Goal: Task Accomplishment & Management: Use online tool/utility

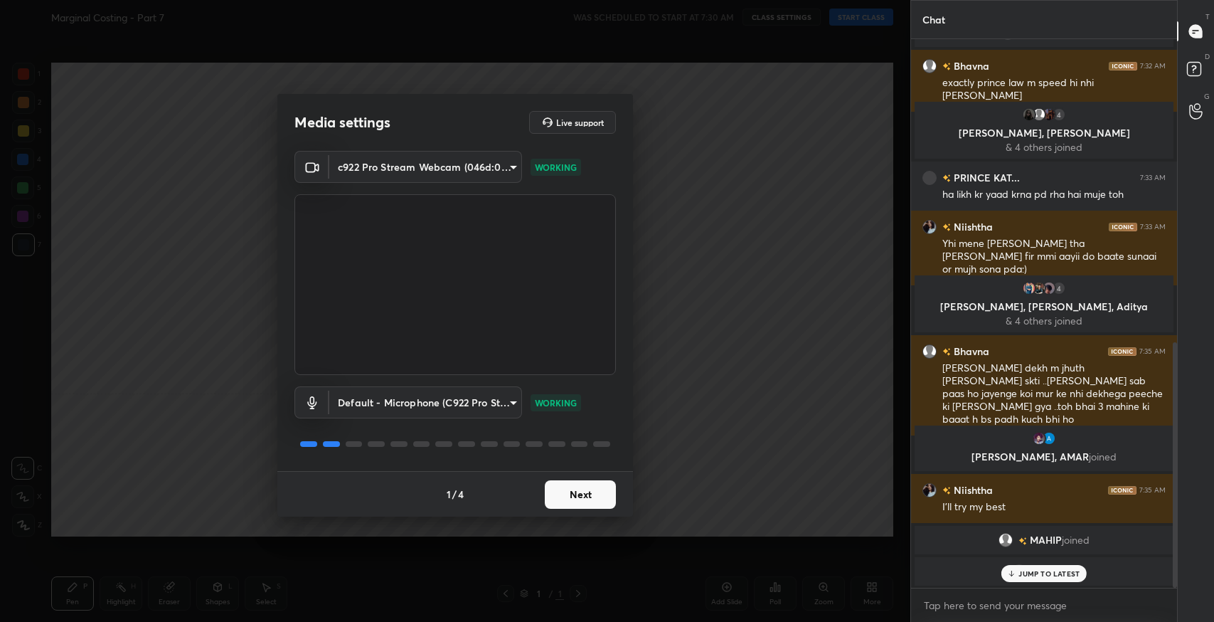
scroll to position [668, 0]
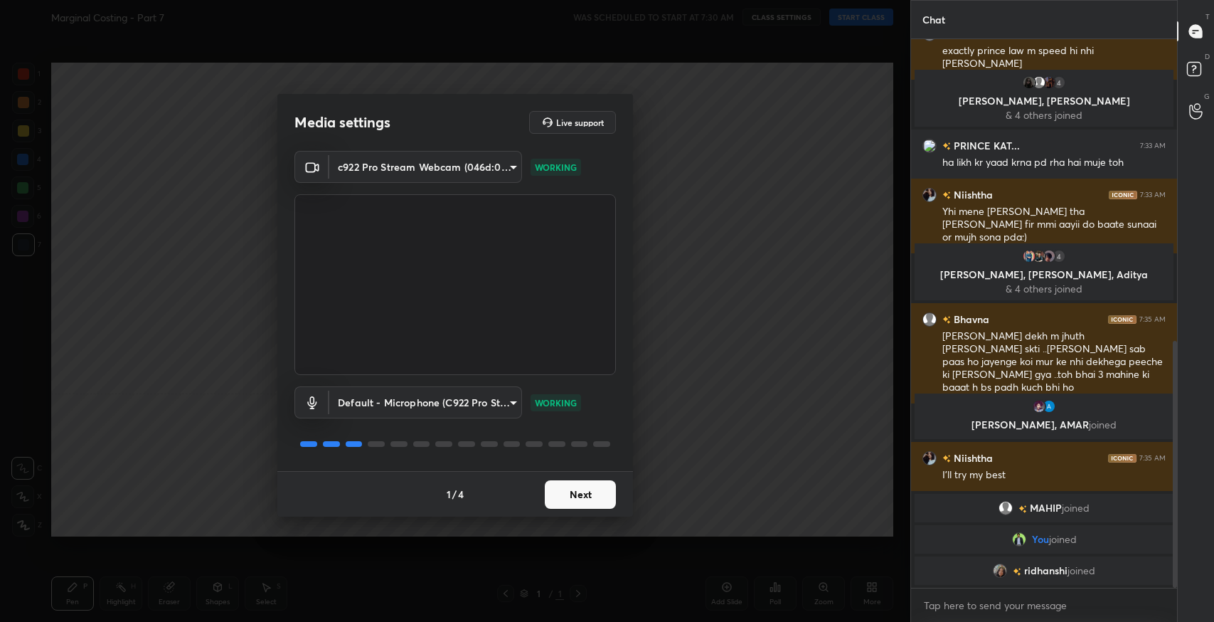
click at [585, 501] on button "Next" at bounding box center [580, 494] width 71 height 28
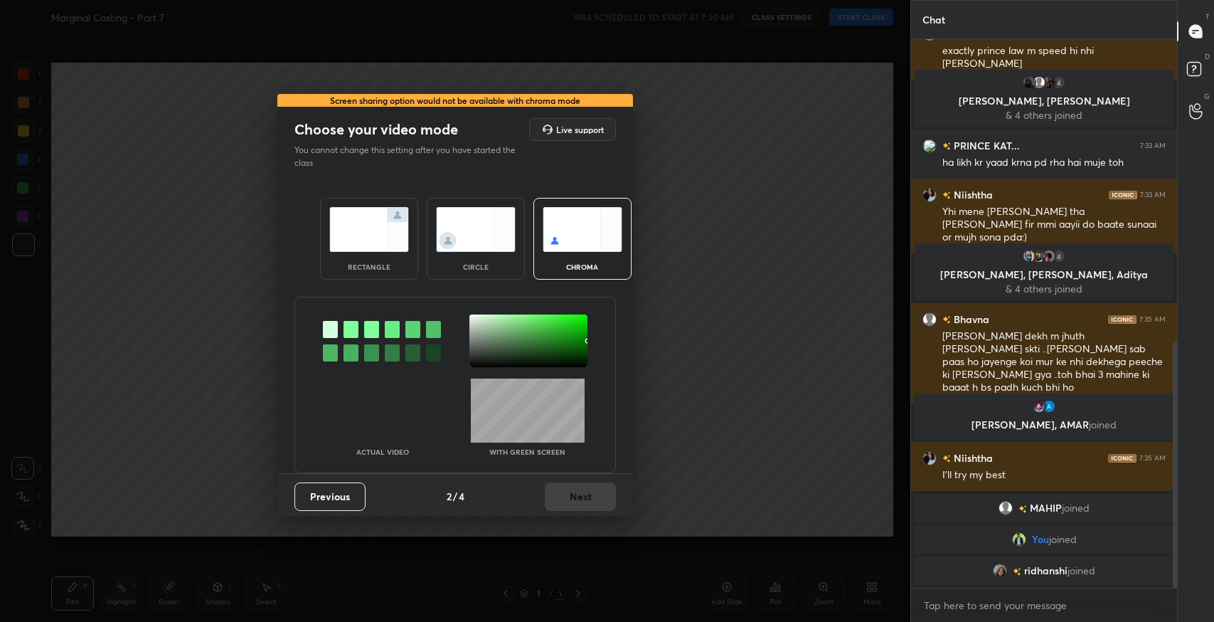
click at [353, 245] on img at bounding box center [369, 229] width 80 height 45
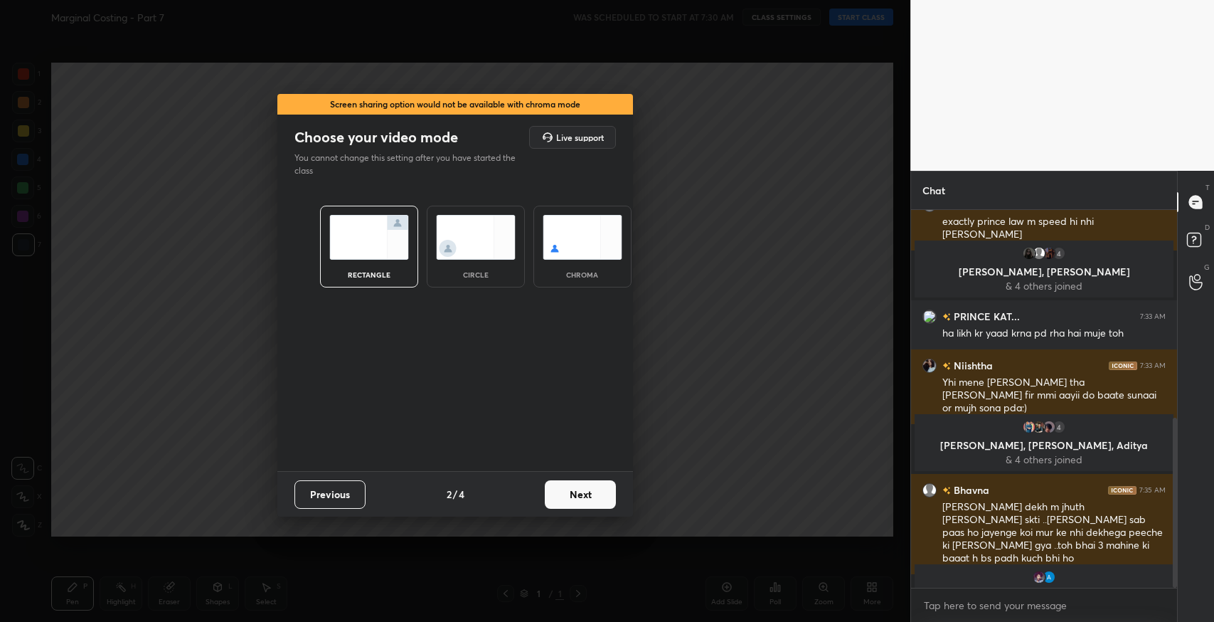
click at [597, 500] on button "Next" at bounding box center [580, 494] width 71 height 28
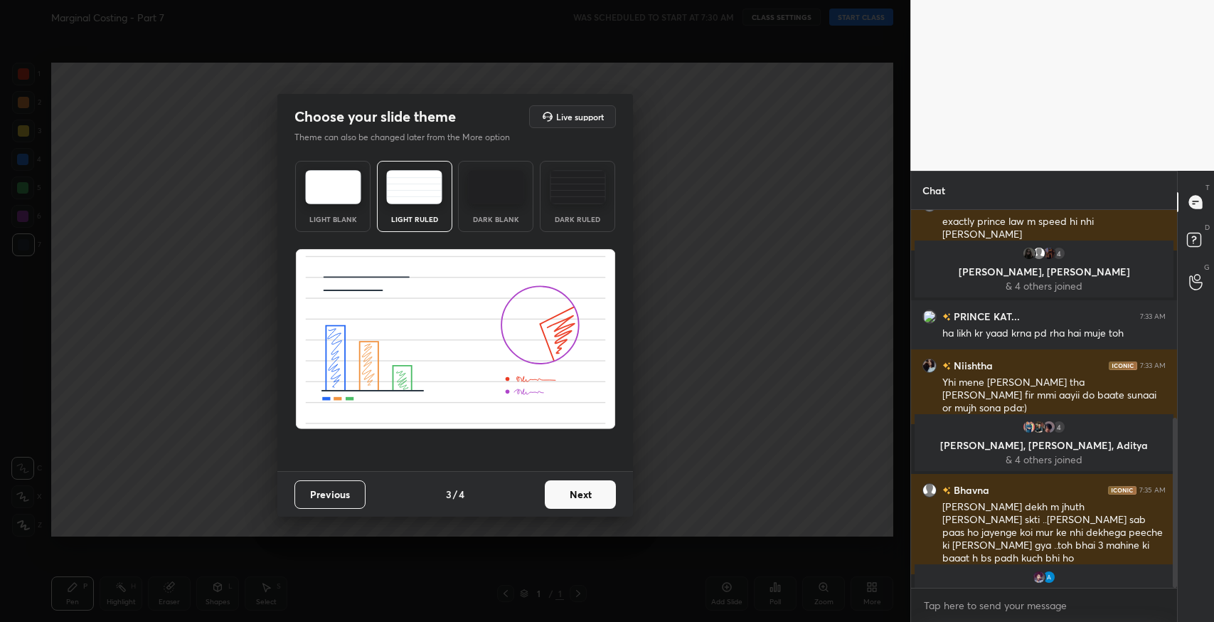
click at [580, 495] on button "Next" at bounding box center [580, 494] width 71 height 28
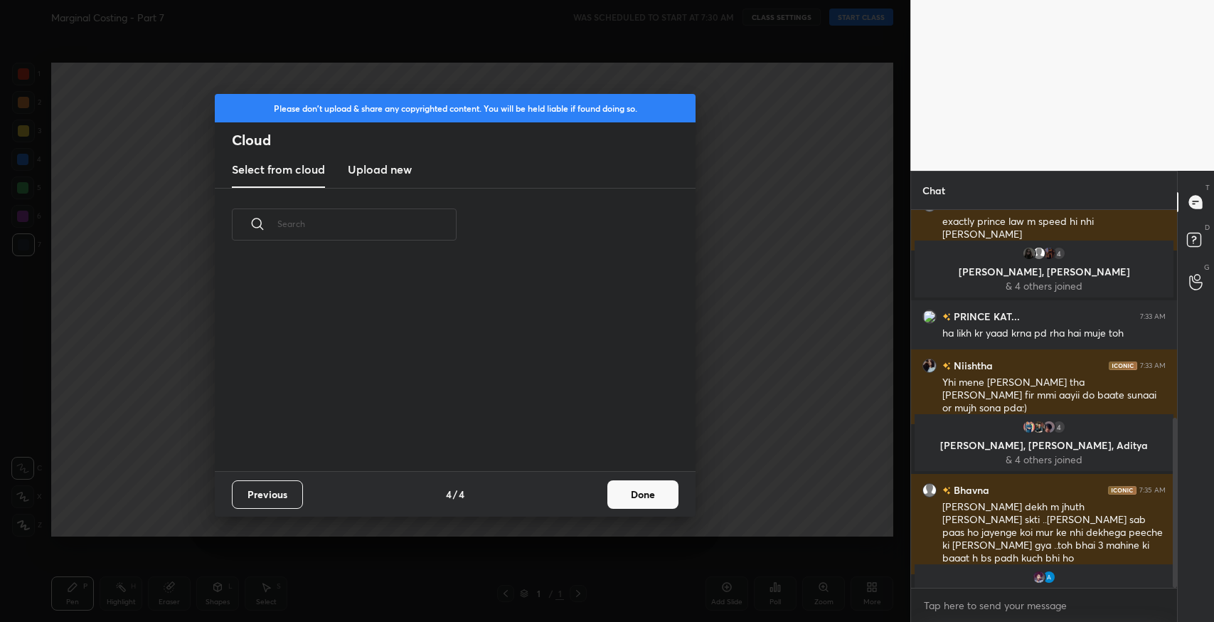
scroll to position [4, 7]
click at [651, 506] on button "Done" at bounding box center [642, 494] width 71 height 28
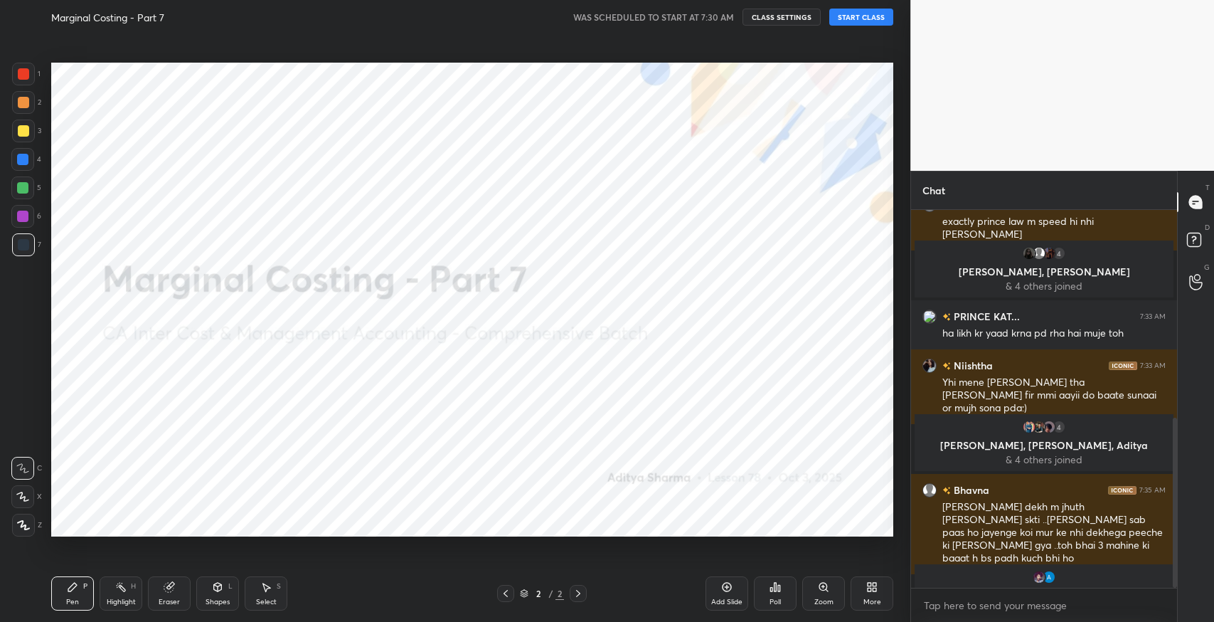
click at [848, 21] on button "START CLASS" at bounding box center [861, 17] width 64 height 17
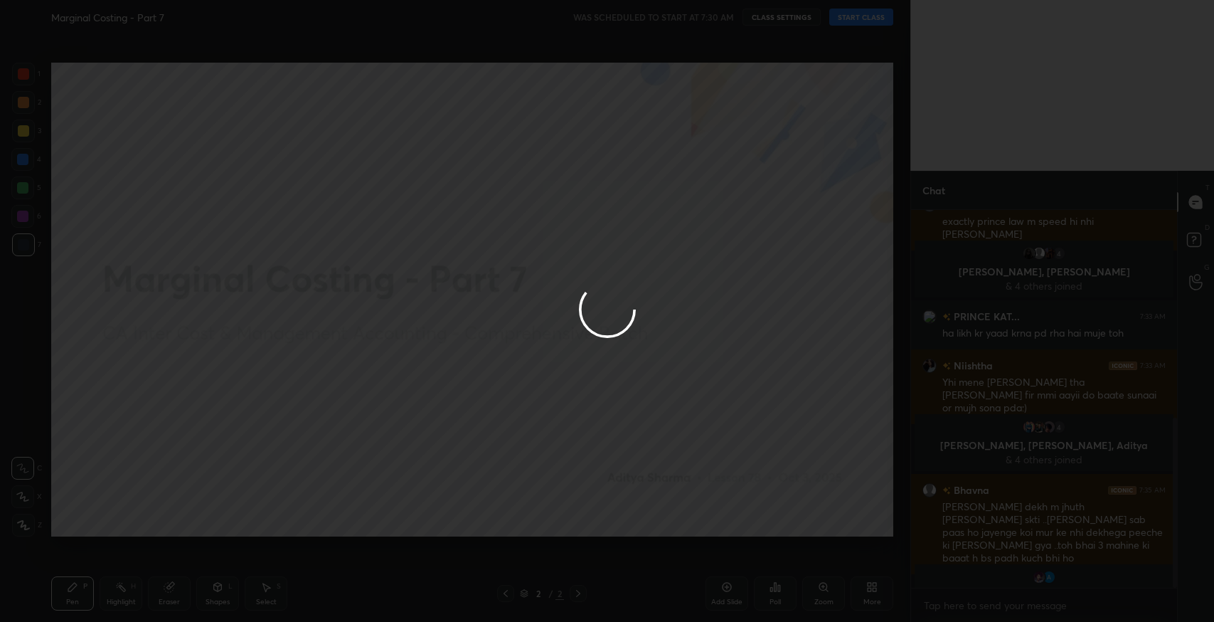
type textarea "x"
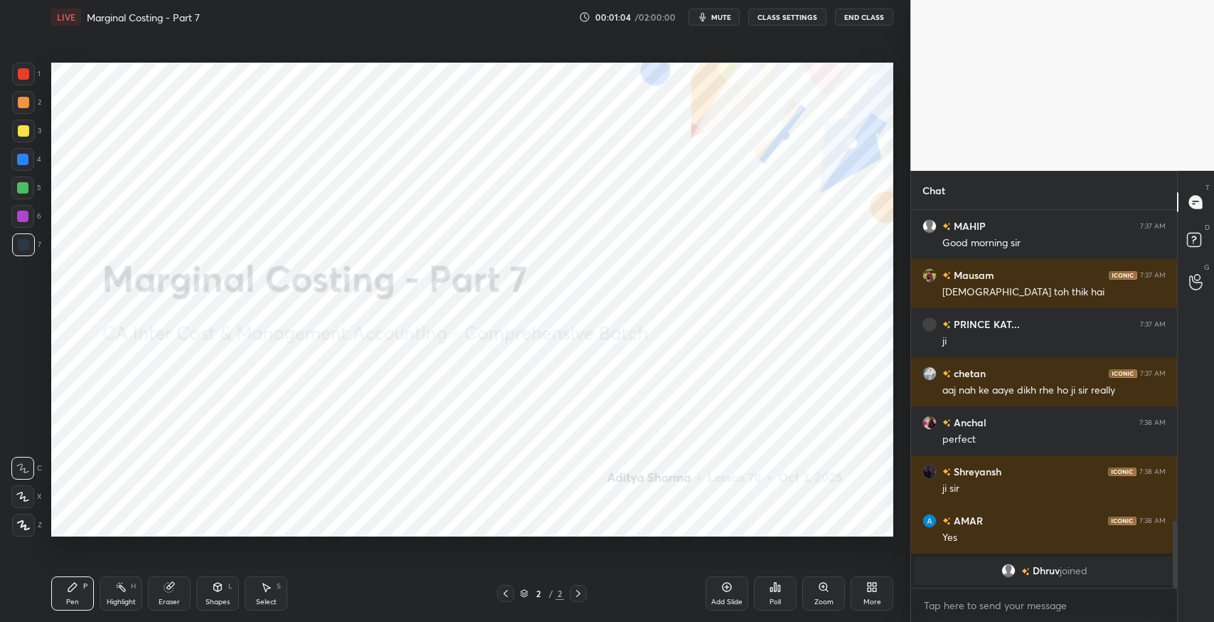
scroll to position [1473, 0]
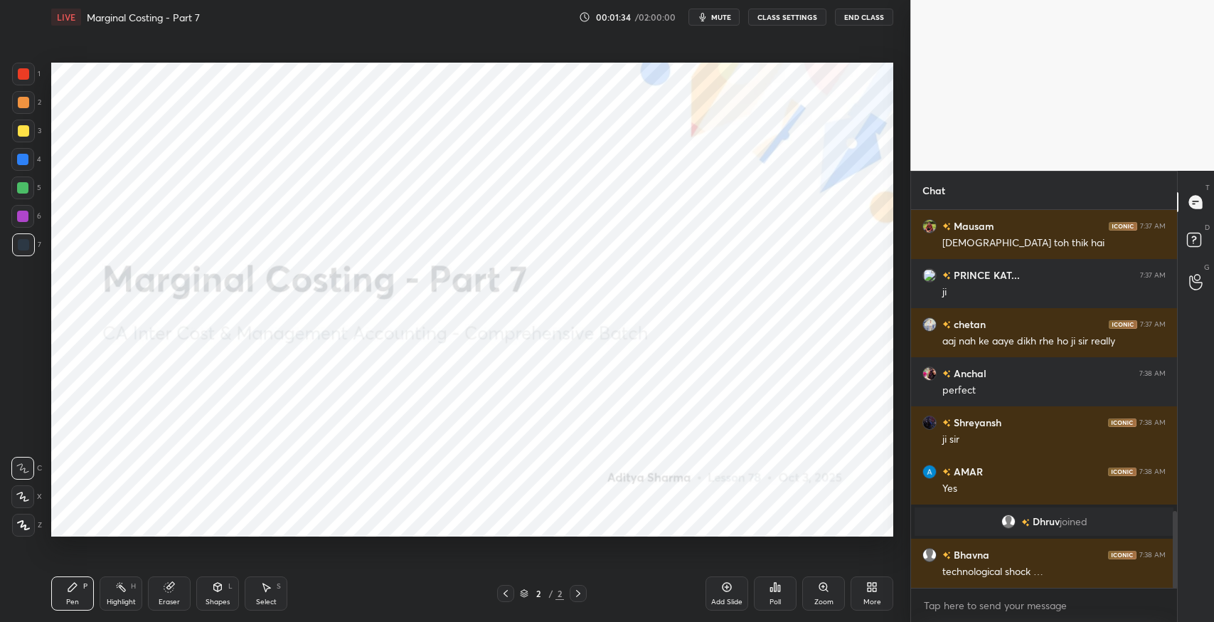
click at [729, 595] on div "Add Slide" at bounding box center [726, 593] width 43 height 34
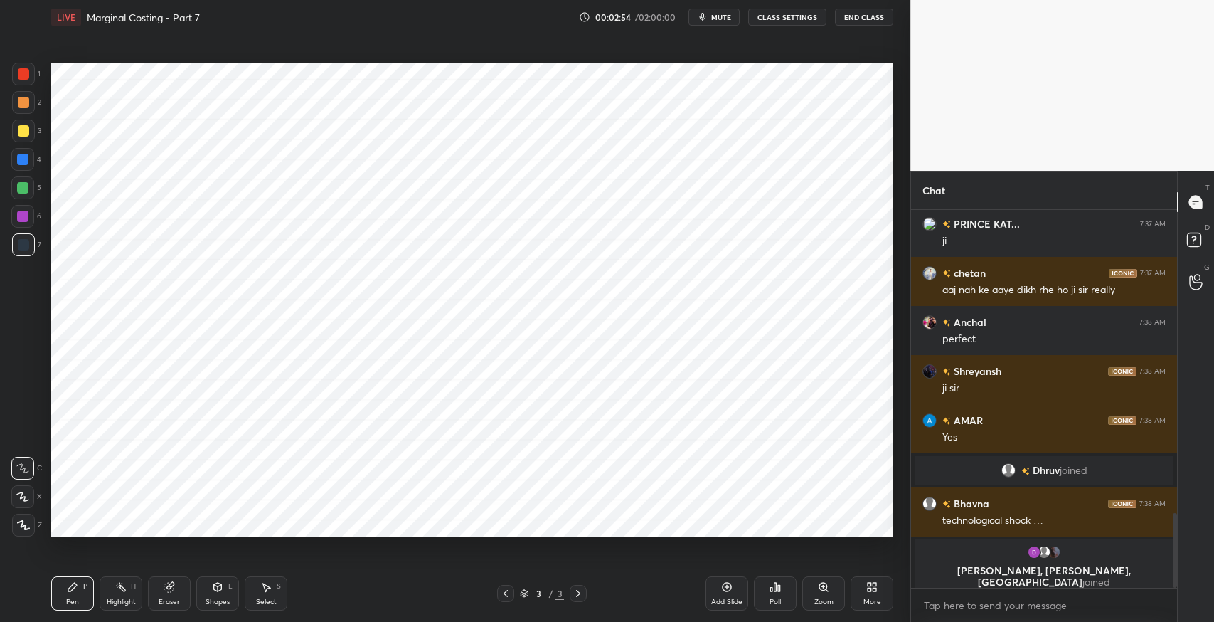
scroll to position [1536, 0]
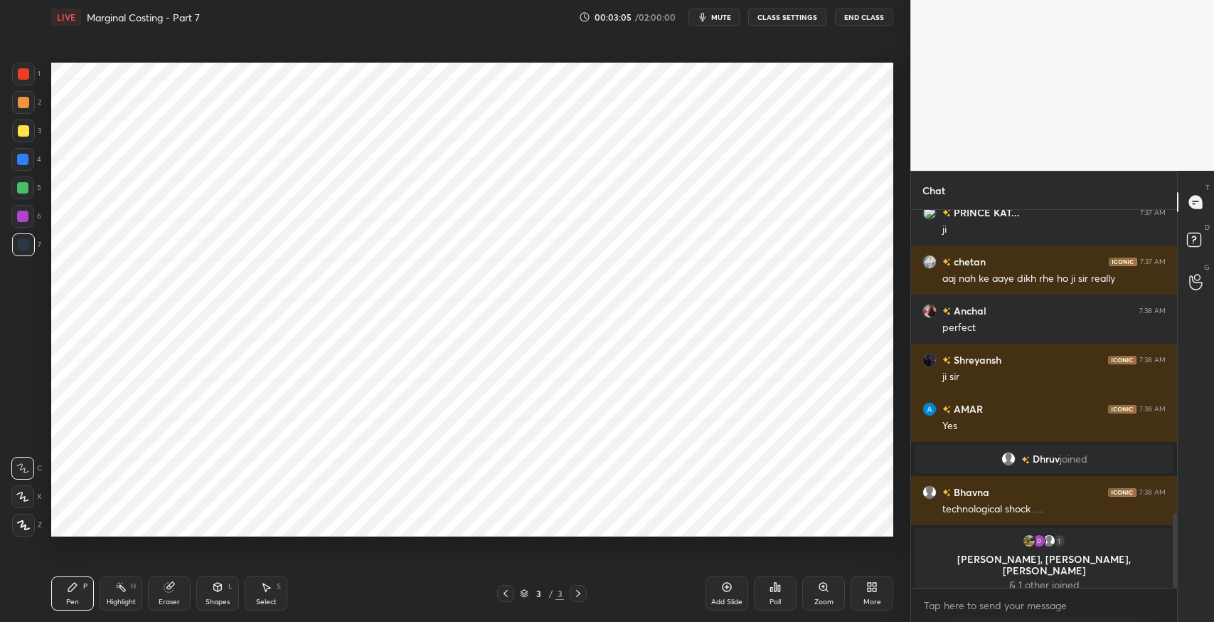
click at [23, 80] on div at bounding box center [23, 74] width 23 height 23
click at [173, 593] on div "Eraser" at bounding box center [169, 593] width 43 height 34
click at [80, 597] on div "Pen P" at bounding box center [72, 593] width 43 height 34
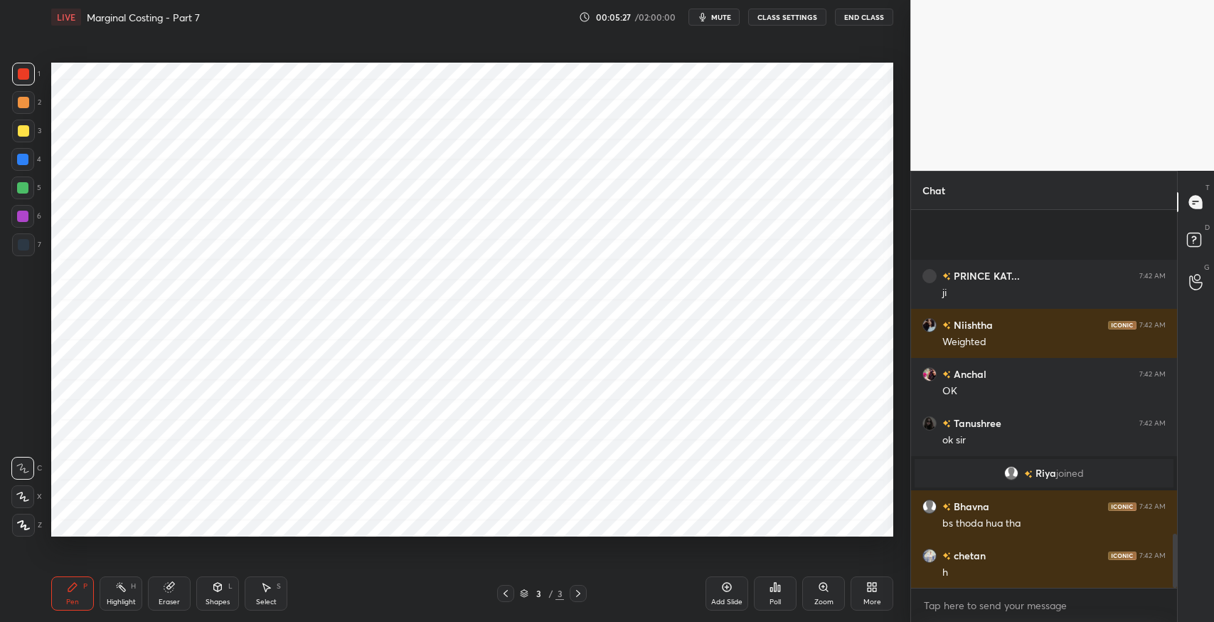
scroll to position [2262, 0]
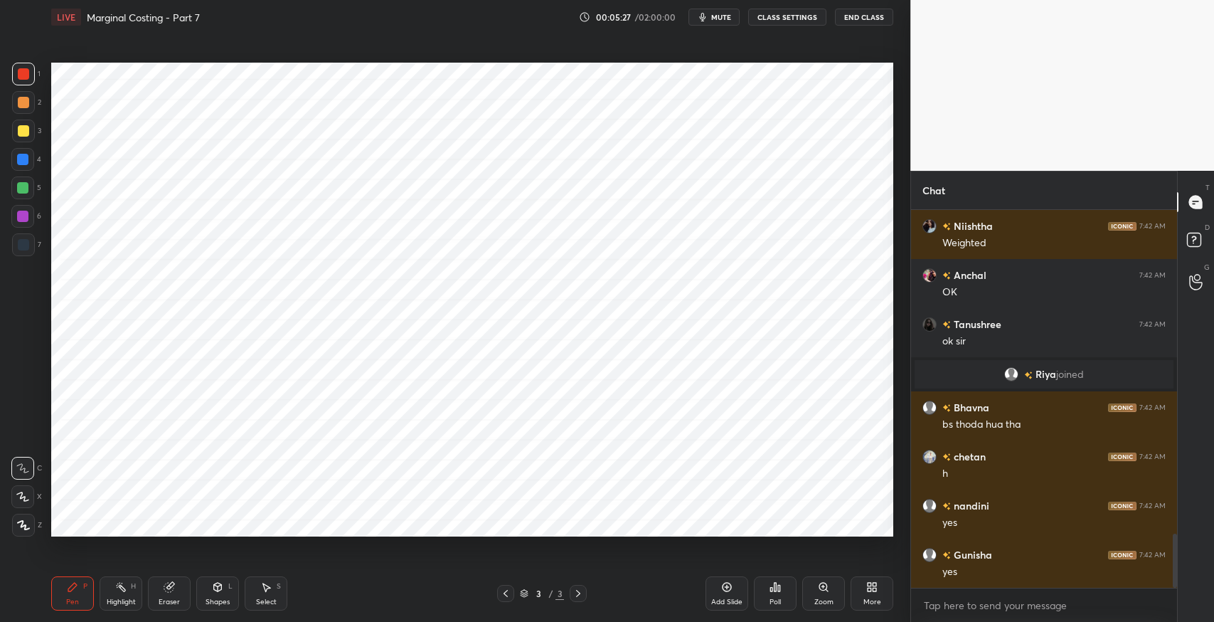
click at [607, 598] on div "3 / 3" at bounding box center [541, 593] width 327 height 17
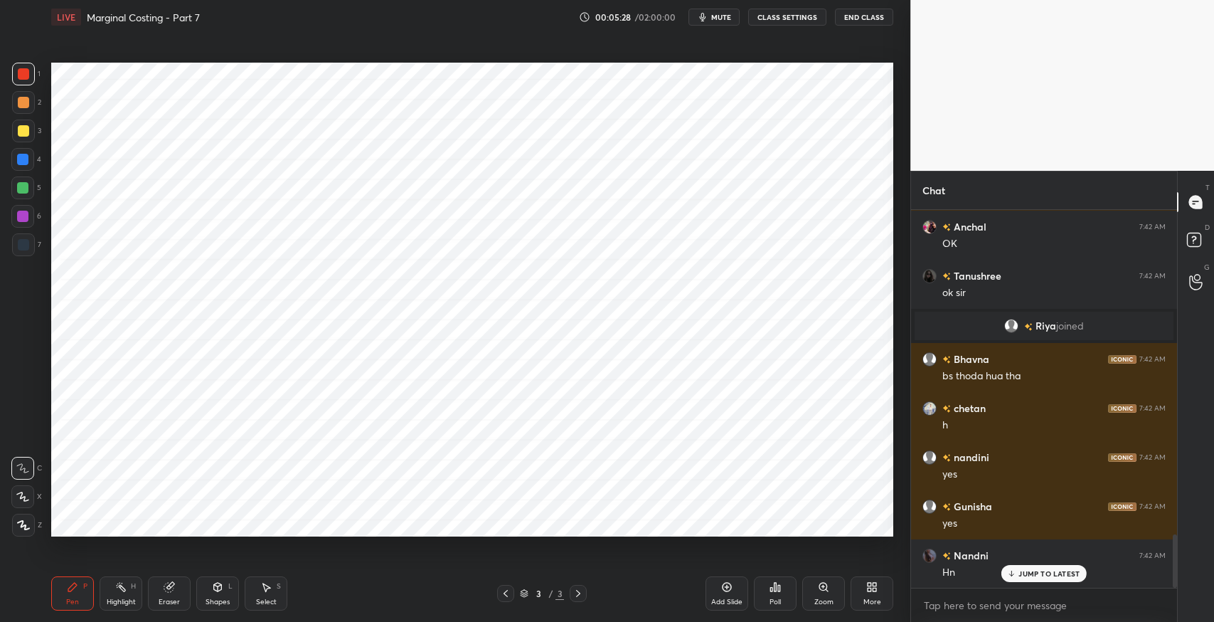
scroll to position [2360, 0]
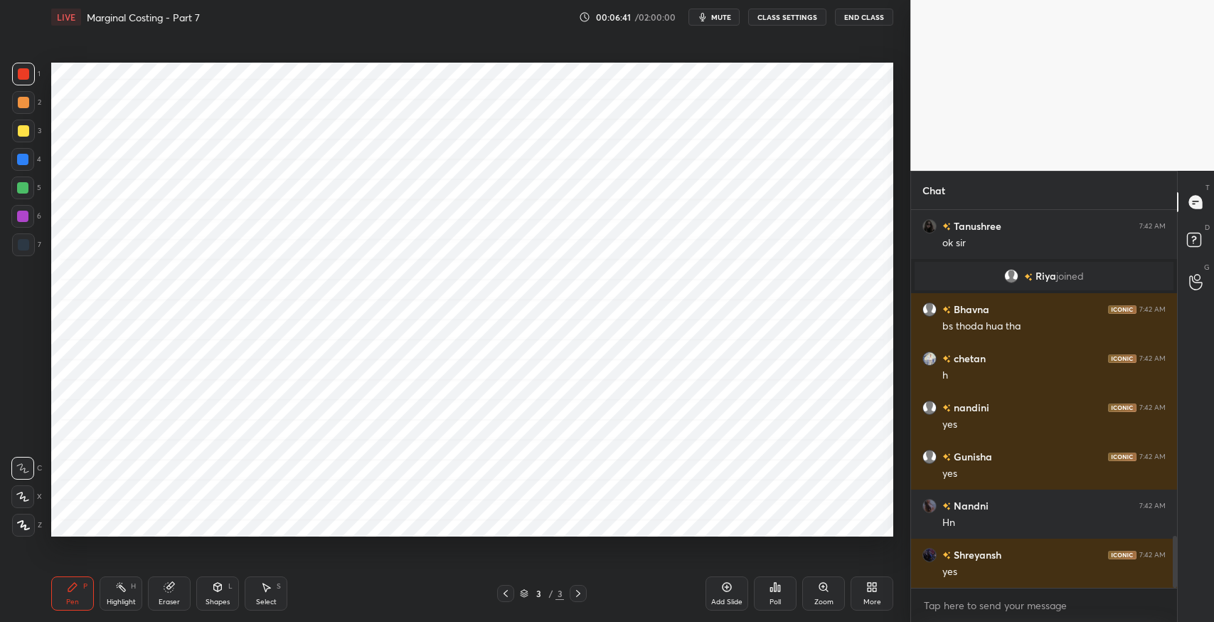
click at [282, 602] on div "Select S" at bounding box center [266, 593] width 43 height 34
click at [152, 421] on div "0 ° Undo Copy Duplicate Duplicate to new slide Delete" at bounding box center [472, 300] width 842 height 474
click at [60, 599] on div "Pen P" at bounding box center [72, 593] width 43 height 34
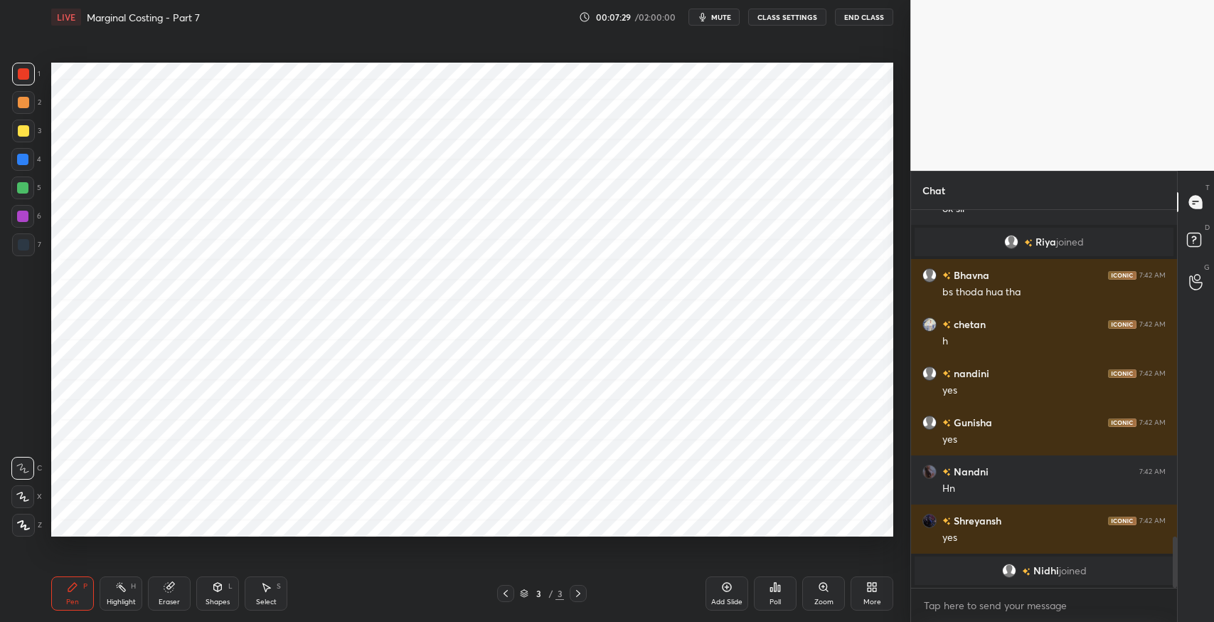
click at [274, 599] on div "Select" at bounding box center [266, 601] width 21 height 7
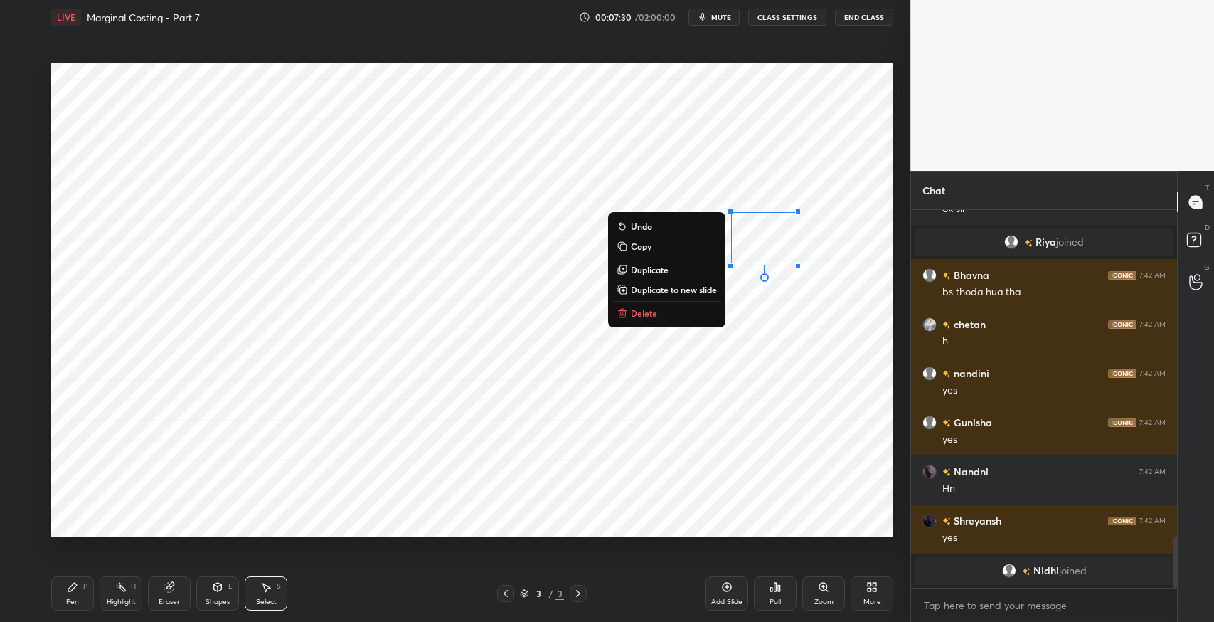
click at [654, 319] on button "Delete" at bounding box center [667, 312] width 106 height 17
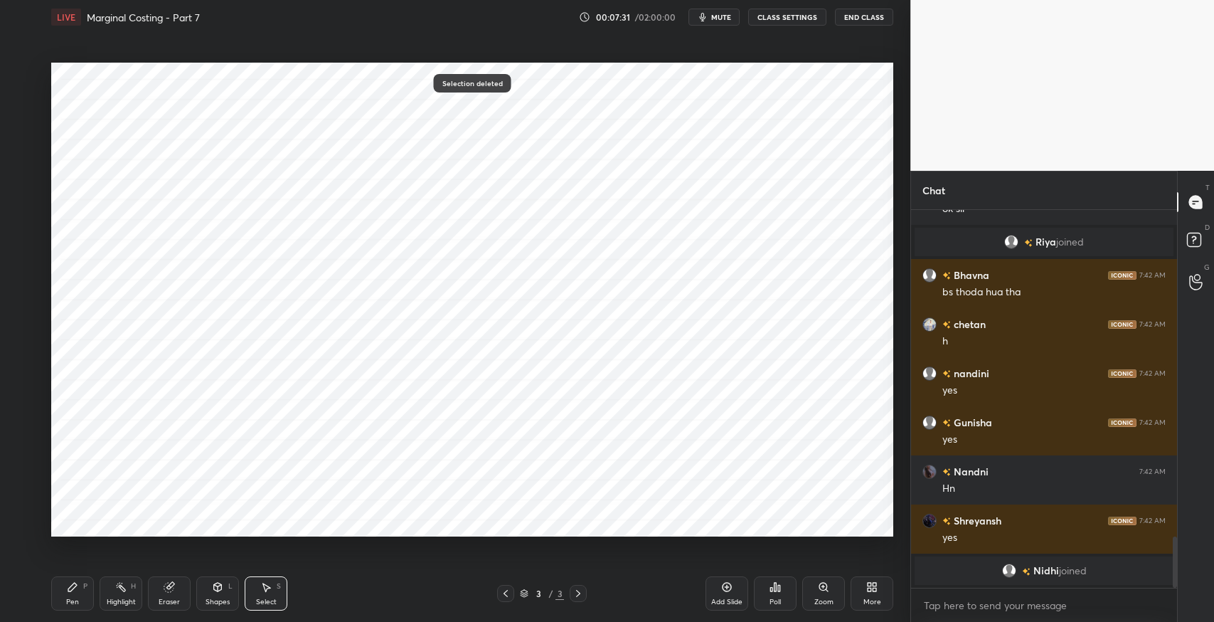
click at [74, 598] on div "Pen" at bounding box center [72, 601] width 13 height 7
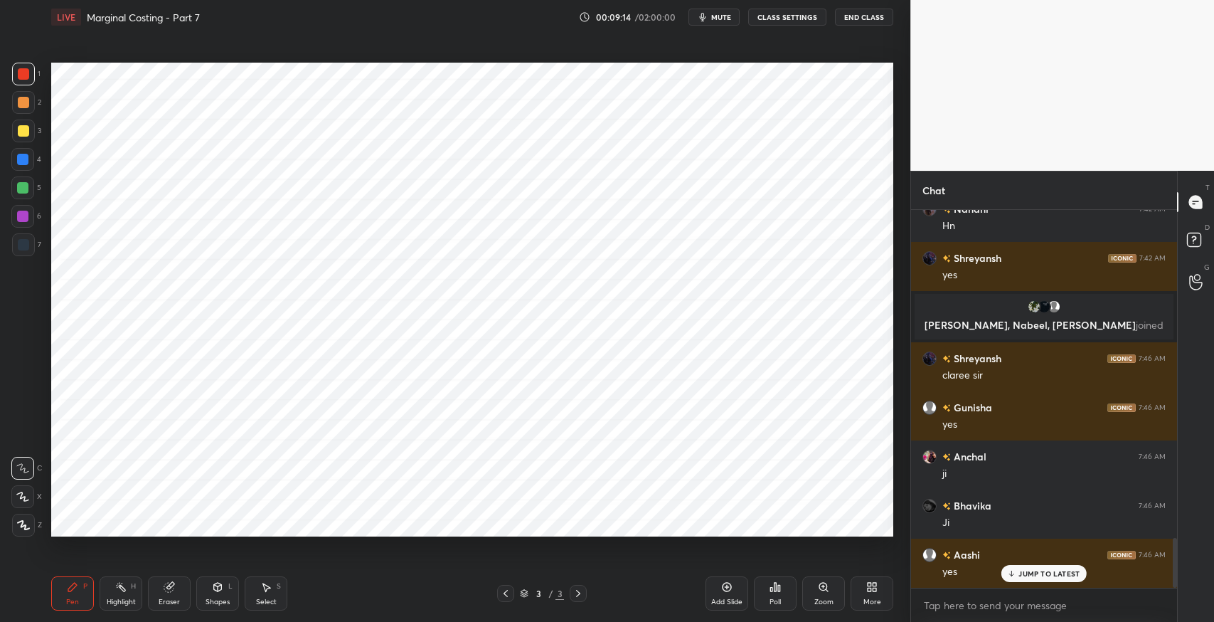
scroll to position [2475, 0]
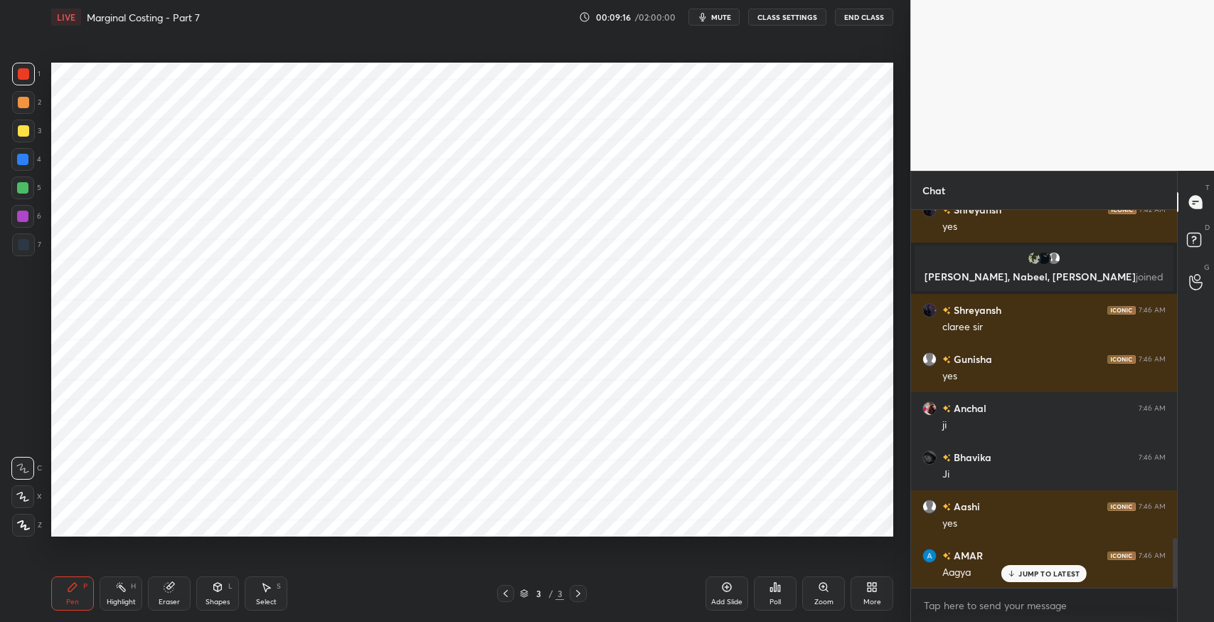
click at [274, 587] on div "Select S" at bounding box center [266, 593] width 43 height 34
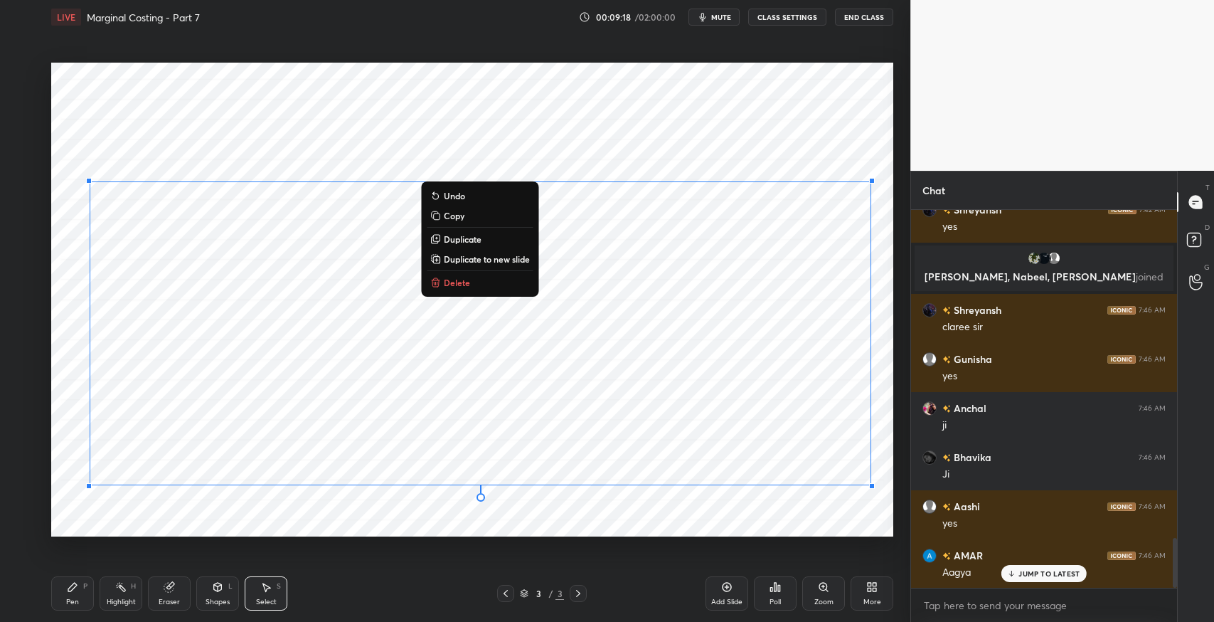
click at [475, 291] on button "Delete" at bounding box center [480, 282] width 106 height 17
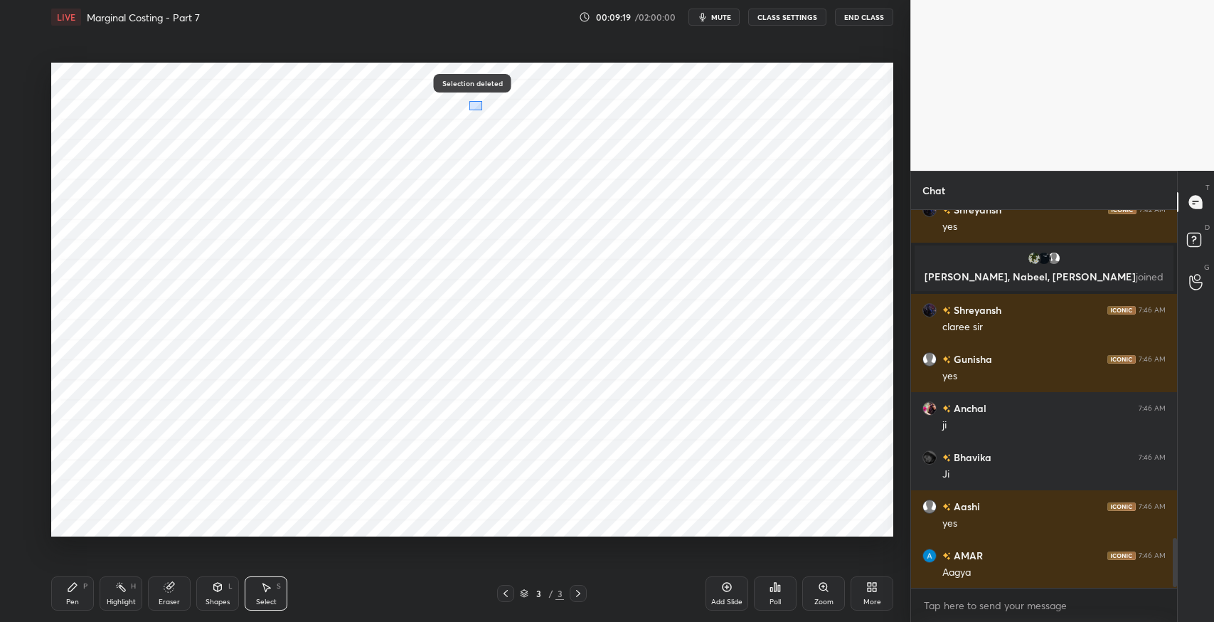
scroll to position [2525, 0]
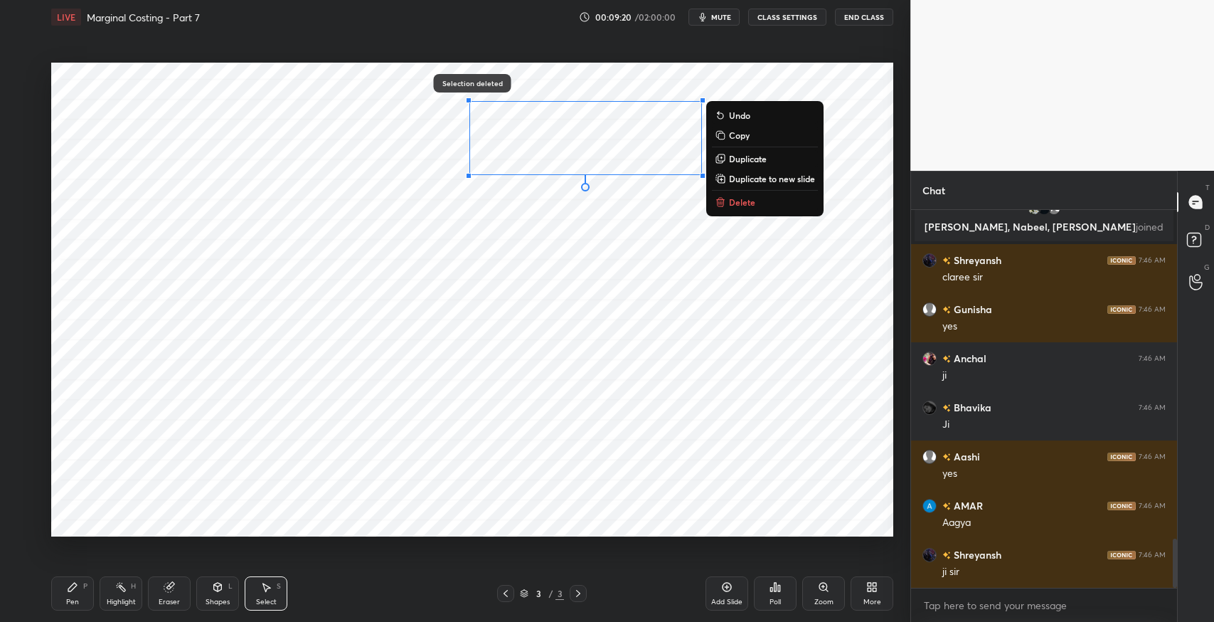
click at [743, 203] on p "Delete" at bounding box center [742, 201] width 26 height 11
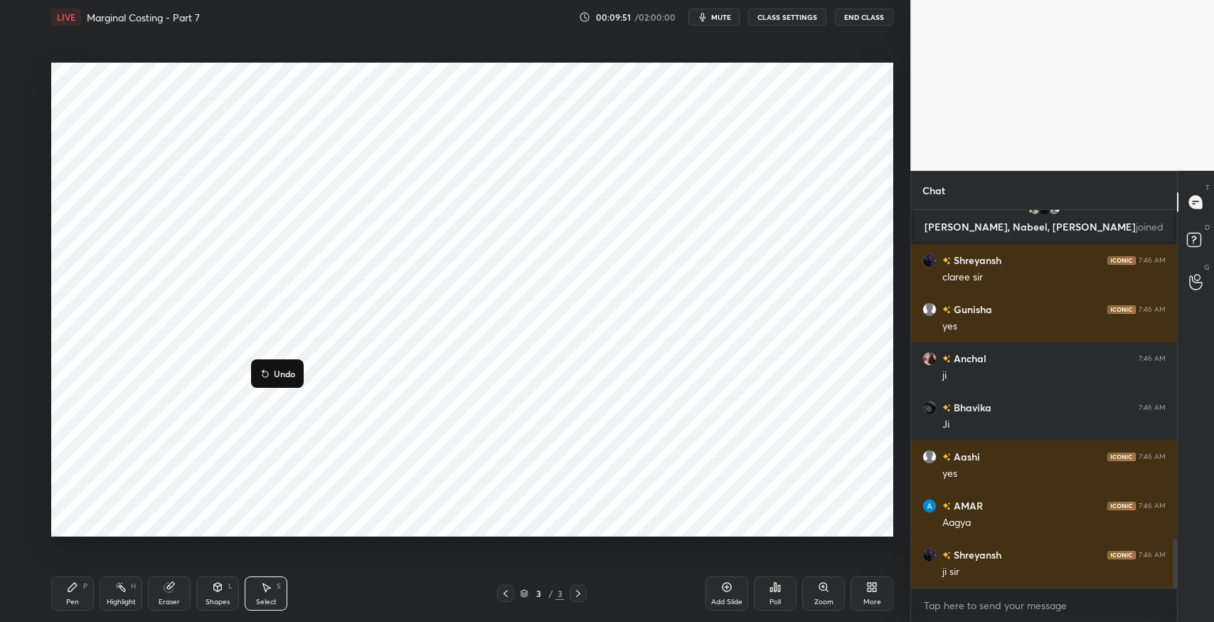
click at [75, 592] on icon at bounding box center [72, 586] width 11 height 11
click at [228, 595] on div "Shapes L" at bounding box center [217, 593] width 43 height 34
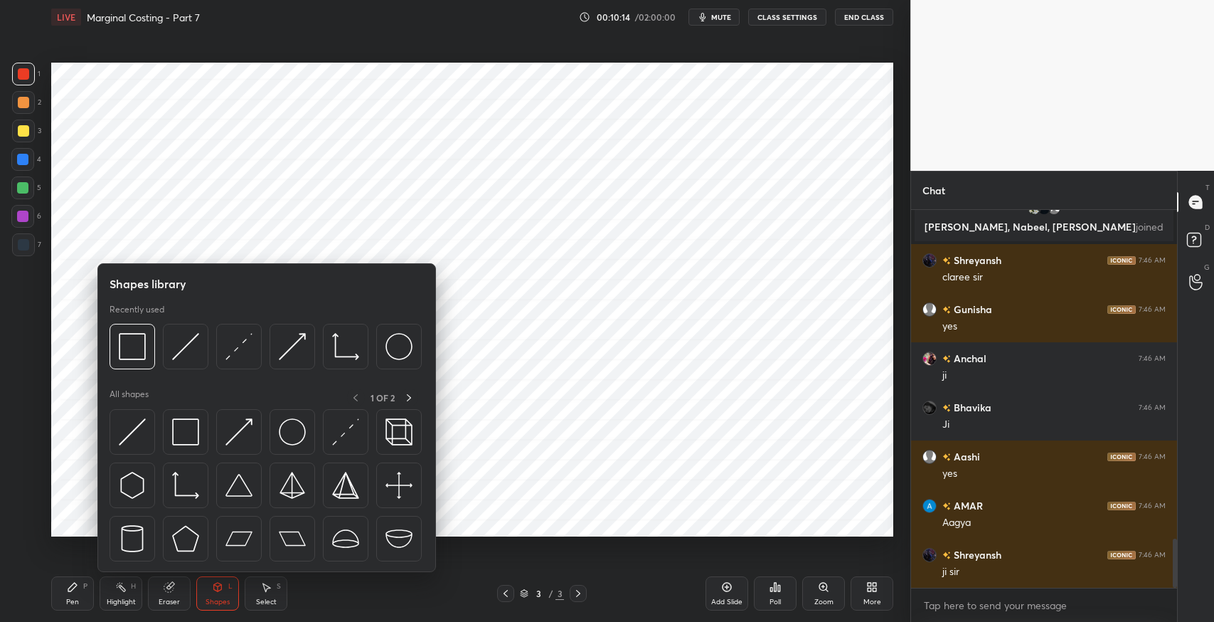
click at [186, 441] on img at bounding box center [185, 431] width 27 height 27
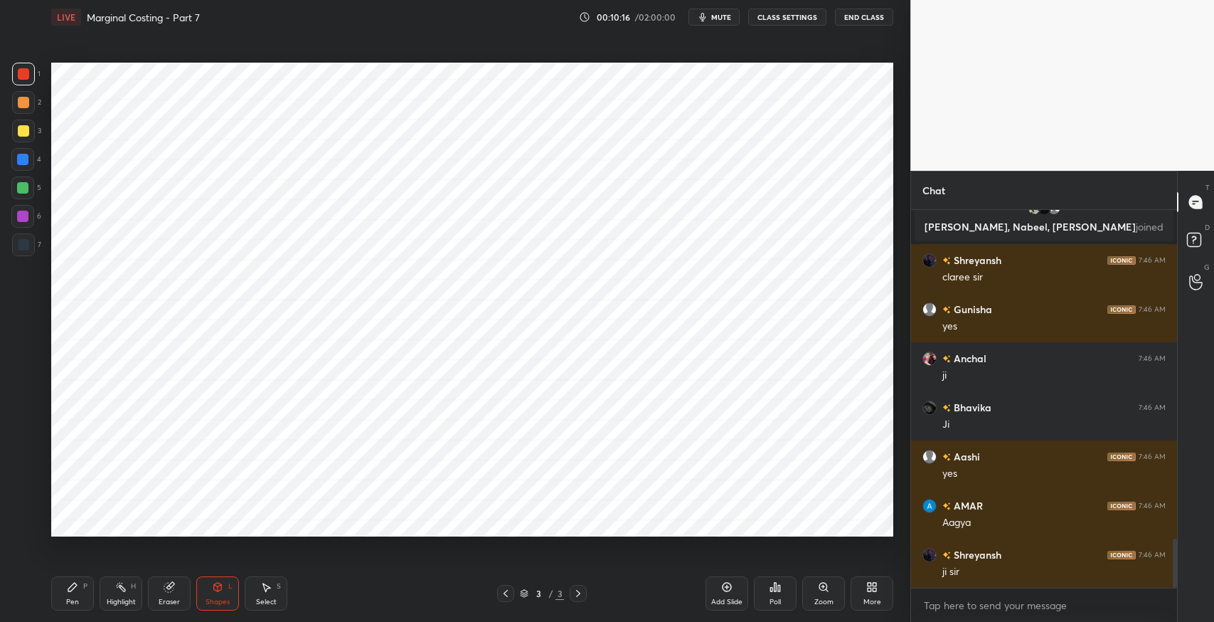
click at [91, 587] on div "Pen P" at bounding box center [72, 593] width 43 height 34
click at [21, 242] on div at bounding box center [23, 244] width 11 height 11
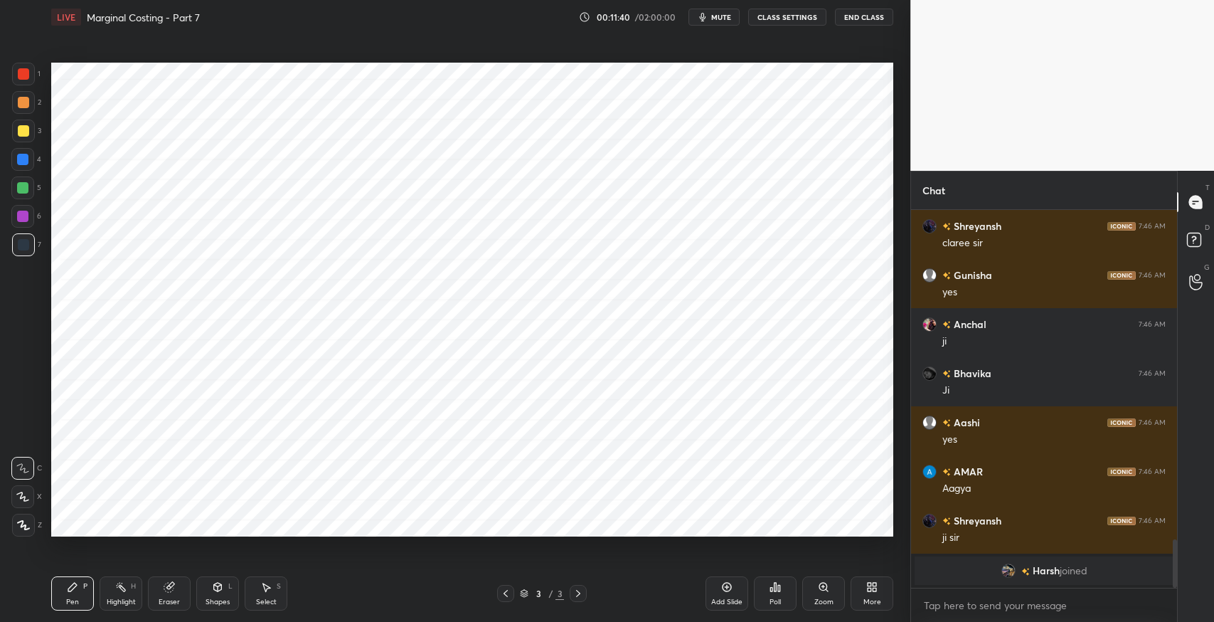
scroll to position [2576, 0]
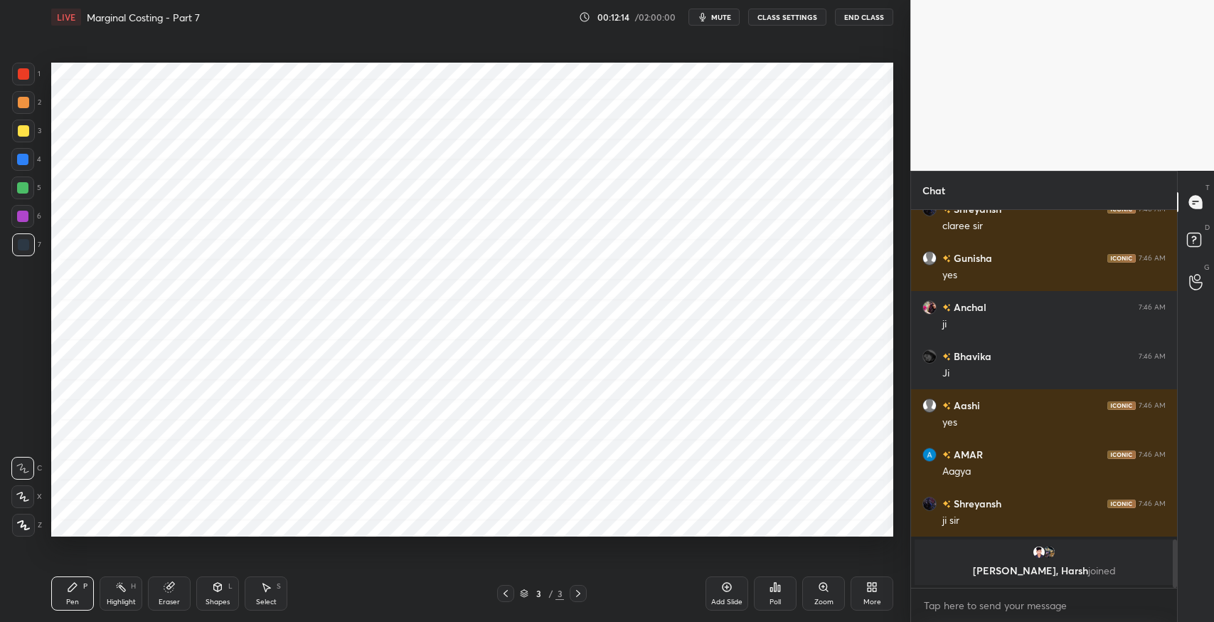
click at [871, 601] on div "More" at bounding box center [872, 601] width 18 height 7
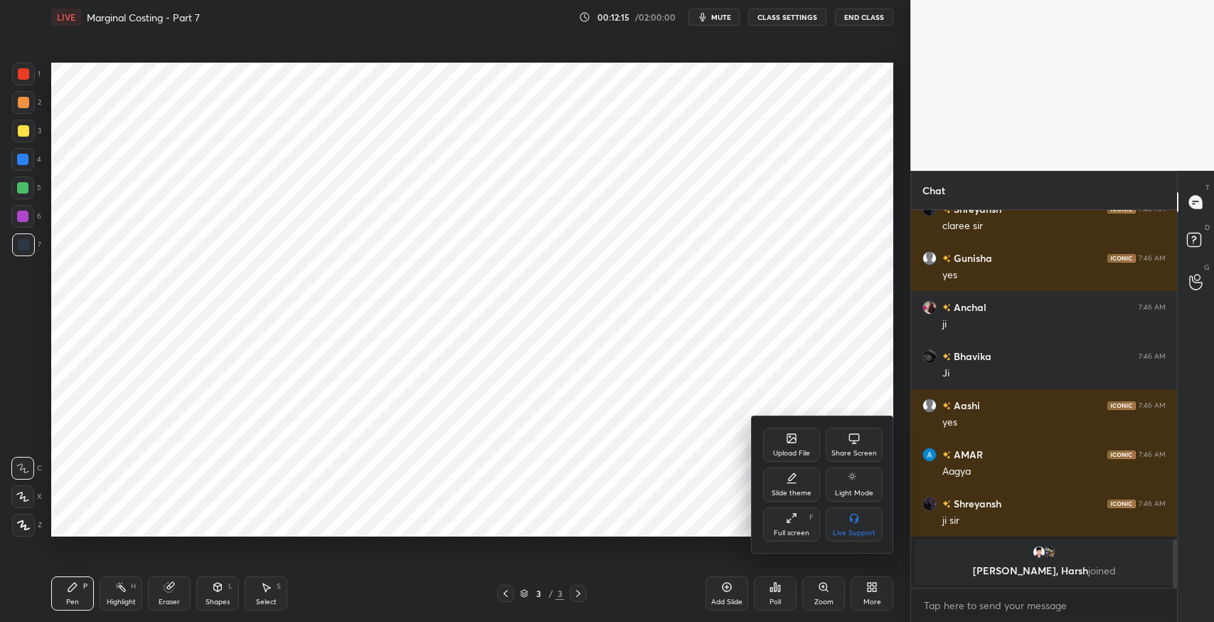
click at [794, 452] on div "Upload File" at bounding box center [791, 452] width 37 height 7
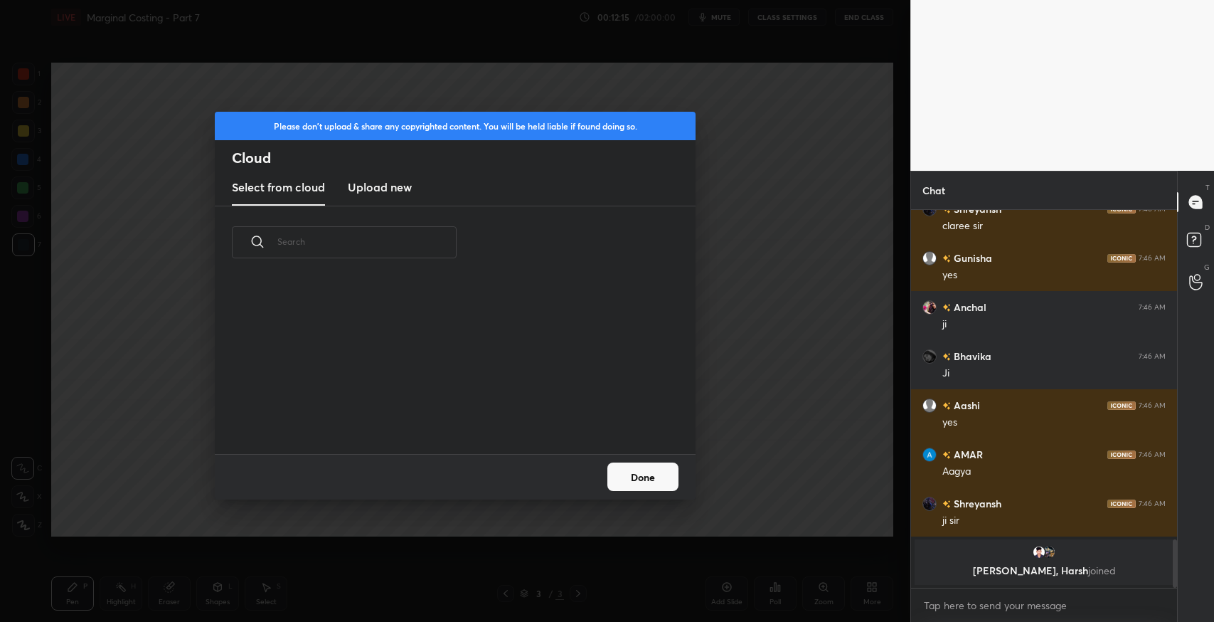
click at [366, 181] on h3 "Upload new" at bounding box center [380, 186] width 64 height 17
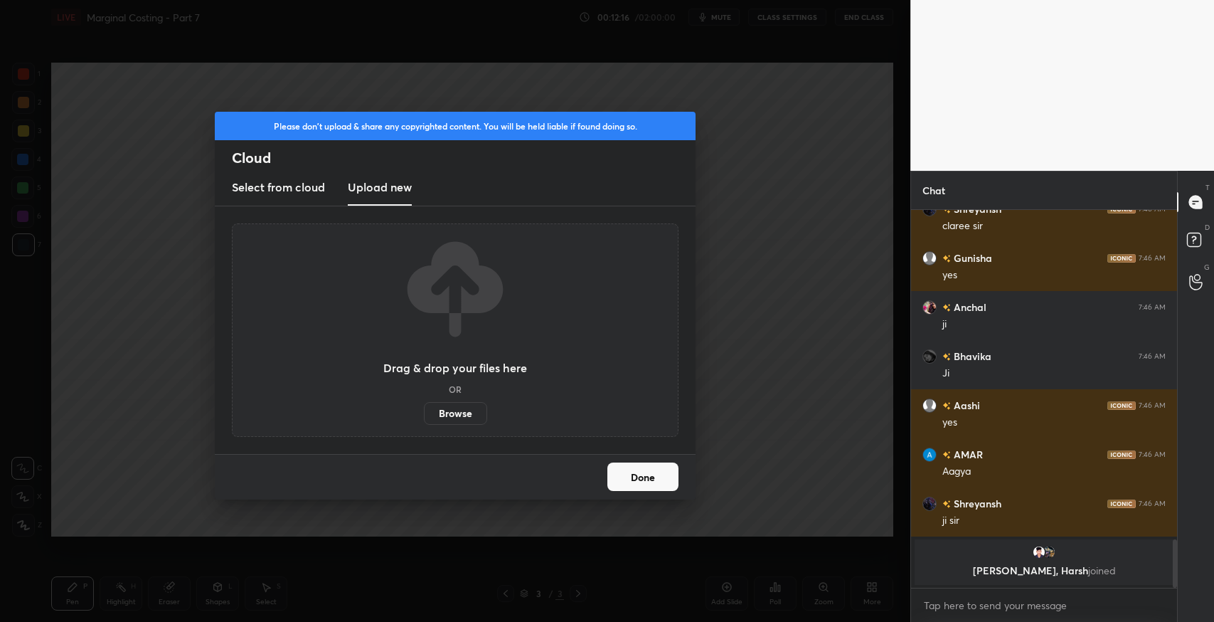
click at [457, 410] on label "Browse" at bounding box center [455, 413] width 63 height 23
click at [424, 410] on input "Browse" at bounding box center [424, 413] width 0 height 23
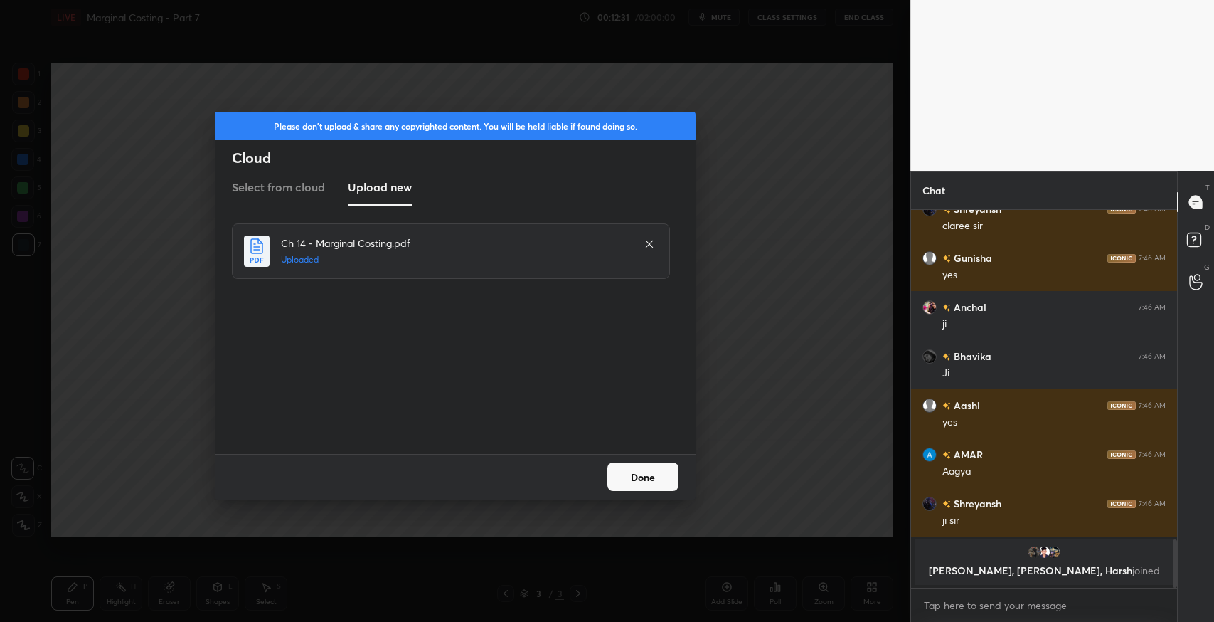
click at [639, 476] on button "Done" at bounding box center [642, 476] width 71 height 28
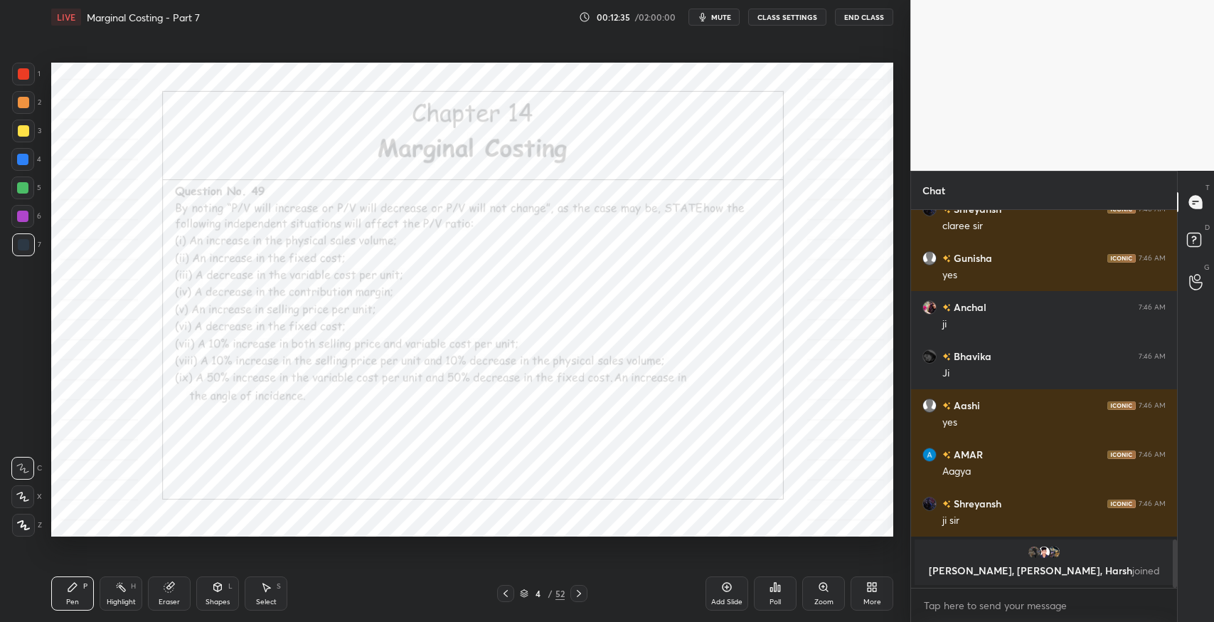
click at [522, 595] on icon at bounding box center [524, 593] width 9 height 9
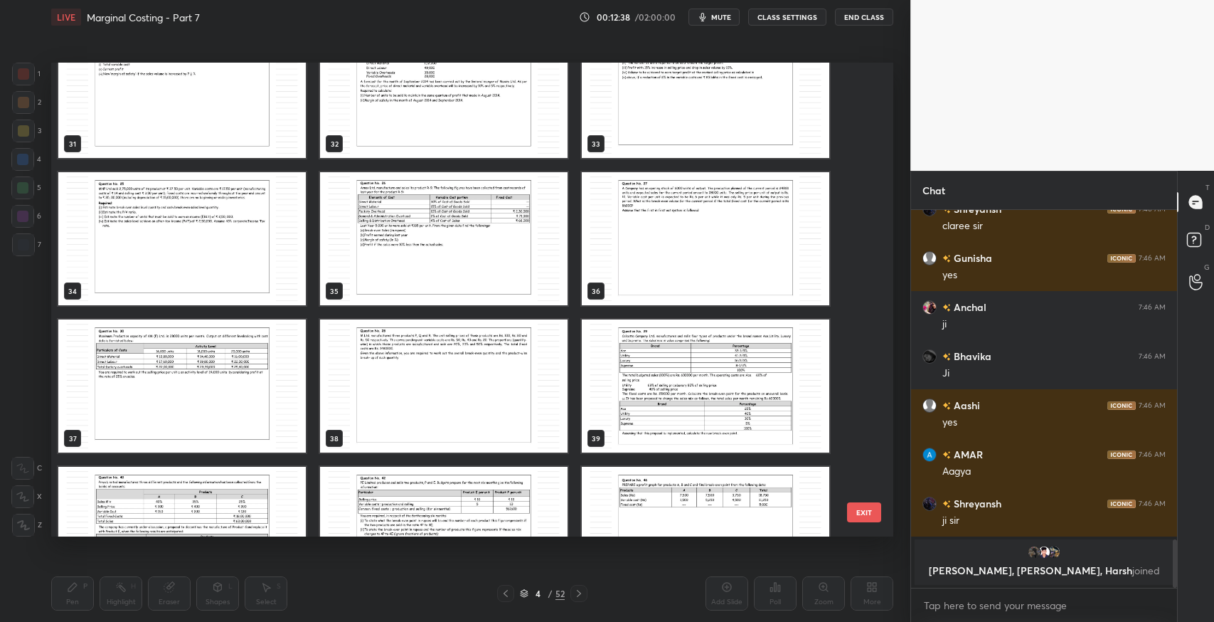
scroll to position [2475, 0]
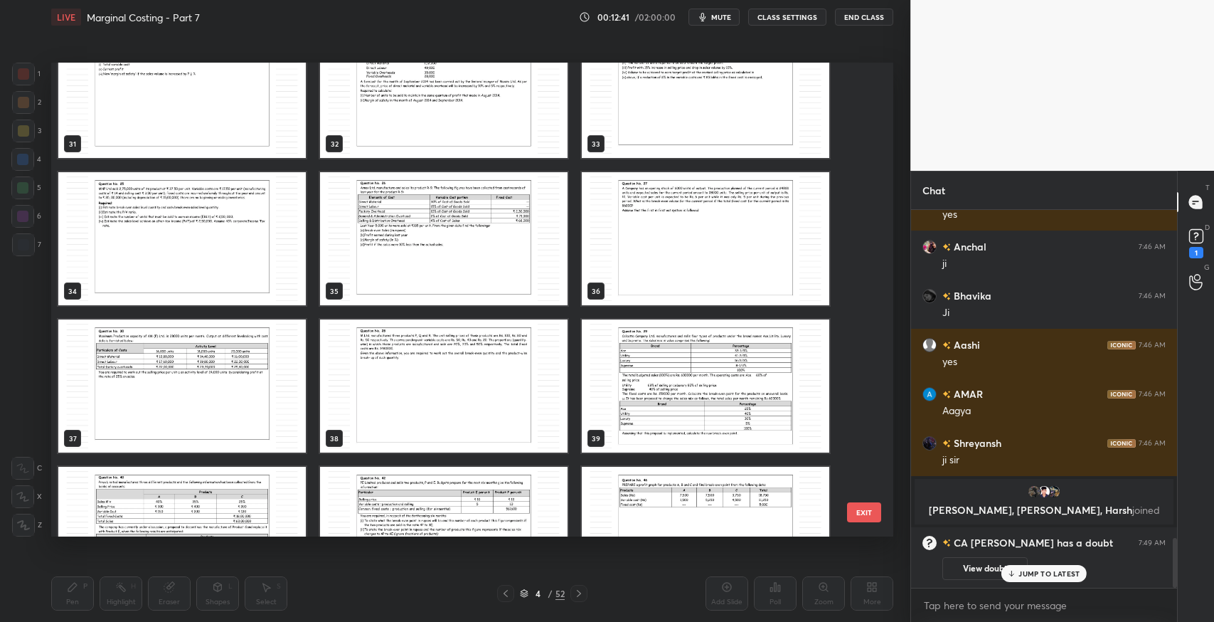
click at [620, 223] on img "grid" at bounding box center [705, 238] width 247 height 133
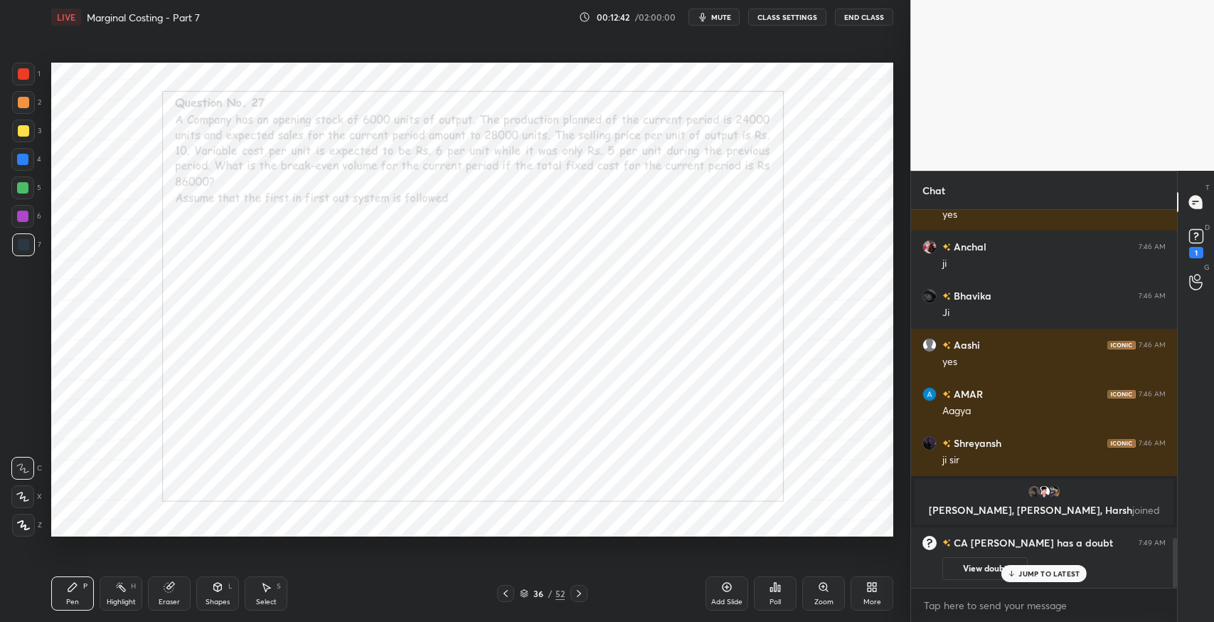
scroll to position [2510, 0]
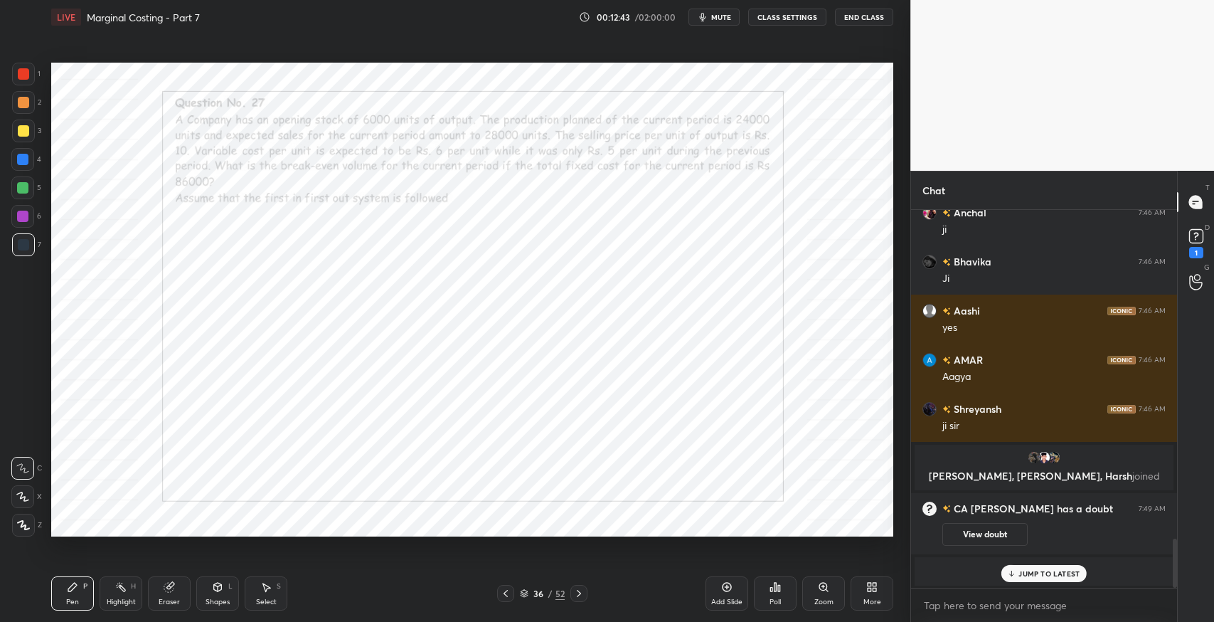
click at [1054, 573] on p "JUMP TO LATEST" at bounding box center [1048, 573] width 61 height 9
click at [20, 252] on div at bounding box center [23, 244] width 23 height 23
click at [181, 597] on div "Eraser" at bounding box center [169, 593] width 43 height 34
click at [85, 595] on div "Pen P" at bounding box center [72, 593] width 43 height 34
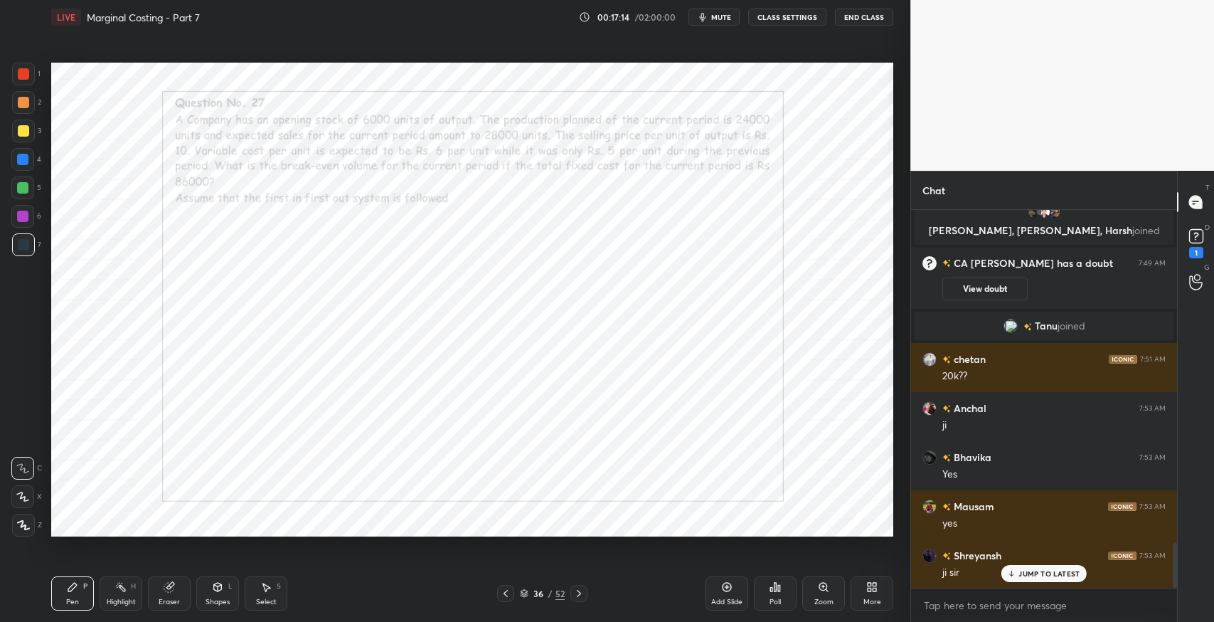
scroll to position [2805, 0]
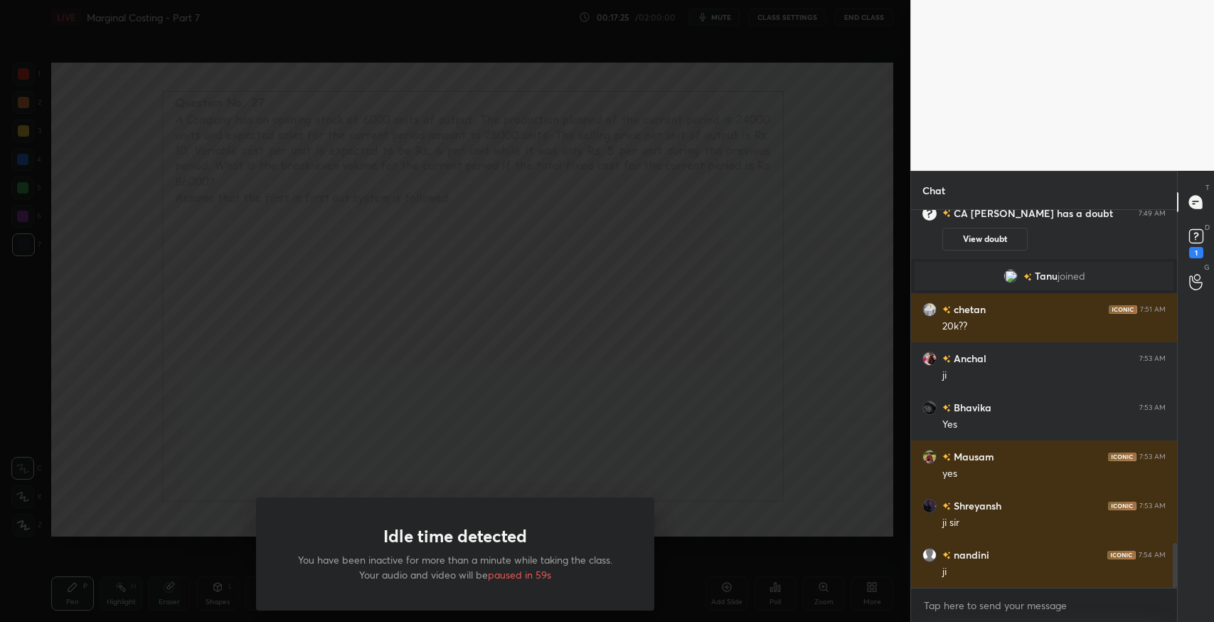
click at [411, 273] on div "Idle time detected You have been inactive for more than a minute while taking t…" at bounding box center [455, 311] width 910 height 622
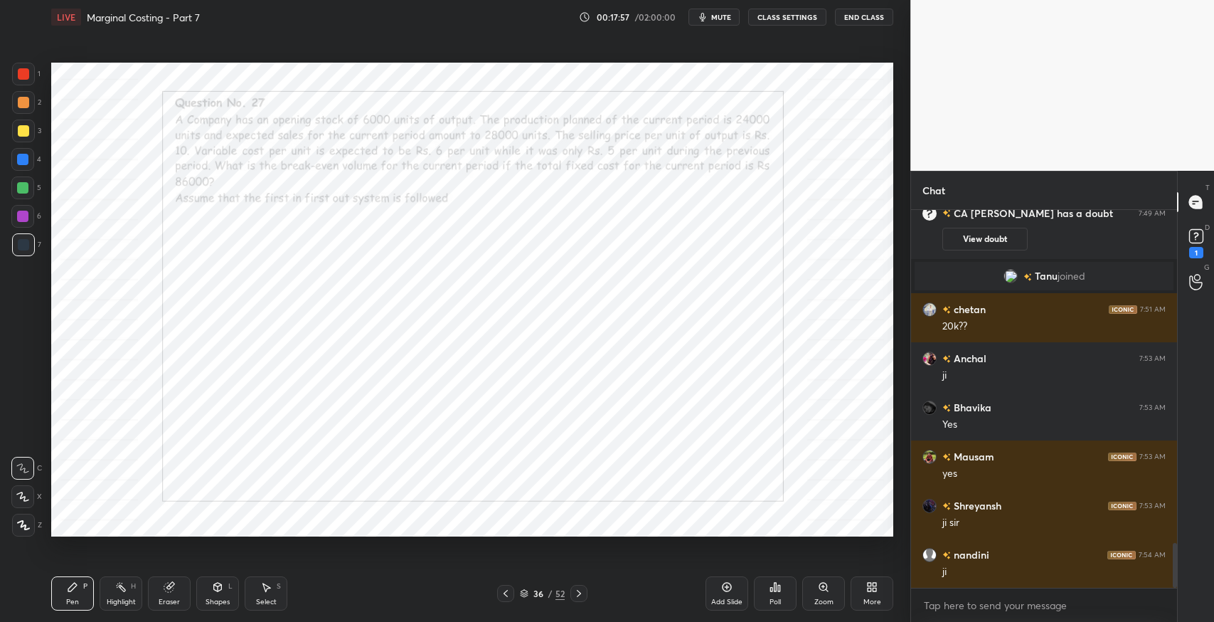
click at [734, 588] on div "Add Slide" at bounding box center [726, 593] width 43 height 34
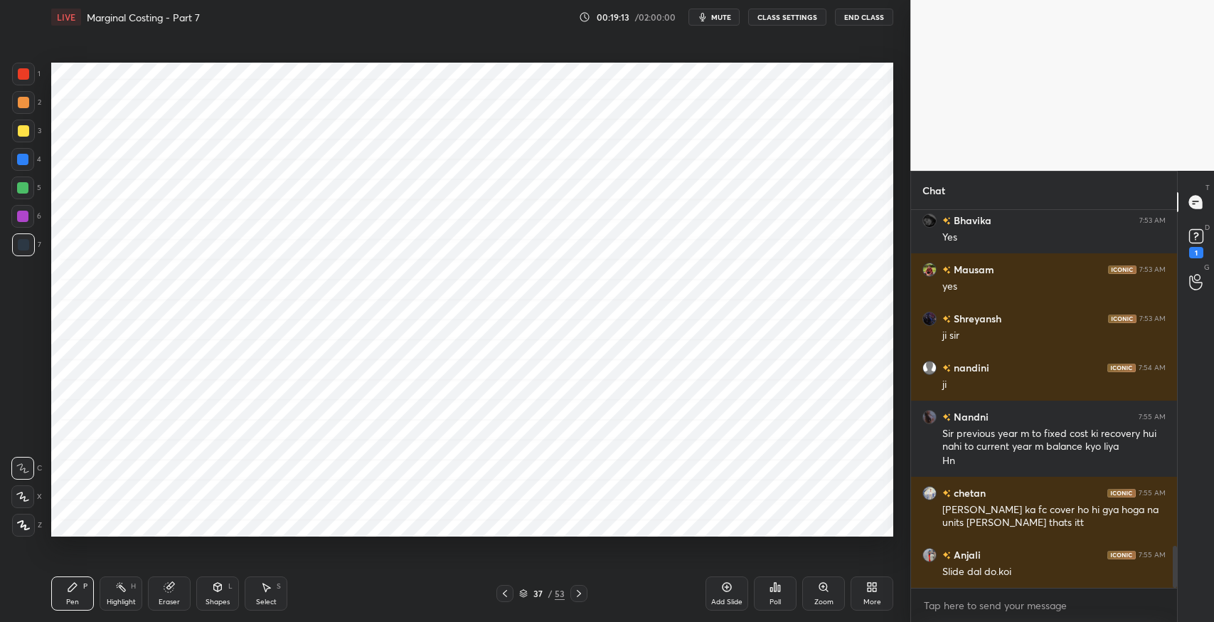
scroll to position [3041, 0]
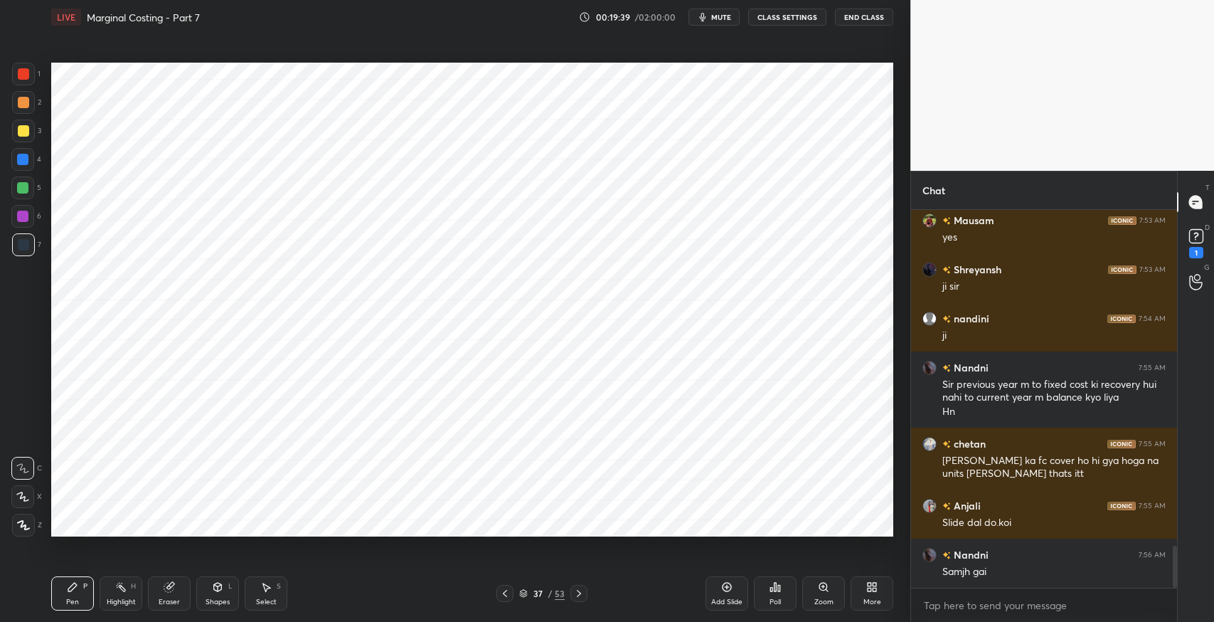
click at [272, 590] on div "Select S" at bounding box center [266, 593] width 43 height 34
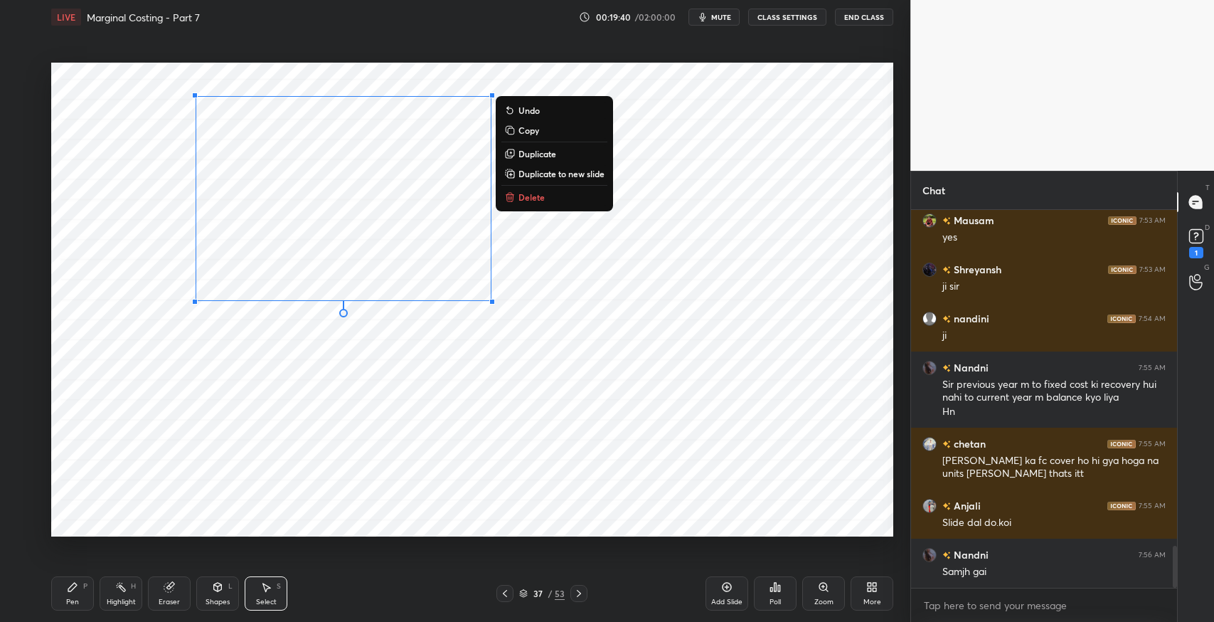
click at [534, 193] on p "Delete" at bounding box center [531, 196] width 26 height 11
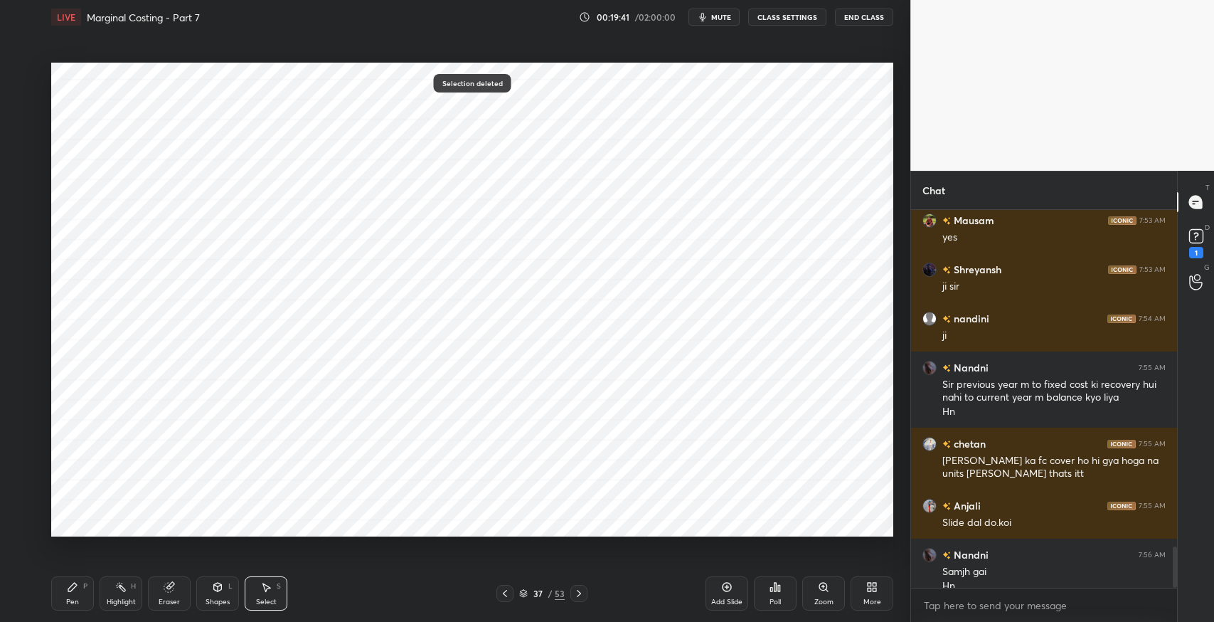
scroll to position [3055, 0]
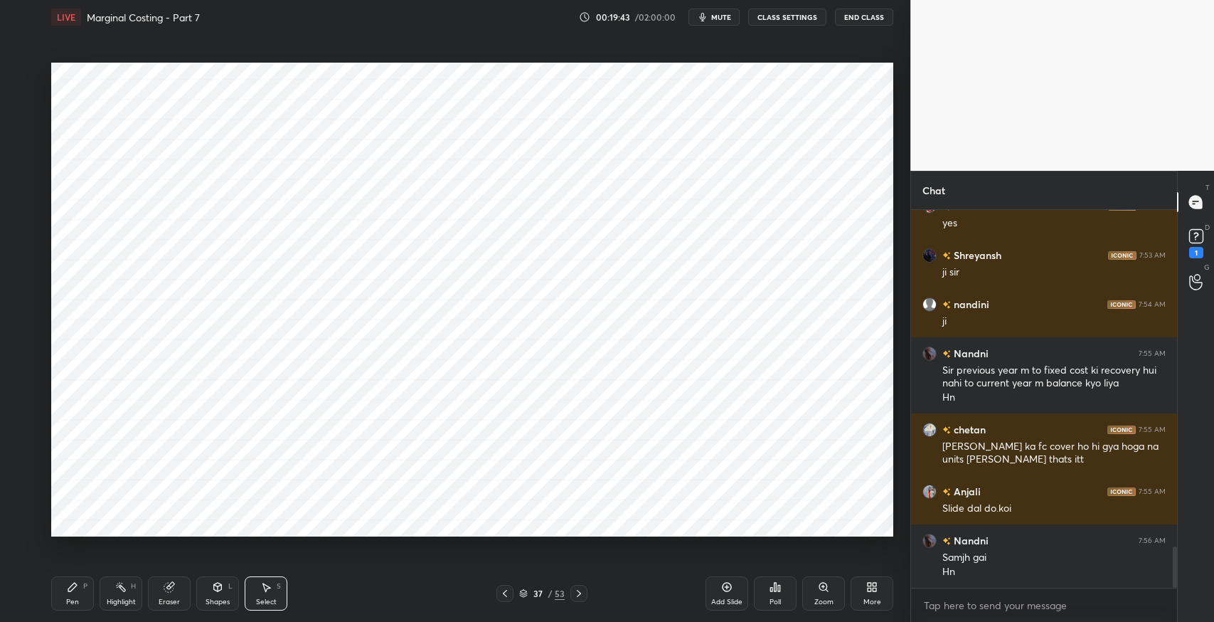
click at [82, 591] on div "Pen P" at bounding box center [72, 593] width 43 height 34
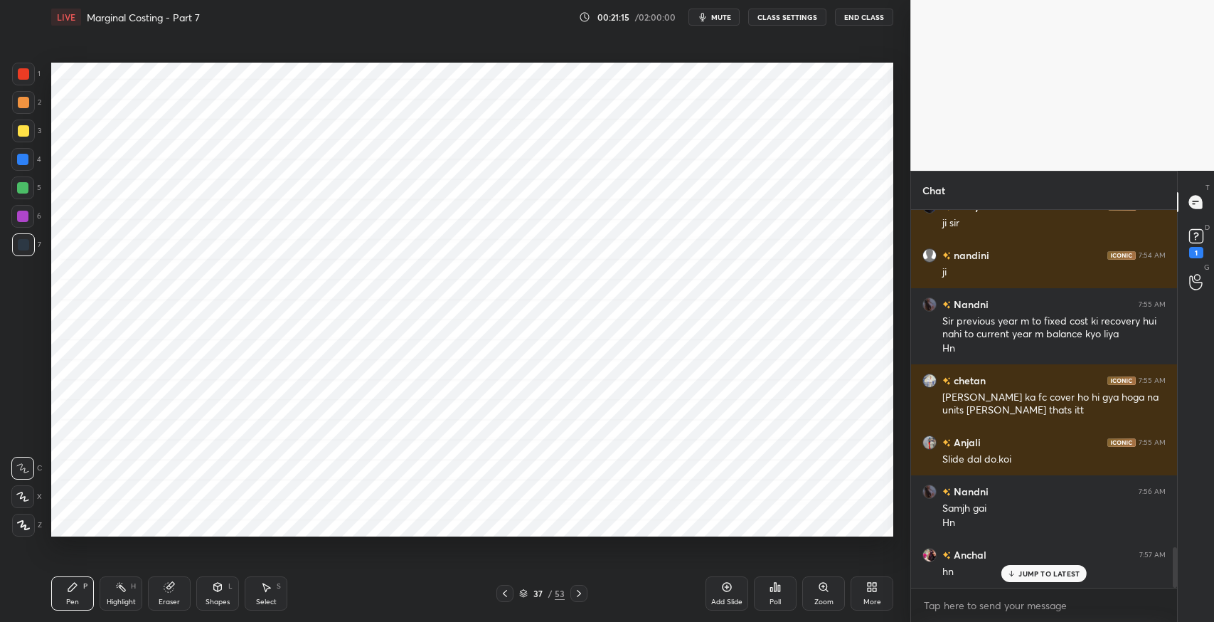
scroll to position [3152, 0]
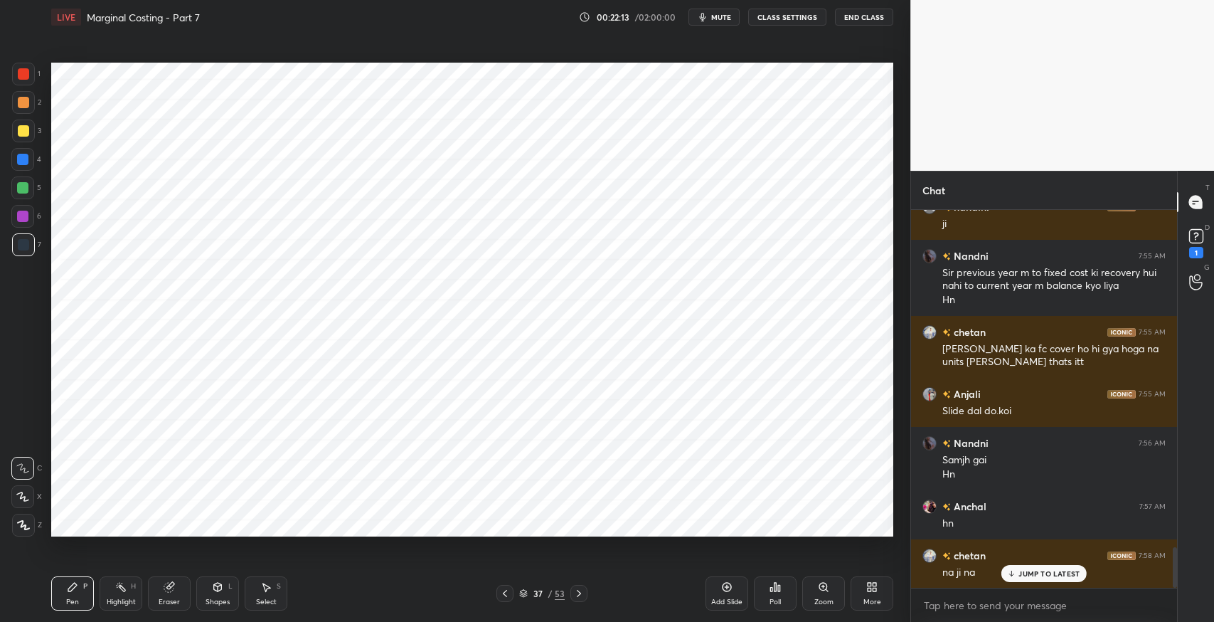
click at [185, 594] on div "Eraser" at bounding box center [169, 593] width 43 height 34
click at [86, 580] on div "Pen P" at bounding box center [72, 593] width 43 height 34
click at [178, 585] on div "Eraser" at bounding box center [169, 593] width 43 height 34
click at [25, 495] on icon at bounding box center [22, 497] width 11 height 12
click at [72, 584] on icon at bounding box center [72, 586] width 9 height 9
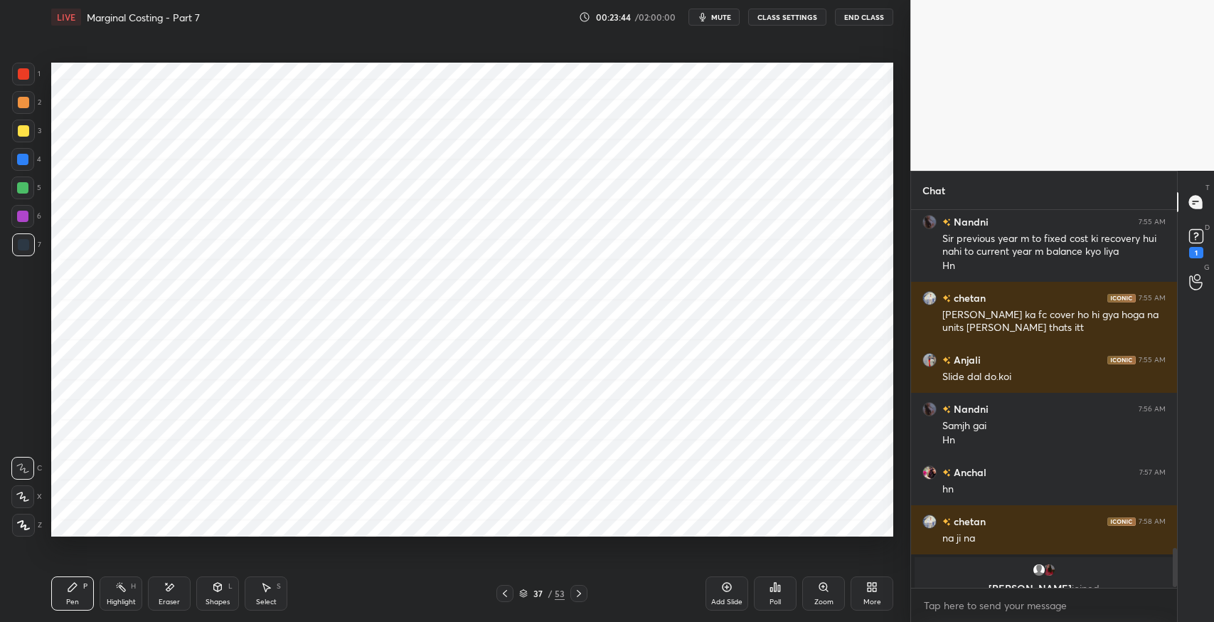
scroll to position [3236, 0]
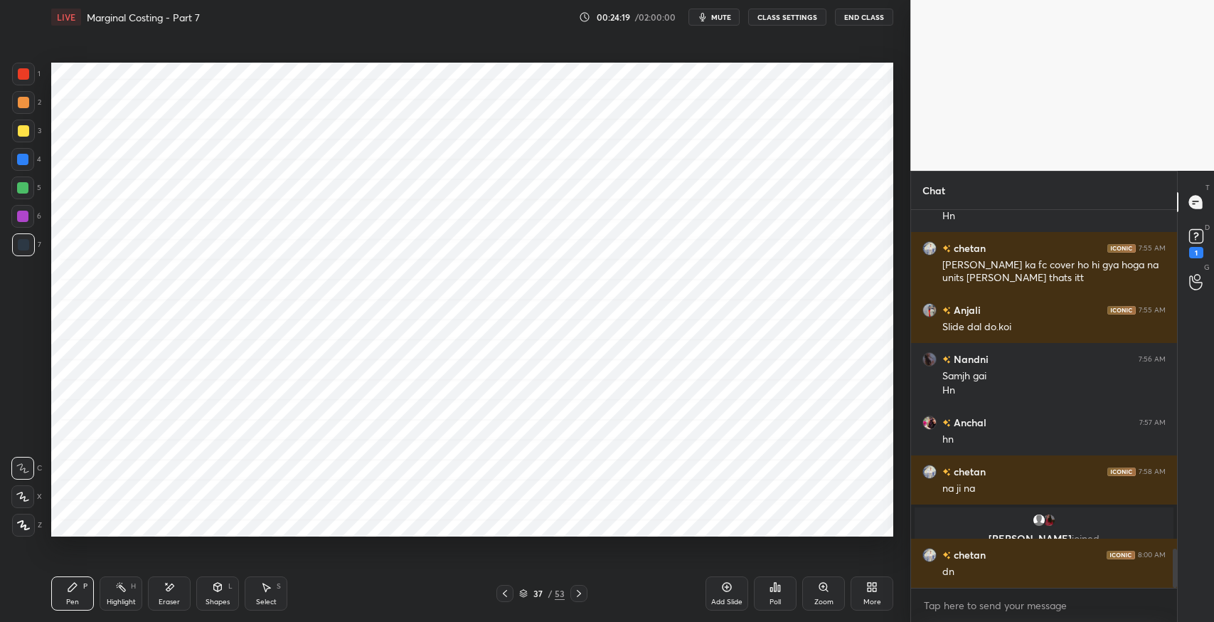
click at [275, 600] on div "Select" at bounding box center [266, 601] width 21 height 7
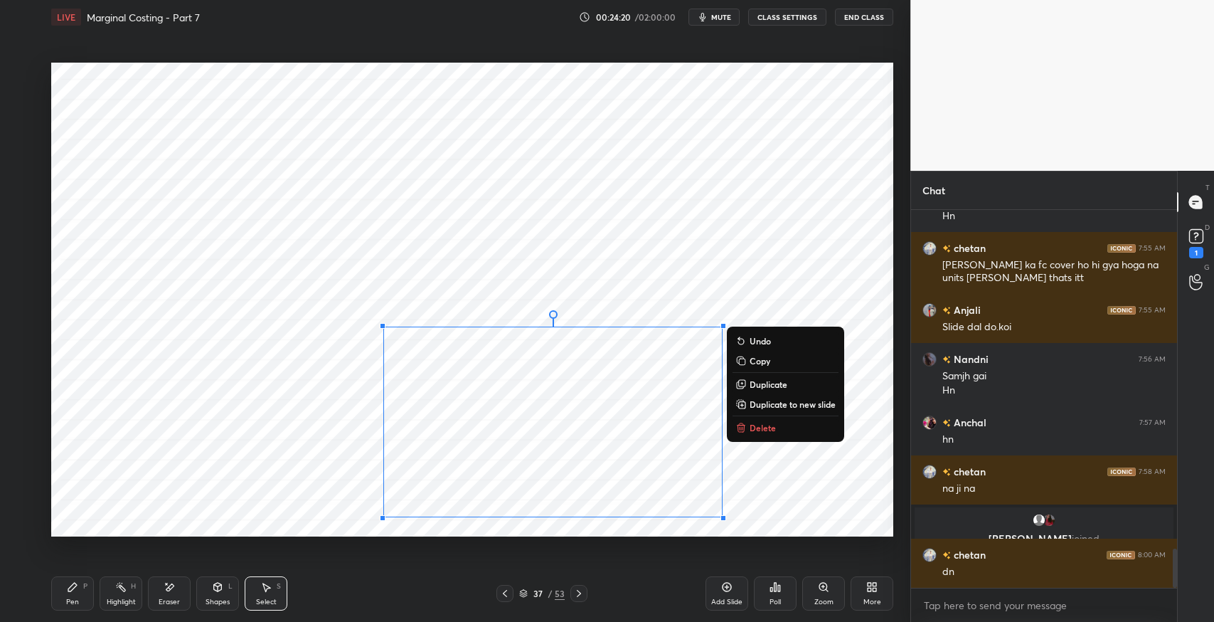
click at [762, 430] on p "Delete" at bounding box center [763, 427] width 26 height 11
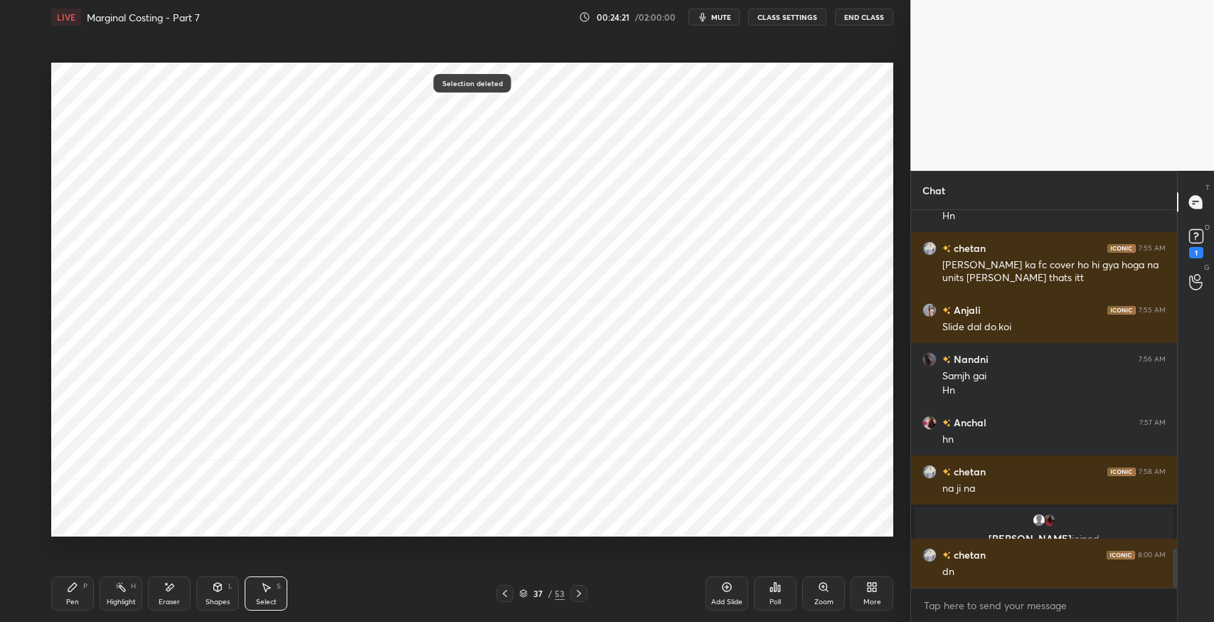
click at [73, 582] on icon at bounding box center [72, 586] width 11 height 11
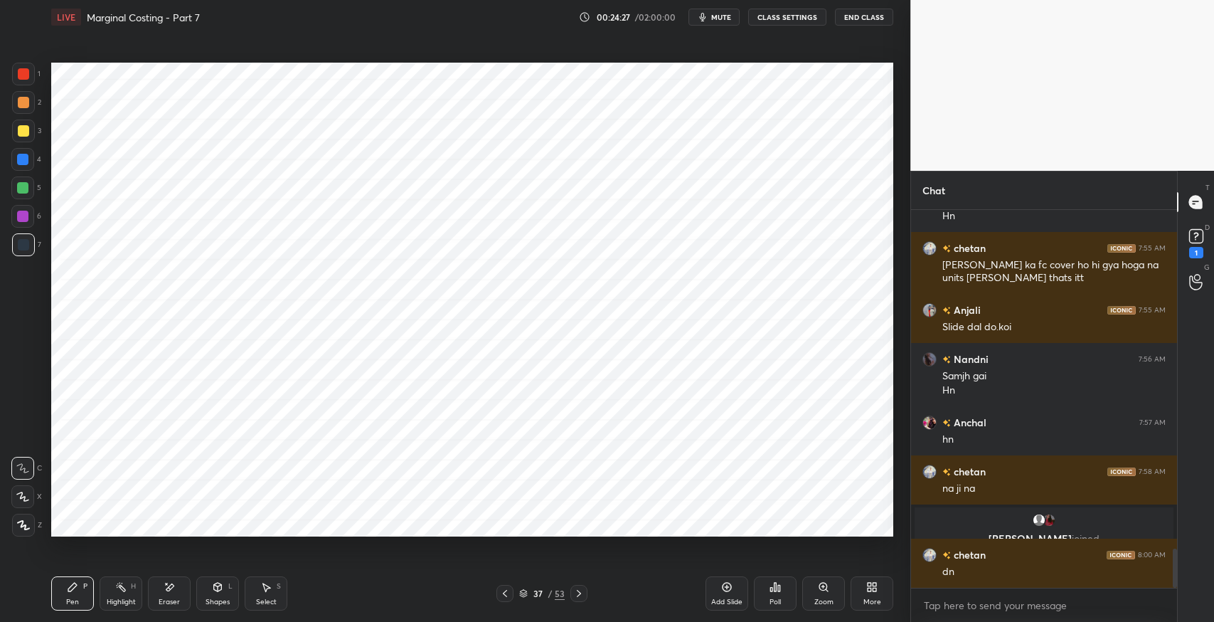
click at [174, 596] on div "Eraser" at bounding box center [169, 593] width 43 height 34
click at [68, 589] on icon at bounding box center [72, 586] width 9 height 9
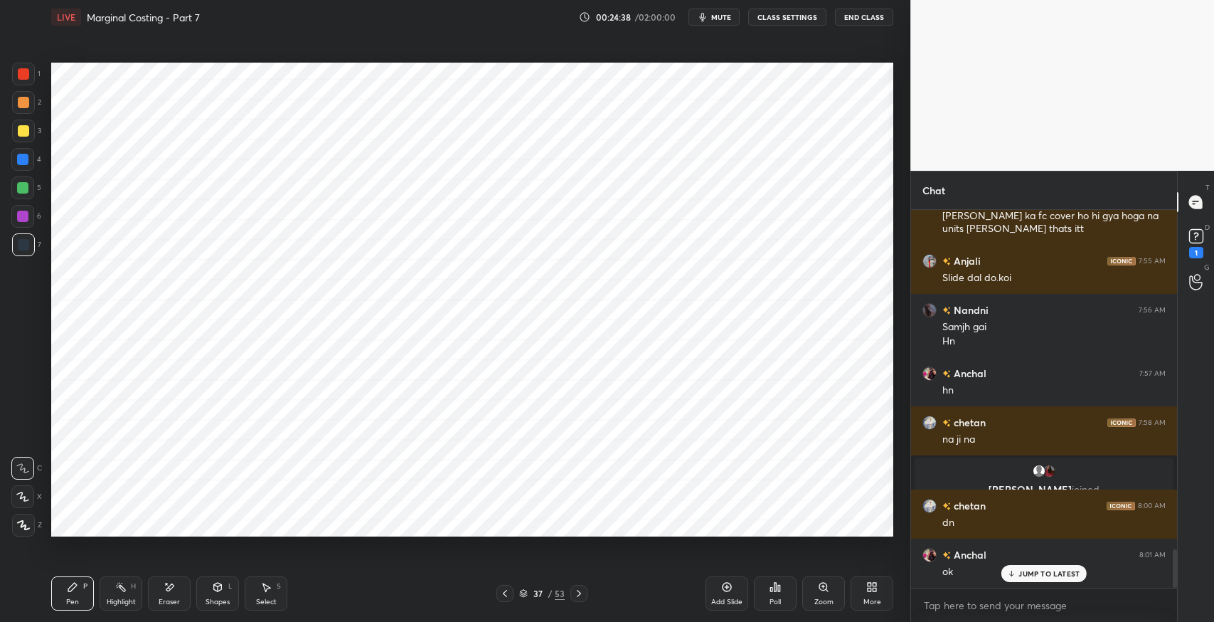
scroll to position [3334, 0]
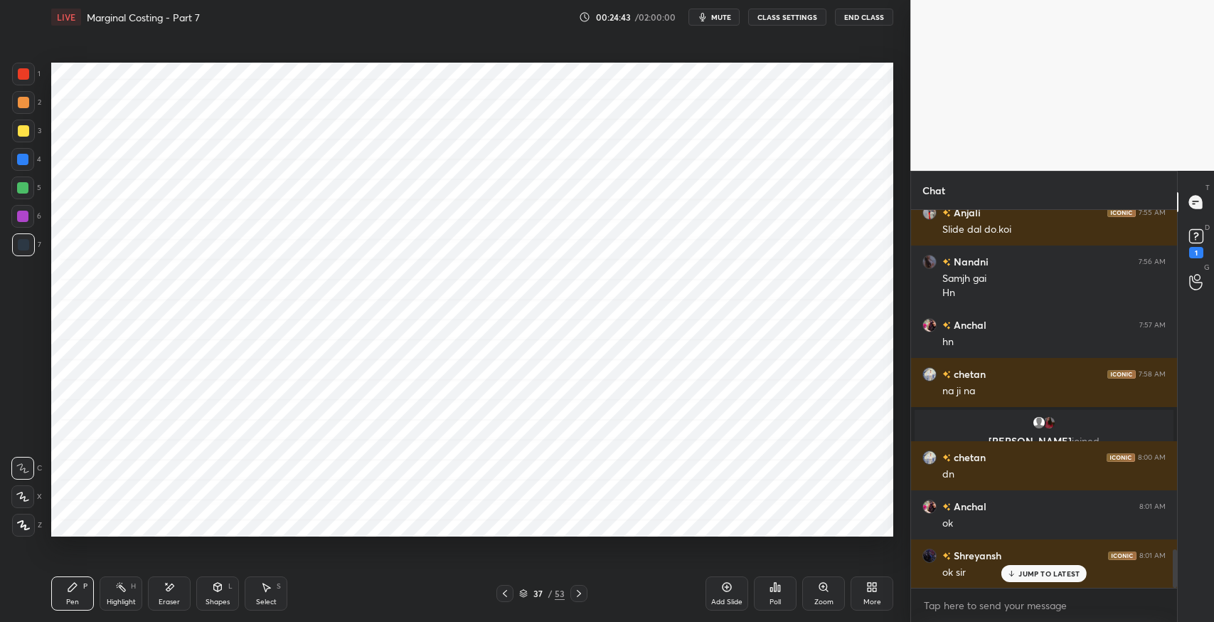
click at [171, 577] on div "Eraser" at bounding box center [169, 593] width 43 height 34
click at [63, 583] on div "Pen P" at bounding box center [72, 593] width 43 height 34
click at [218, 587] on icon at bounding box center [218, 586] width 8 height 9
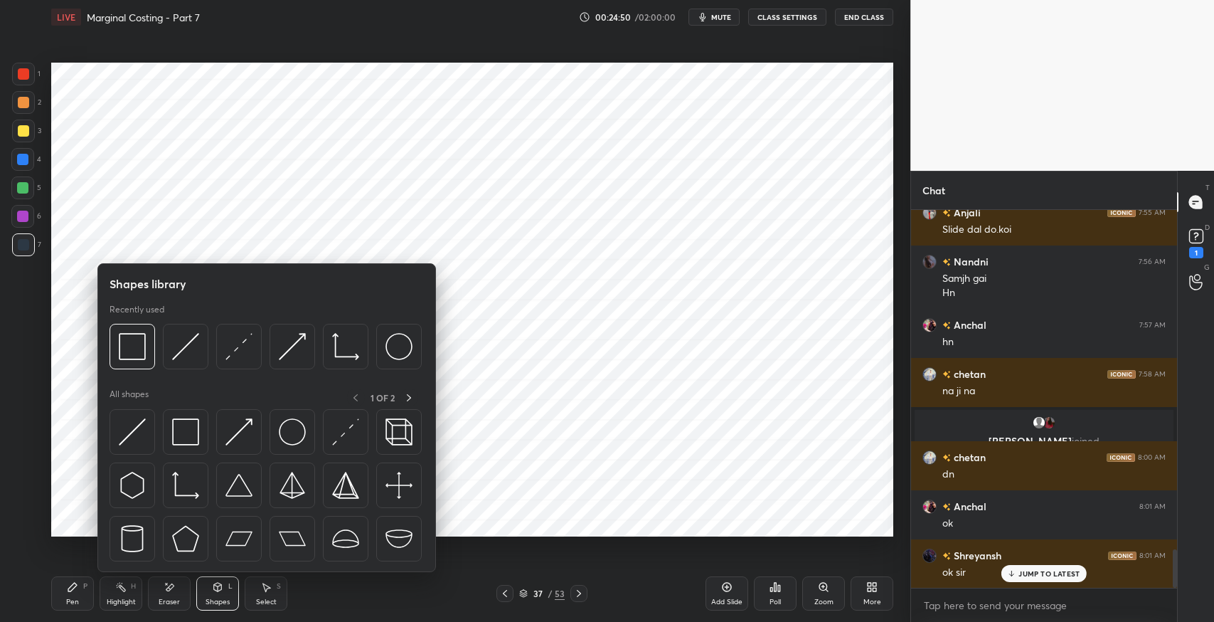
click at [187, 356] on img at bounding box center [185, 346] width 27 height 27
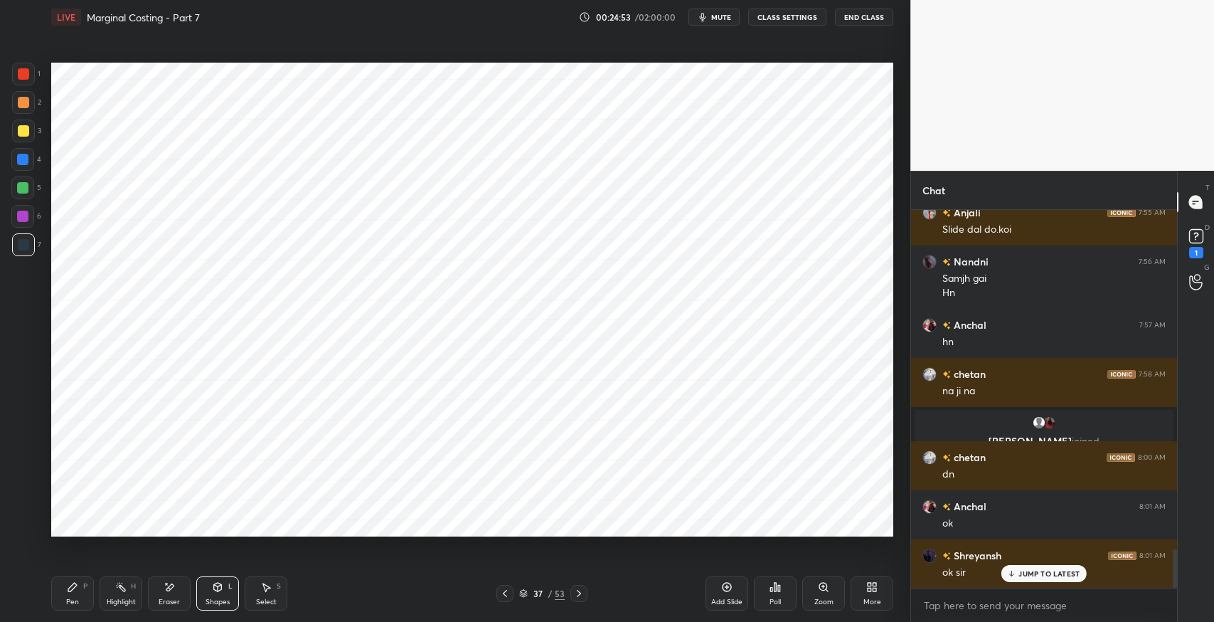
click at [71, 598] on div "Pen" at bounding box center [72, 601] width 13 height 7
click at [222, 593] on div "Shapes L" at bounding box center [217, 593] width 43 height 34
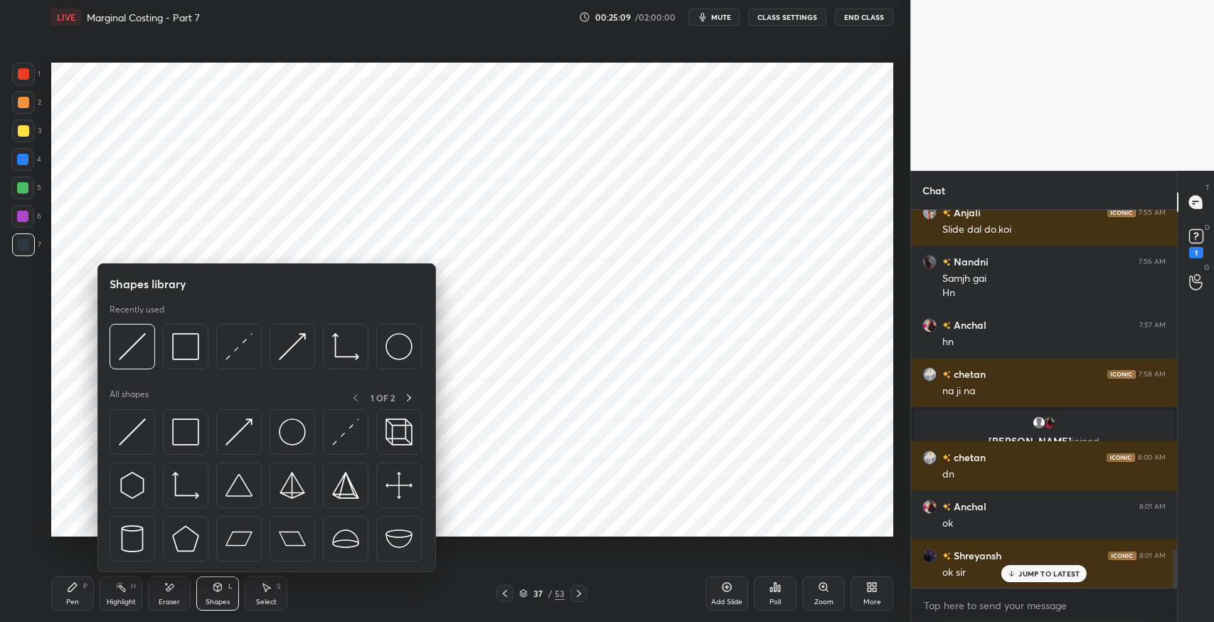
click at [188, 352] on img at bounding box center [185, 346] width 27 height 27
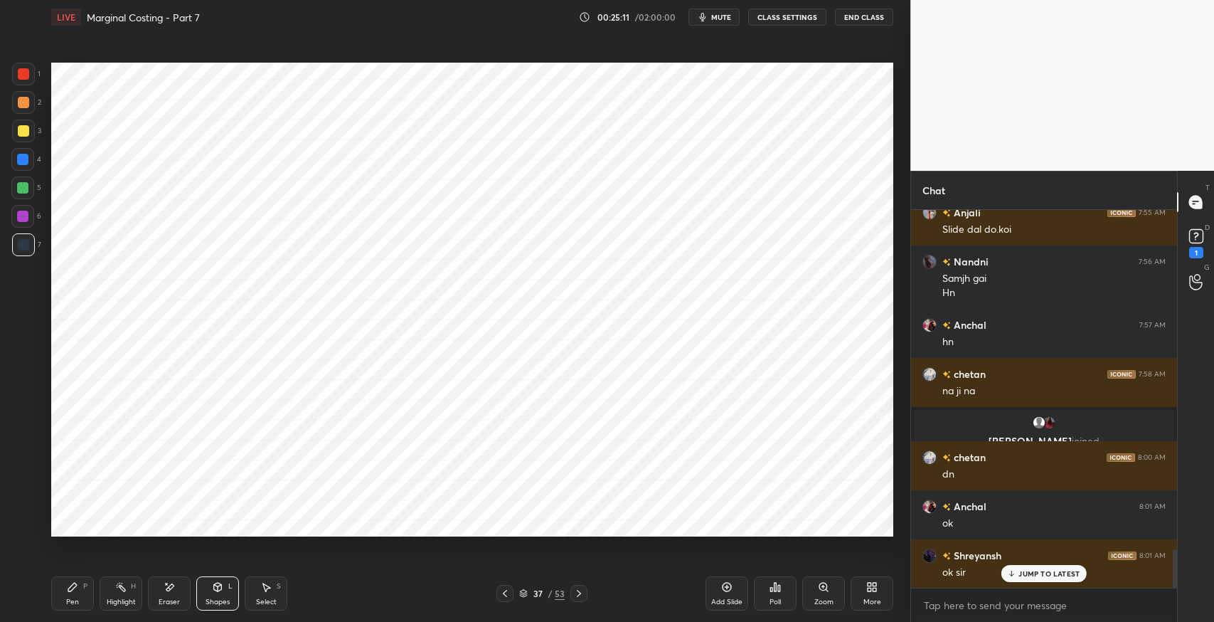
click at [67, 593] on div "Pen P" at bounding box center [72, 593] width 43 height 34
click at [277, 587] on div "S" at bounding box center [279, 585] width 4 height 7
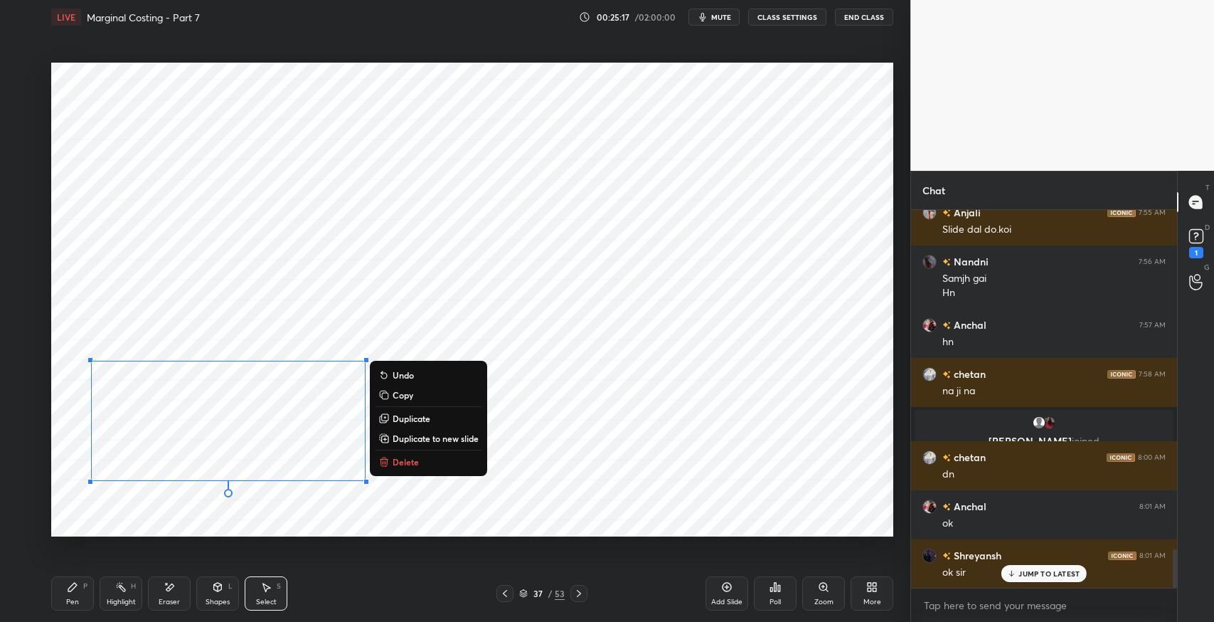
click at [423, 421] on p "Duplicate" at bounding box center [412, 417] width 38 height 11
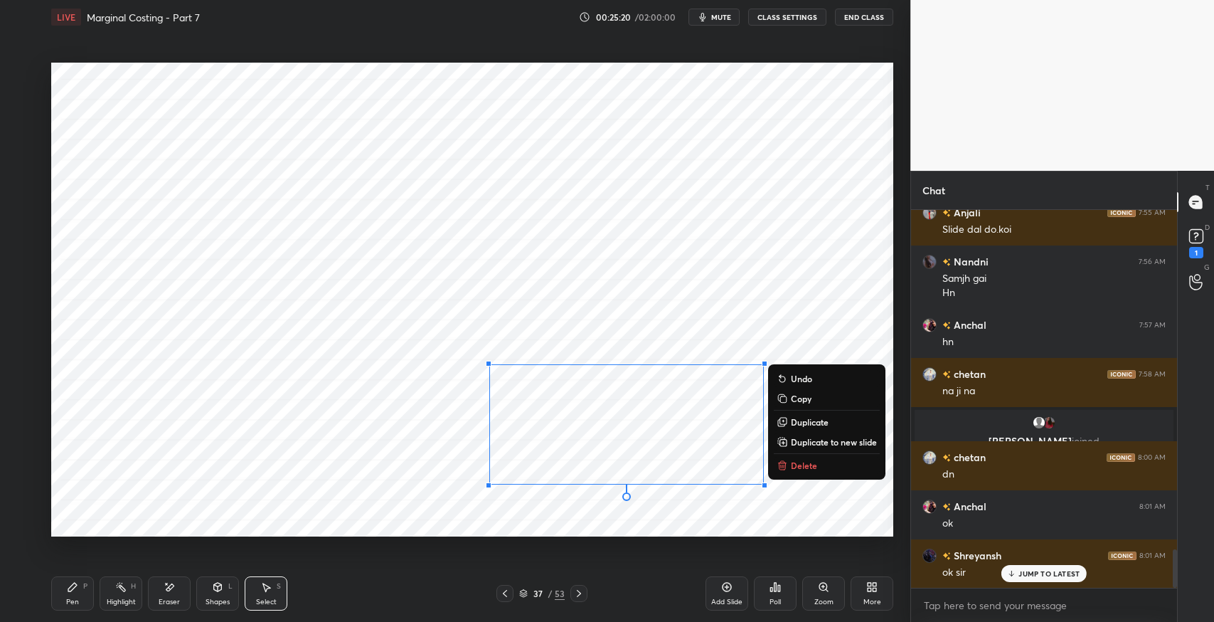
click at [183, 590] on div "Eraser" at bounding box center [169, 593] width 43 height 34
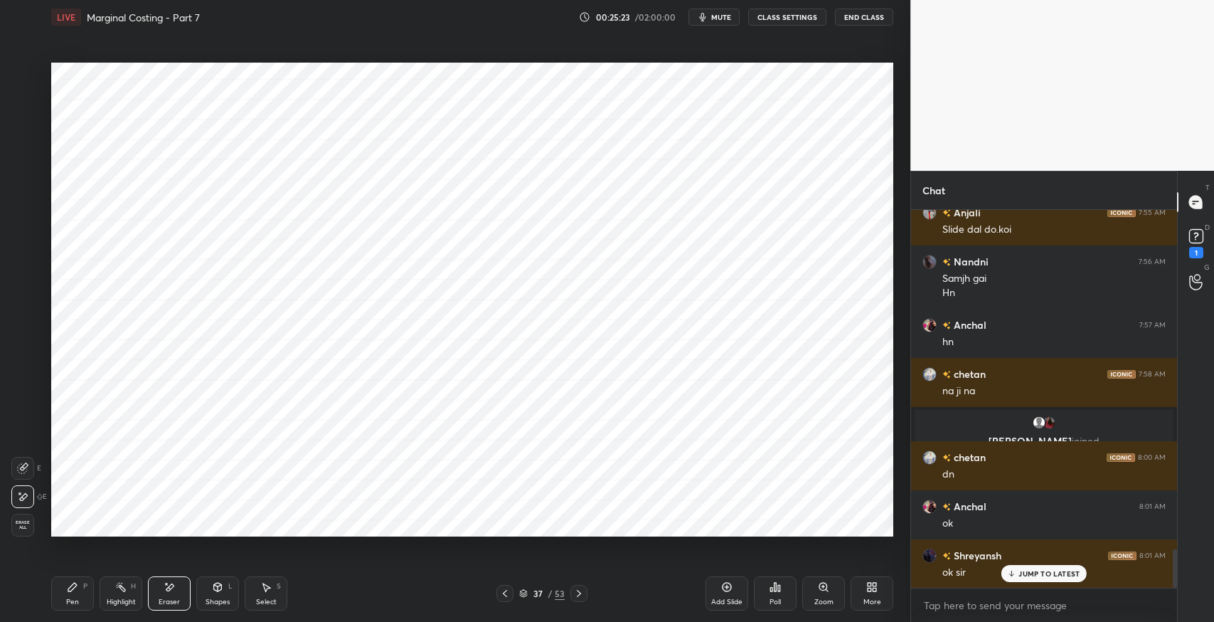
click at [75, 590] on icon at bounding box center [72, 586] width 11 height 11
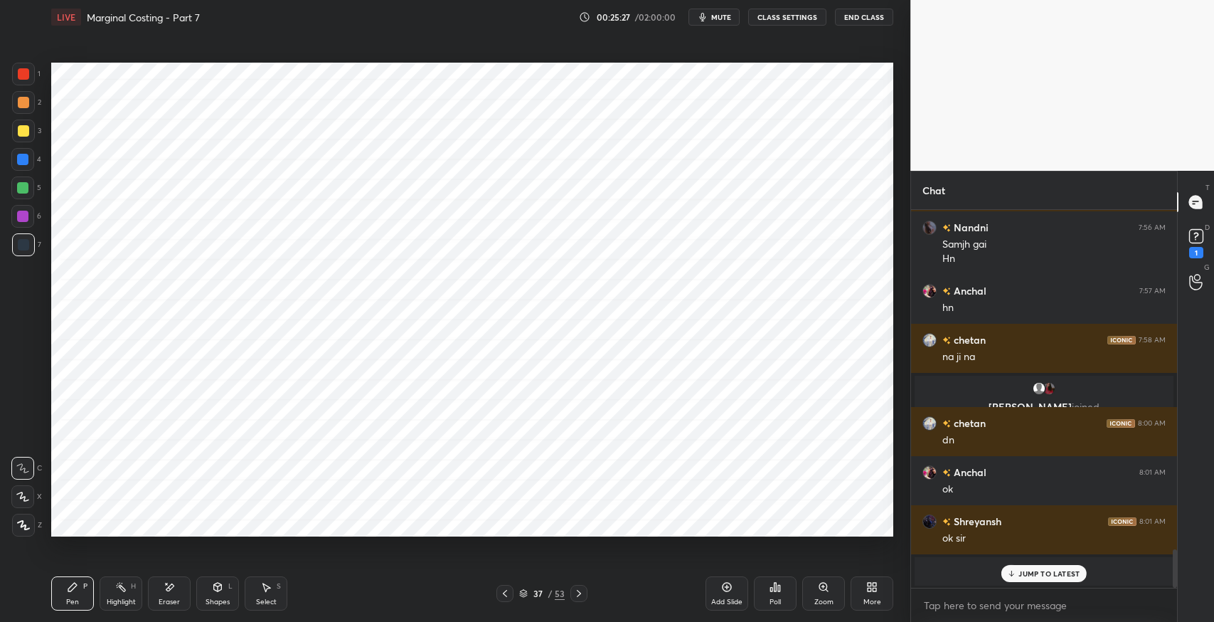
click at [180, 592] on div "Eraser" at bounding box center [169, 593] width 43 height 34
click at [79, 598] on div "Pen P" at bounding box center [72, 593] width 43 height 34
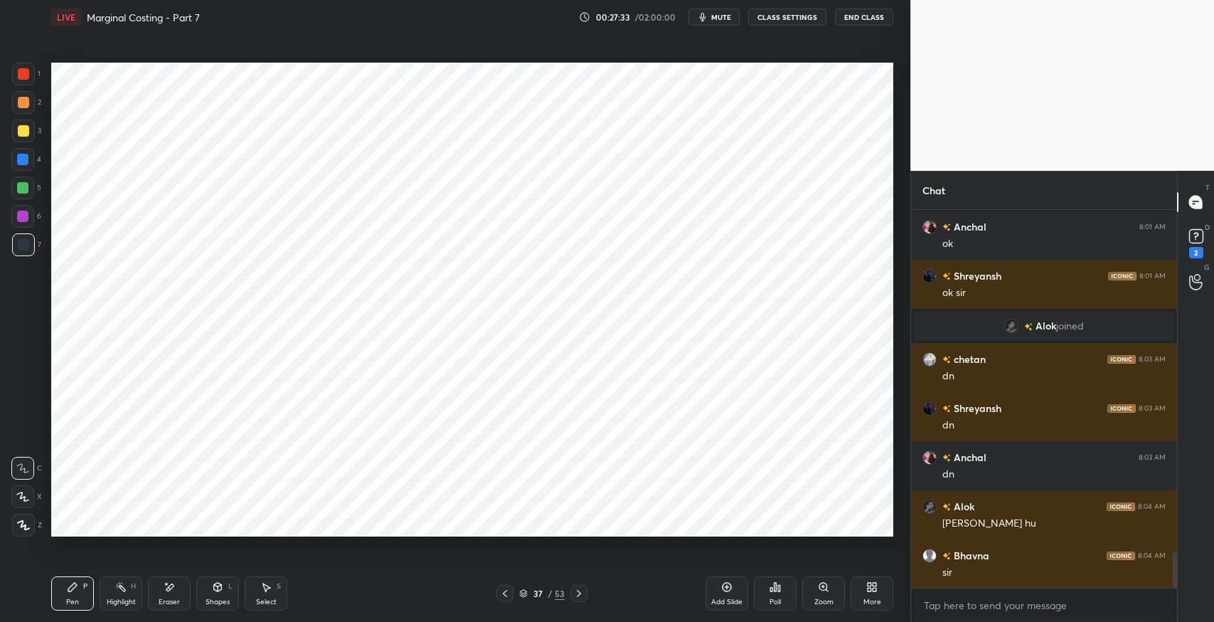
scroll to position [3663, 0]
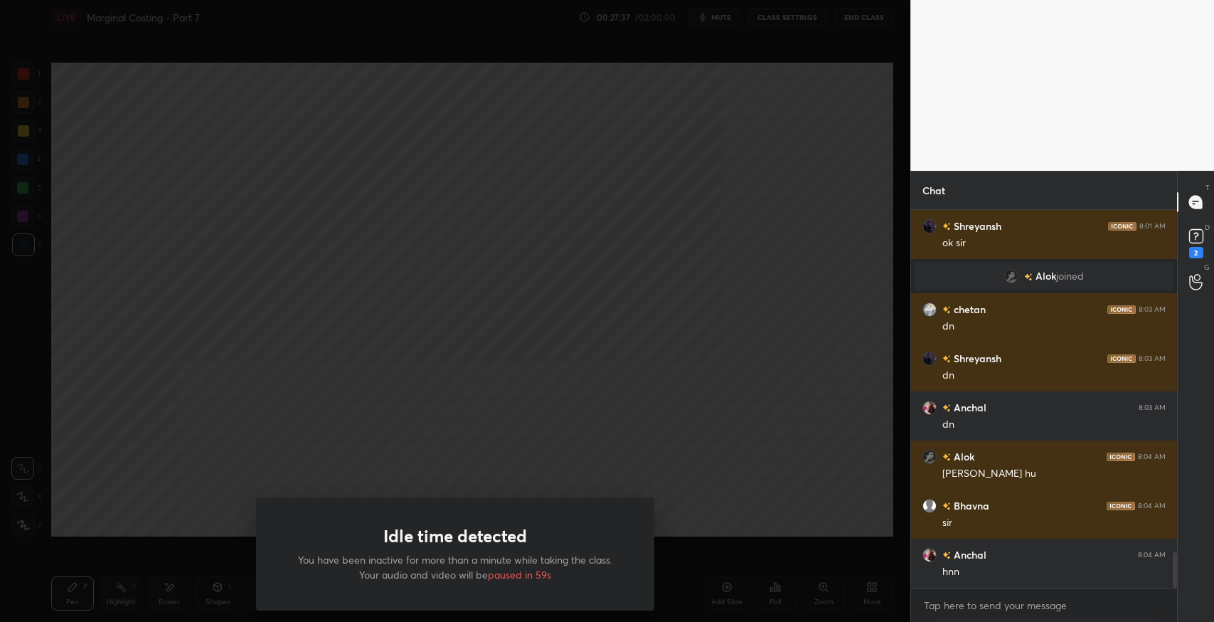
click at [711, 445] on div "Idle time detected You have been inactive for more than a minute while taking t…" at bounding box center [455, 311] width 910 height 622
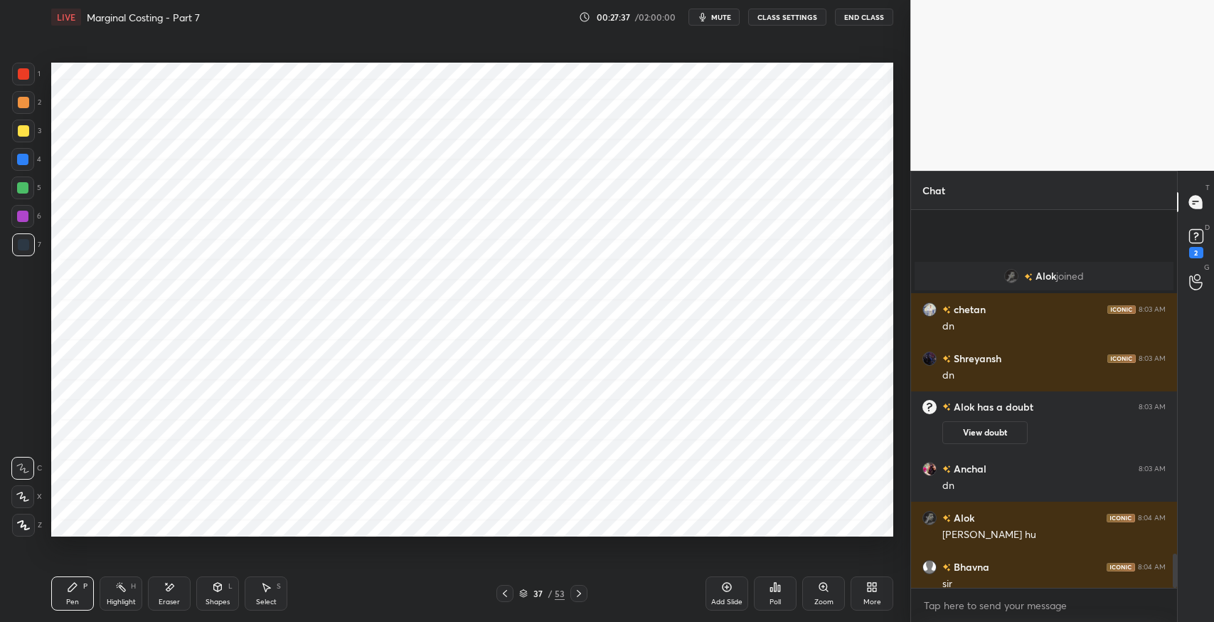
scroll to position [3758, 0]
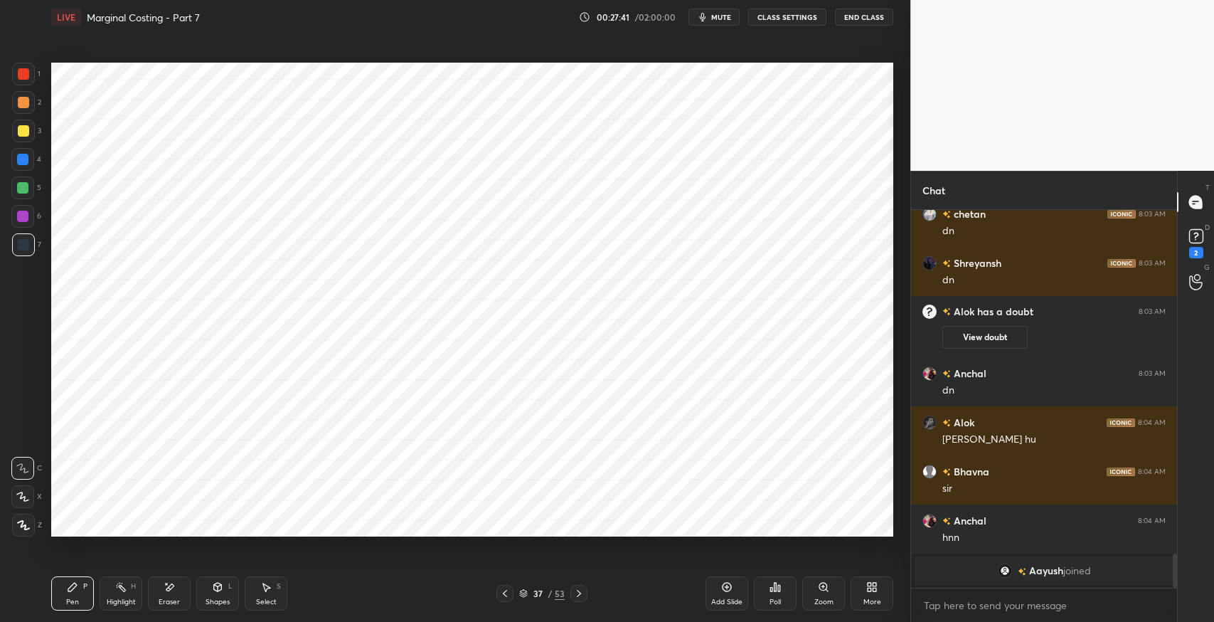
click at [266, 599] on div "Select" at bounding box center [266, 601] width 21 height 7
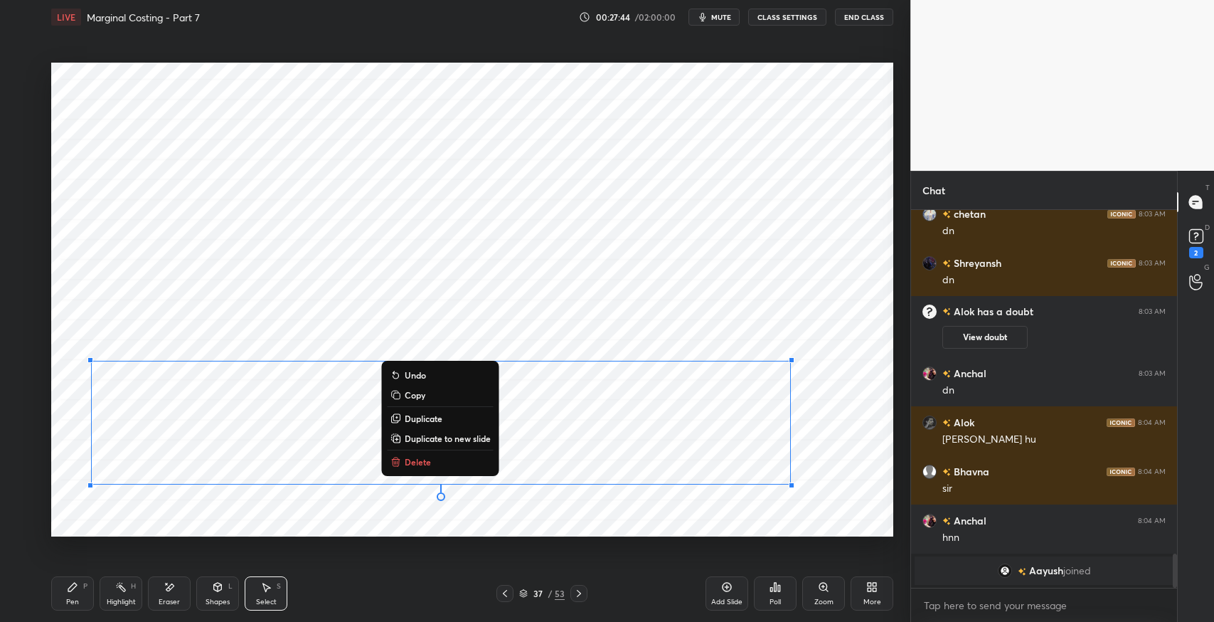
click at [450, 437] on p "Duplicate to new slide" at bounding box center [448, 437] width 86 height 11
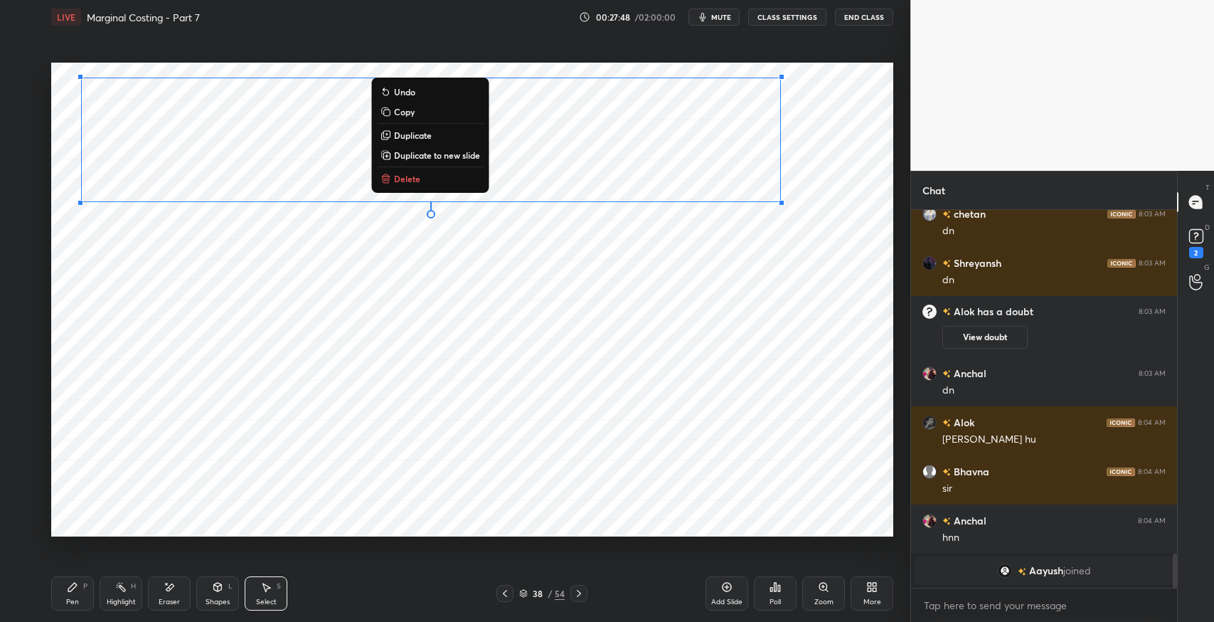
click at [71, 583] on icon at bounding box center [72, 586] width 11 height 11
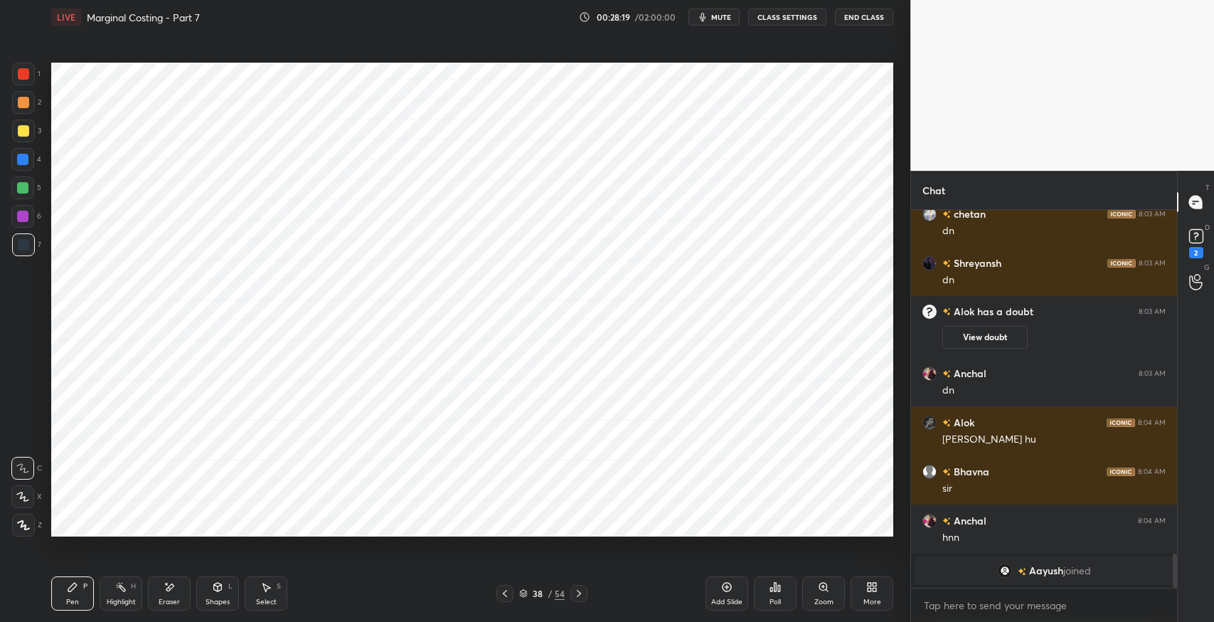
click at [183, 593] on div "Eraser" at bounding box center [169, 593] width 43 height 34
click at [73, 585] on icon at bounding box center [72, 586] width 9 height 9
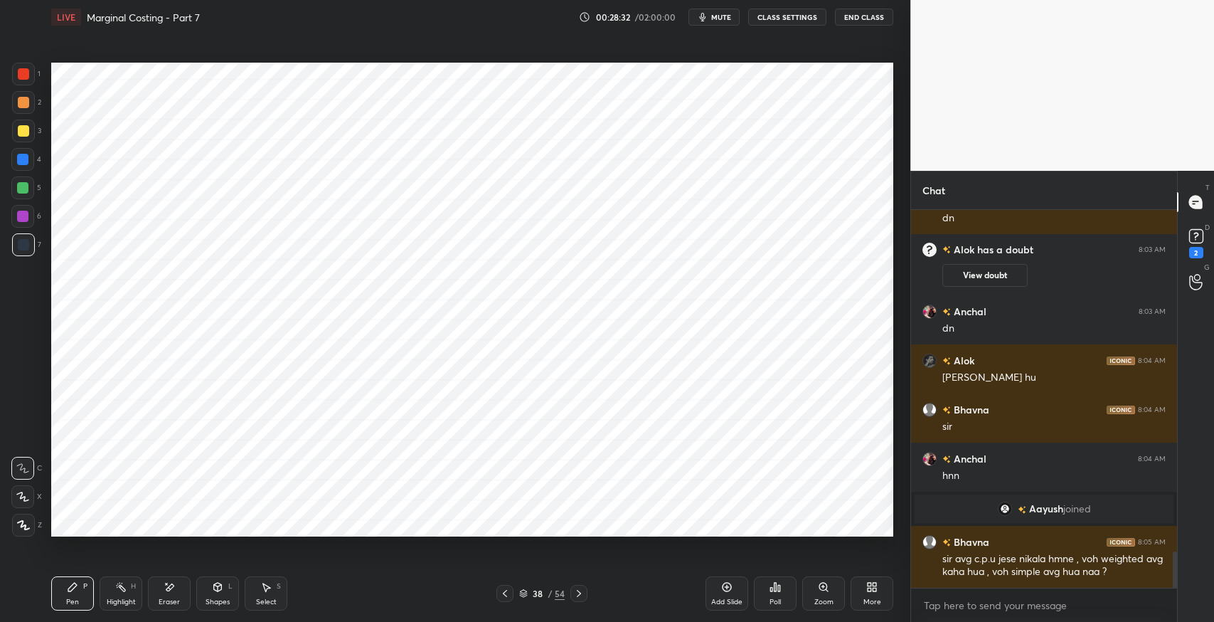
scroll to position [3526, 0]
click at [262, 595] on div "Select S" at bounding box center [266, 593] width 43 height 34
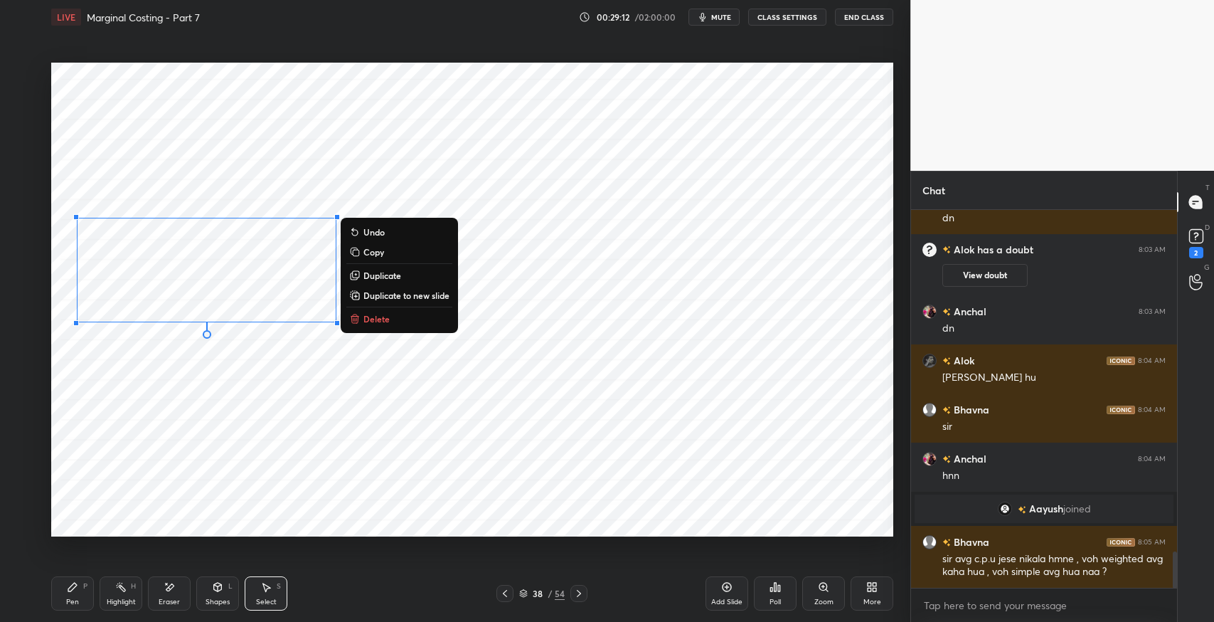
click at [399, 279] on p "Duplicate" at bounding box center [382, 275] width 38 height 11
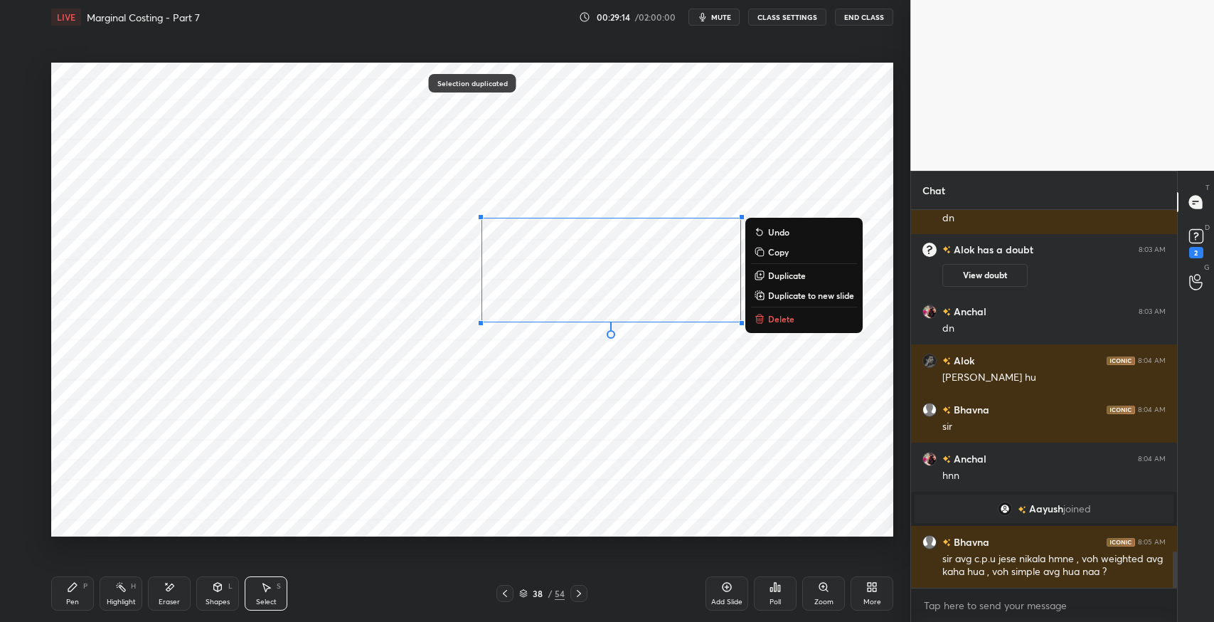
click at [169, 586] on icon at bounding box center [170, 586] width 8 height 7
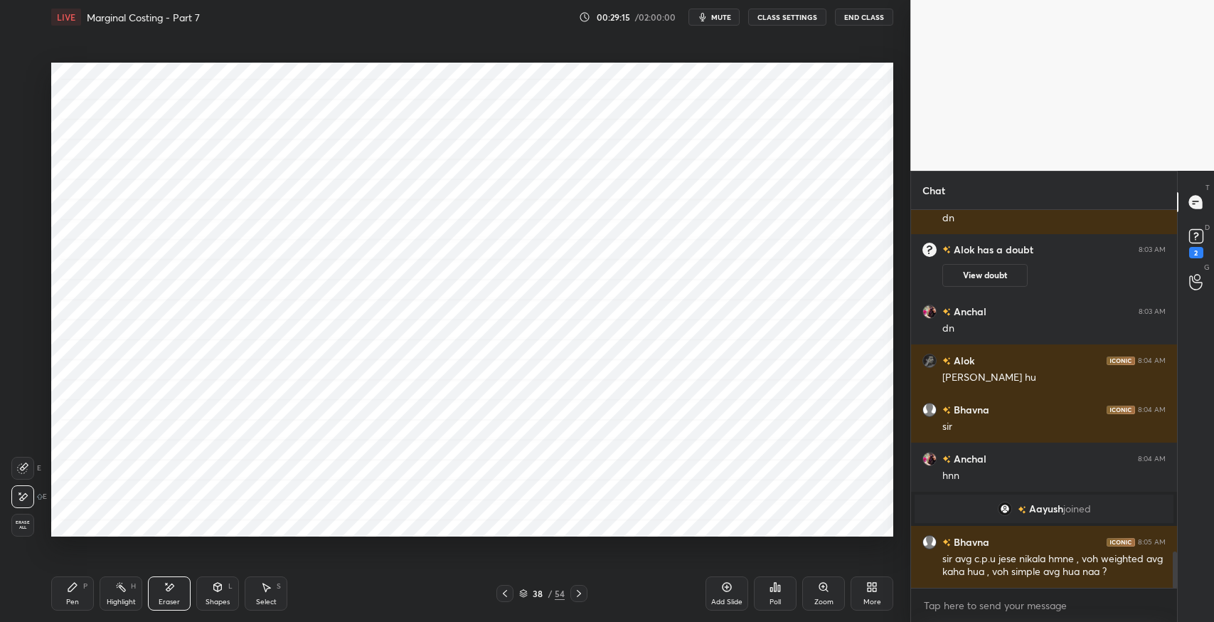
click at [85, 590] on div "Pen P" at bounding box center [72, 593] width 43 height 34
click at [166, 595] on div "Eraser" at bounding box center [169, 593] width 43 height 34
click at [87, 589] on div "P" at bounding box center [85, 585] width 4 height 7
click at [180, 599] on div "Eraser" at bounding box center [169, 593] width 43 height 34
click at [65, 588] on div "Pen P" at bounding box center [72, 593] width 43 height 34
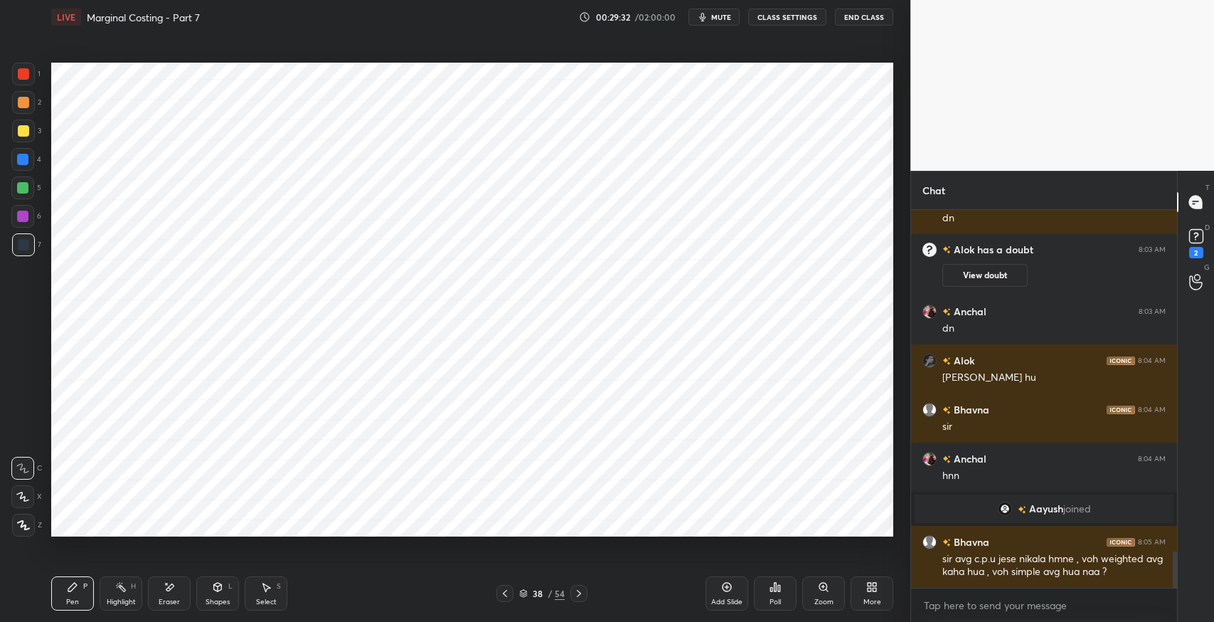
click at [10, 80] on div "1 2 3 4 5 6 7 C X Z E E Erase all H H" at bounding box center [23, 300] width 46 height 474
click at [23, 72] on div at bounding box center [23, 73] width 11 height 11
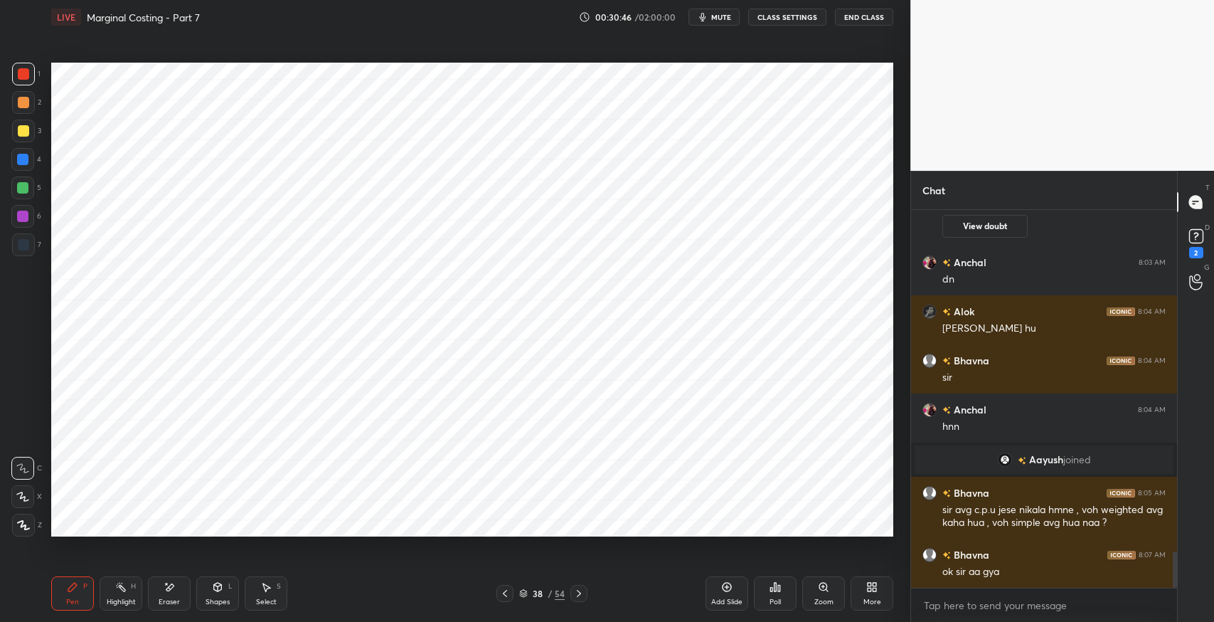
click at [270, 603] on div "Select" at bounding box center [266, 601] width 21 height 7
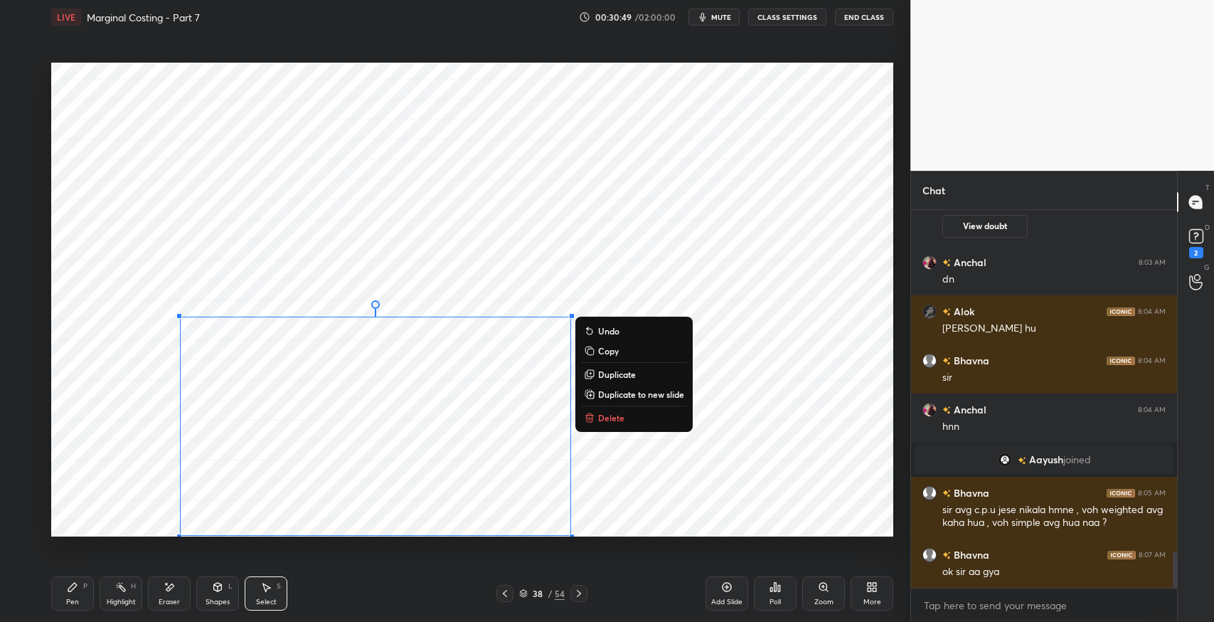
click at [614, 424] on button "Delete" at bounding box center [634, 417] width 106 height 17
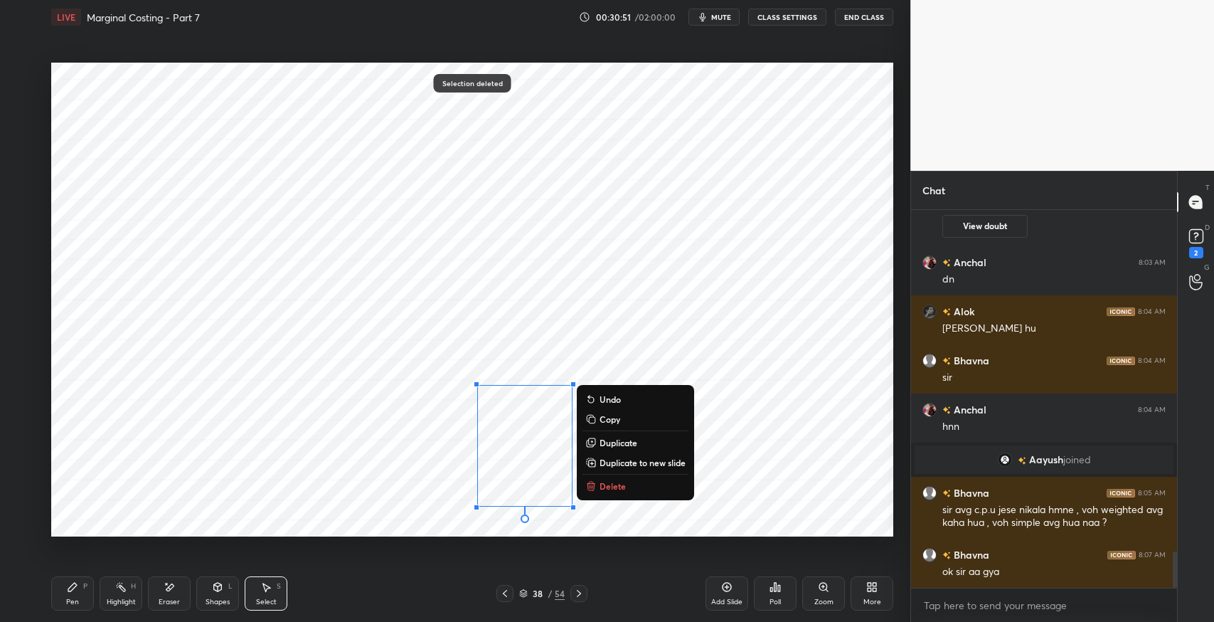
click at [614, 484] on p "Delete" at bounding box center [612, 485] width 26 height 11
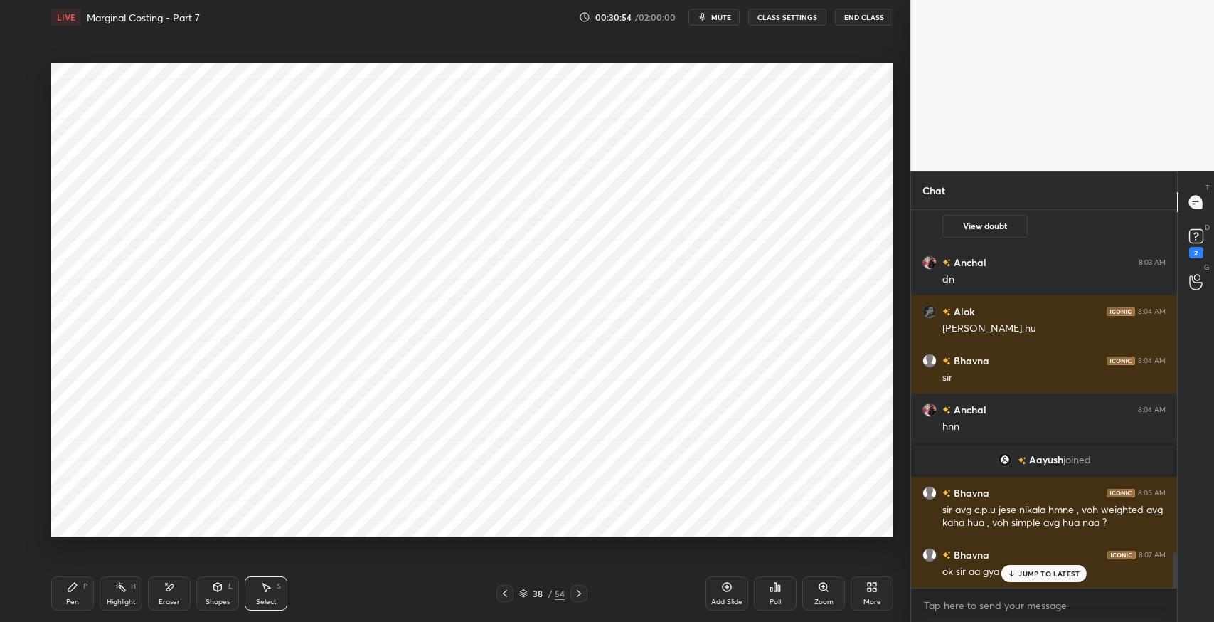
scroll to position [3637, 0]
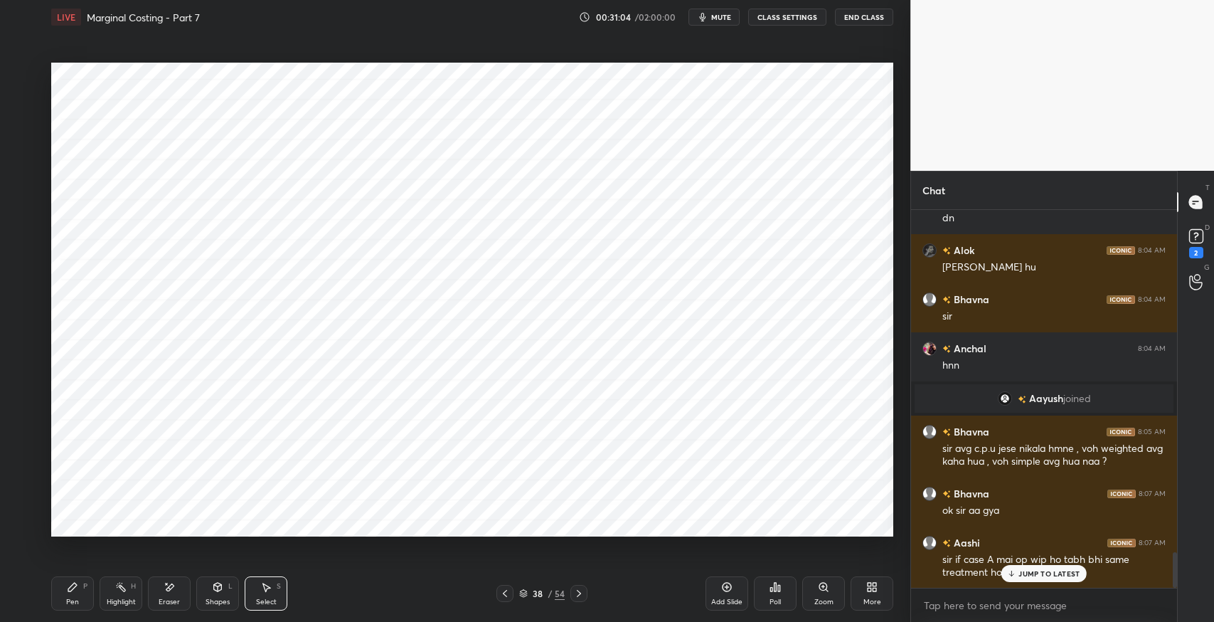
click at [1036, 580] on div "JUMP TO LATEST" at bounding box center [1043, 573] width 85 height 17
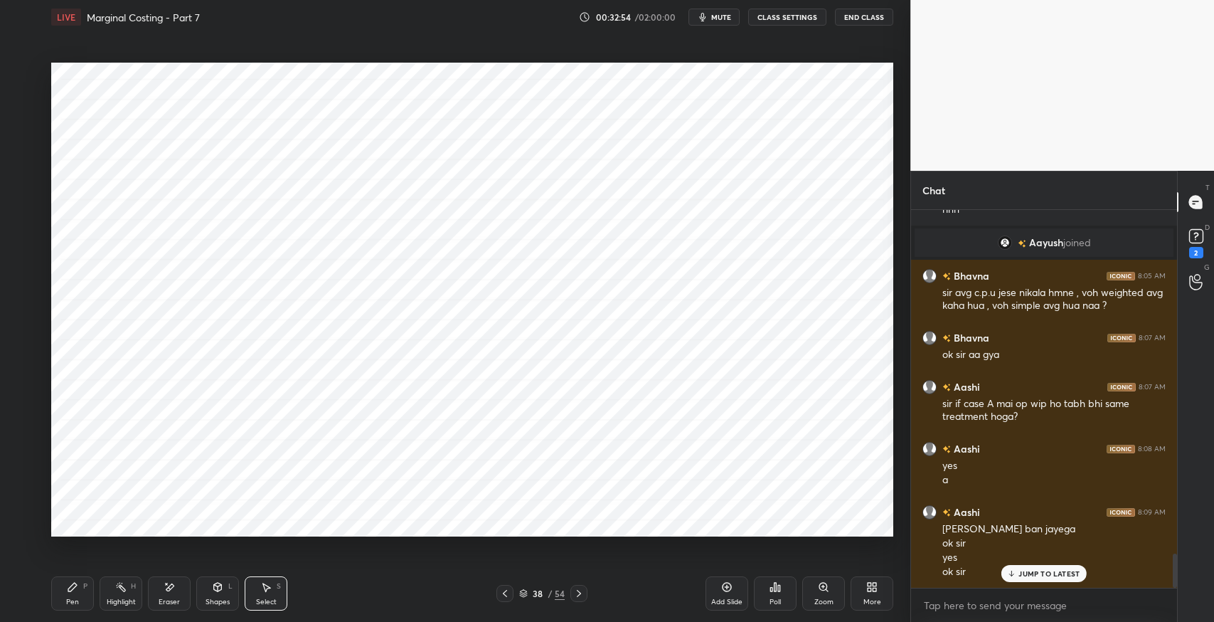
scroll to position [3841, 0]
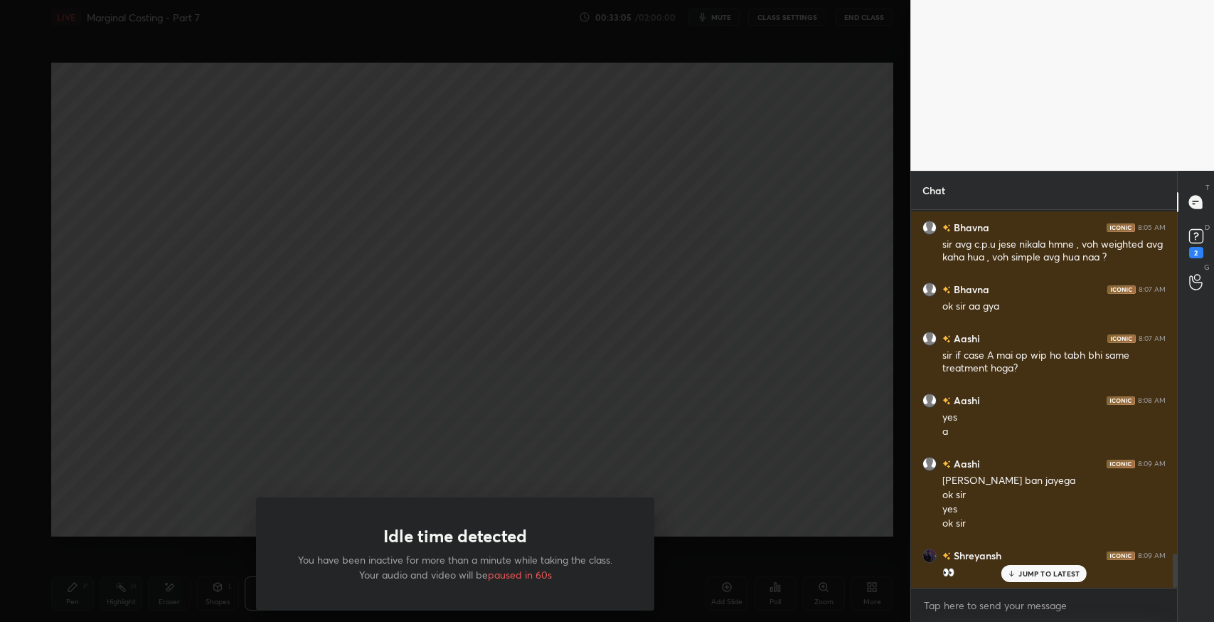
click at [228, 424] on div "Idle time detected You have been inactive for more than a minute while taking t…" at bounding box center [455, 311] width 910 height 622
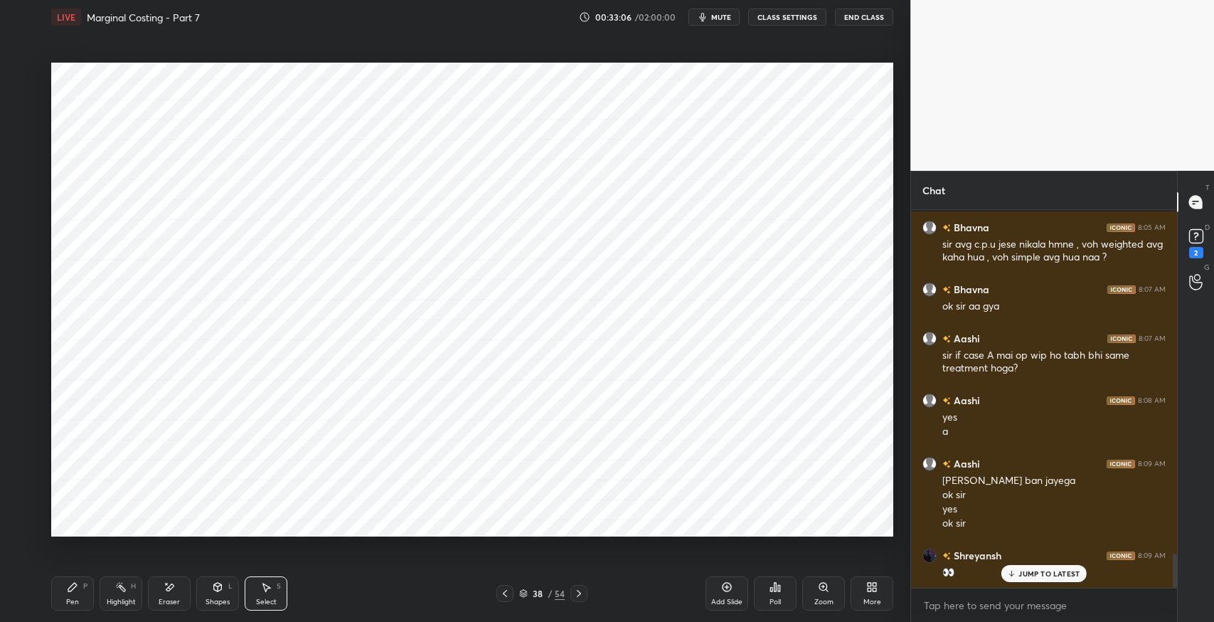
click at [79, 586] on div "Pen P" at bounding box center [72, 593] width 43 height 34
click at [186, 587] on div "Eraser" at bounding box center [169, 593] width 43 height 34
click at [85, 595] on div "Pen P" at bounding box center [72, 593] width 43 height 34
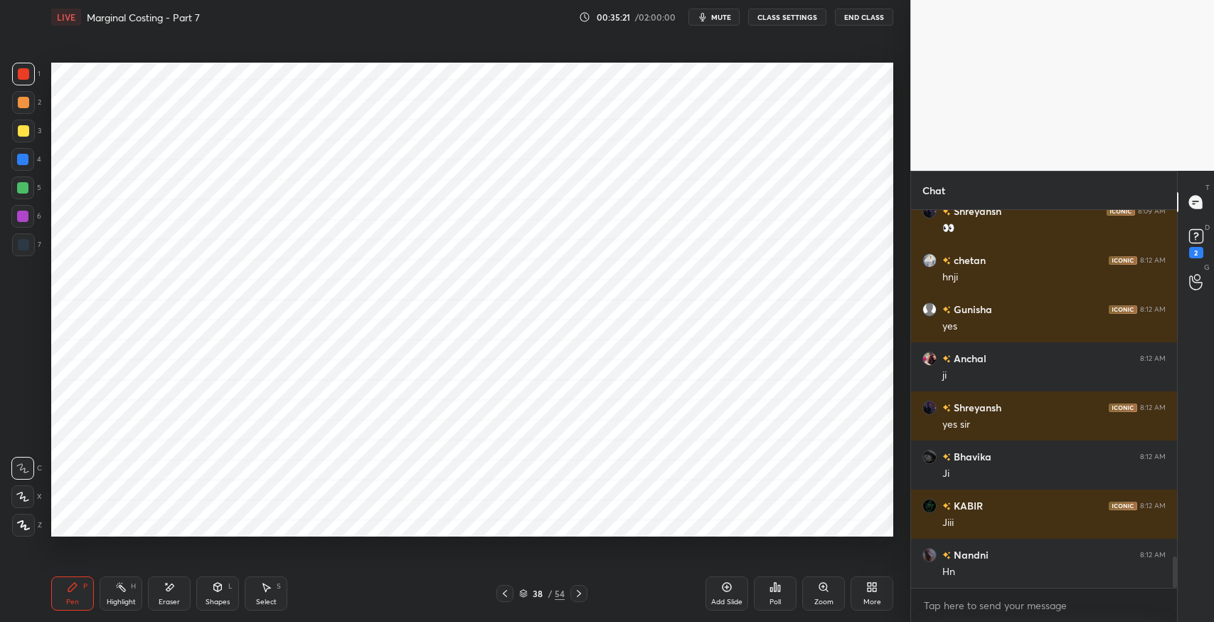
scroll to position [4233, 0]
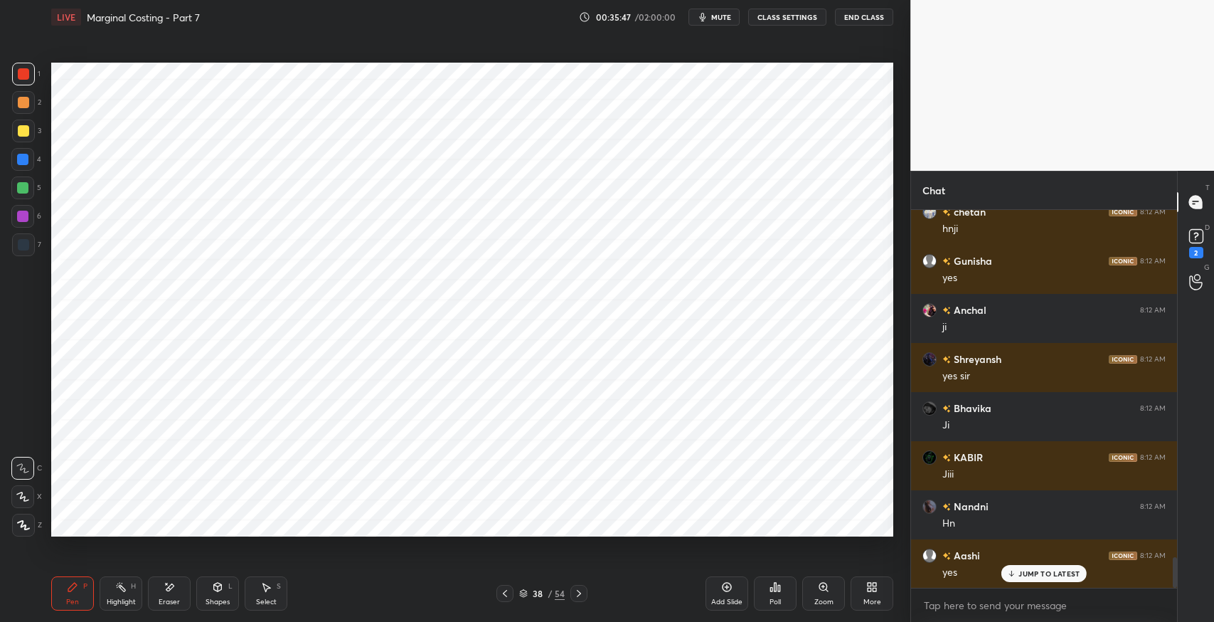
click at [577, 593] on icon at bounding box center [578, 592] width 11 height 11
click at [580, 594] on icon at bounding box center [578, 592] width 11 height 11
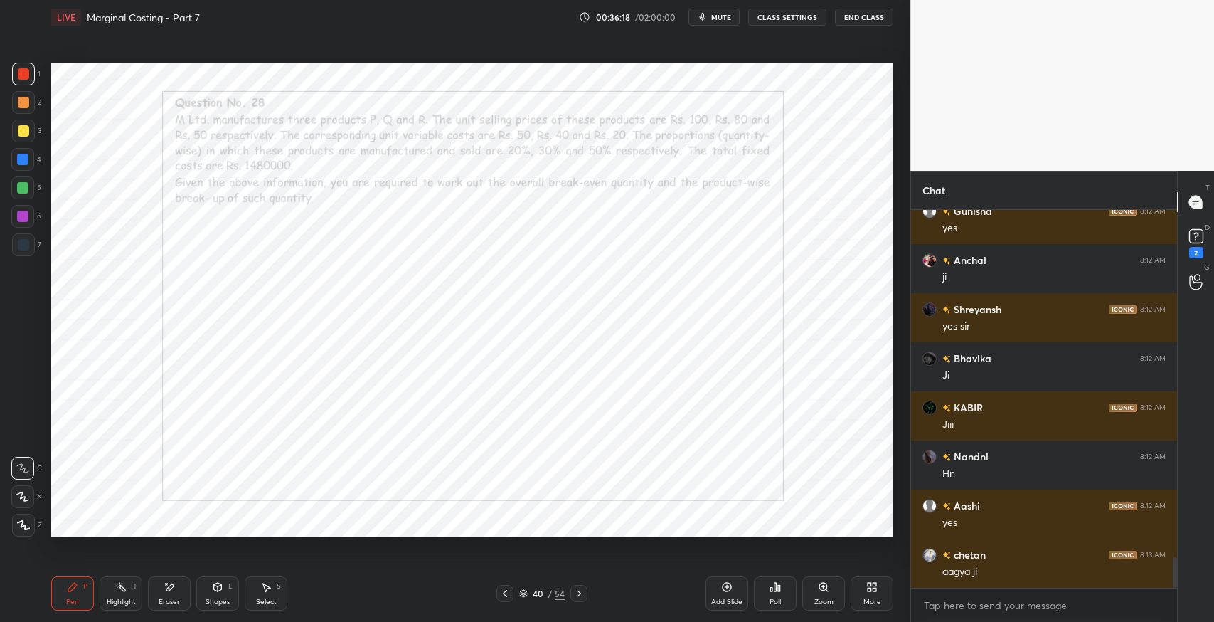
click at [213, 589] on icon at bounding box center [217, 586] width 11 height 11
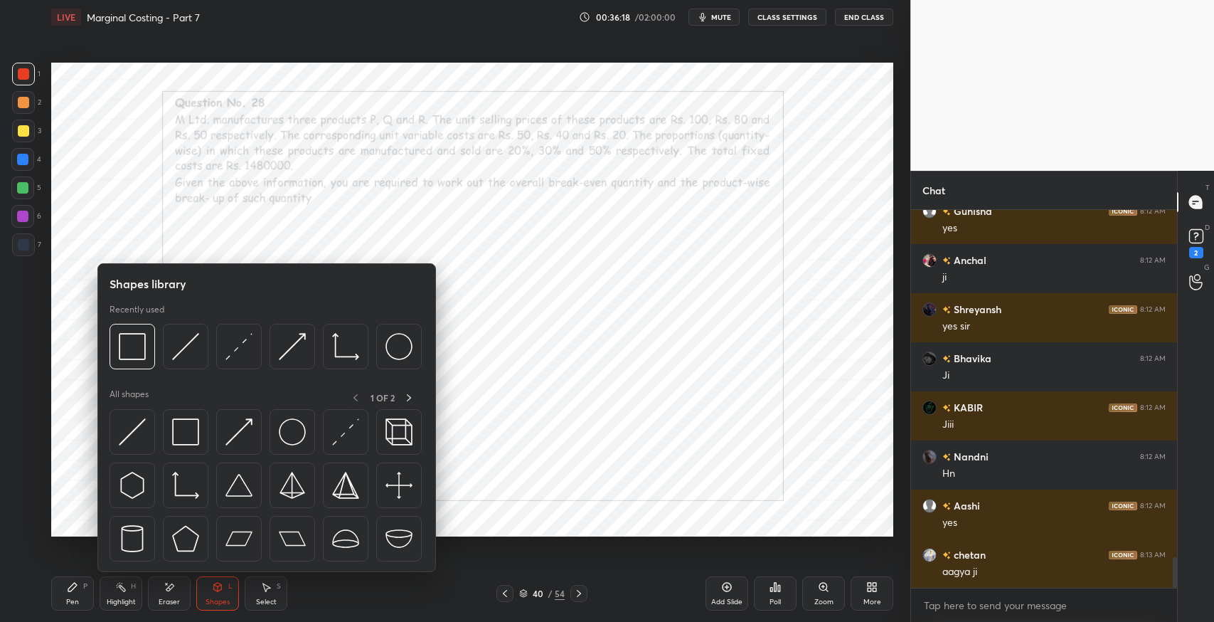
click at [190, 441] on img at bounding box center [185, 431] width 27 height 27
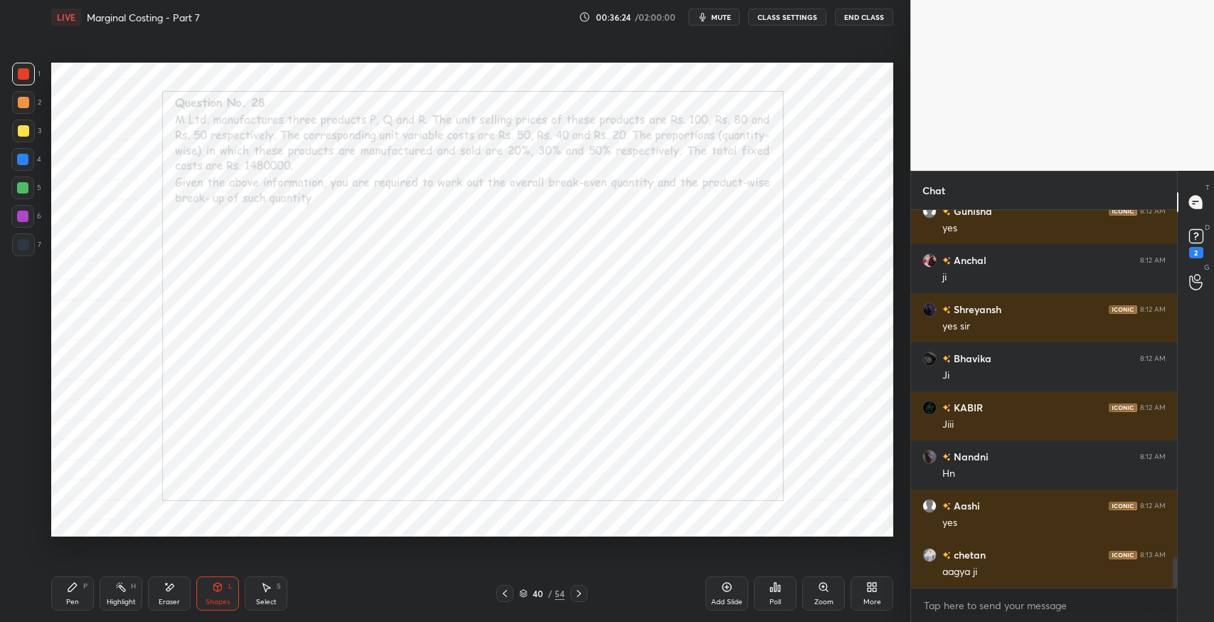
click at [210, 588] on div "Shapes L" at bounding box center [217, 593] width 43 height 34
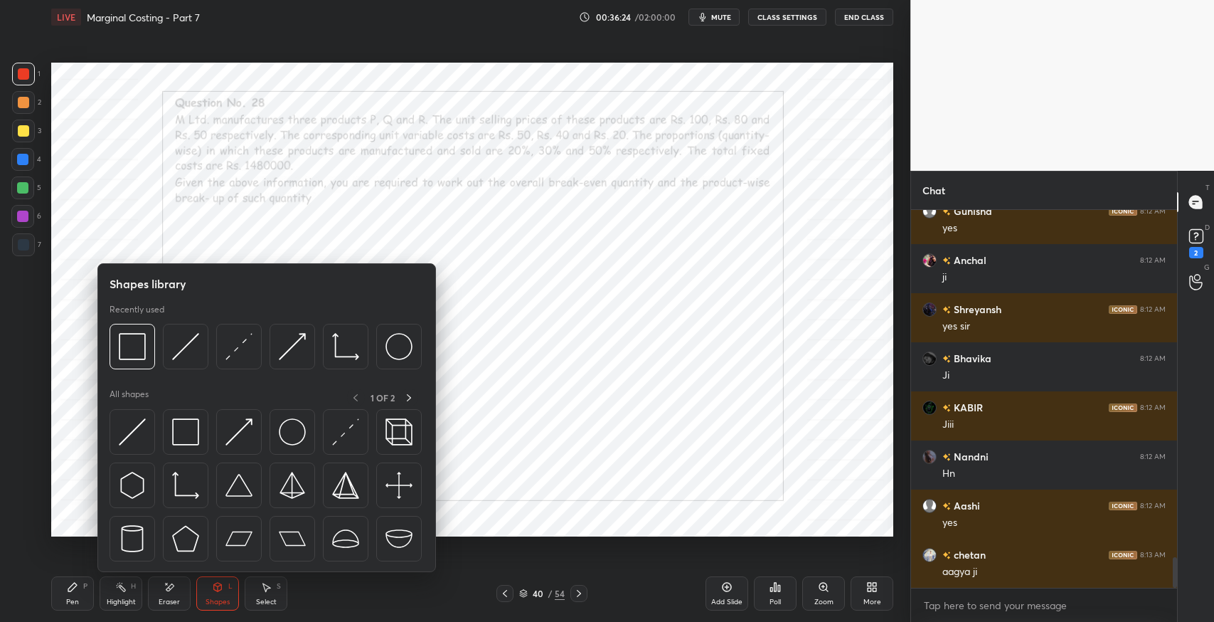
click at [192, 425] on img at bounding box center [185, 431] width 27 height 27
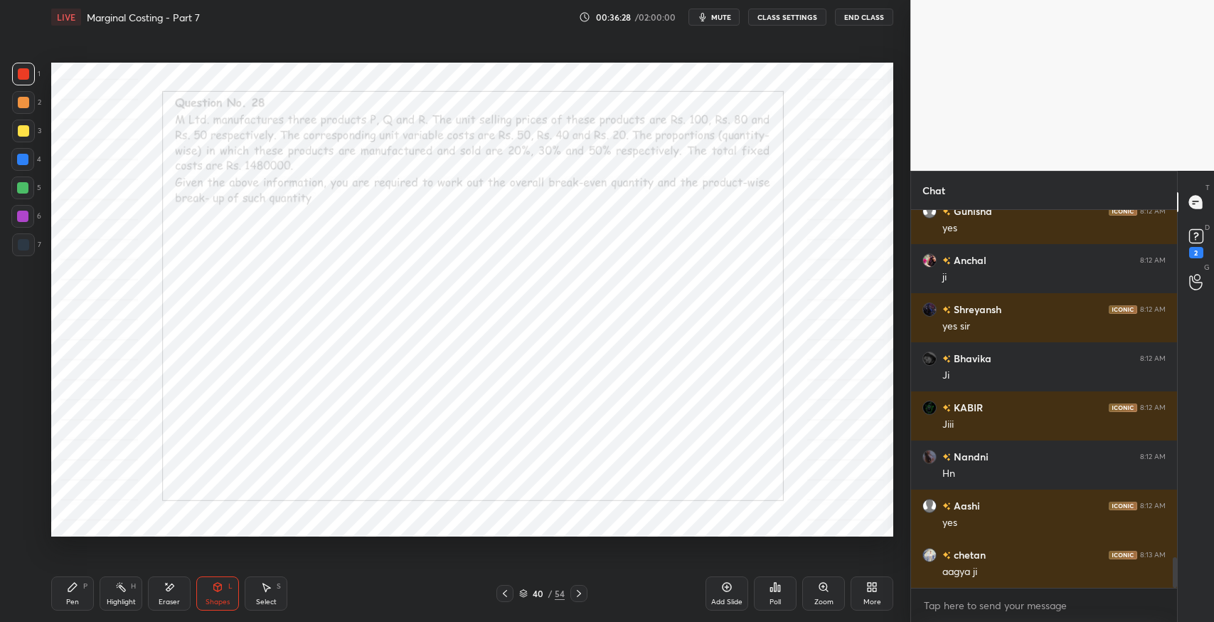
click at [220, 590] on icon at bounding box center [217, 586] width 11 height 11
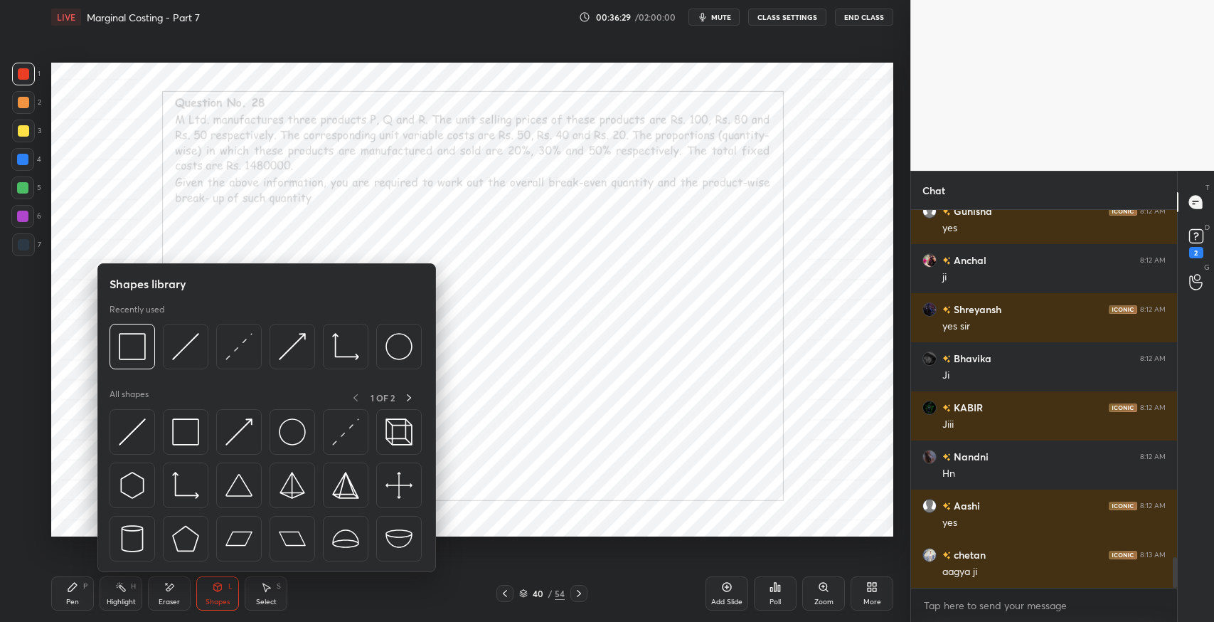
click at [142, 356] on img at bounding box center [132, 346] width 27 height 27
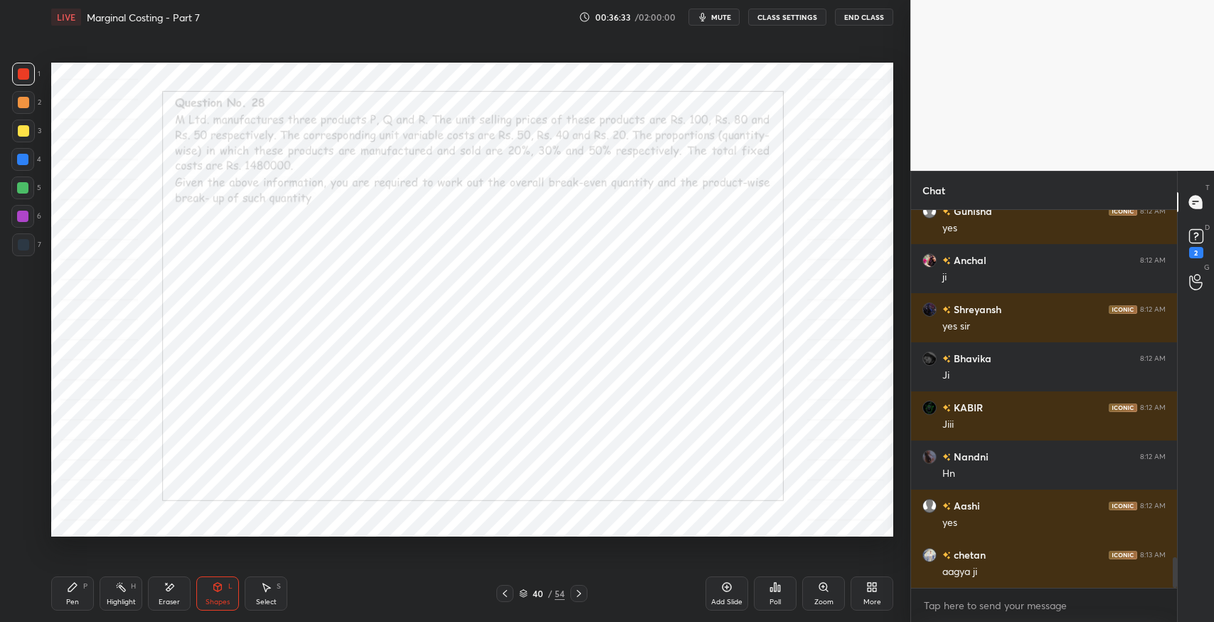
click at [80, 591] on div "Pen P" at bounding box center [72, 593] width 43 height 34
click at [214, 602] on div "Shapes" at bounding box center [218, 601] width 24 height 7
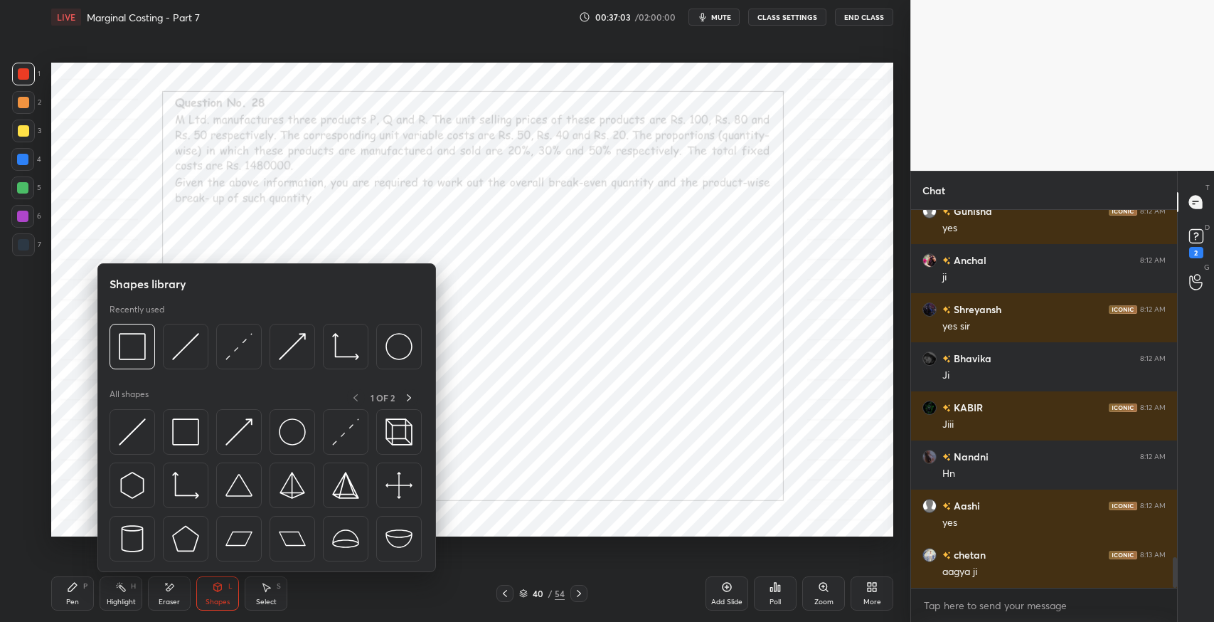
click at [186, 437] on img at bounding box center [185, 431] width 27 height 27
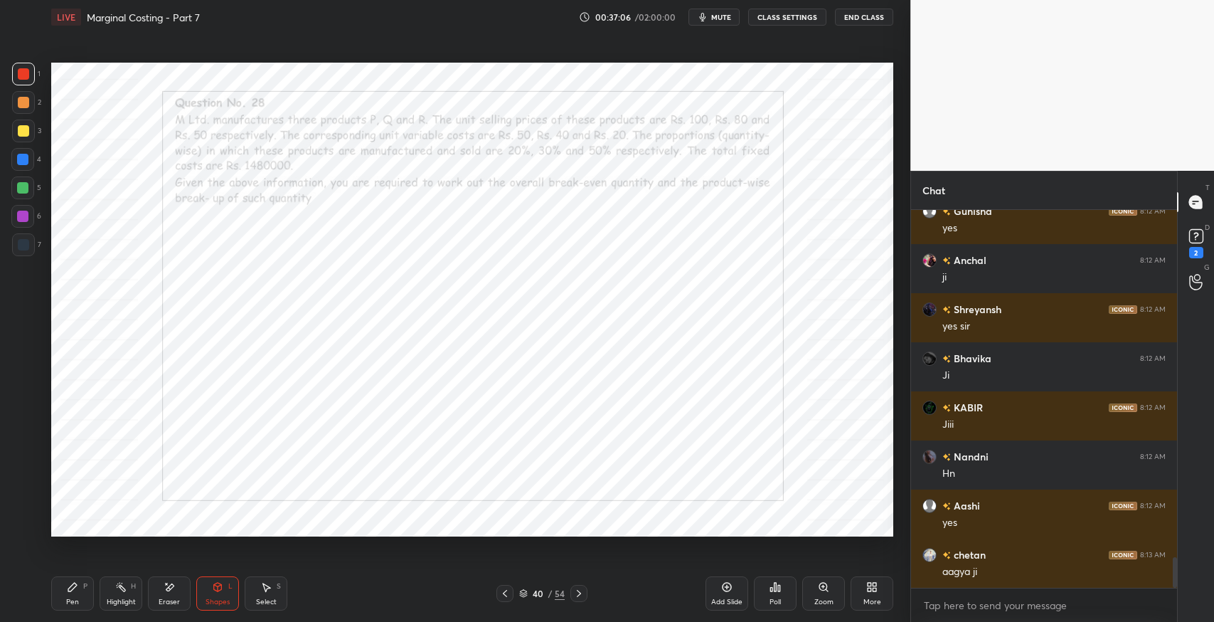
click at [68, 593] on div "Pen P" at bounding box center [72, 593] width 43 height 34
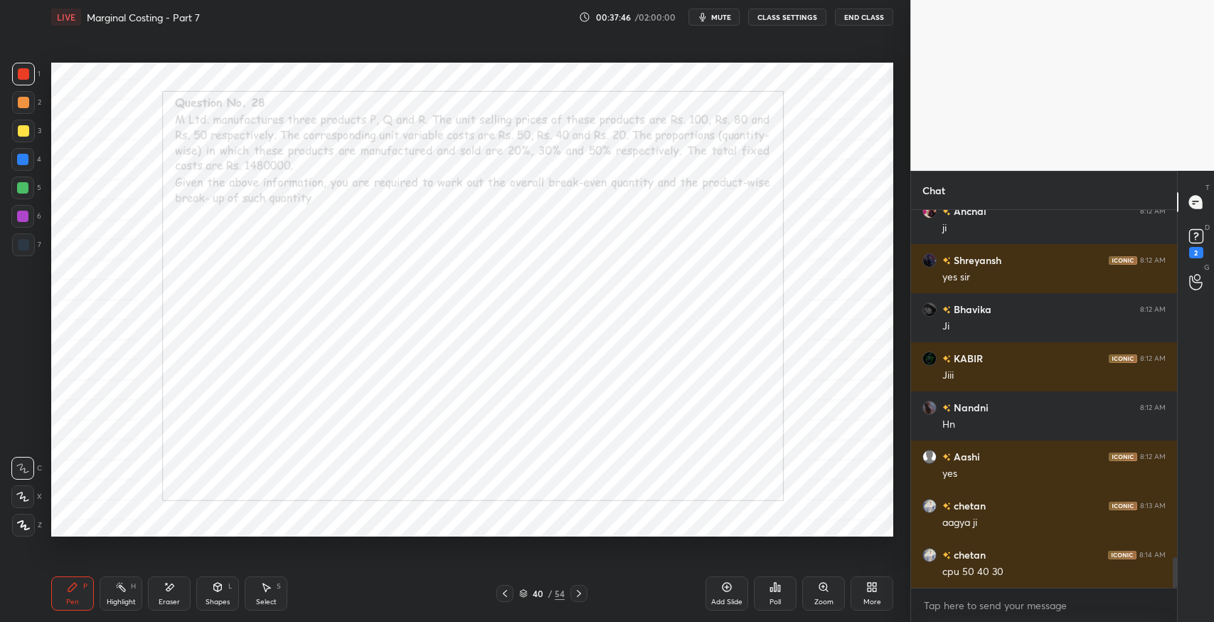
click at [28, 260] on div "7" at bounding box center [26, 247] width 29 height 28
click at [213, 596] on div "Shapes L" at bounding box center [217, 593] width 43 height 34
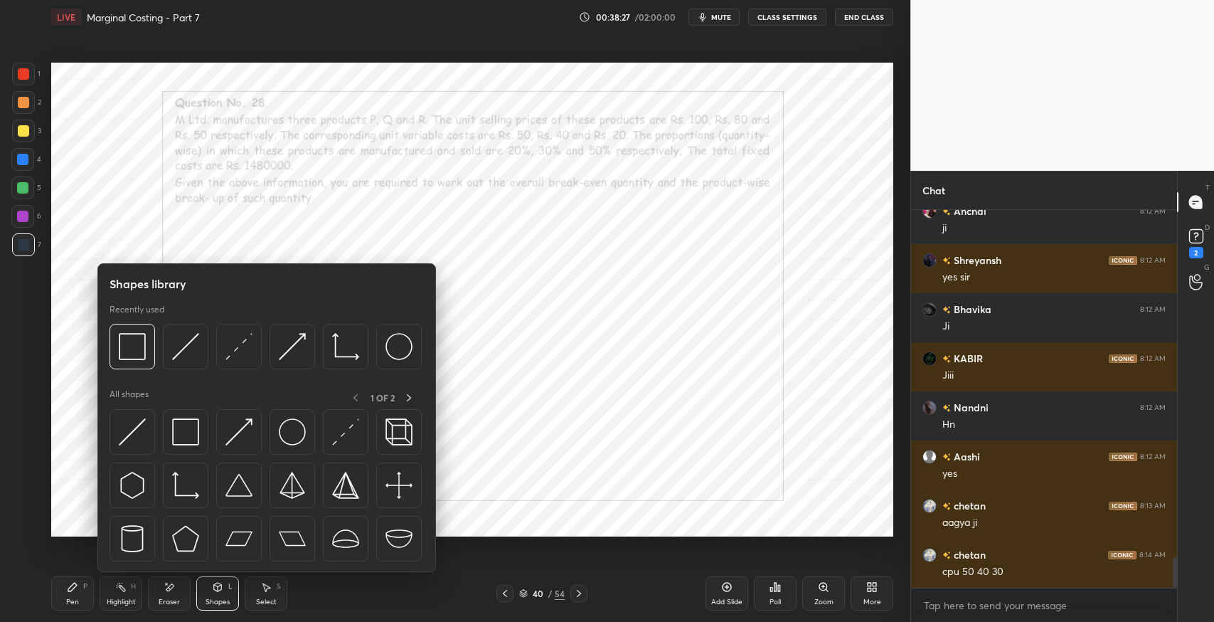
click at [185, 430] on img at bounding box center [185, 431] width 27 height 27
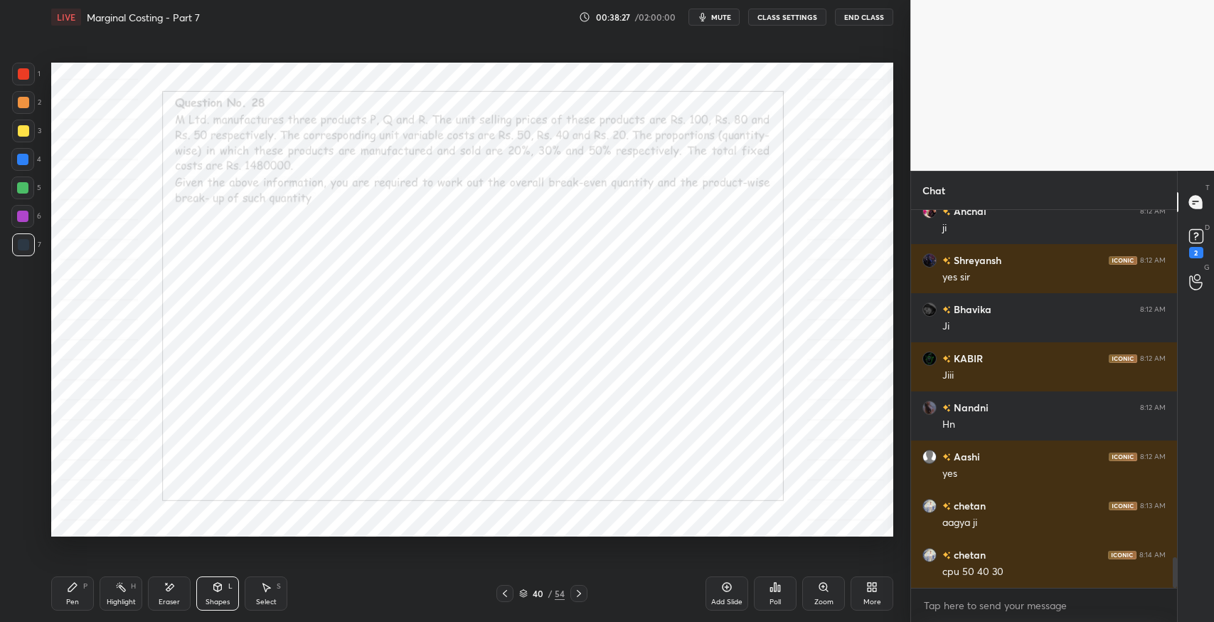
click at [23, 74] on div at bounding box center [23, 73] width 11 height 11
click at [67, 598] on div "Pen" at bounding box center [72, 601] width 13 height 7
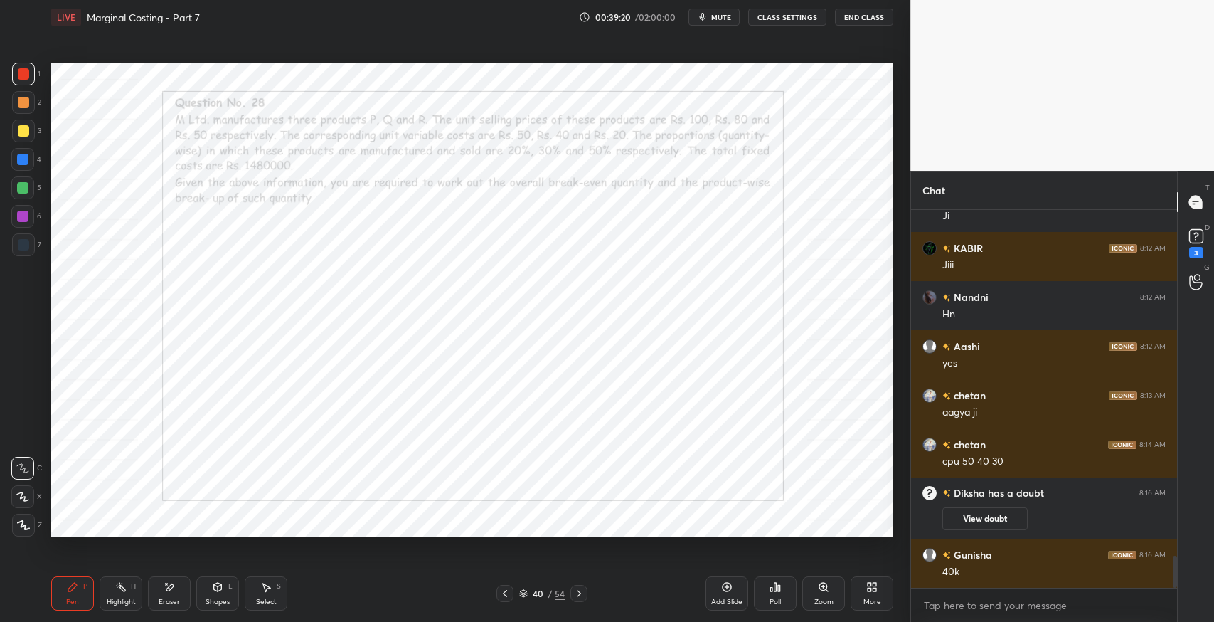
scroll to position [4119, 0]
click at [22, 255] on div at bounding box center [23, 244] width 23 height 23
click at [220, 592] on icon at bounding box center [217, 586] width 11 height 11
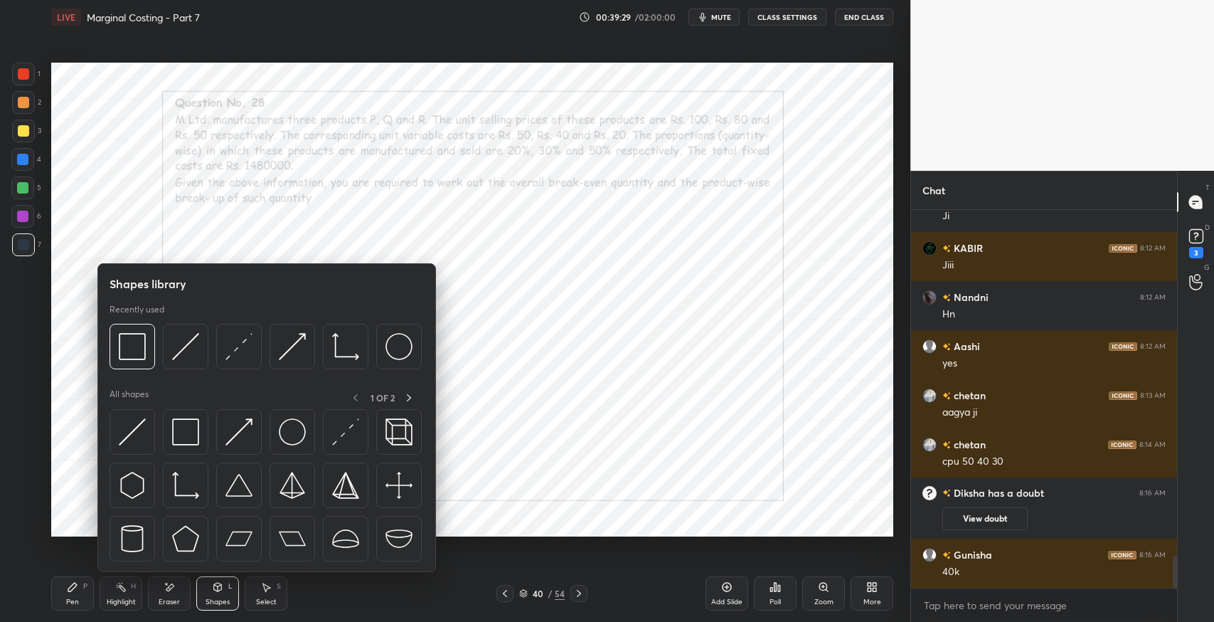
click at [186, 426] on img at bounding box center [185, 431] width 27 height 27
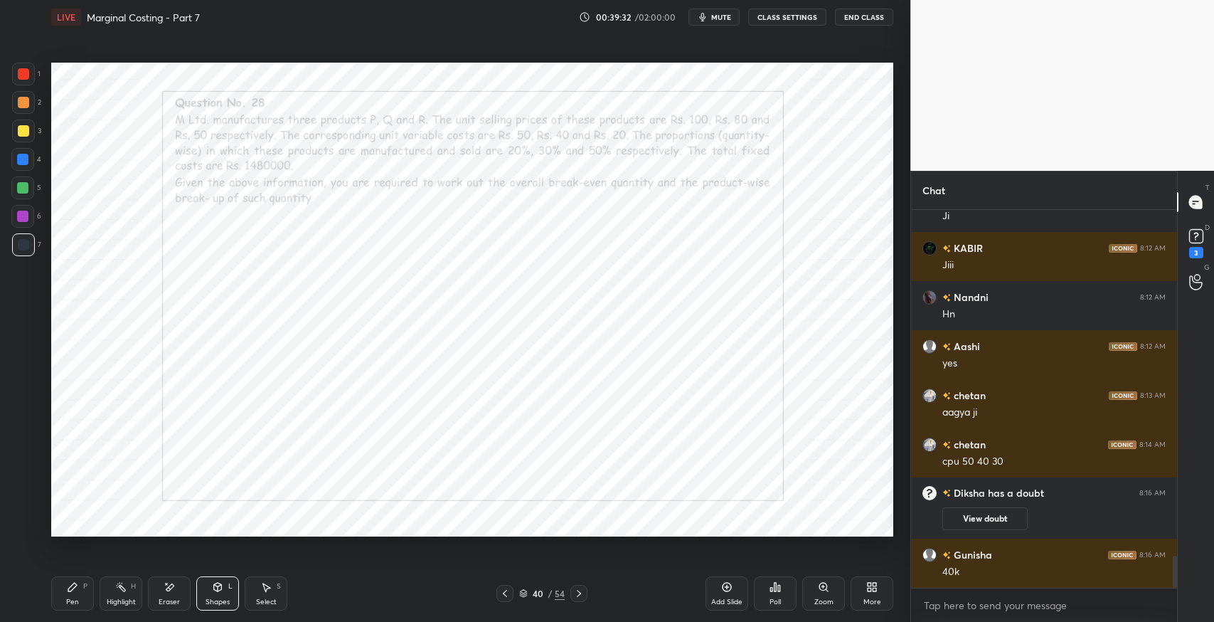
click at [74, 590] on icon at bounding box center [72, 586] width 11 height 11
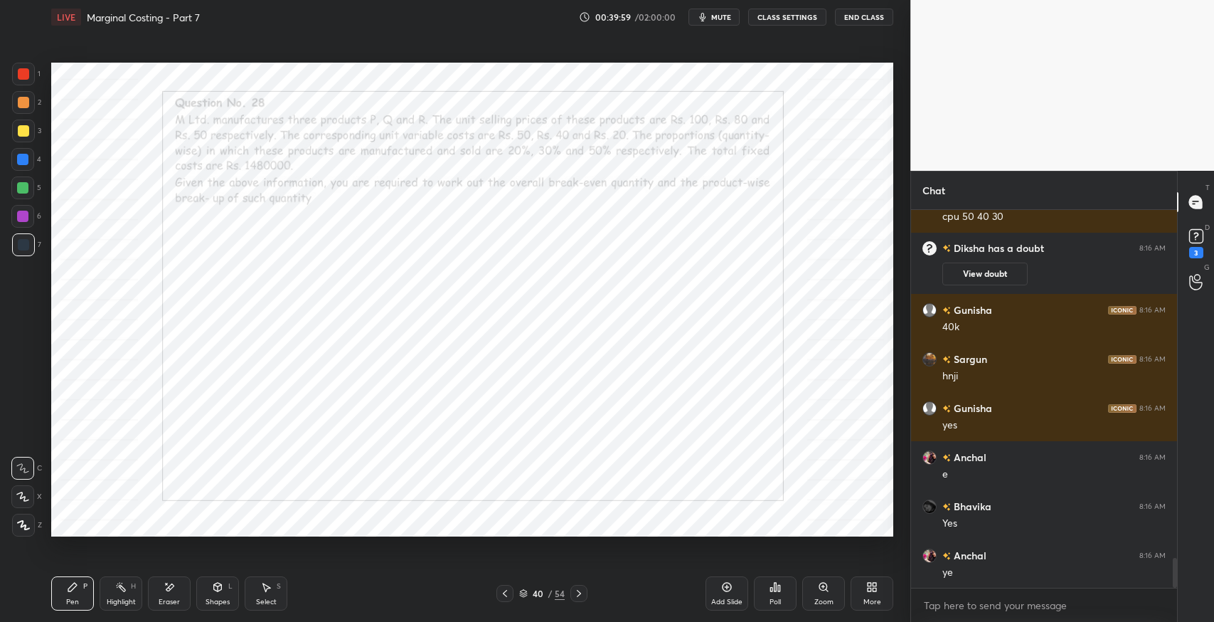
scroll to position [4413, 0]
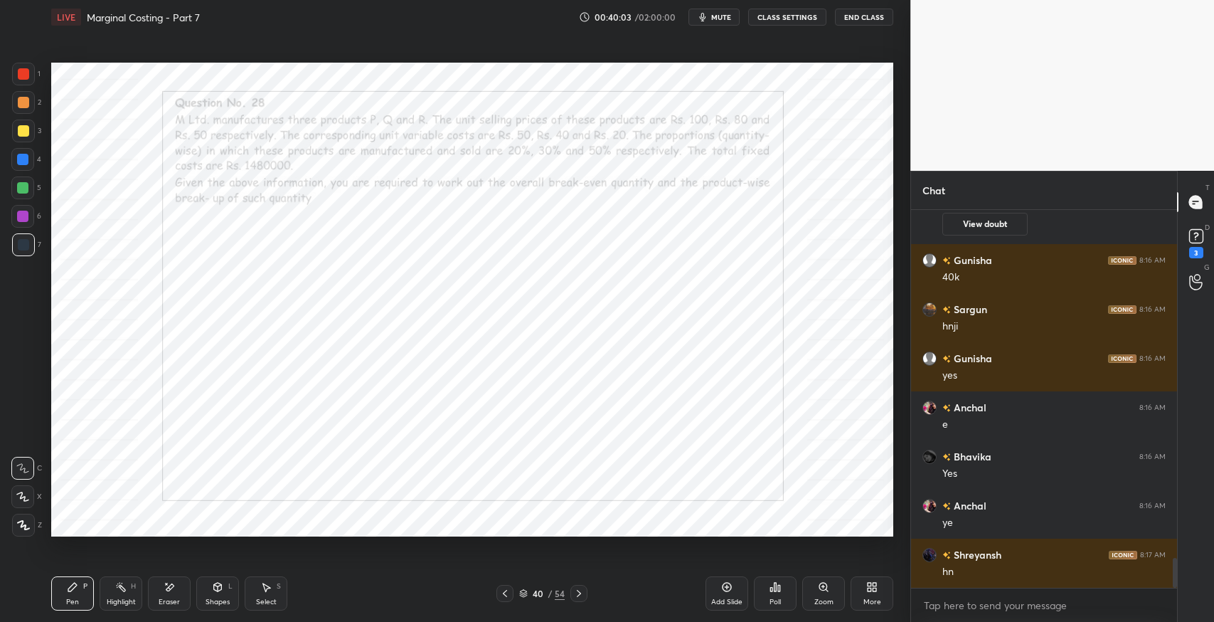
click at [261, 600] on div "Select" at bounding box center [266, 601] width 21 height 7
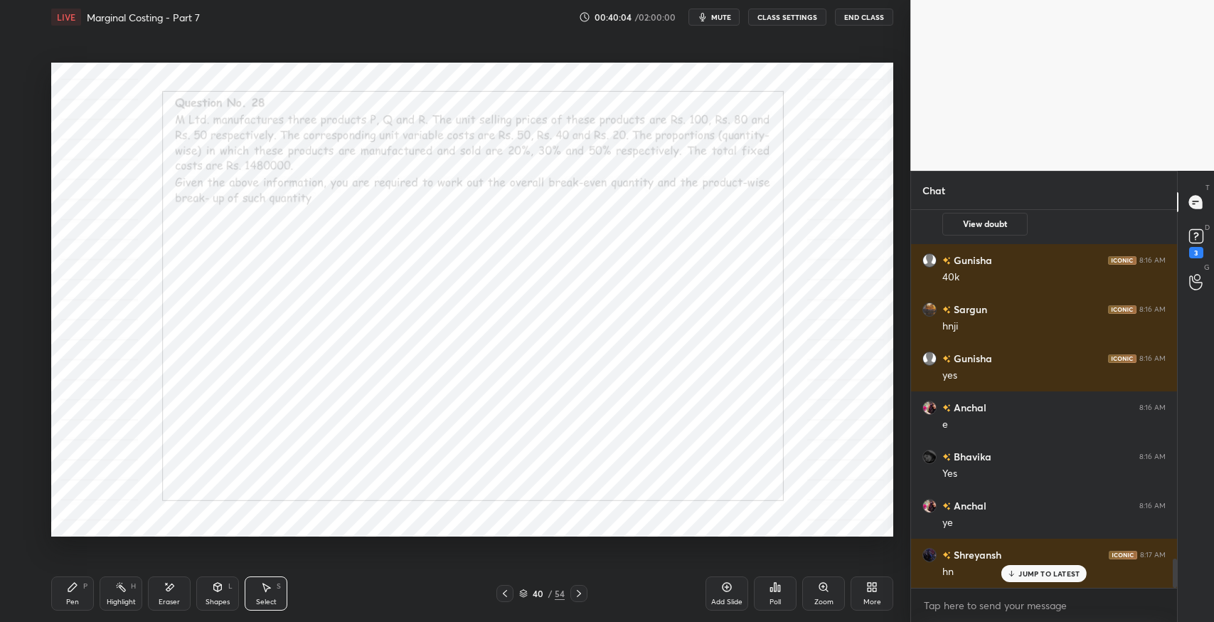
scroll to position [4462, 0]
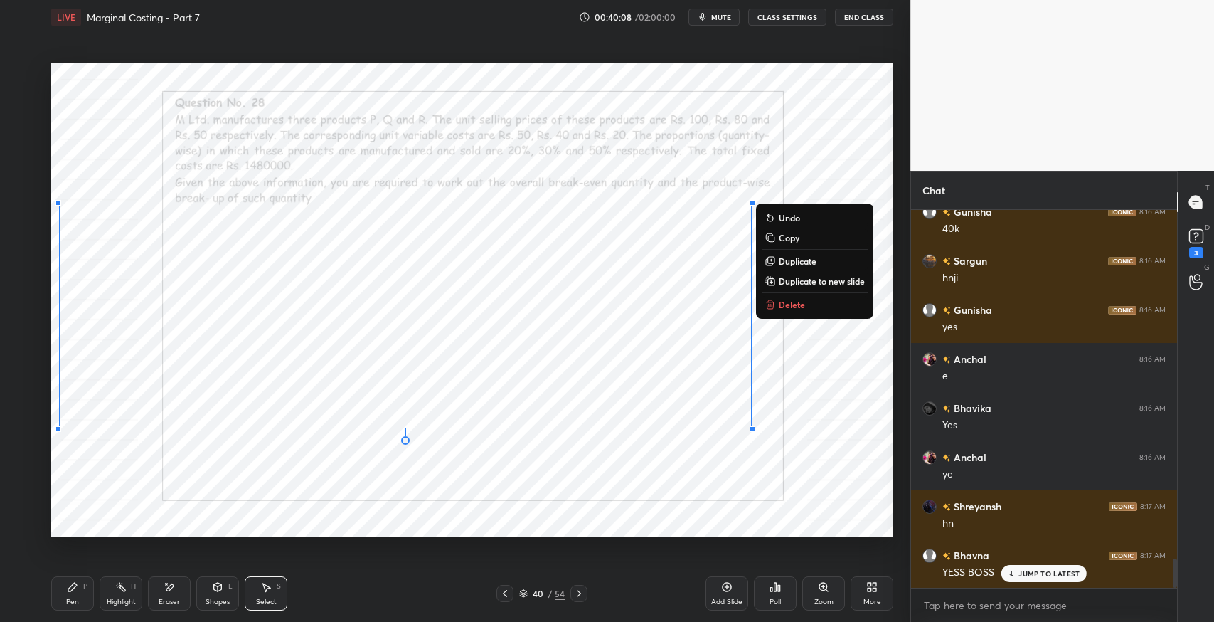
click at [70, 590] on icon at bounding box center [72, 586] width 9 height 9
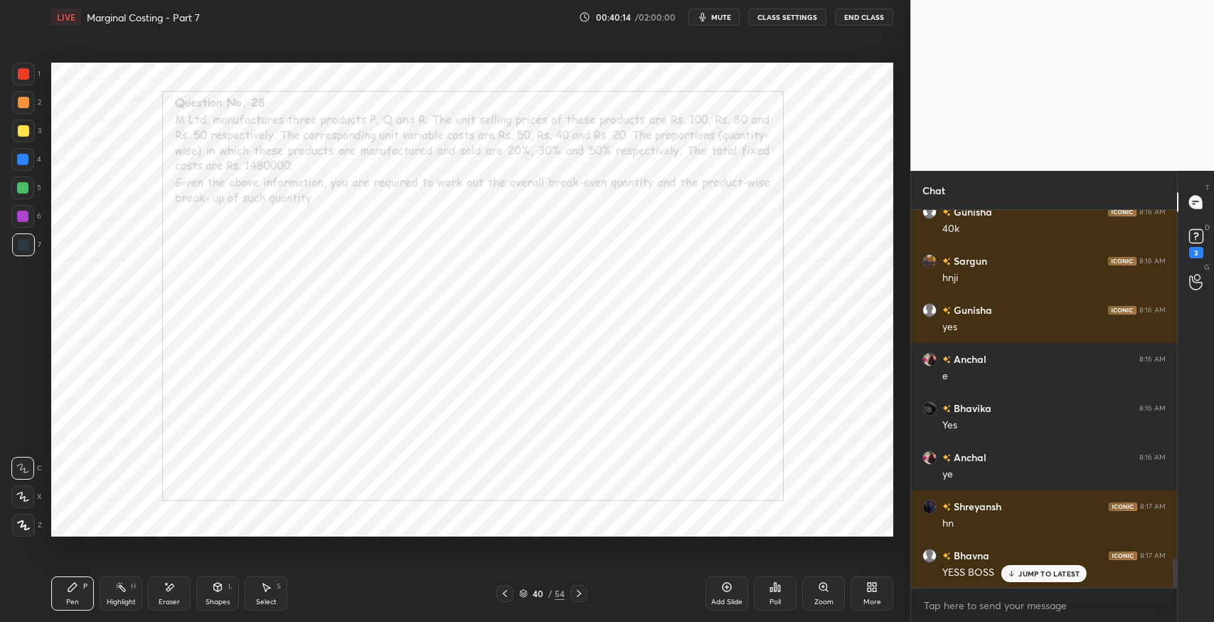
click at [265, 583] on icon at bounding box center [265, 586] width 11 height 11
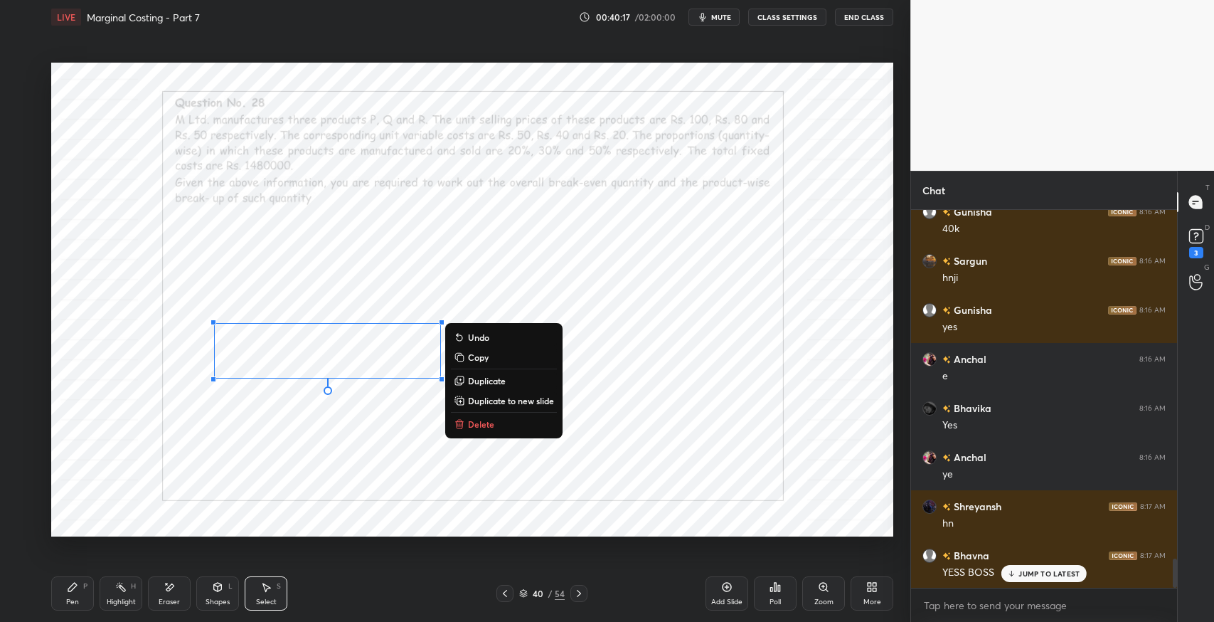
click at [492, 379] on p "Duplicate" at bounding box center [487, 380] width 38 height 11
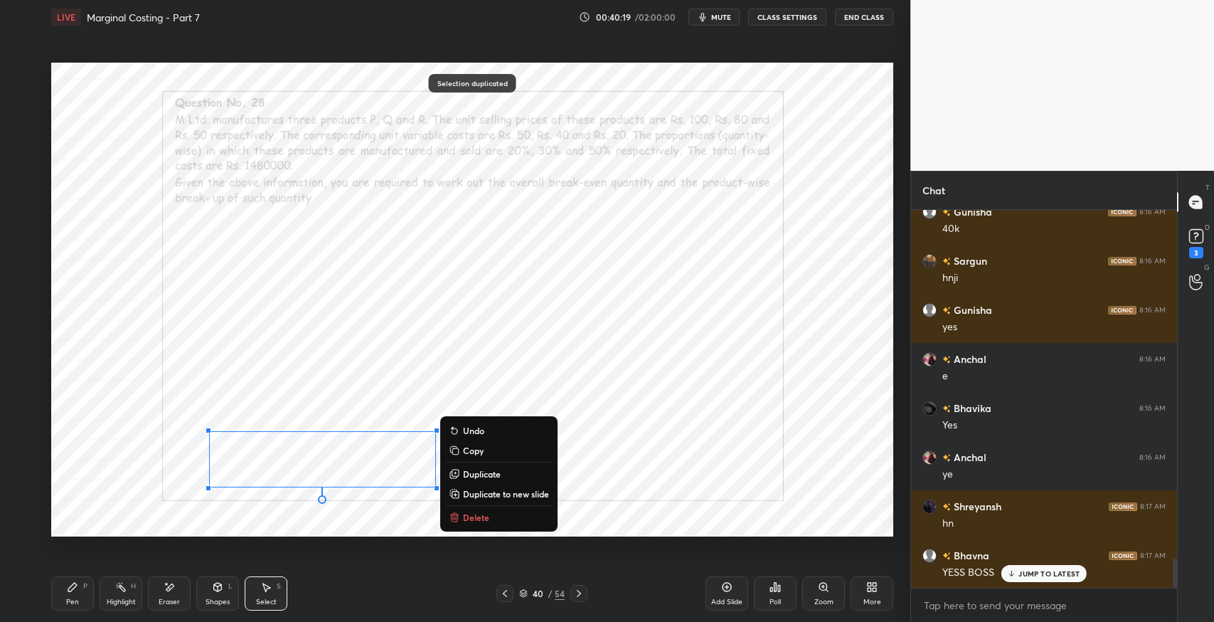
click at [171, 595] on div "Eraser" at bounding box center [169, 593] width 43 height 34
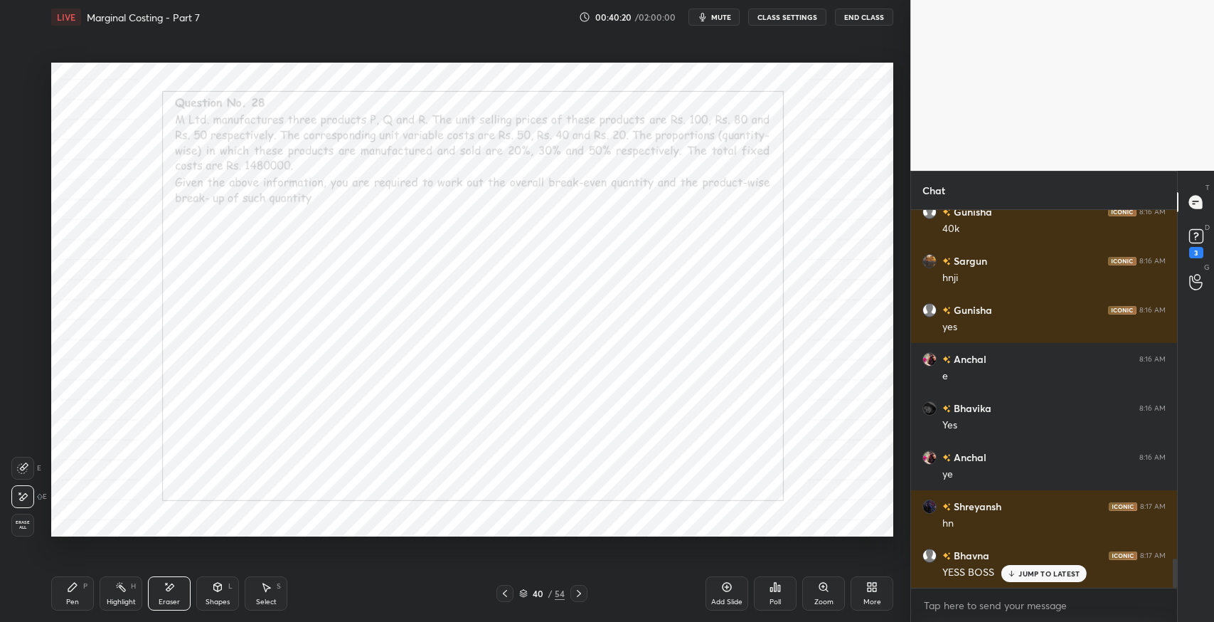
click at [69, 590] on icon at bounding box center [72, 586] width 9 height 9
click at [171, 598] on div "Eraser" at bounding box center [169, 601] width 21 height 7
click at [62, 590] on div "Pen P" at bounding box center [72, 593] width 43 height 34
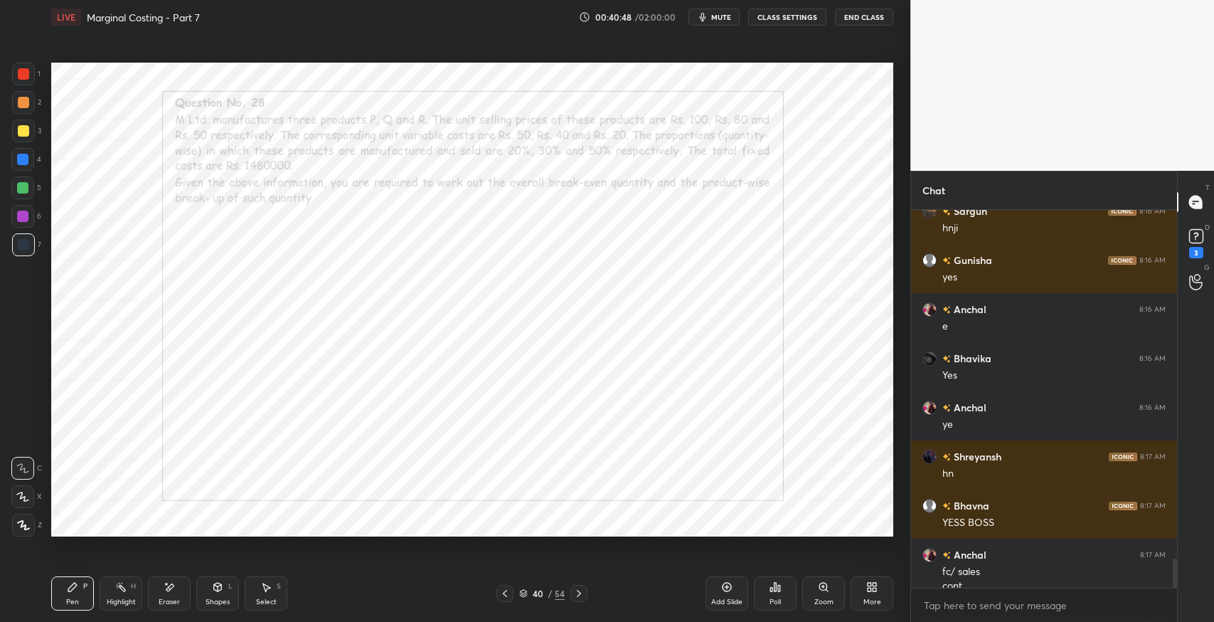
scroll to position [4526, 0]
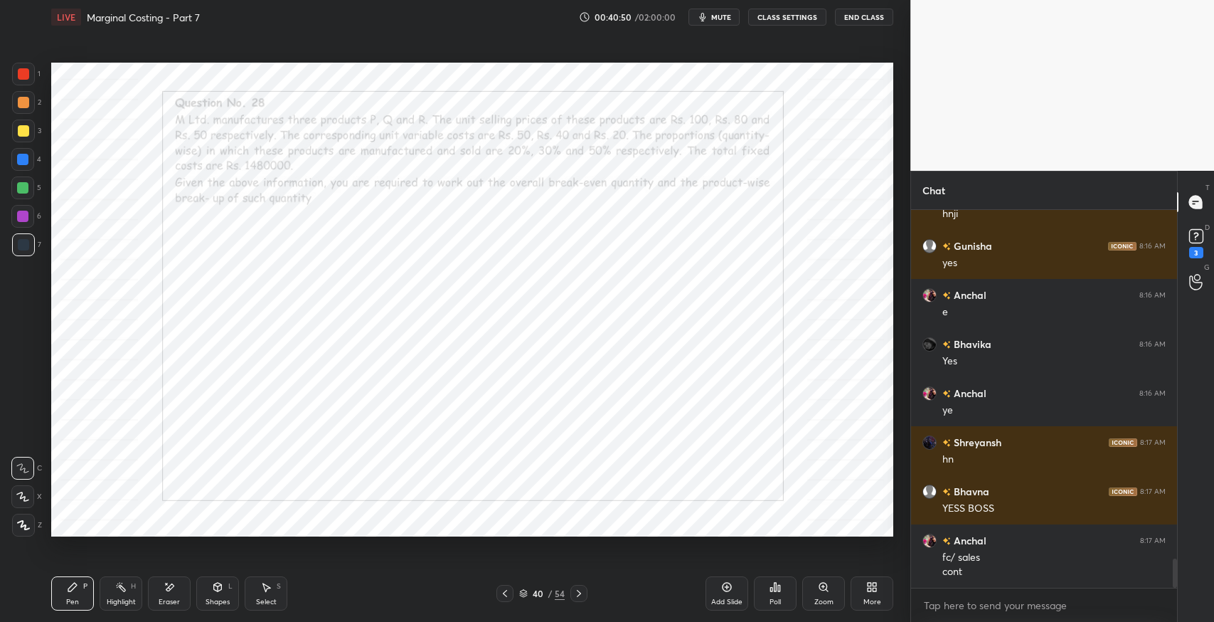
click at [24, 82] on div at bounding box center [23, 74] width 23 height 23
click at [592, 620] on div "Pen P Highlight H Eraser Shapes L Select S 40 / 54 Add Slide Poll Zoom More" at bounding box center [472, 593] width 842 height 57
click at [210, 592] on div "Shapes L" at bounding box center [217, 593] width 43 height 34
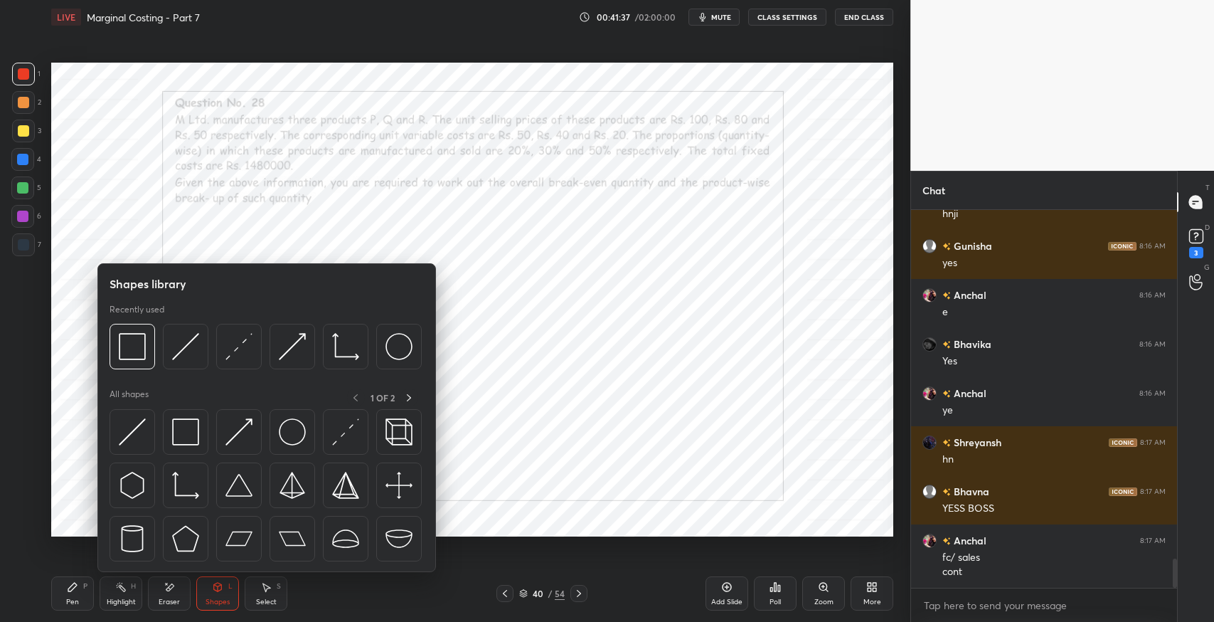
click at [186, 439] on img at bounding box center [185, 431] width 27 height 27
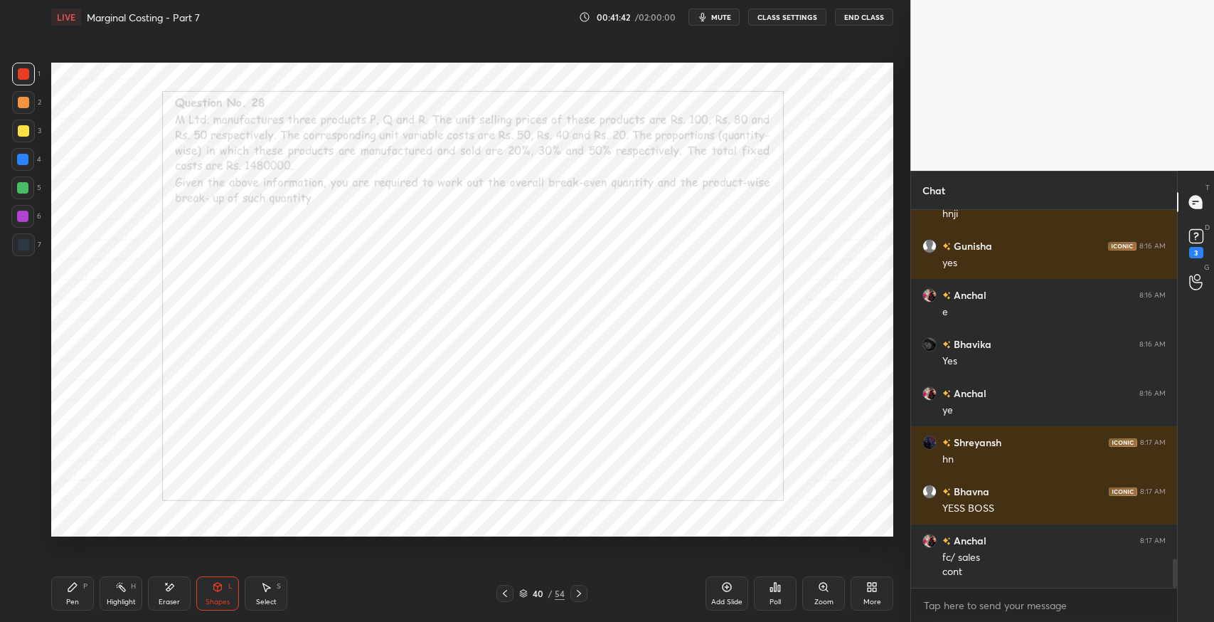
click at [26, 253] on div at bounding box center [23, 244] width 23 height 23
click at [69, 585] on icon at bounding box center [72, 586] width 11 height 11
click at [29, 162] on div at bounding box center [22, 159] width 23 height 23
click at [181, 590] on div "Eraser" at bounding box center [169, 593] width 43 height 34
click at [65, 602] on div "Pen P" at bounding box center [72, 593] width 43 height 34
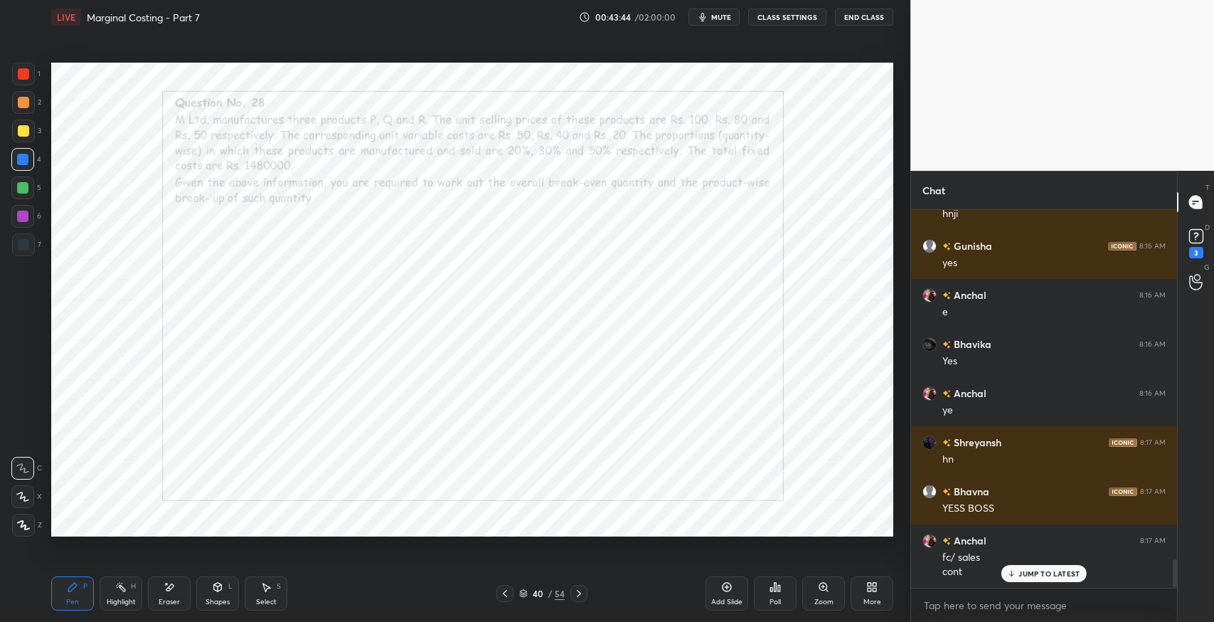
scroll to position [4574, 0]
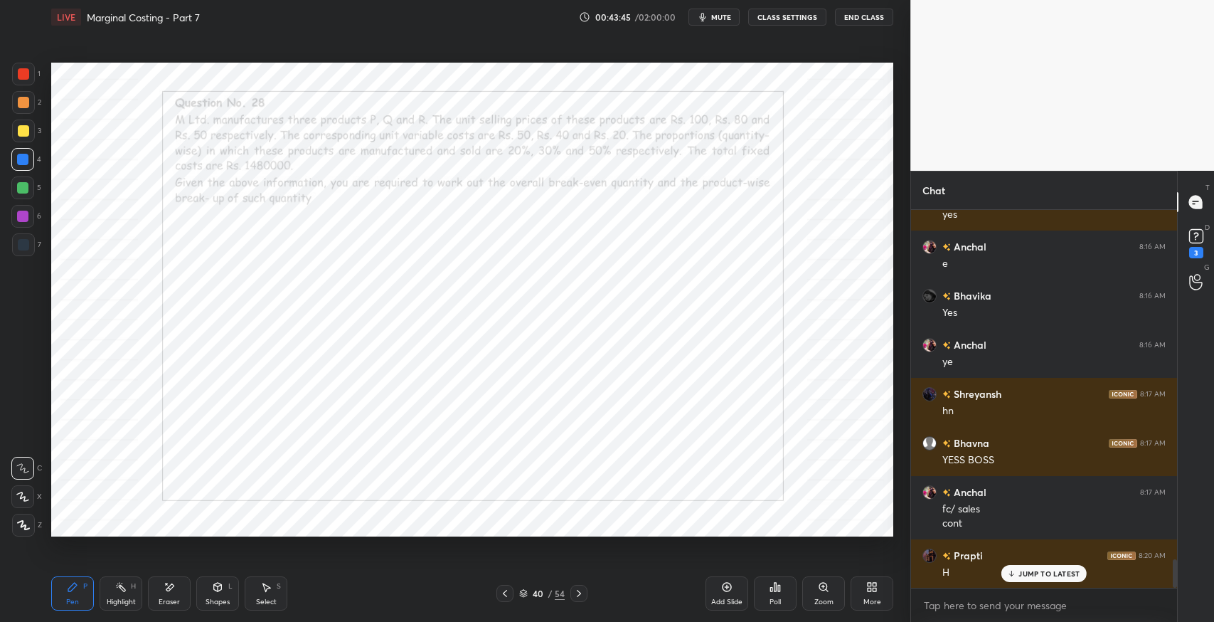
click at [769, 605] on div "Poll" at bounding box center [774, 601] width 11 height 7
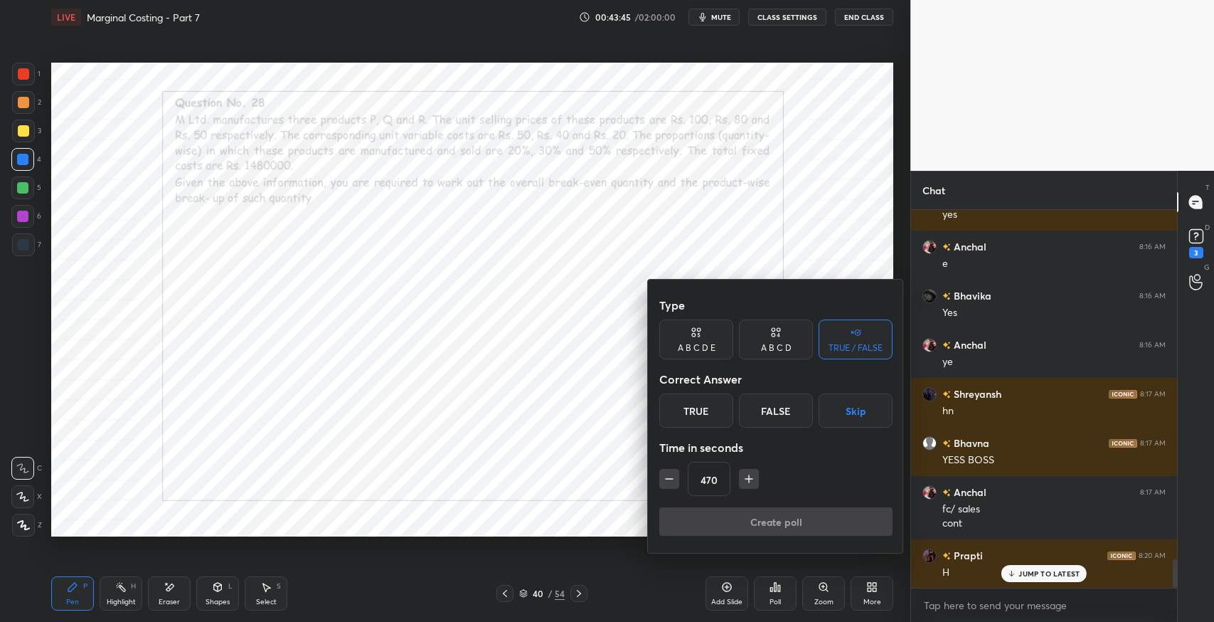
click at [666, 481] on icon "button" at bounding box center [669, 478] width 14 height 14
click at [666, 484] on icon "button" at bounding box center [669, 478] width 14 height 14
click at [663, 484] on icon "button" at bounding box center [669, 478] width 14 height 14
click at [662, 483] on icon "button" at bounding box center [669, 478] width 14 height 14
click at [663, 484] on icon "button" at bounding box center [669, 478] width 14 height 14
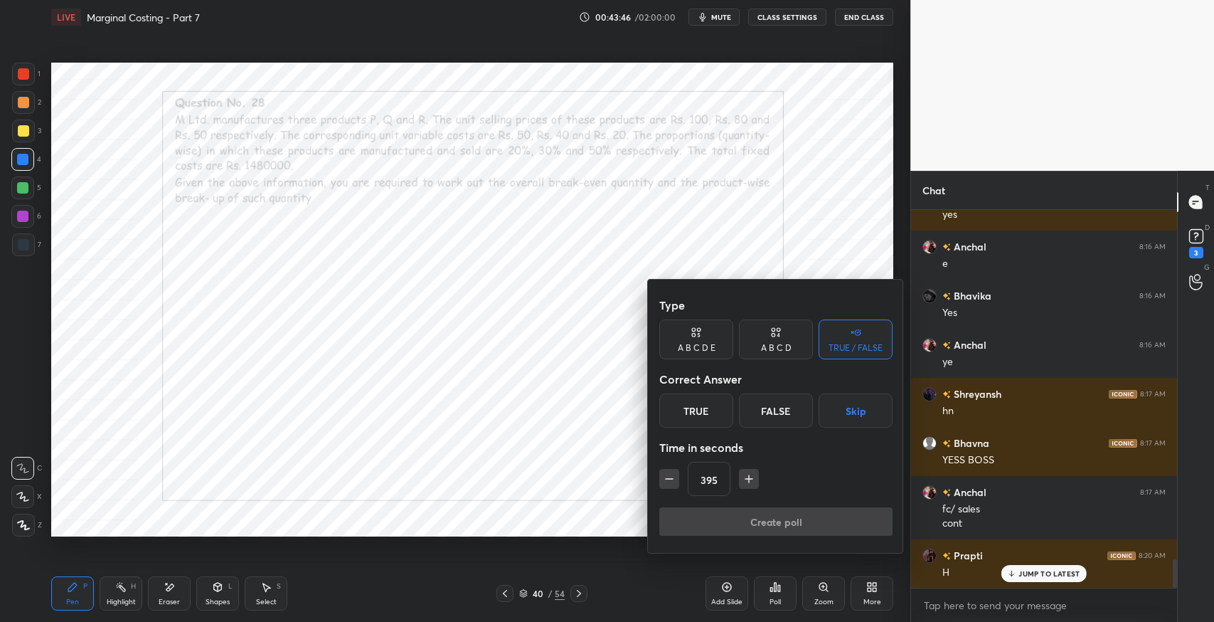
click at [660, 484] on button "button" at bounding box center [669, 479] width 20 height 20
click at [662, 481] on icon "button" at bounding box center [669, 478] width 14 height 14
click at [660, 481] on button "button" at bounding box center [669, 479] width 20 height 20
click at [660, 485] on button "button" at bounding box center [669, 479] width 20 height 20
click at [661, 481] on button "button" at bounding box center [669, 479] width 20 height 20
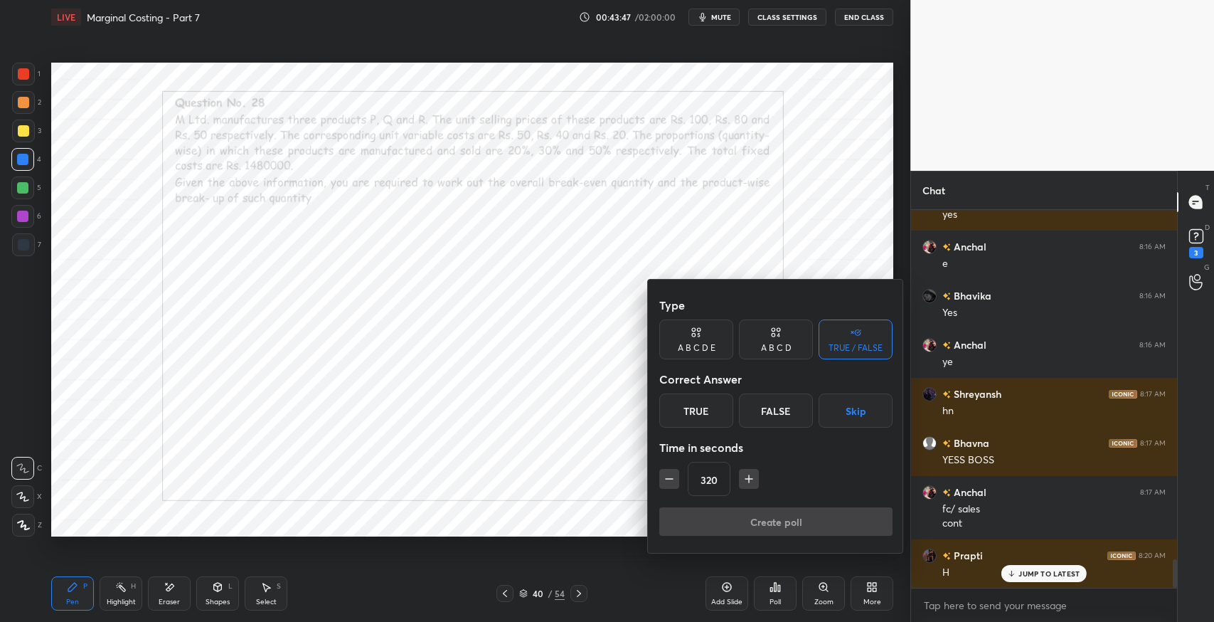
click at [666, 479] on icon "button" at bounding box center [669, 478] width 14 height 14
click at [655, 478] on div "Type A B C D E A B C D TRUE / FALSE Correct Answer True False Skip Time in seco…" at bounding box center [776, 415] width 256 height 273
click at [659, 478] on button "button" at bounding box center [669, 479] width 20 height 20
click at [656, 476] on div "Type A B C D E A B C D TRUE / FALSE Correct Answer True False Skip Time in seco…" at bounding box center [776, 415] width 256 height 273
click at [658, 475] on div "Type A B C D E A B C D TRUE / FALSE Correct Answer True False Skip Time in seco…" at bounding box center [776, 415] width 256 height 273
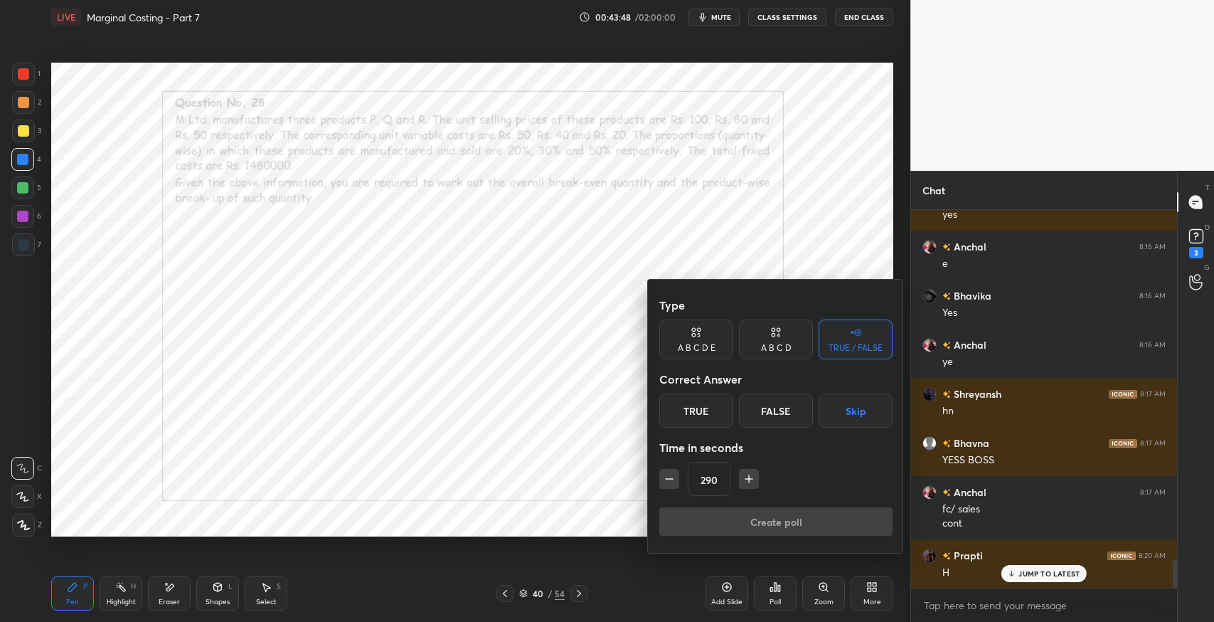
click at [662, 474] on icon "button" at bounding box center [669, 478] width 14 height 14
click at [654, 478] on div "Type A B C D E A B C D TRUE / FALSE Correct Answer True False Skip Time in seco…" at bounding box center [776, 415] width 256 height 273
click at [658, 475] on div "Type A B C D E A B C D TRUE / FALSE Correct Answer True False Skip Time in seco…" at bounding box center [776, 415] width 256 height 273
click at [671, 472] on icon "button" at bounding box center [669, 478] width 14 height 14
click at [666, 479] on icon "button" at bounding box center [669, 479] width 7 height 0
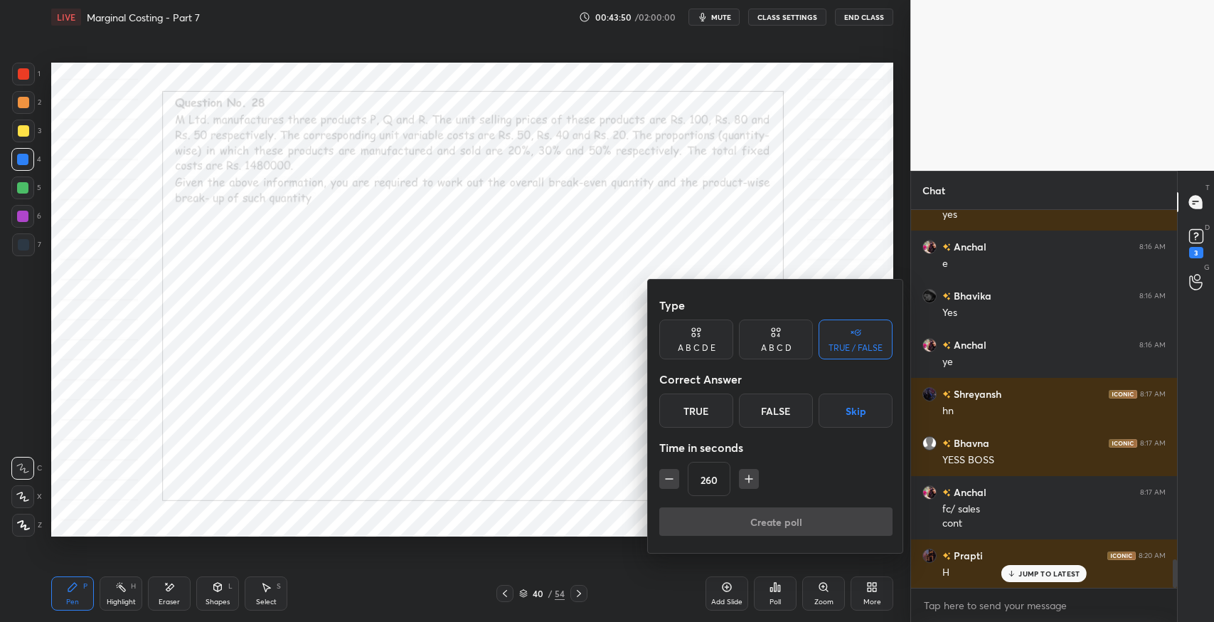
type input "245"
click at [846, 423] on button "Skip" at bounding box center [856, 410] width 74 height 34
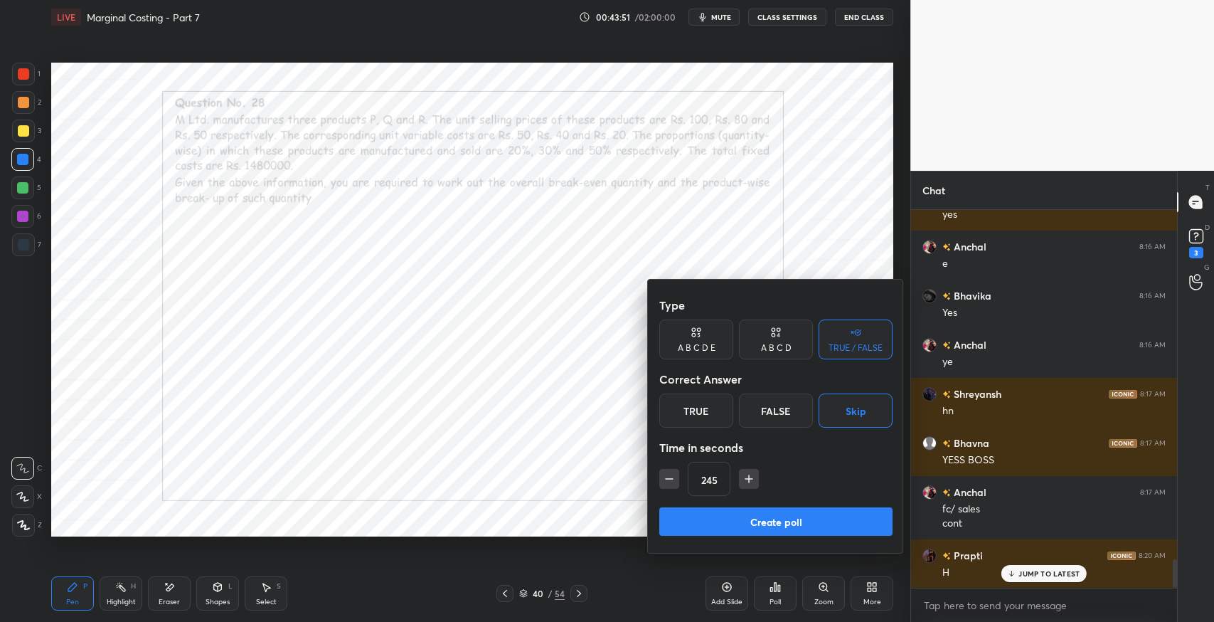
click at [819, 509] on button "Create poll" at bounding box center [775, 521] width 233 height 28
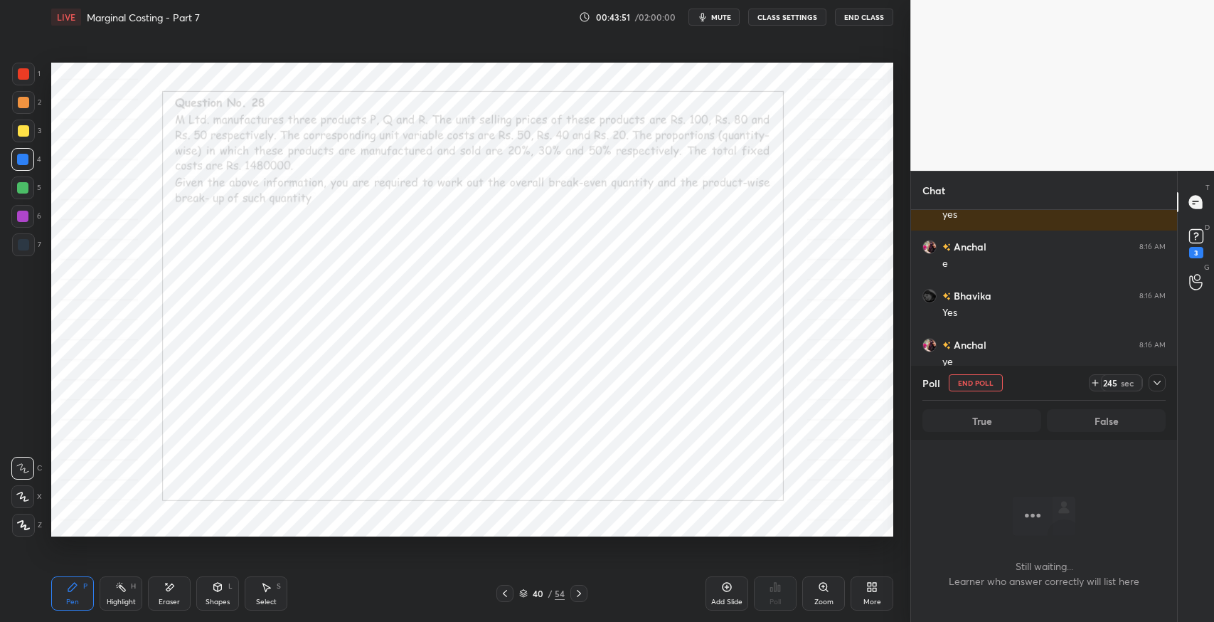
scroll to position [334, 262]
click at [715, 18] on span "mute" at bounding box center [721, 17] width 20 height 10
click at [1156, 382] on icon at bounding box center [1156, 382] width 11 height 11
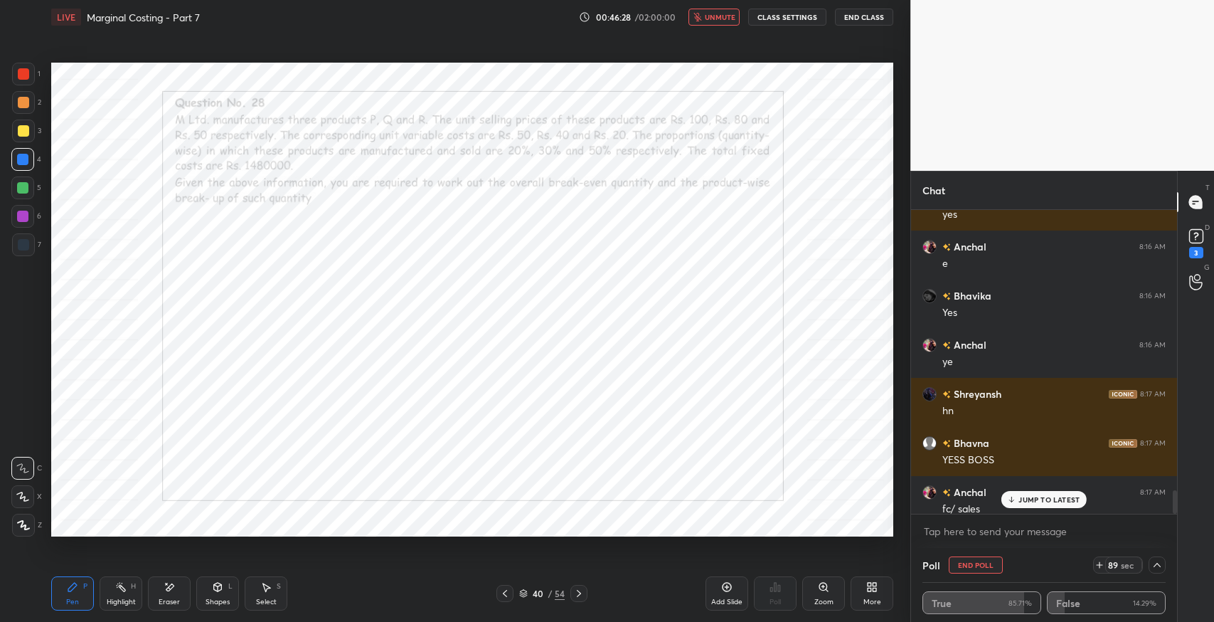
click at [1046, 510] on div "fc/ sales" at bounding box center [1053, 509] width 223 height 14
click at [1040, 506] on div "JUMP TO LATEST" at bounding box center [1043, 499] width 85 height 17
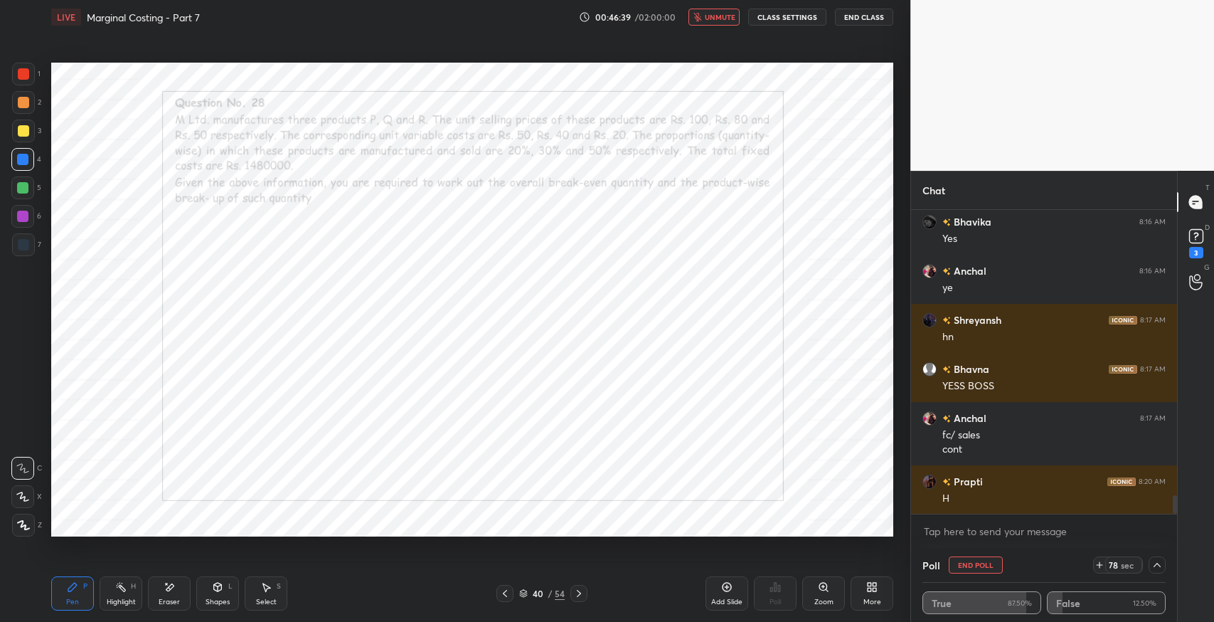
click at [732, 22] on button "unmute" at bounding box center [713, 17] width 51 height 17
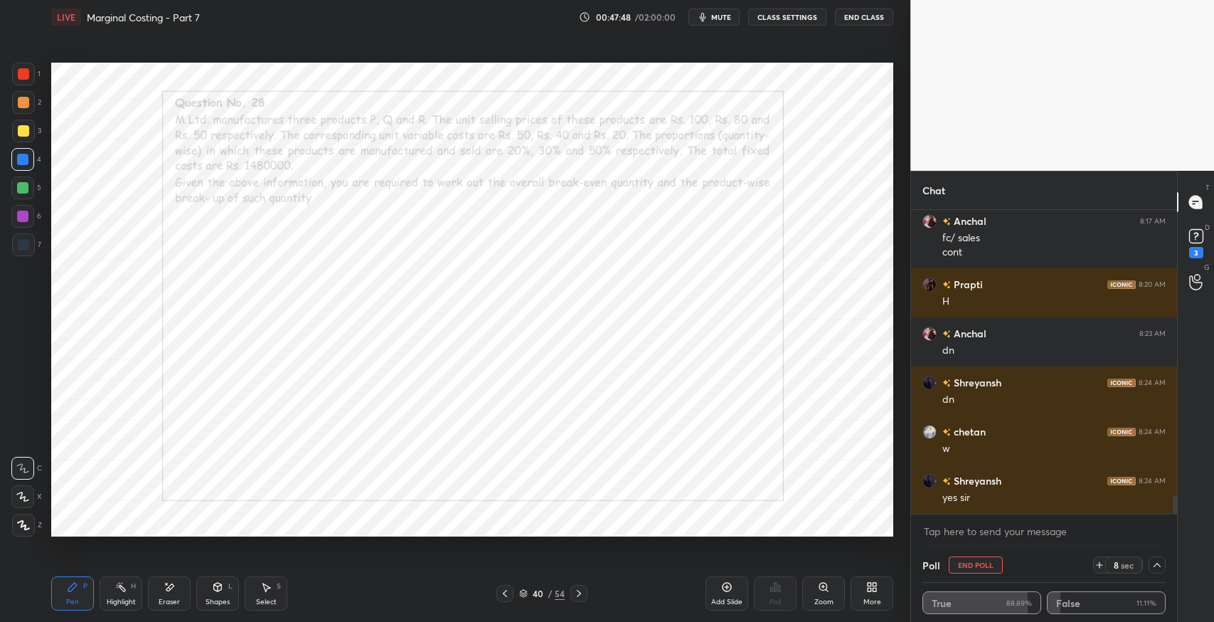
scroll to position [4905, 0]
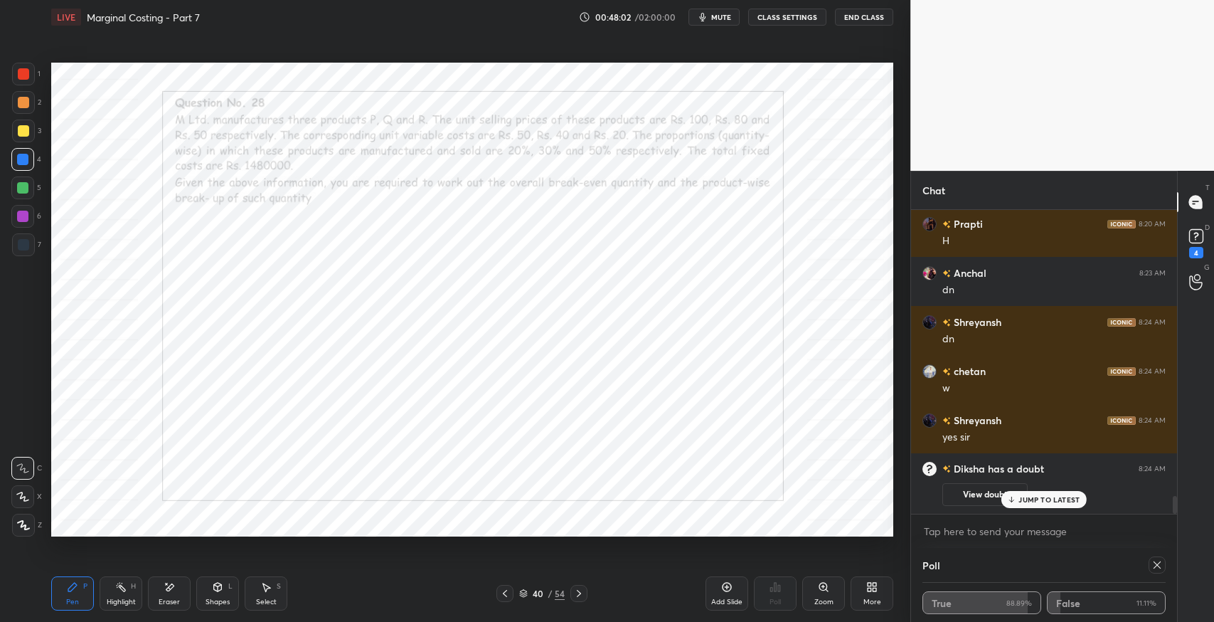
click at [1062, 496] on p "JUMP TO LATEST" at bounding box center [1048, 499] width 61 height 9
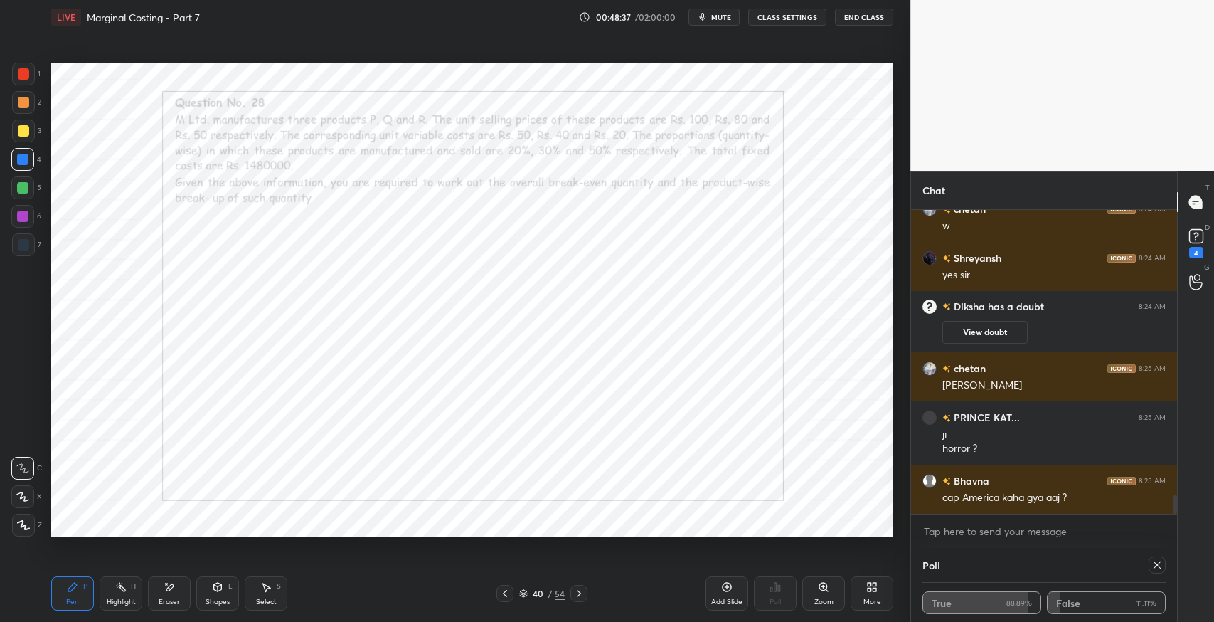
scroll to position [4819, 0]
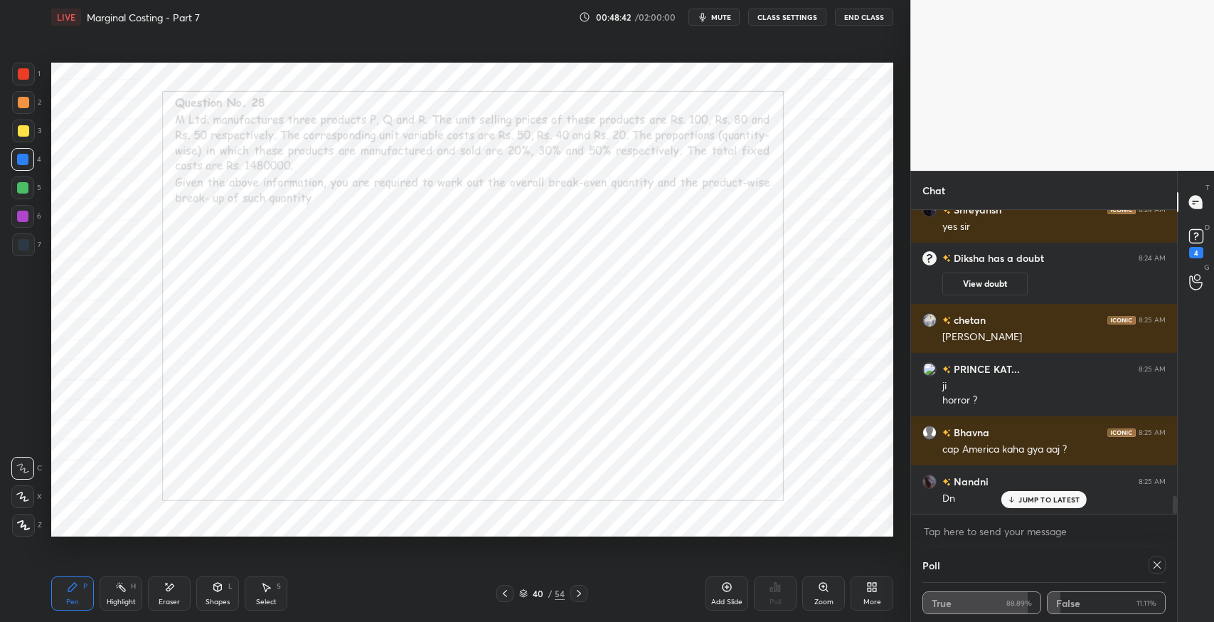
click at [1072, 499] on p "JUMP TO LATEST" at bounding box center [1048, 499] width 61 height 9
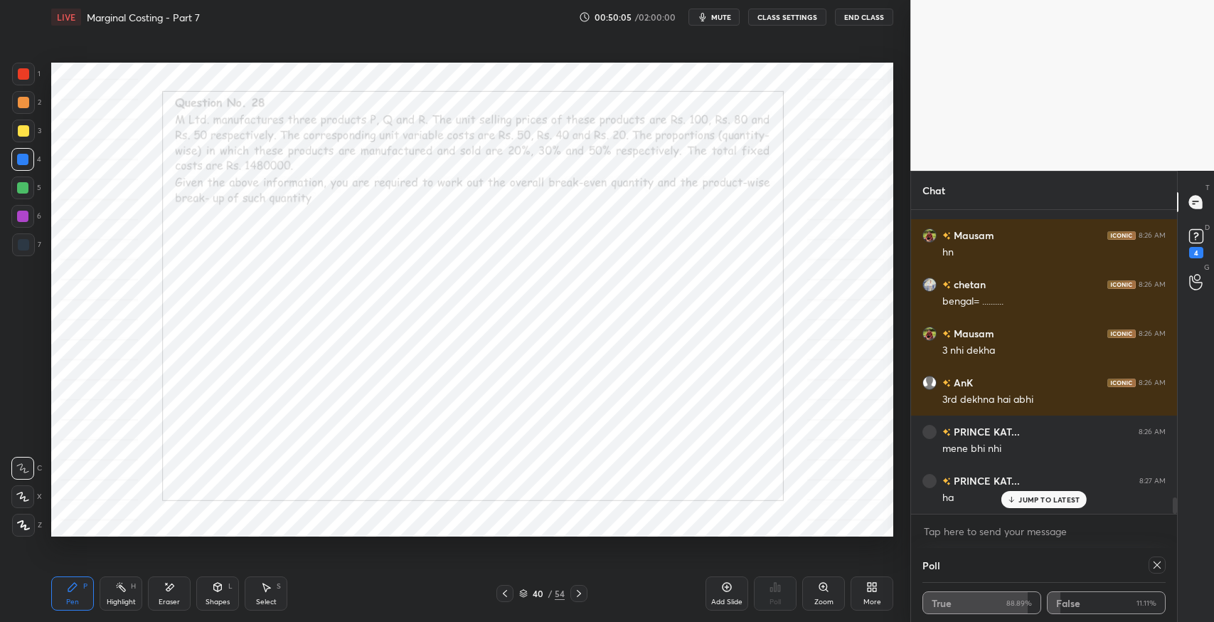
scroll to position [5457, 0]
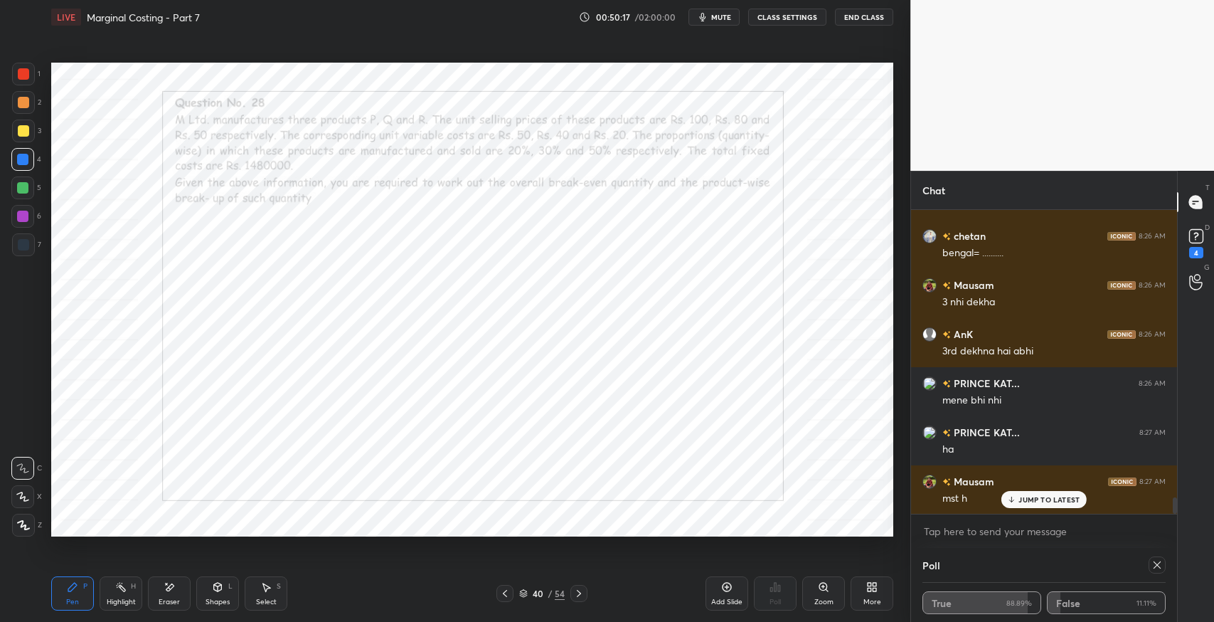
click at [578, 592] on icon at bounding box center [578, 592] width 11 height 11
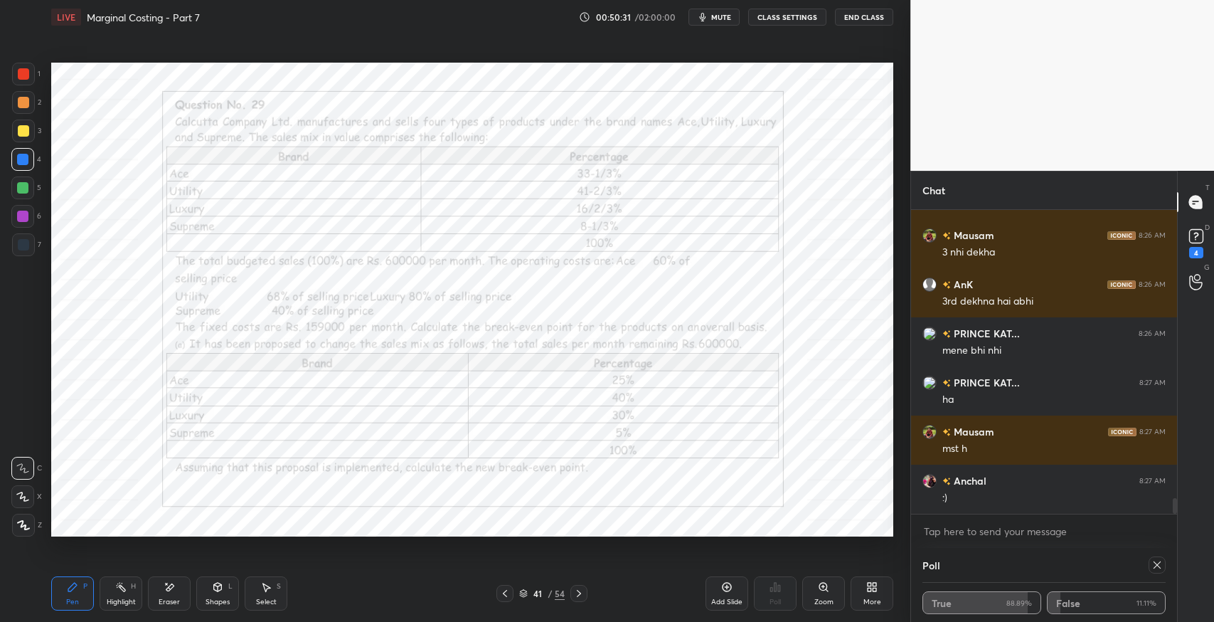
scroll to position [5555, 0]
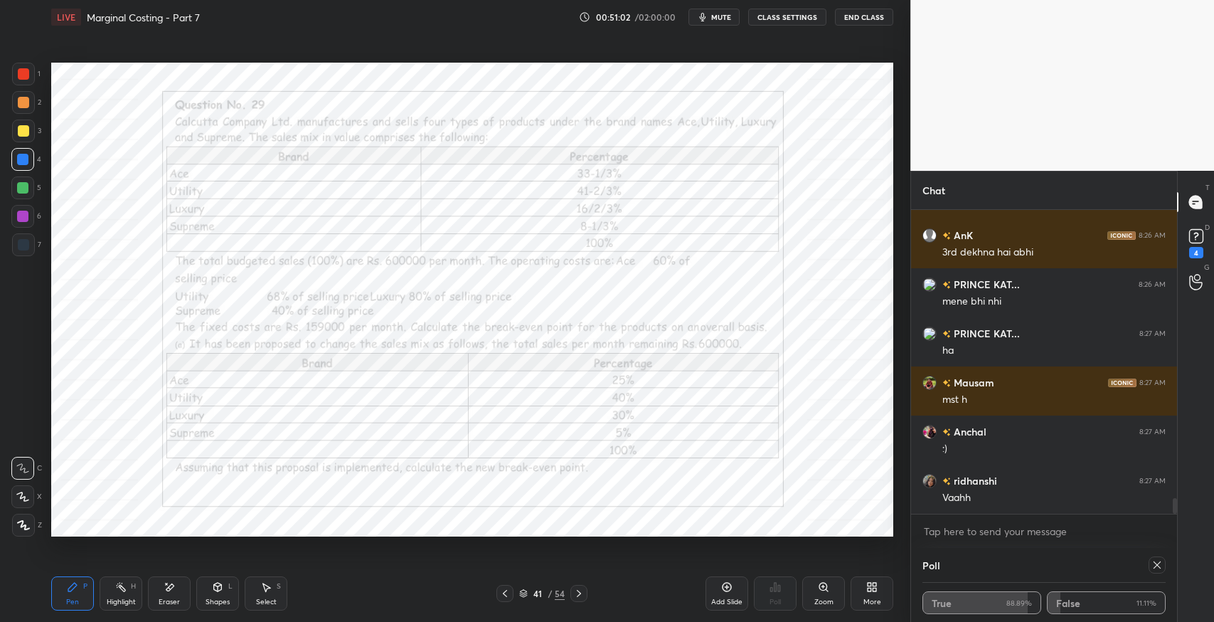
click at [18, 245] on div at bounding box center [23, 244] width 11 height 11
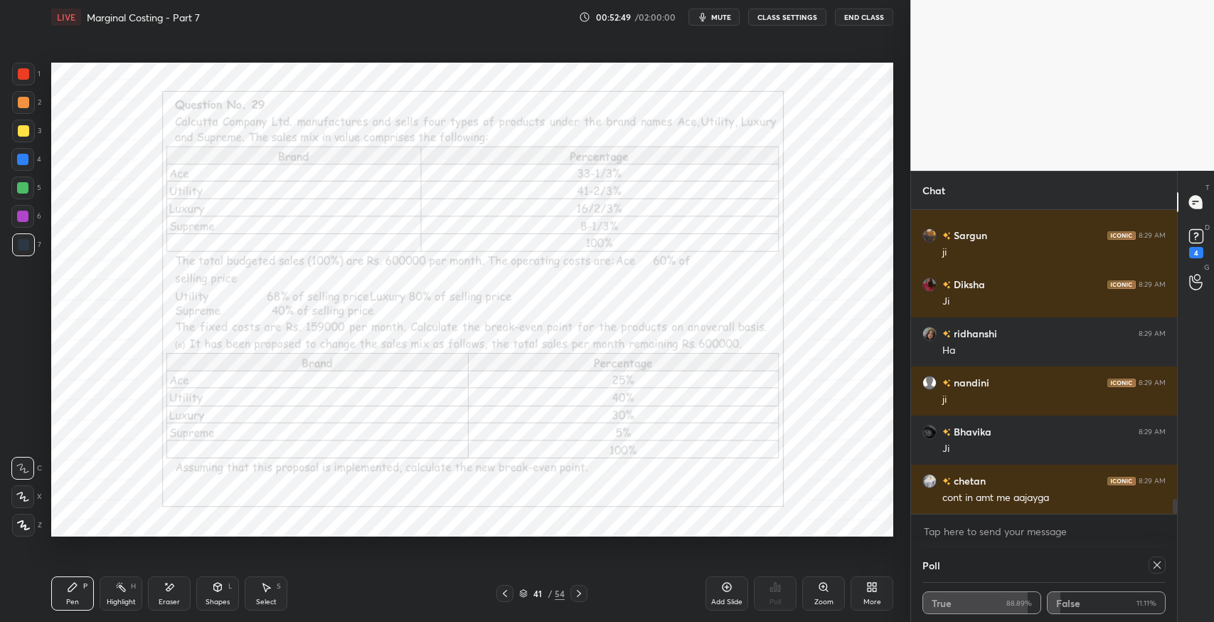
scroll to position [5948, 0]
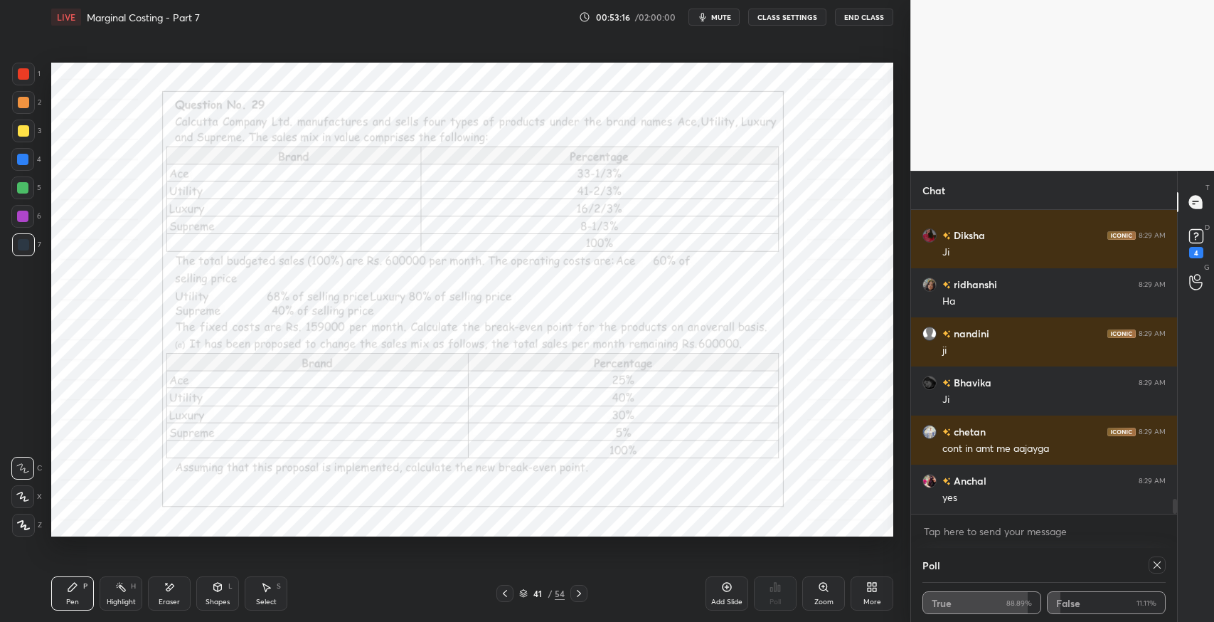
click at [1155, 566] on icon at bounding box center [1156, 564] width 7 height 7
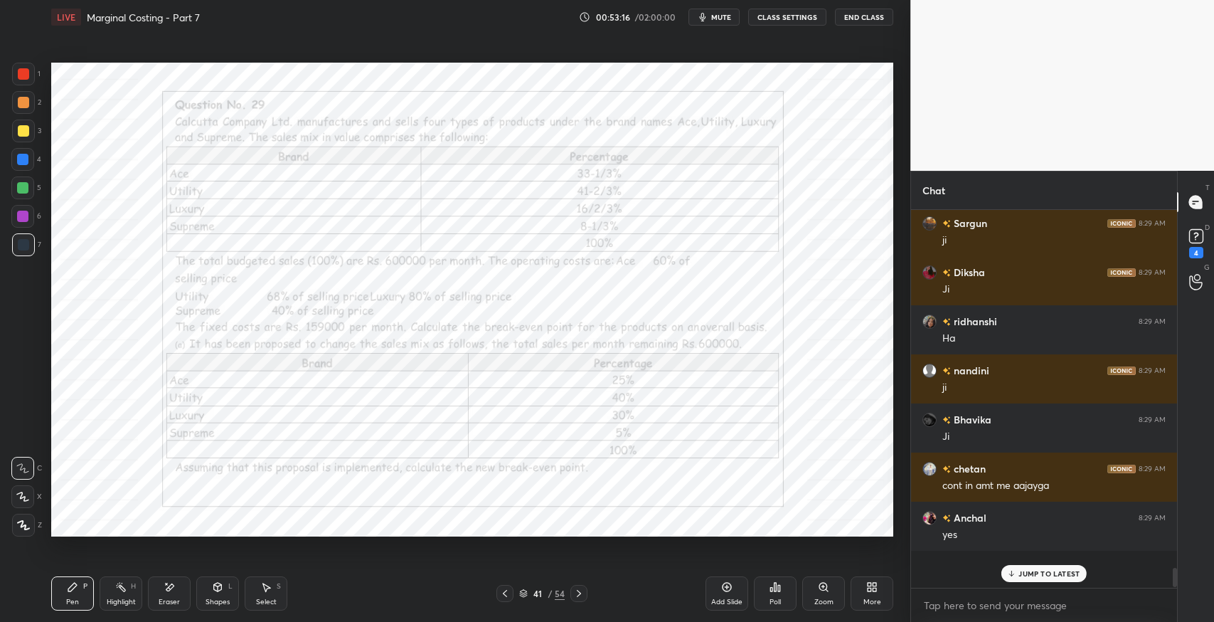
scroll to position [4, 4]
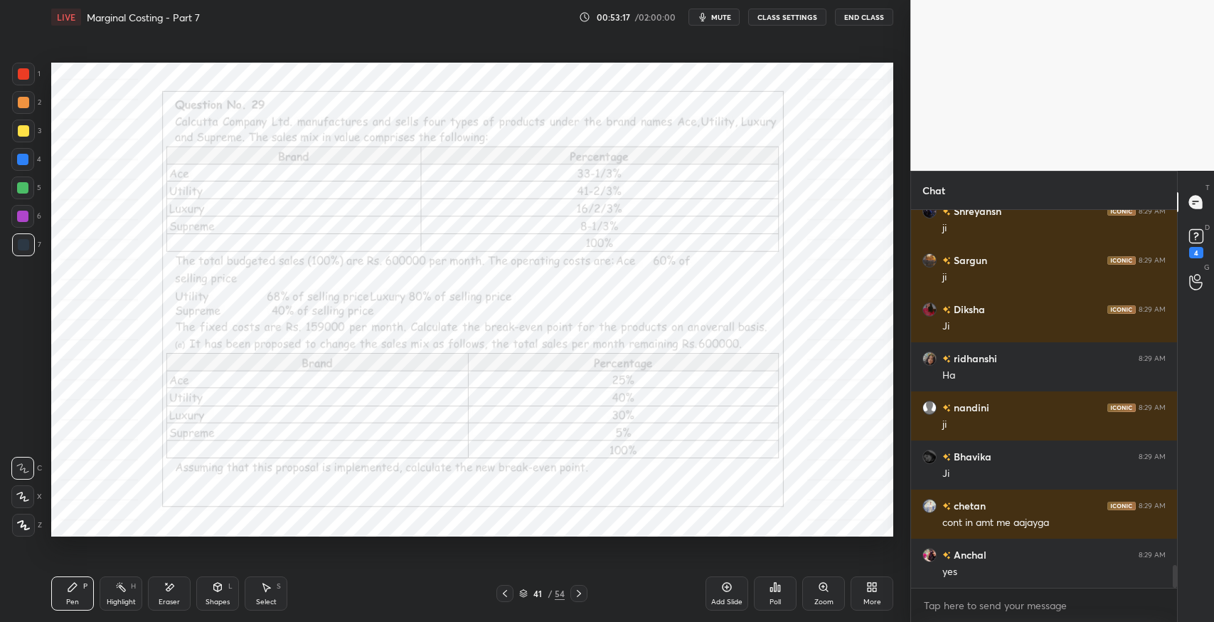
click at [718, 590] on div "Add Slide" at bounding box center [726, 593] width 43 height 34
click at [266, 584] on icon at bounding box center [265, 586] width 11 height 11
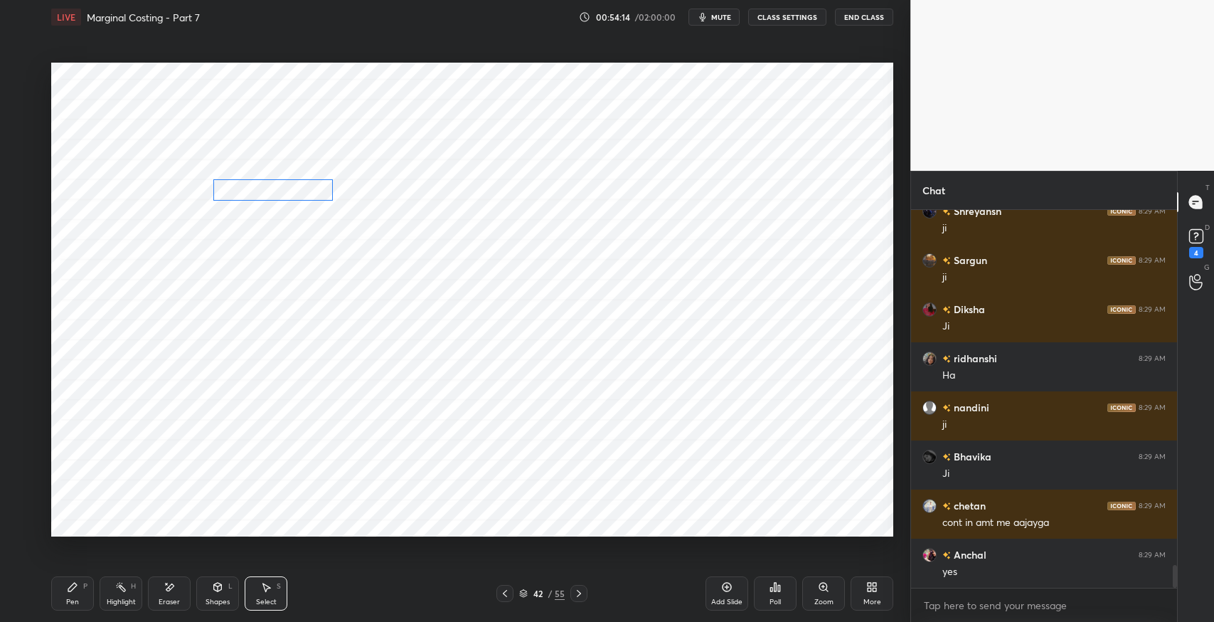
click at [265, 189] on div "0 ° Undo Copy Duplicate Duplicate to new slide Delete" at bounding box center [472, 300] width 842 height 474
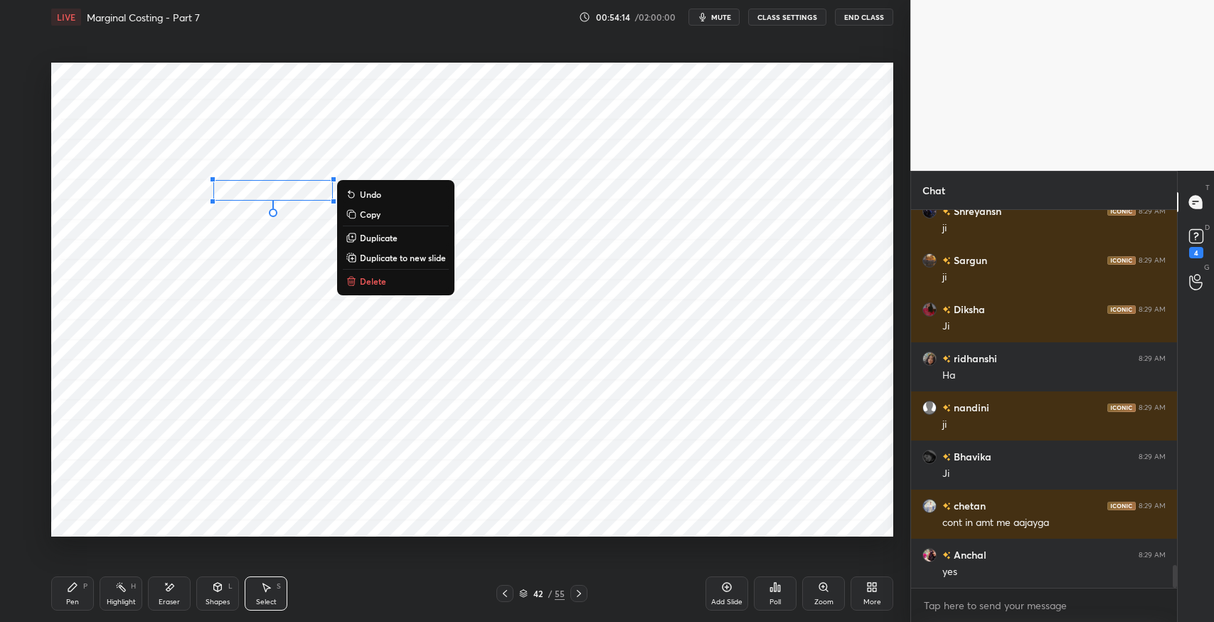
click at [388, 238] on p "Duplicate" at bounding box center [379, 237] width 38 height 11
click at [380, 236] on p "Duplicate" at bounding box center [379, 237] width 38 height 11
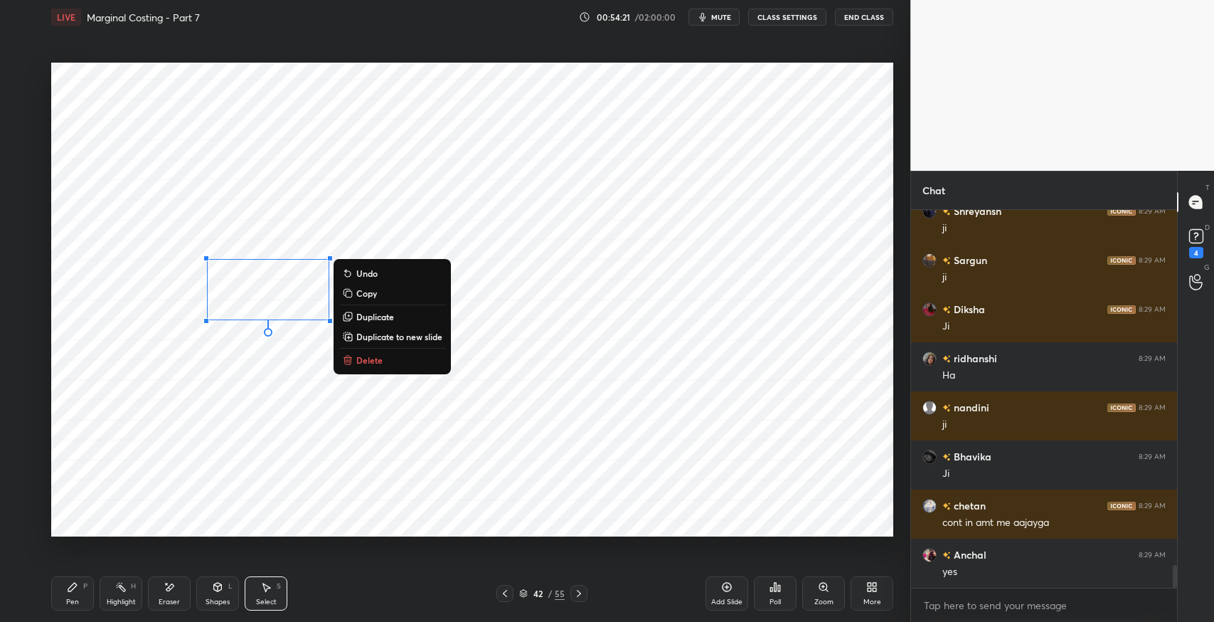
click at [219, 410] on div "0 ° Undo Copy Duplicate Duplicate to new slide Delete" at bounding box center [472, 300] width 842 height 474
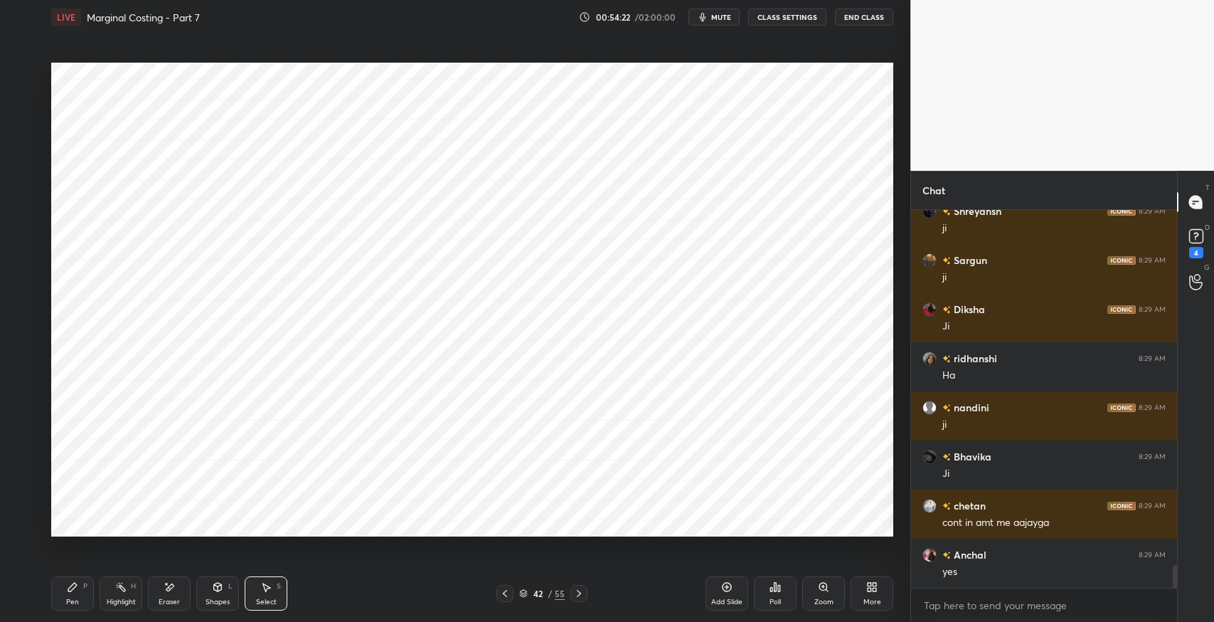
click at [65, 586] on div "Pen P" at bounding box center [72, 593] width 43 height 34
click at [23, 491] on icon at bounding box center [22, 496] width 13 height 10
click at [28, 462] on div at bounding box center [22, 468] width 23 height 23
click at [267, 590] on icon at bounding box center [265, 586] width 11 height 11
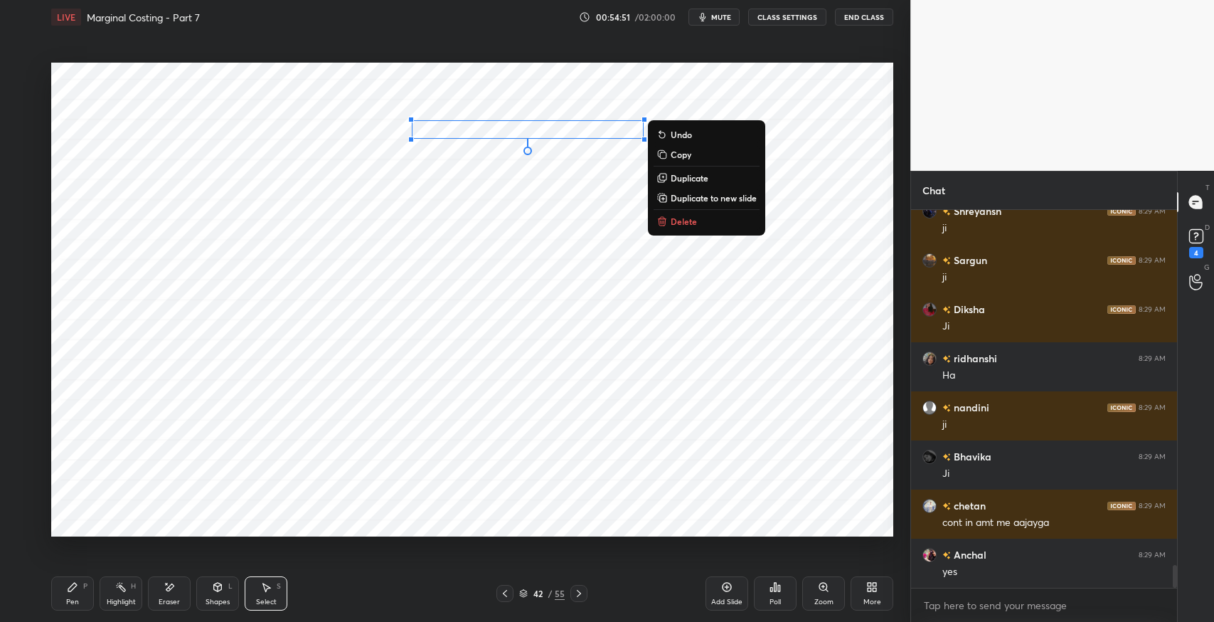
click at [80, 591] on div "Pen P" at bounding box center [72, 593] width 43 height 34
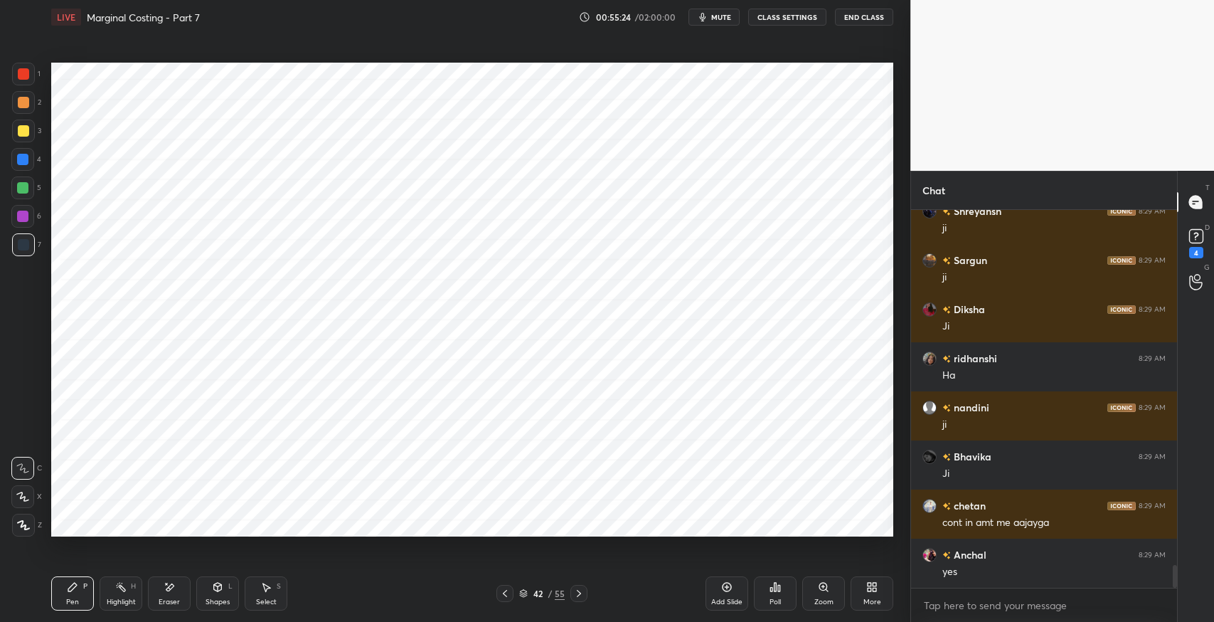
click at [19, 501] on icon at bounding box center [22, 496] width 13 height 10
click at [488, 556] on div "Setting up your live class Poll for secs No correct answer Start poll" at bounding box center [472, 299] width 853 height 531
click at [23, 474] on div at bounding box center [22, 468] width 23 height 23
click at [26, 494] on icon at bounding box center [22, 496] width 13 height 10
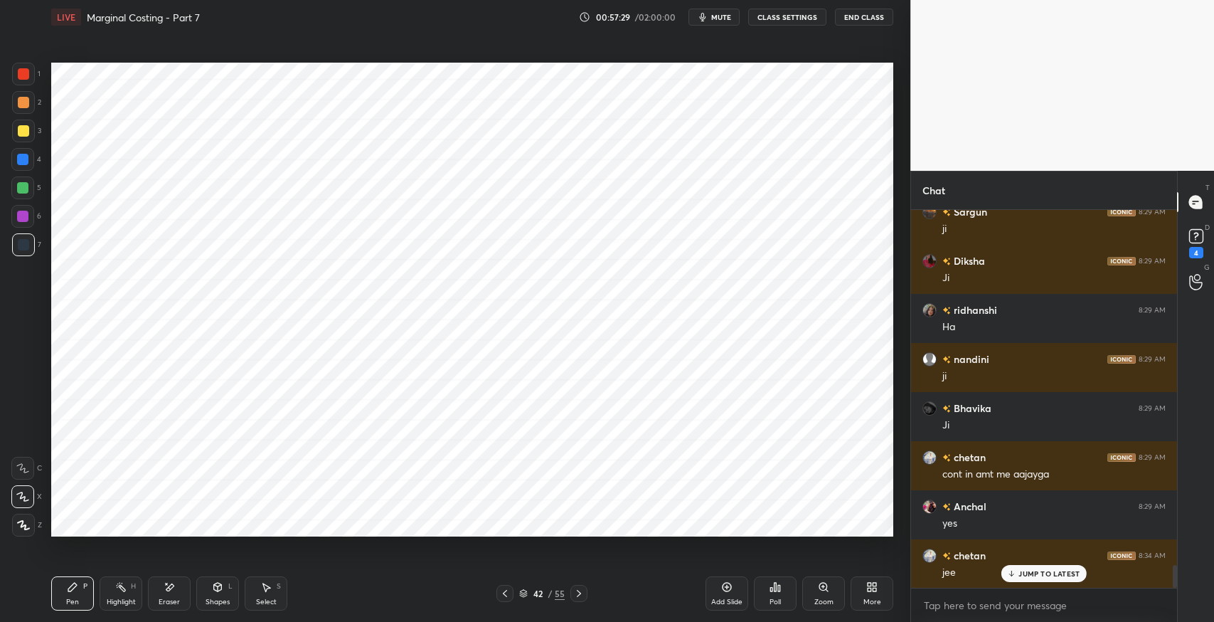
click at [26, 471] on icon at bounding box center [22, 468] width 13 height 10
click at [171, 586] on icon at bounding box center [170, 586] width 8 height 7
click at [87, 591] on div "Pen P" at bounding box center [72, 593] width 43 height 34
click at [30, 494] on div at bounding box center [22, 496] width 23 height 23
click at [223, 595] on div "Shapes L" at bounding box center [217, 593] width 43 height 34
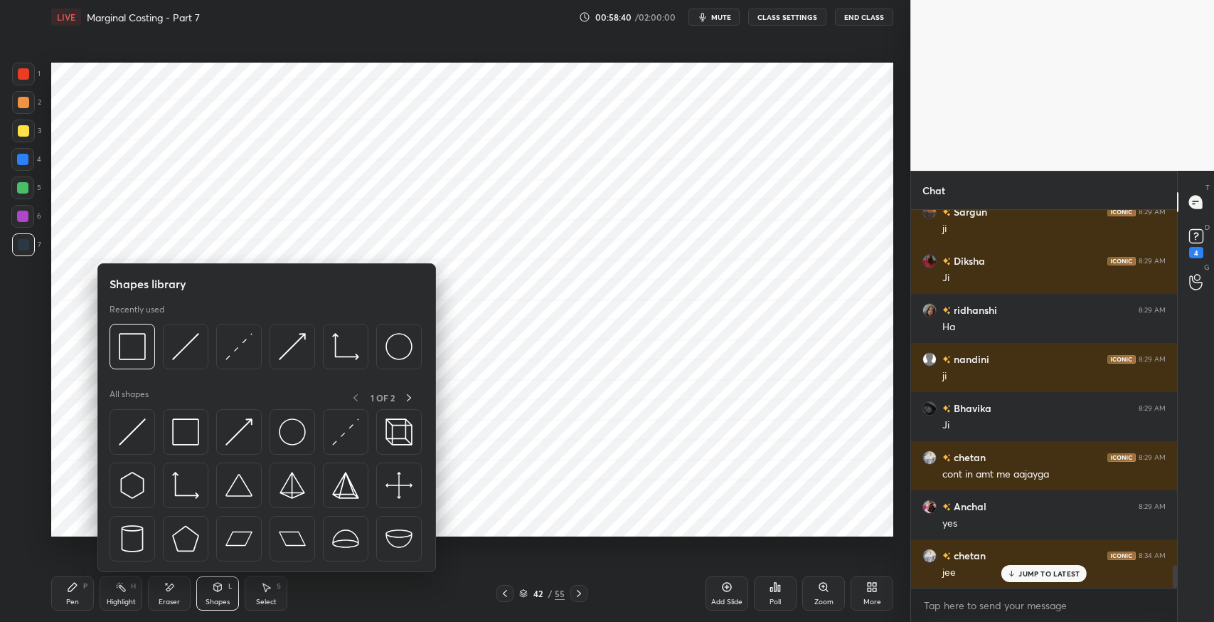
click at [190, 439] on img at bounding box center [185, 431] width 27 height 27
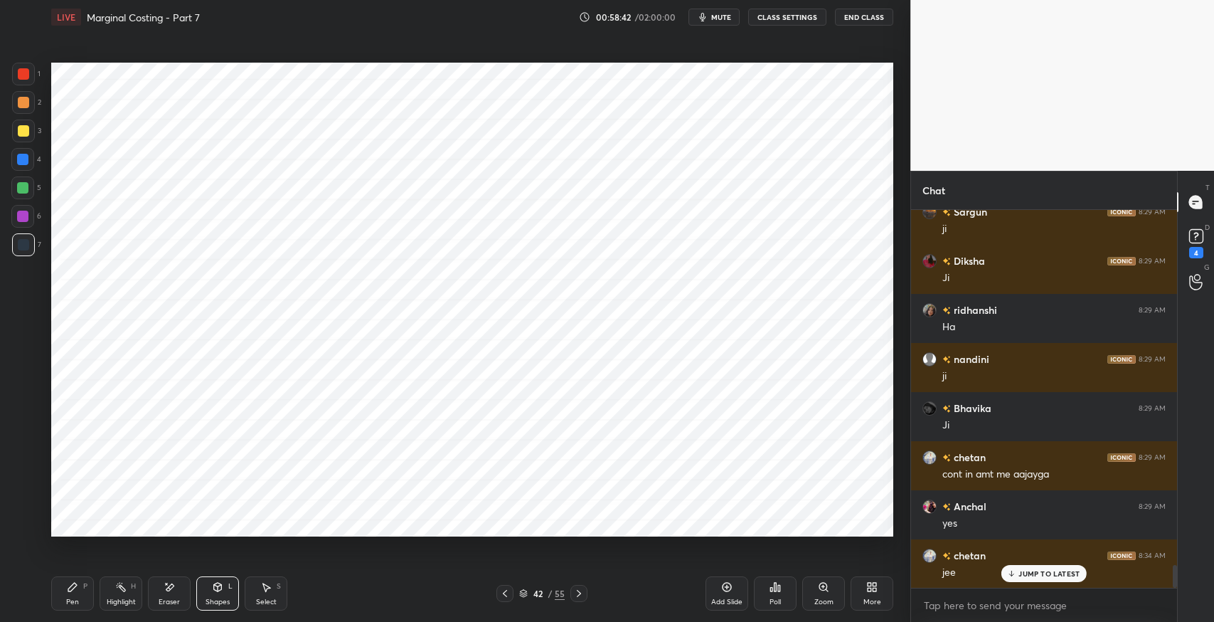
click at [20, 163] on div at bounding box center [22, 159] width 11 height 11
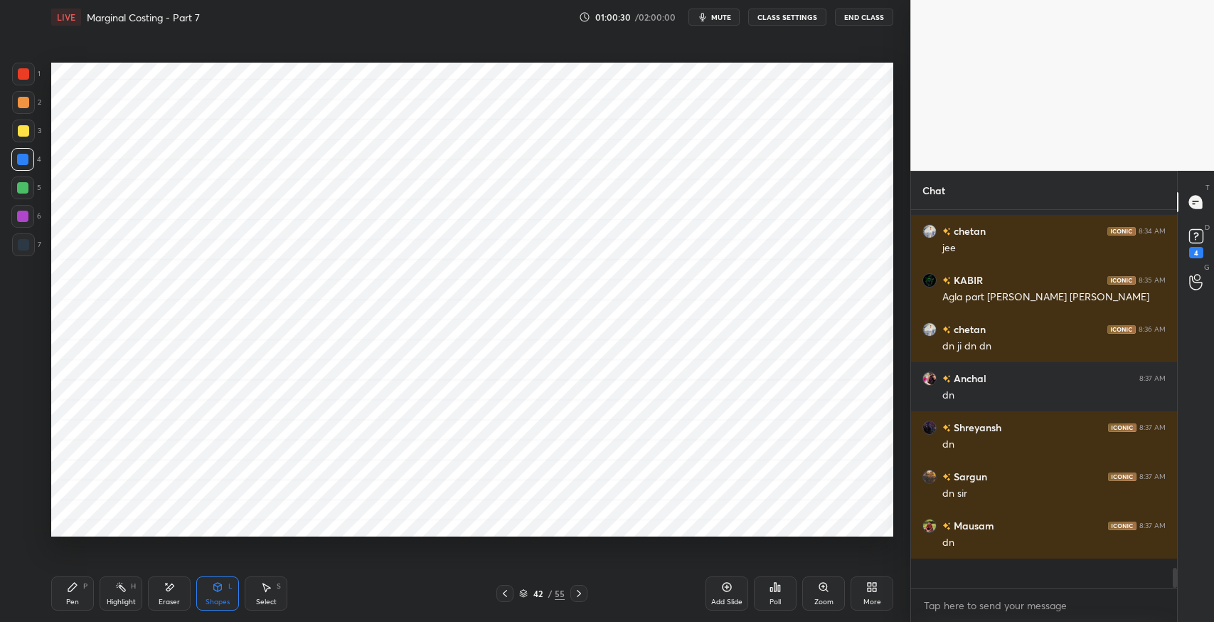
scroll to position [6217, 0]
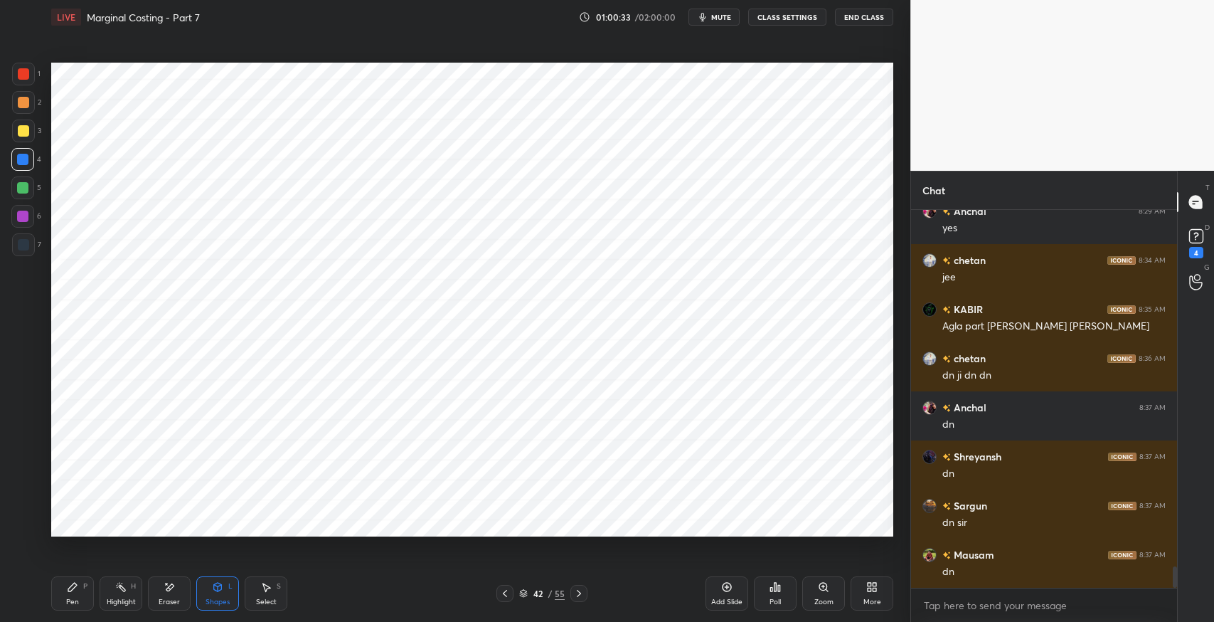
click at [584, 595] on icon at bounding box center [578, 592] width 11 height 11
click at [505, 592] on icon at bounding box center [504, 592] width 11 height 11
click at [501, 595] on icon at bounding box center [504, 592] width 11 height 11
click at [70, 598] on div "Pen" at bounding box center [72, 601] width 13 height 7
click at [580, 594] on icon at bounding box center [578, 592] width 11 height 11
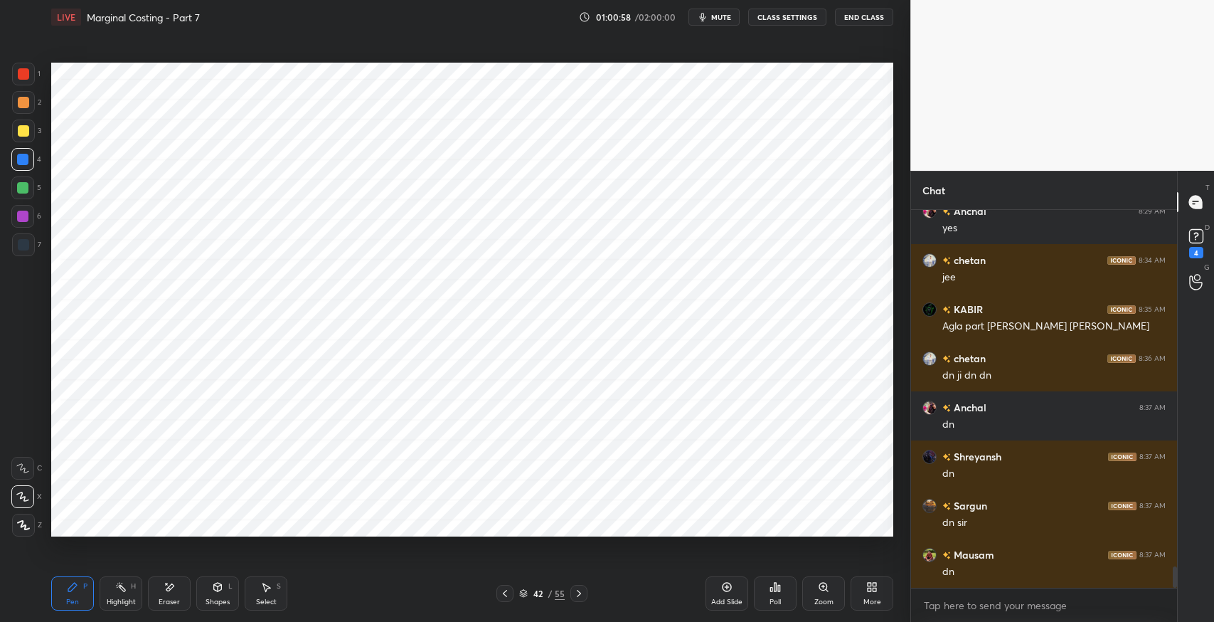
click at [267, 592] on icon at bounding box center [265, 586] width 11 height 11
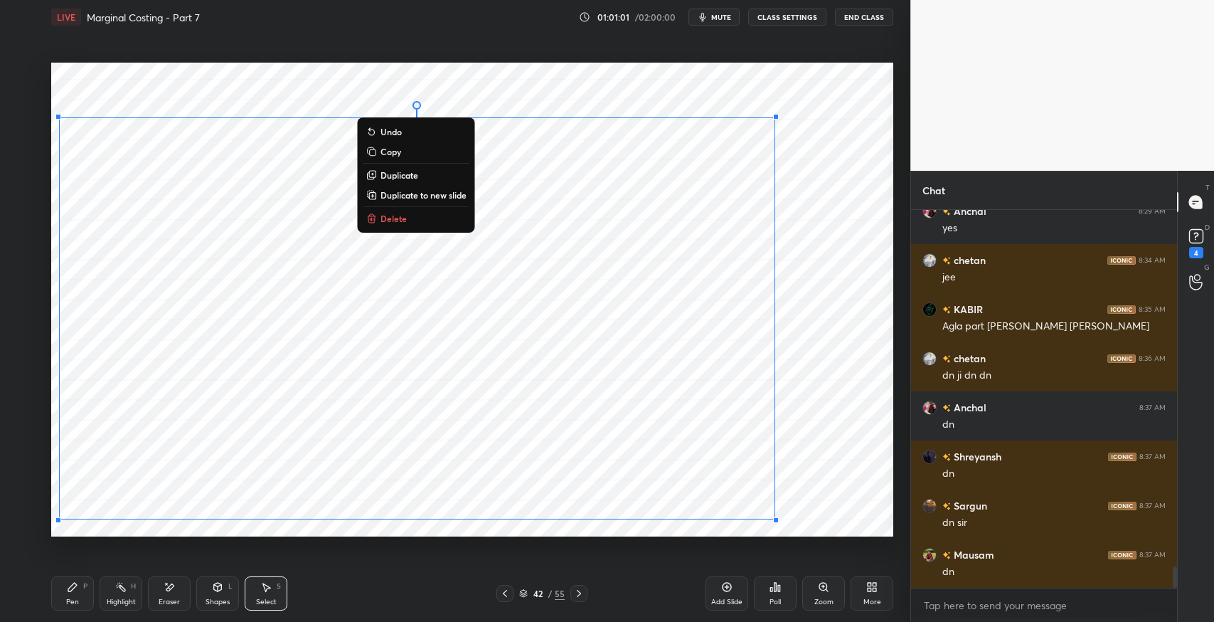
scroll to position [6266, 0]
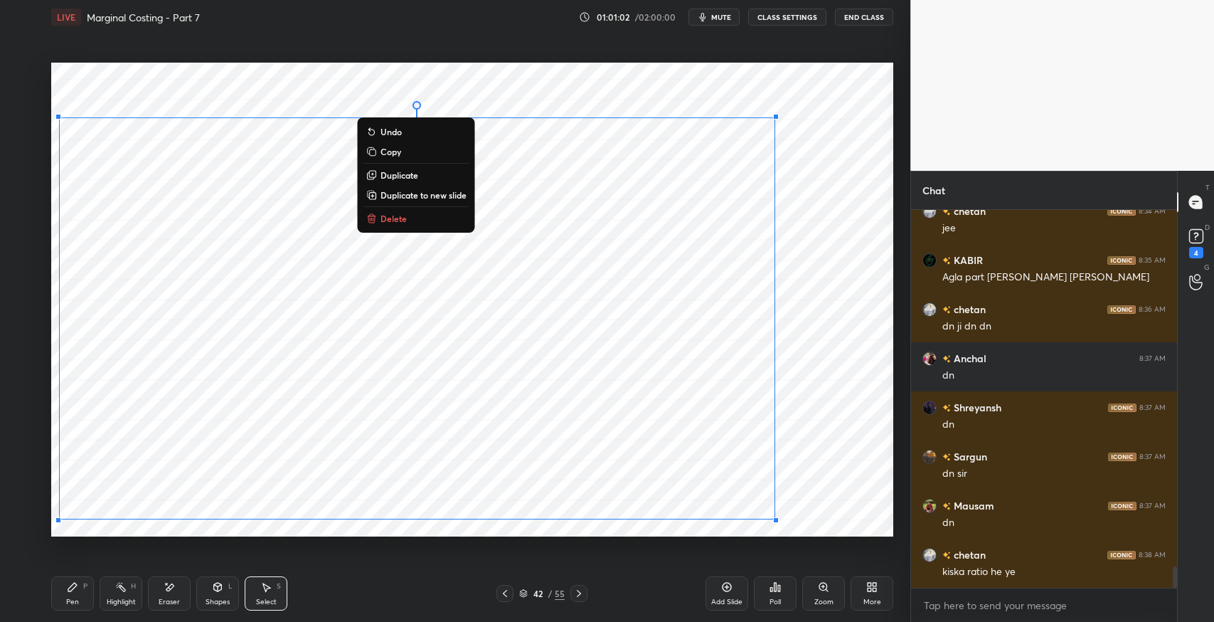
click at [432, 197] on p "Duplicate to new slide" at bounding box center [423, 194] width 86 height 11
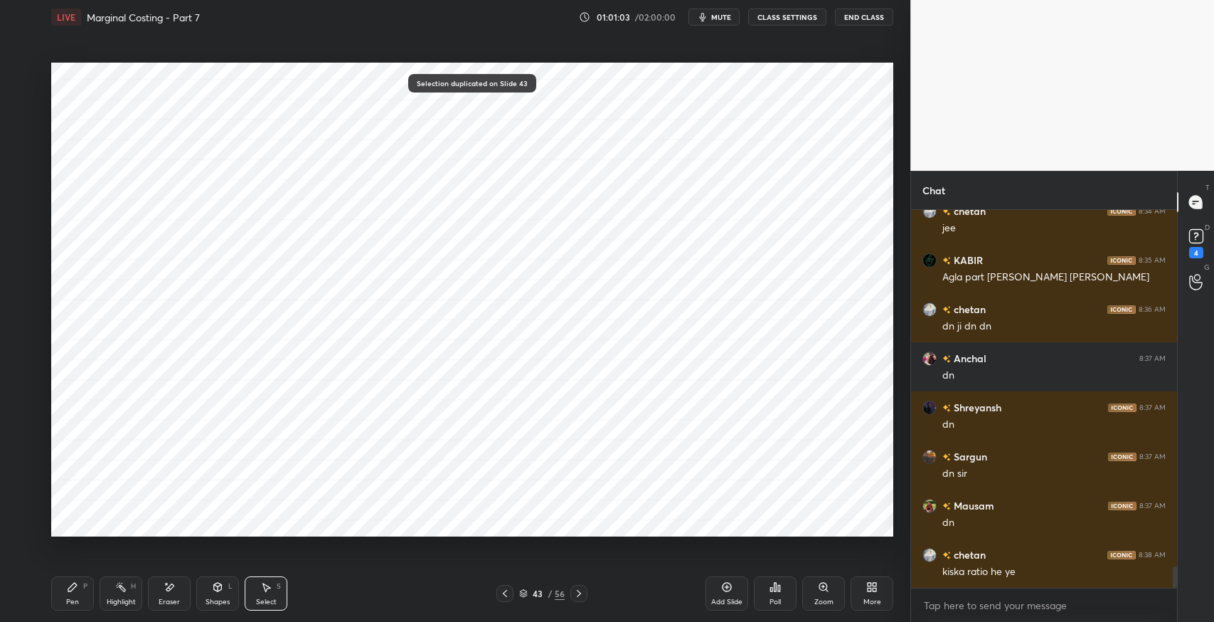
click at [174, 589] on icon at bounding box center [169, 587] width 11 height 12
click at [272, 585] on div "Select S" at bounding box center [266, 593] width 43 height 34
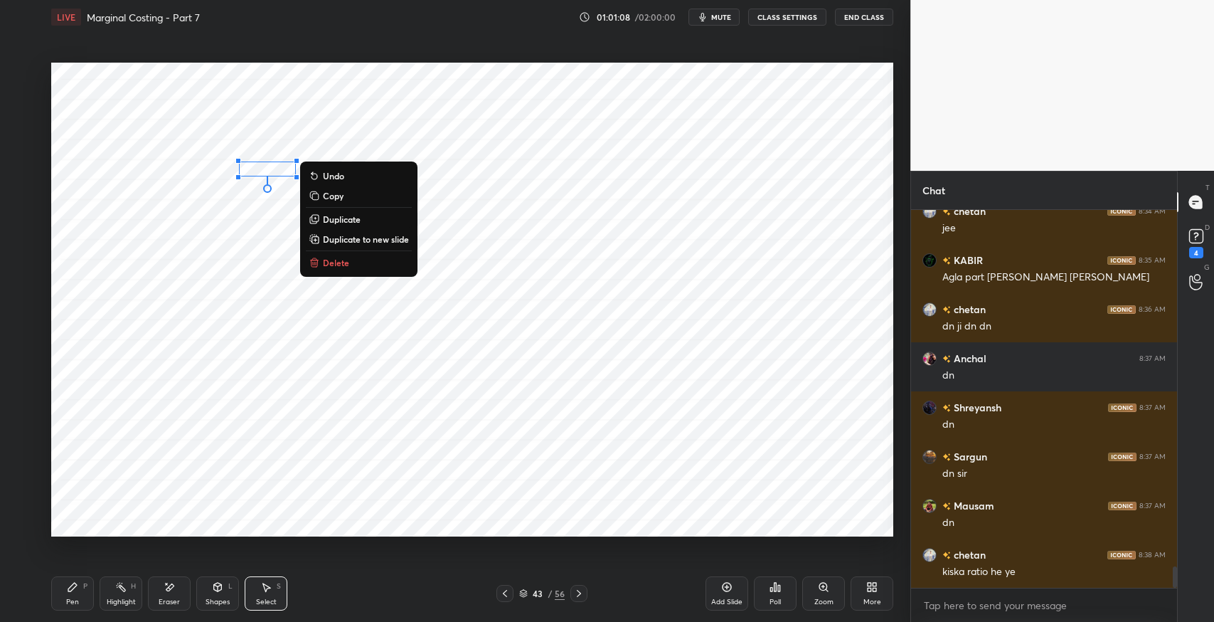
click at [347, 263] on p "Delete" at bounding box center [336, 262] width 26 height 11
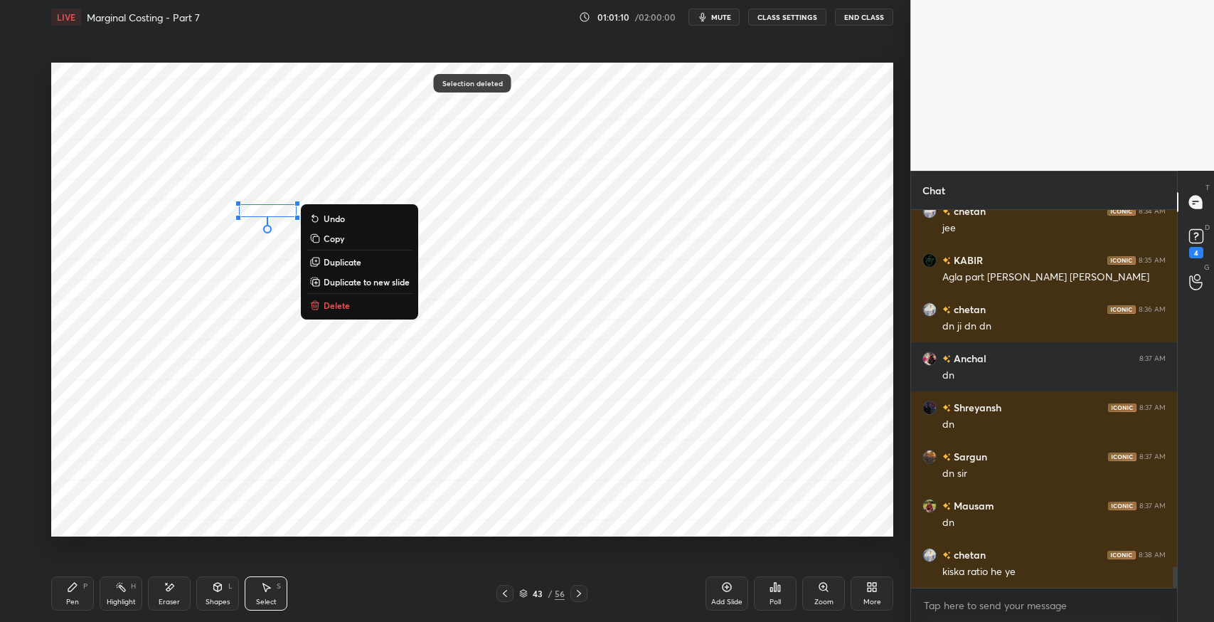
click at [345, 304] on p "Delete" at bounding box center [337, 304] width 26 height 11
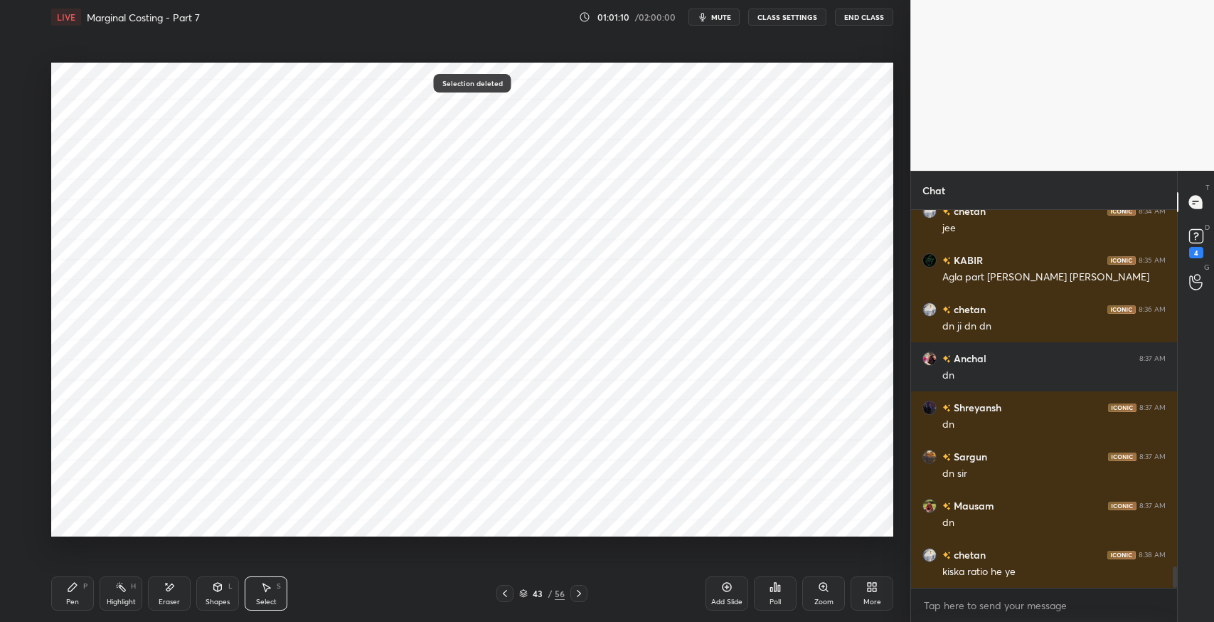
scroll to position [6315, 0]
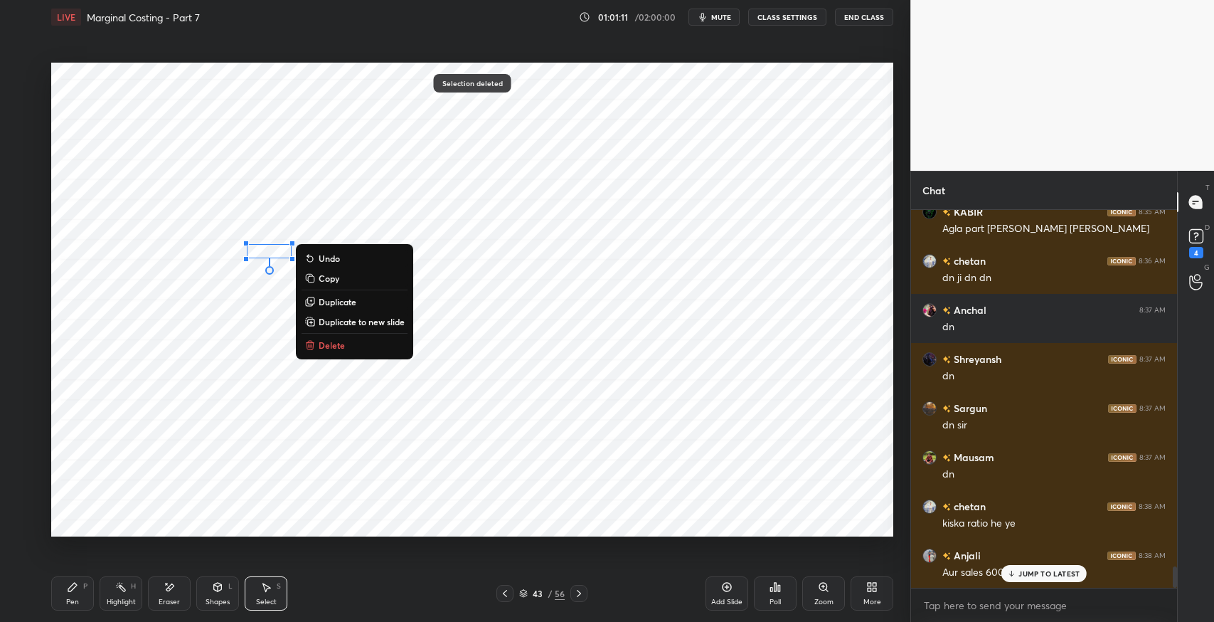
click at [330, 345] on p "Delete" at bounding box center [332, 344] width 26 height 11
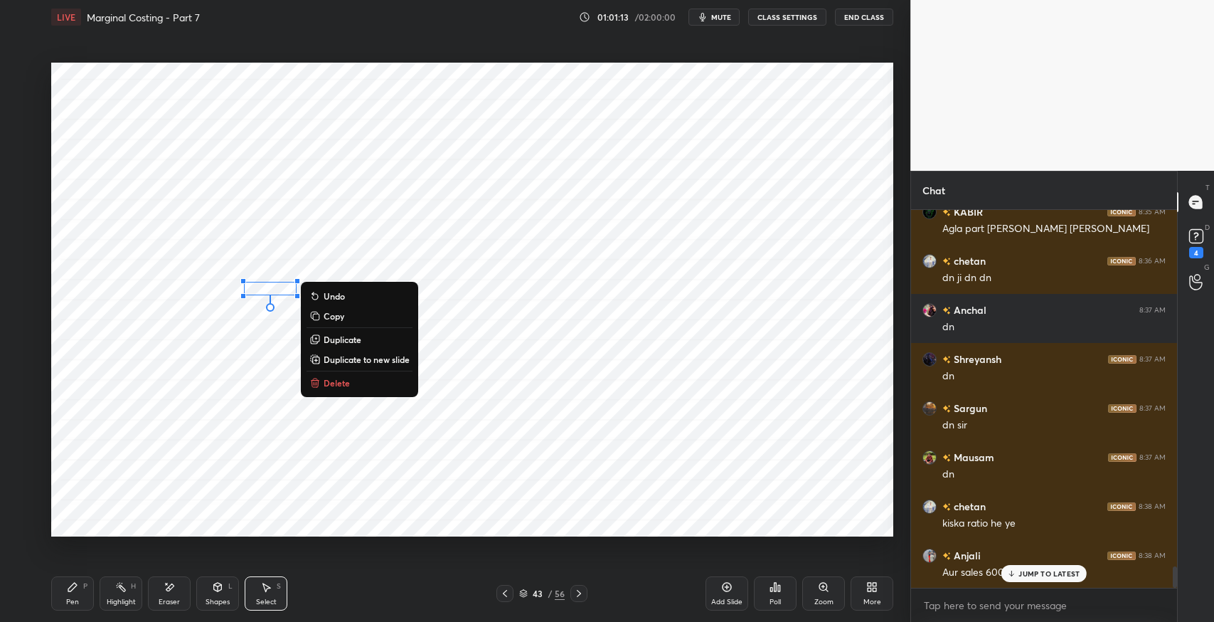
click at [341, 378] on p "Delete" at bounding box center [337, 382] width 26 height 11
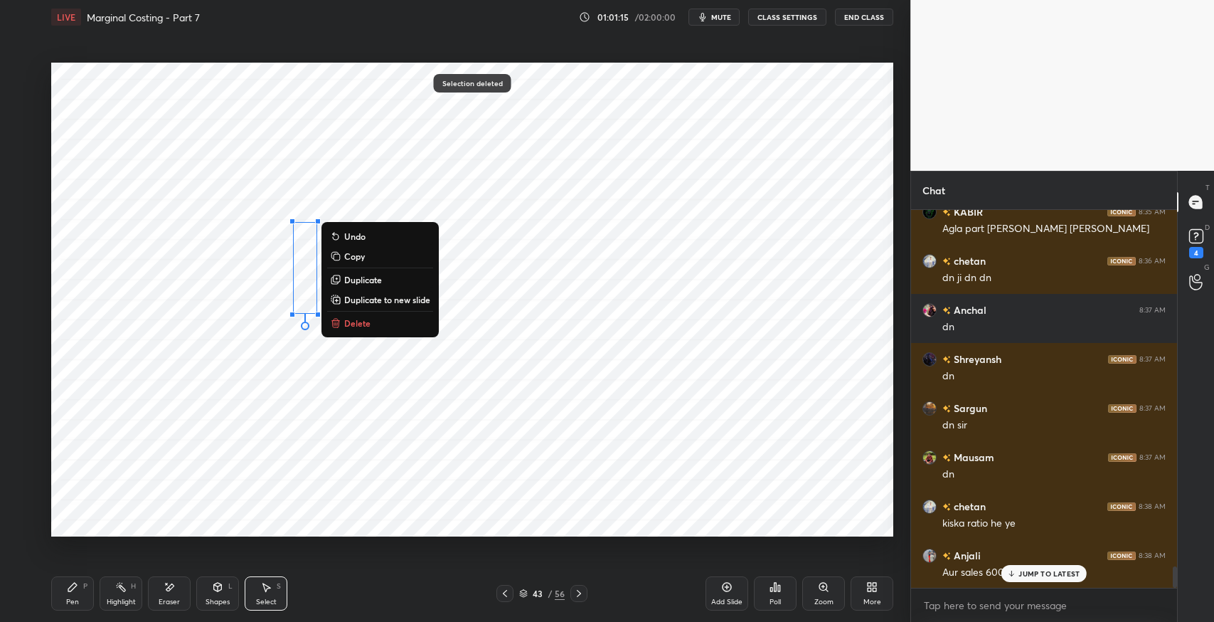
click at [372, 325] on button "Delete" at bounding box center [380, 322] width 106 height 17
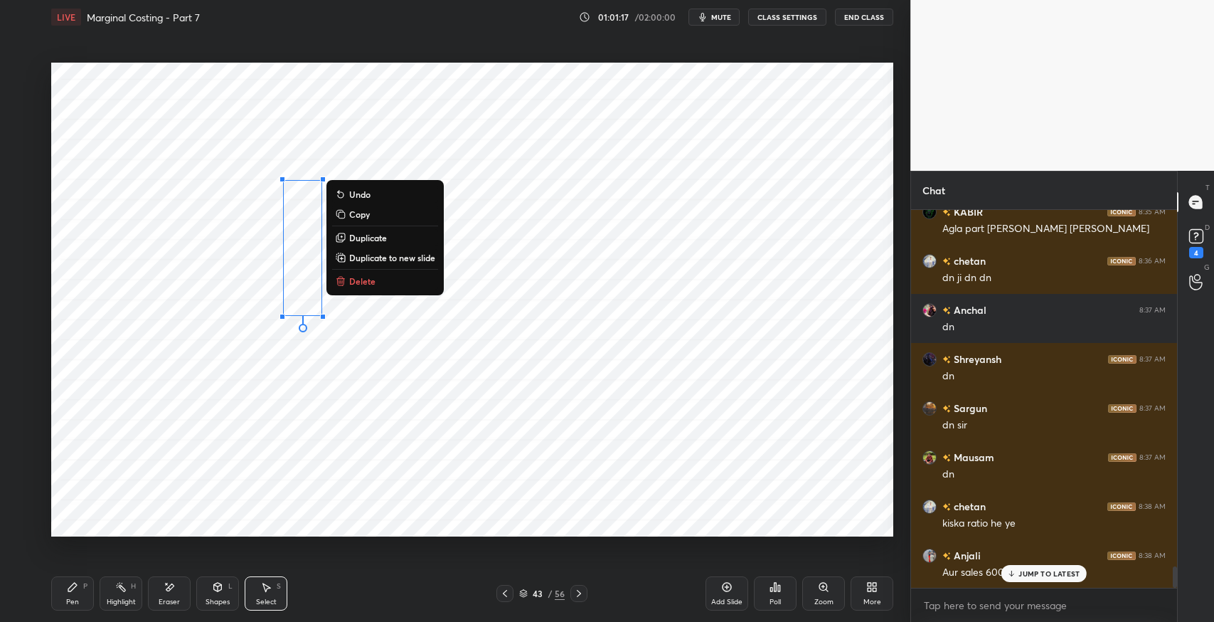
click at [373, 277] on p "Delete" at bounding box center [362, 280] width 26 height 11
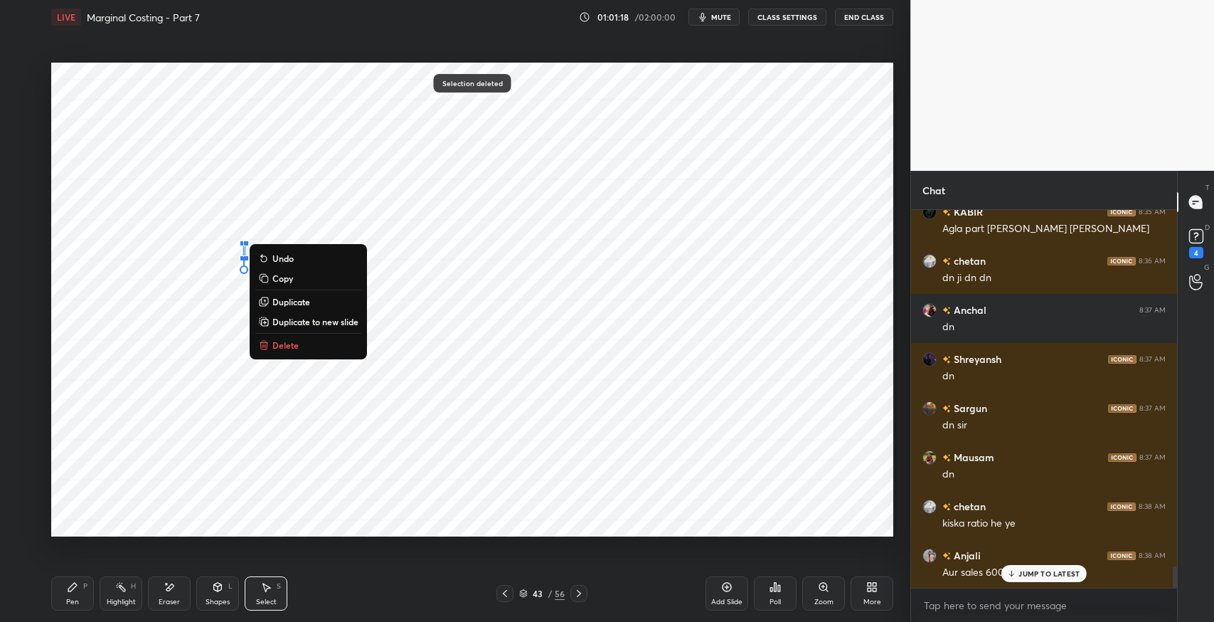
click at [306, 344] on button "Delete" at bounding box center [308, 344] width 106 height 17
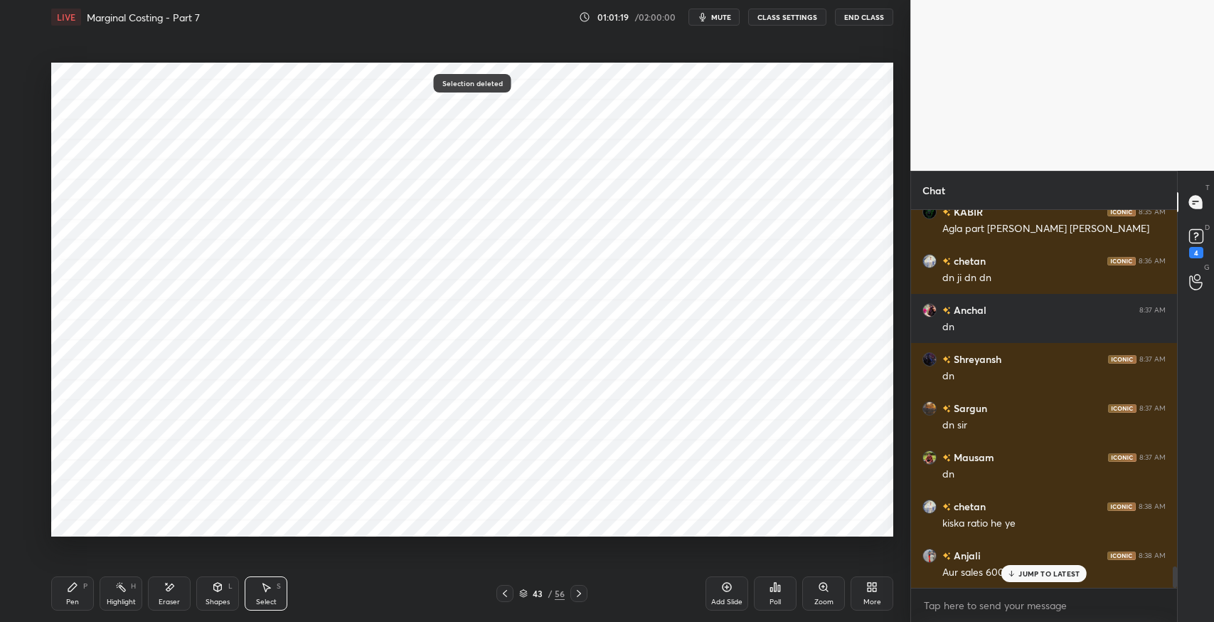
click at [74, 592] on icon at bounding box center [72, 586] width 11 height 11
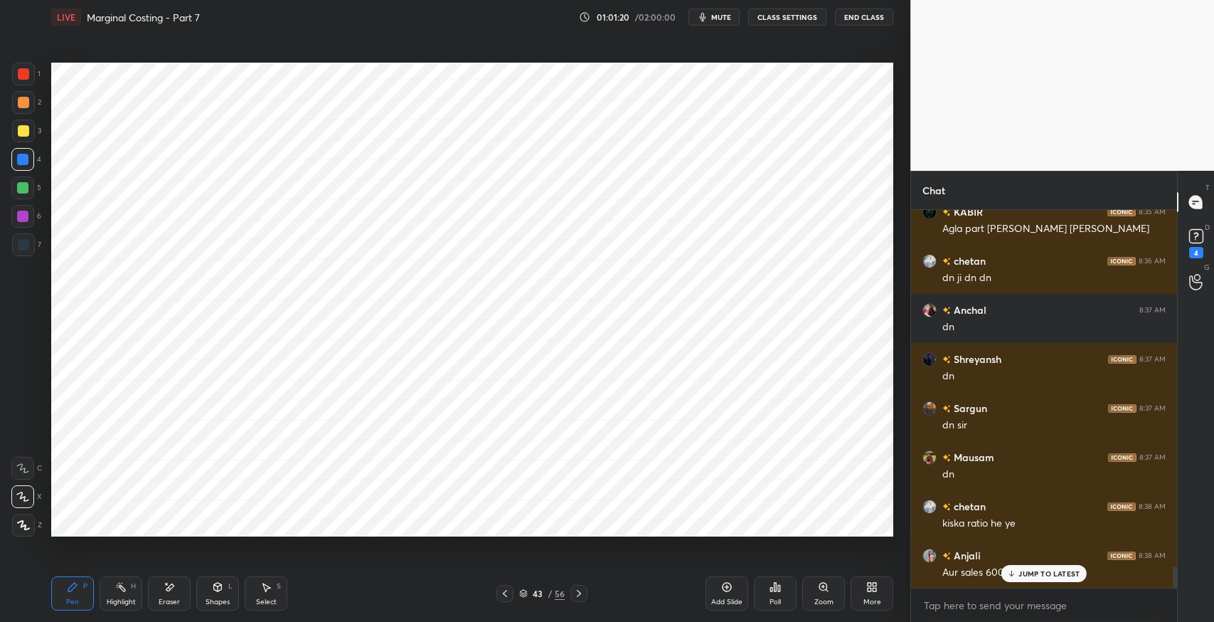
click at [28, 475] on div at bounding box center [22, 468] width 23 height 23
click at [33, 246] on div at bounding box center [23, 244] width 23 height 23
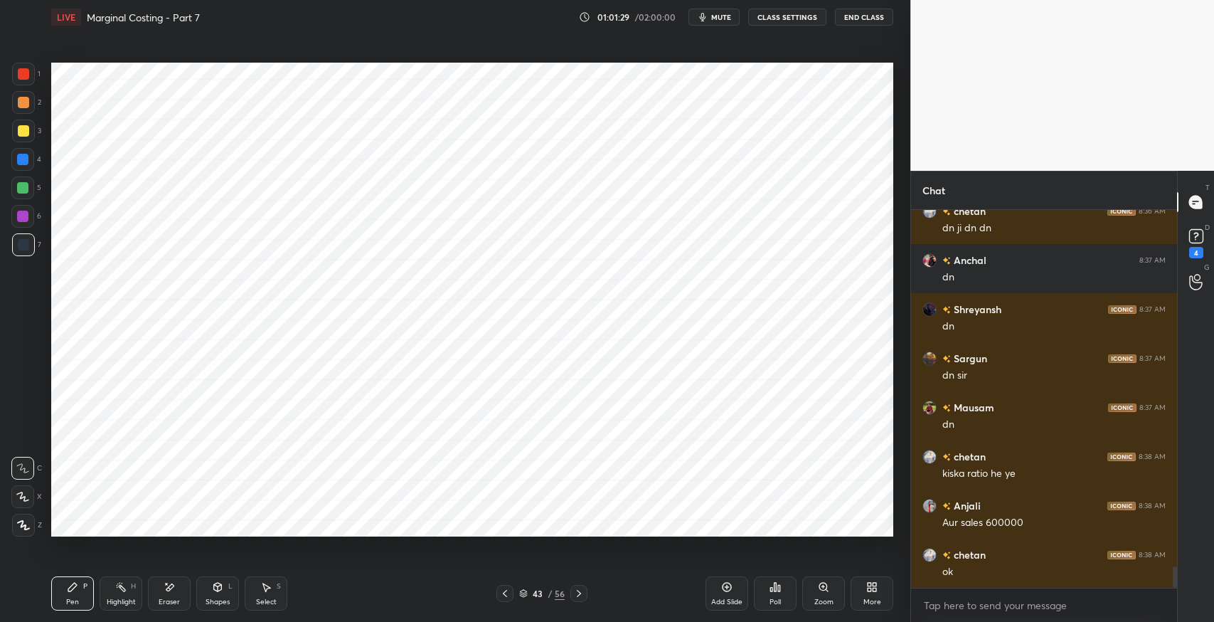
click at [257, 585] on div "Select S" at bounding box center [266, 593] width 43 height 34
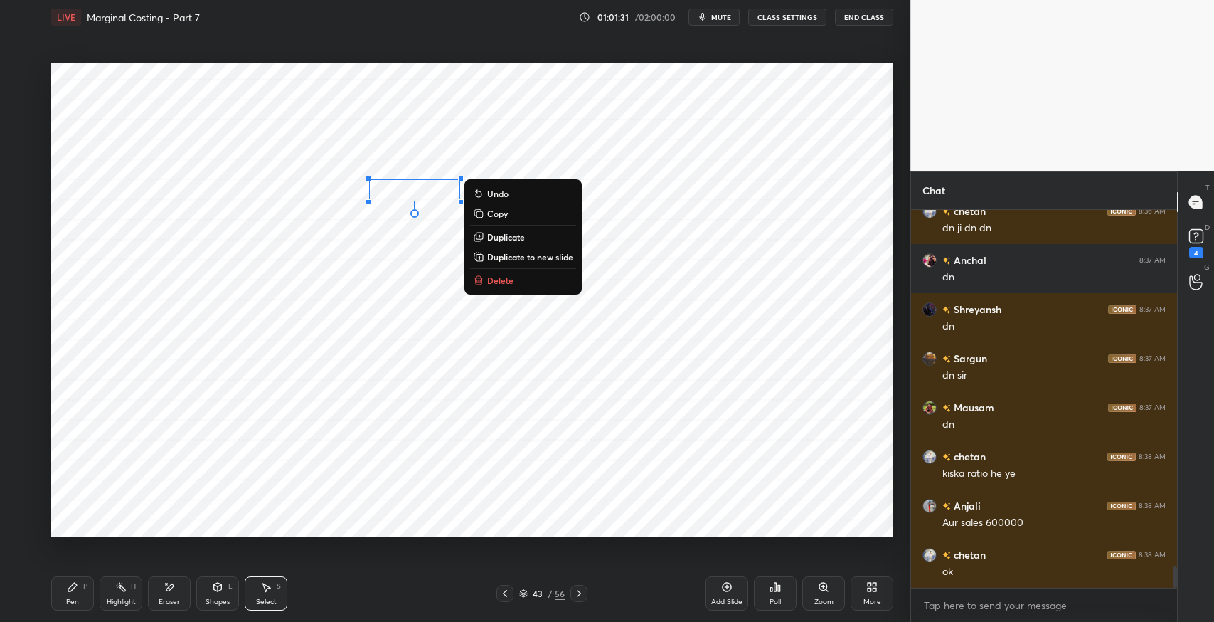
click at [489, 535] on div "0 ° Undo Copy Duplicate Duplicate to new slide Delete" at bounding box center [472, 300] width 842 height 474
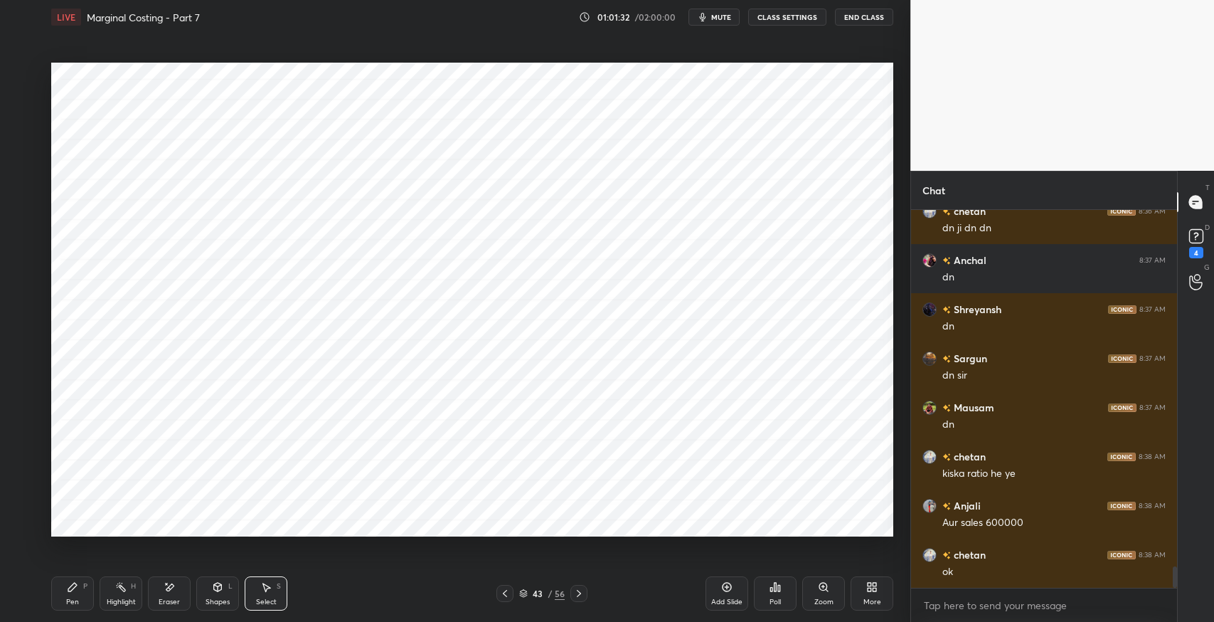
click at [0, 0] on button "Copy" at bounding box center [0, 0] width 0 height 0
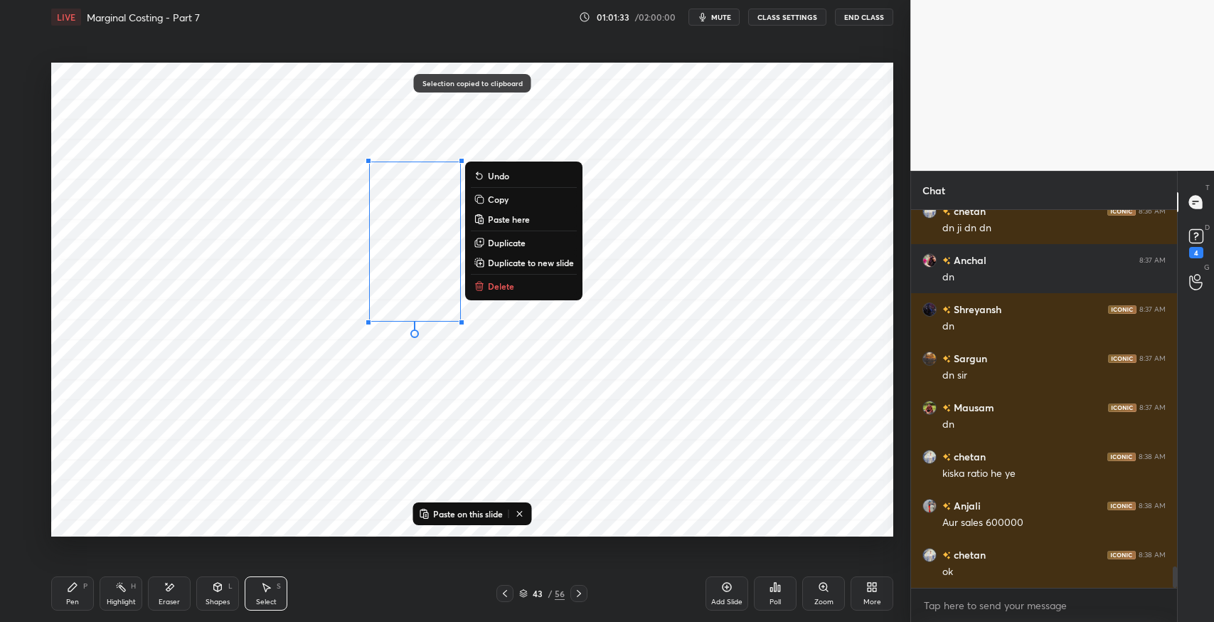
click at [507, 283] on p "Delete" at bounding box center [501, 285] width 26 height 11
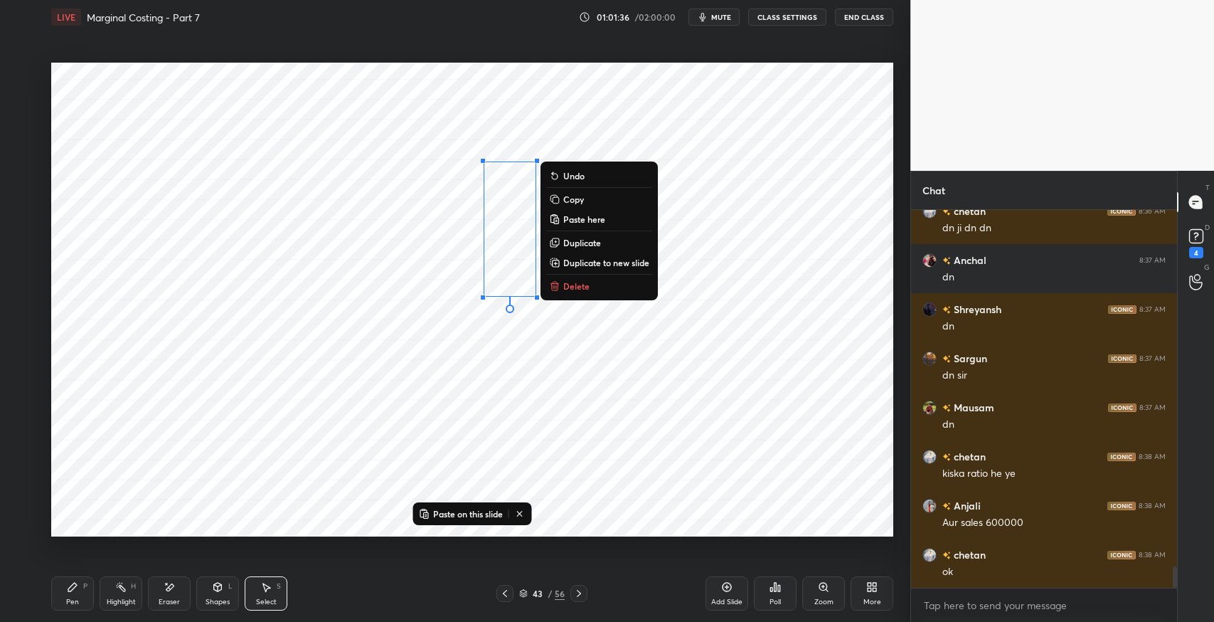
click at [580, 283] on p "Delete" at bounding box center [576, 285] width 26 height 11
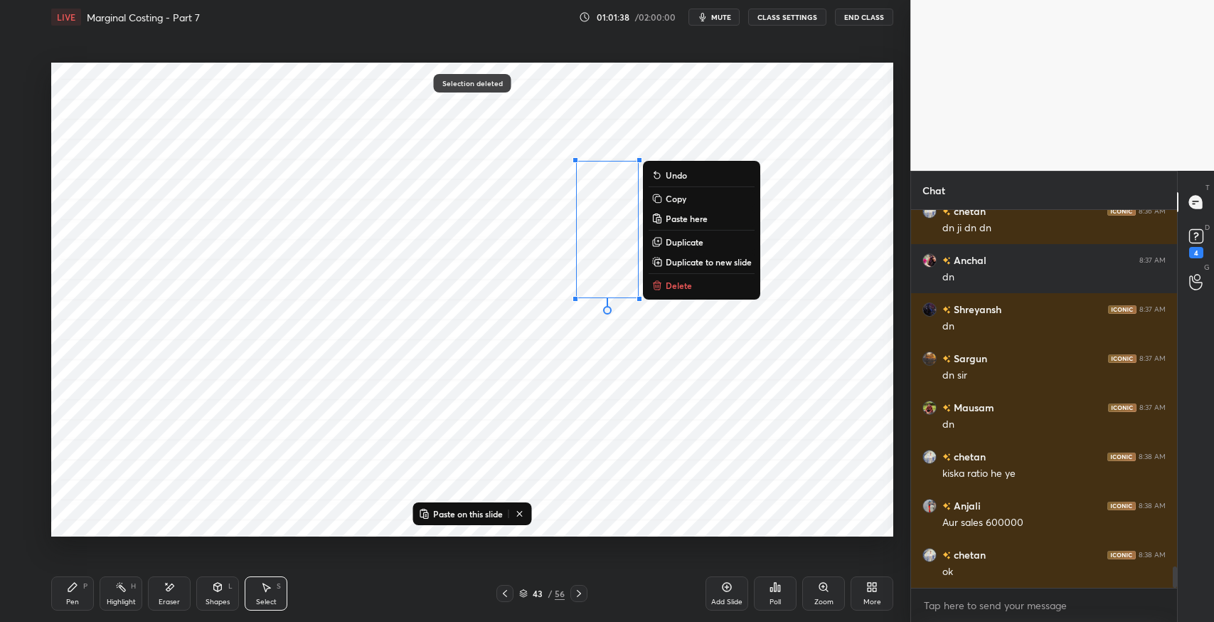
click at [676, 279] on p "Delete" at bounding box center [679, 284] width 26 height 11
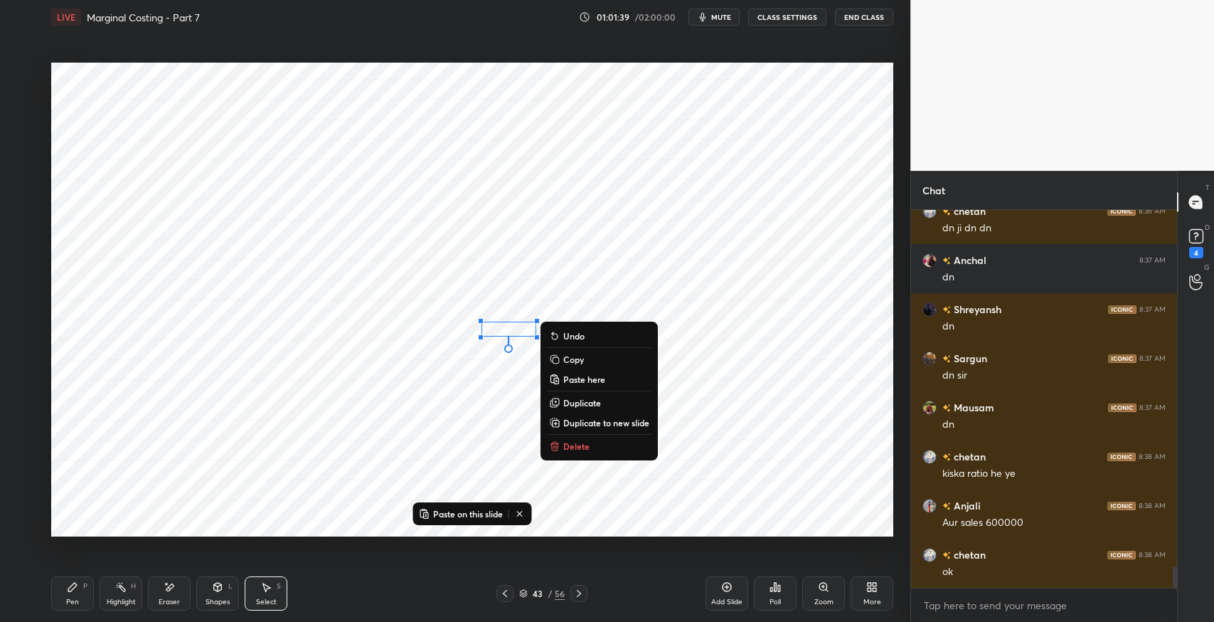
click at [584, 454] on button "Delete" at bounding box center [599, 445] width 106 height 17
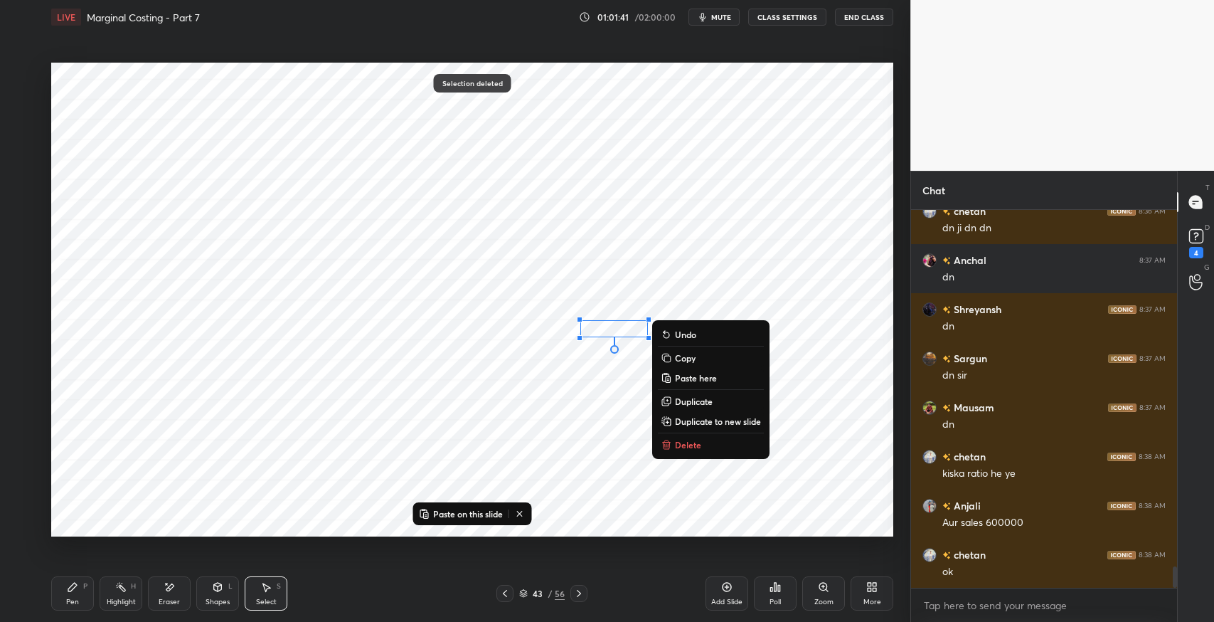
click at [690, 447] on p "Delete" at bounding box center [688, 444] width 26 height 11
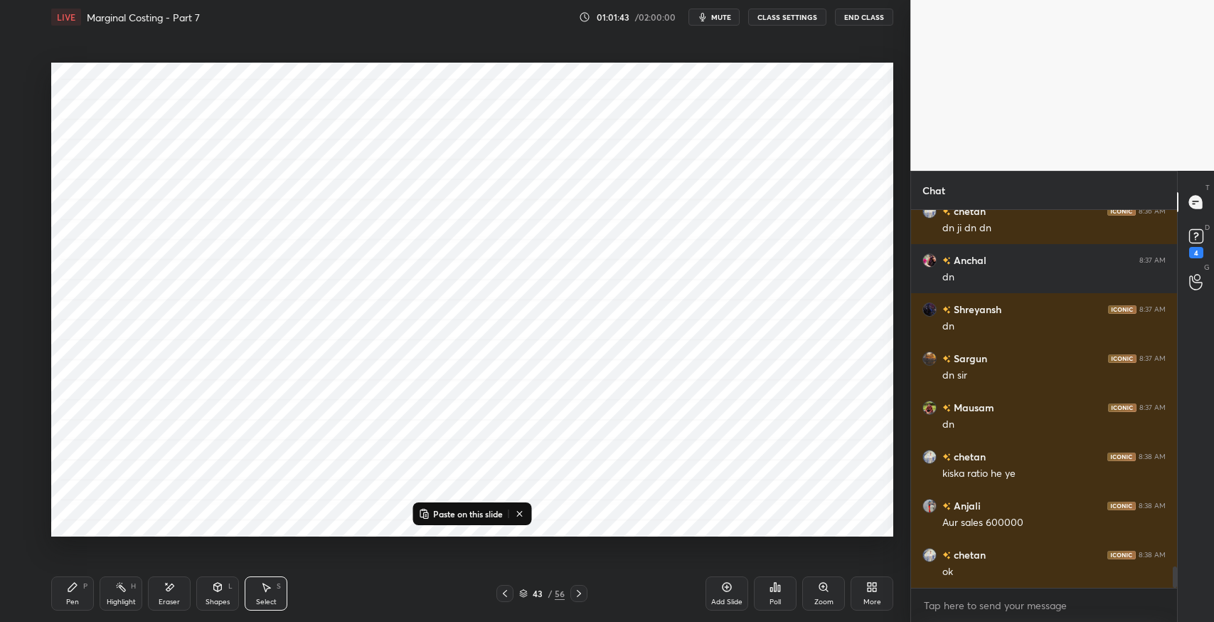
click at [613, 403] on div "0 ° Undo Copy Paste here Duplicate Duplicate to new slide Delete" at bounding box center [472, 300] width 842 height 474
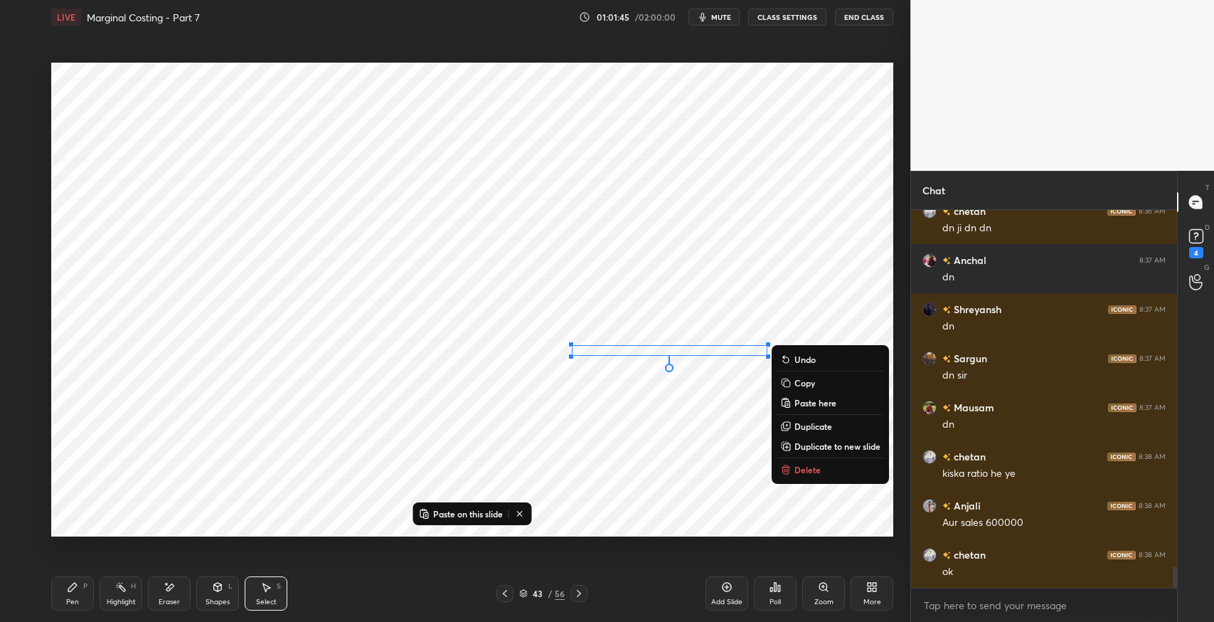
click at [801, 467] on p "Delete" at bounding box center [807, 469] width 26 height 11
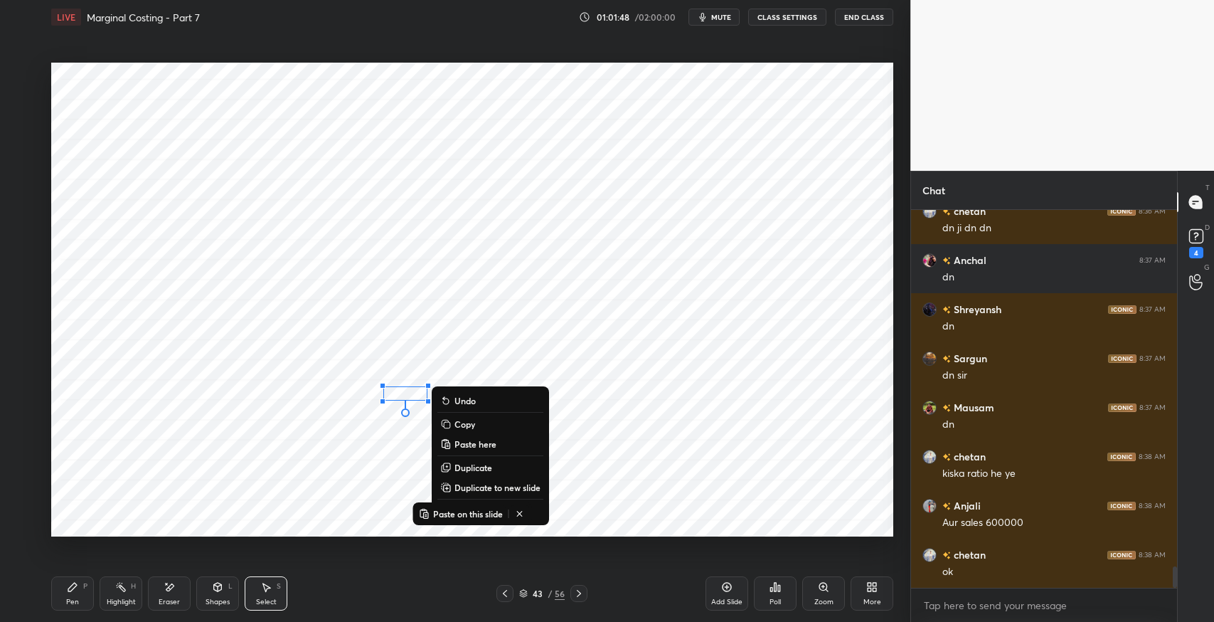
click at [519, 515] on icon at bounding box center [519, 513] width 5 height 5
click at [495, 514] on button "Delete" at bounding box center [490, 510] width 106 height 17
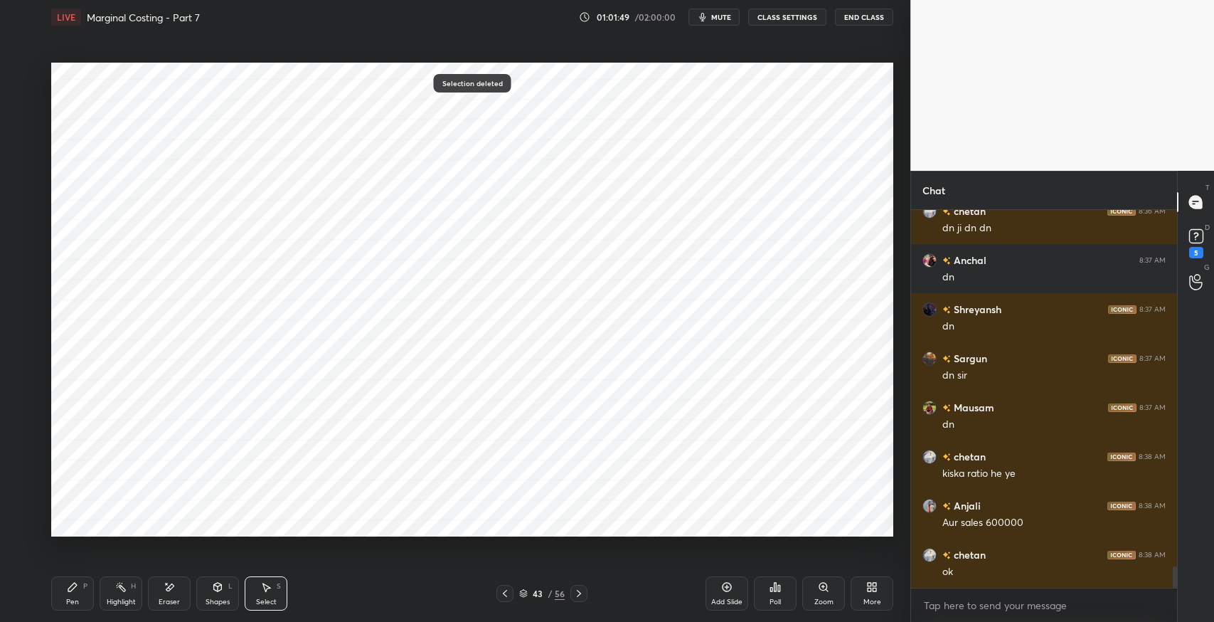
scroll to position [6426, 0]
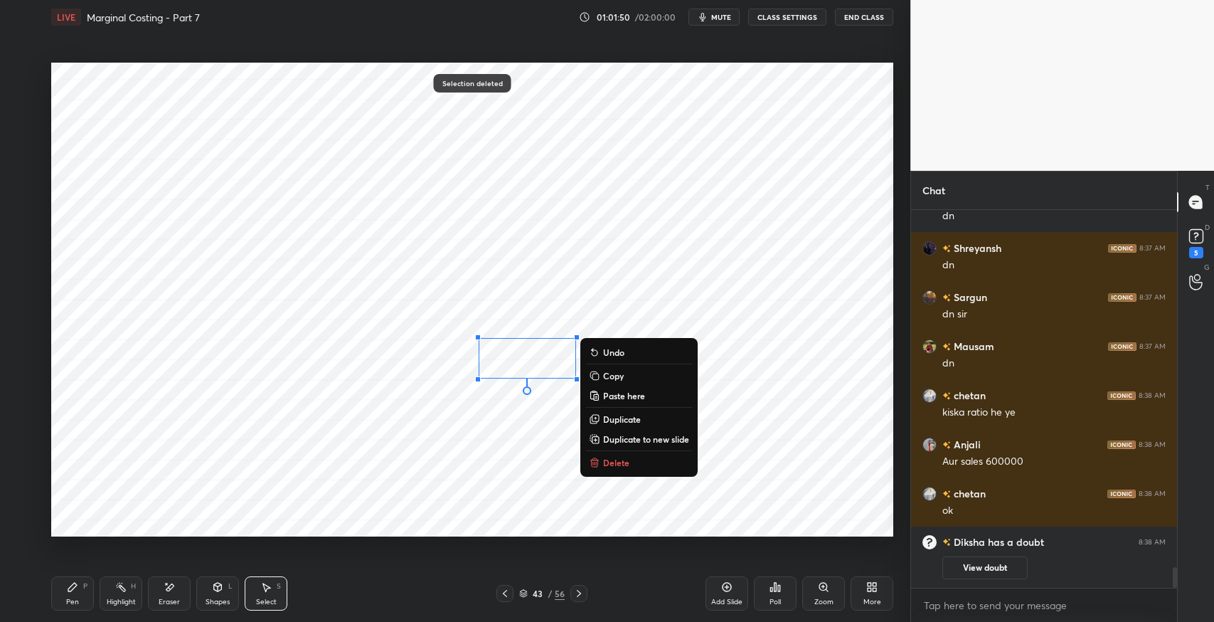
click at [556, 481] on div "0 ° Undo Copy Paste here Duplicate Duplicate to new slide Delete" at bounding box center [472, 300] width 842 height 474
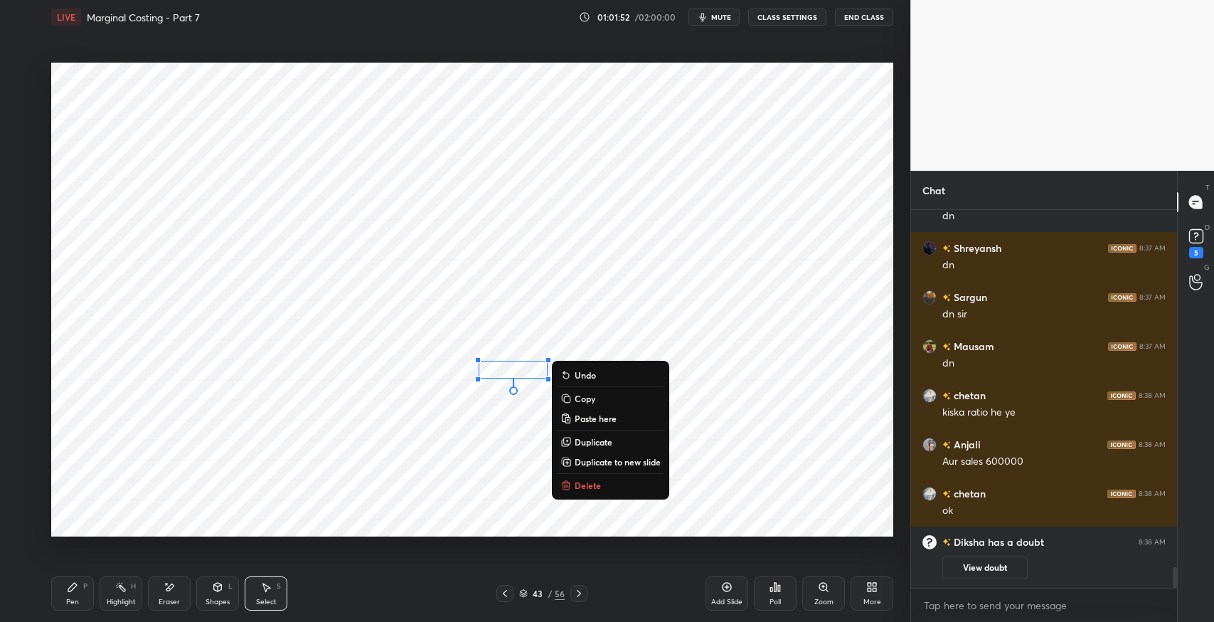
click at [592, 489] on p "Delete" at bounding box center [588, 484] width 26 height 11
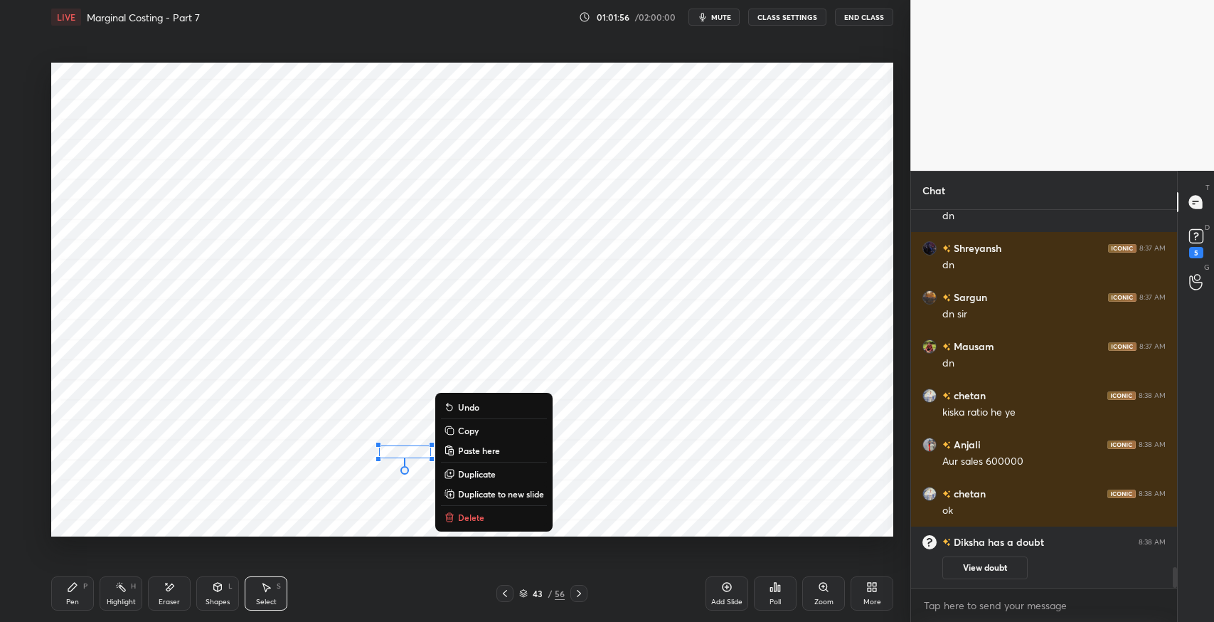
click at [481, 516] on p "Delete" at bounding box center [471, 516] width 26 height 11
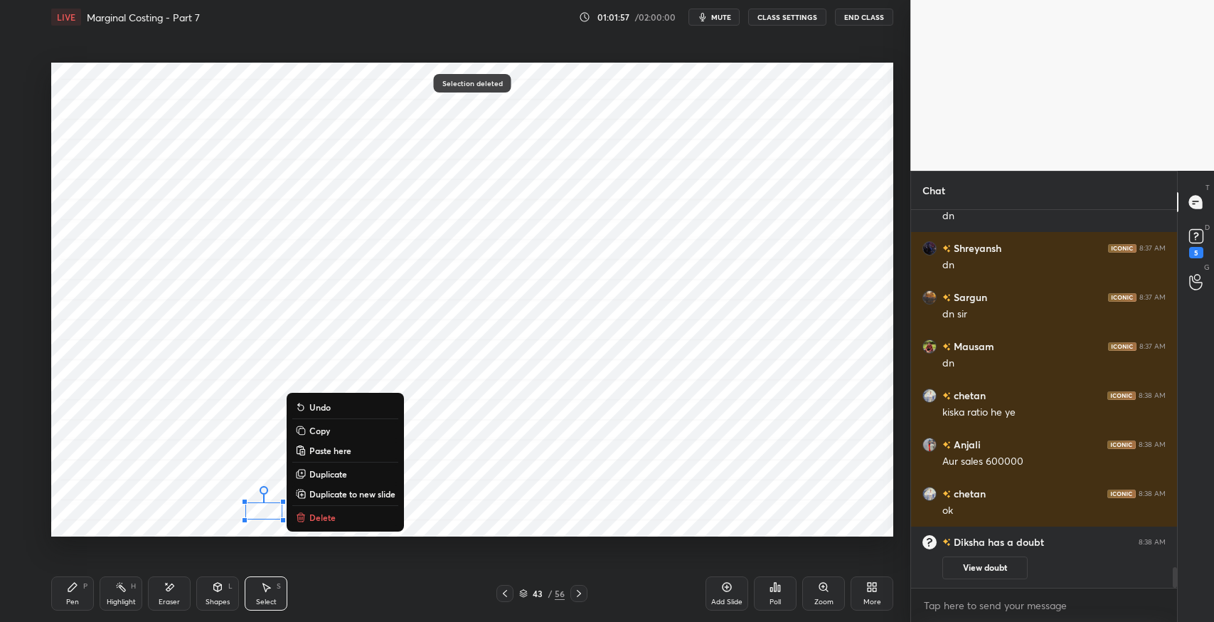
click at [349, 515] on button "Delete" at bounding box center [345, 516] width 106 height 17
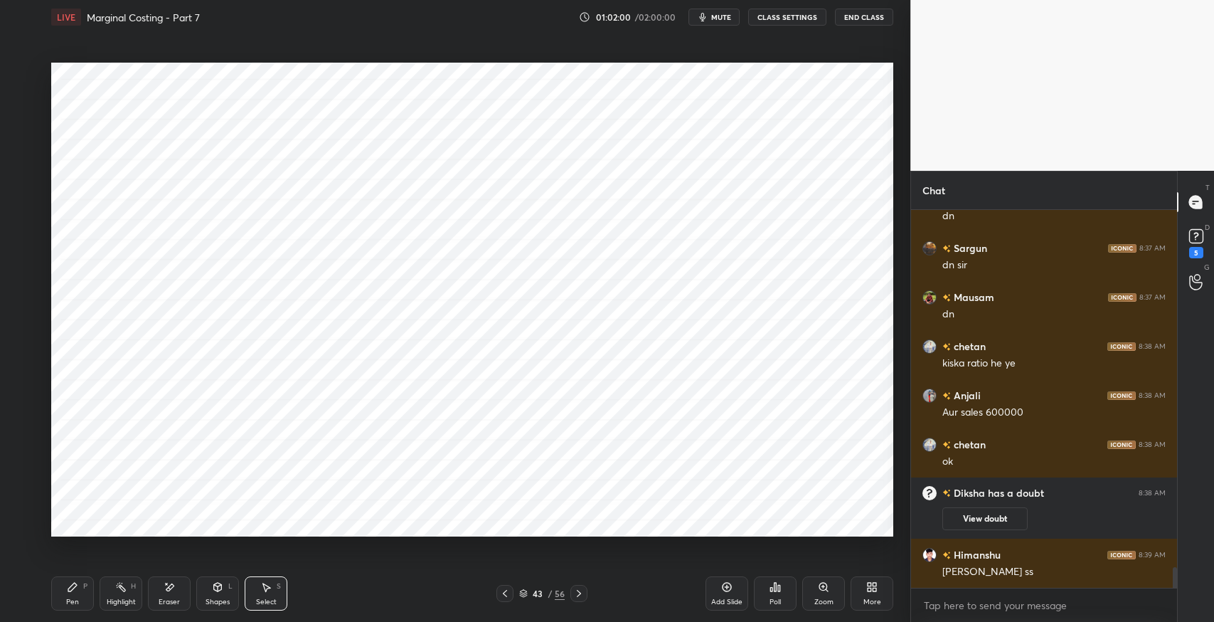
scroll to position [5949, 0]
click at [502, 599] on div at bounding box center [504, 593] width 17 height 17
click at [501, 601] on div at bounding box center [504, 593] width 17 height 17
click at [168, 592] on icon at bounding box center [169, 587] width 11 height 12
click at [25, 538] on div "1 2 3 4 5 6 7 C X Z E E Erase all H H LIVE Marginal Costing - Part 7 01:02:14 /…" at bounding box center [449, 311] width 899 height 622
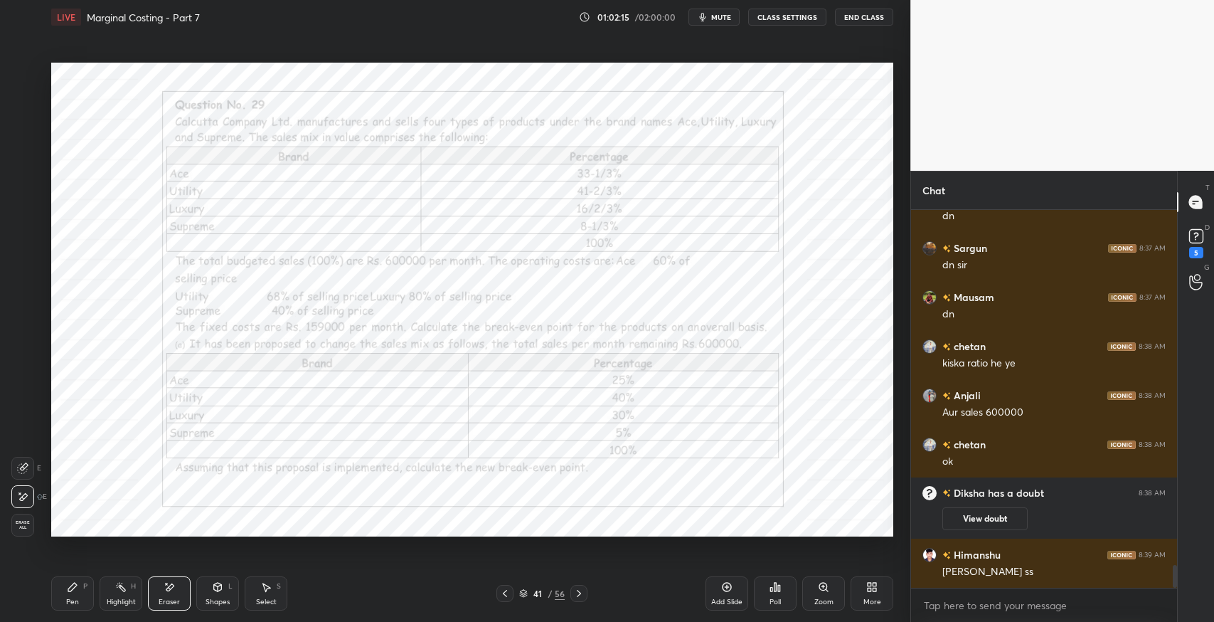
click at [23, 526] on span "Erase all" at bounding box center [22, 525] width 21 height 10
click at [580, 600] on div at bounding box center [578, 593] width 17 height 17
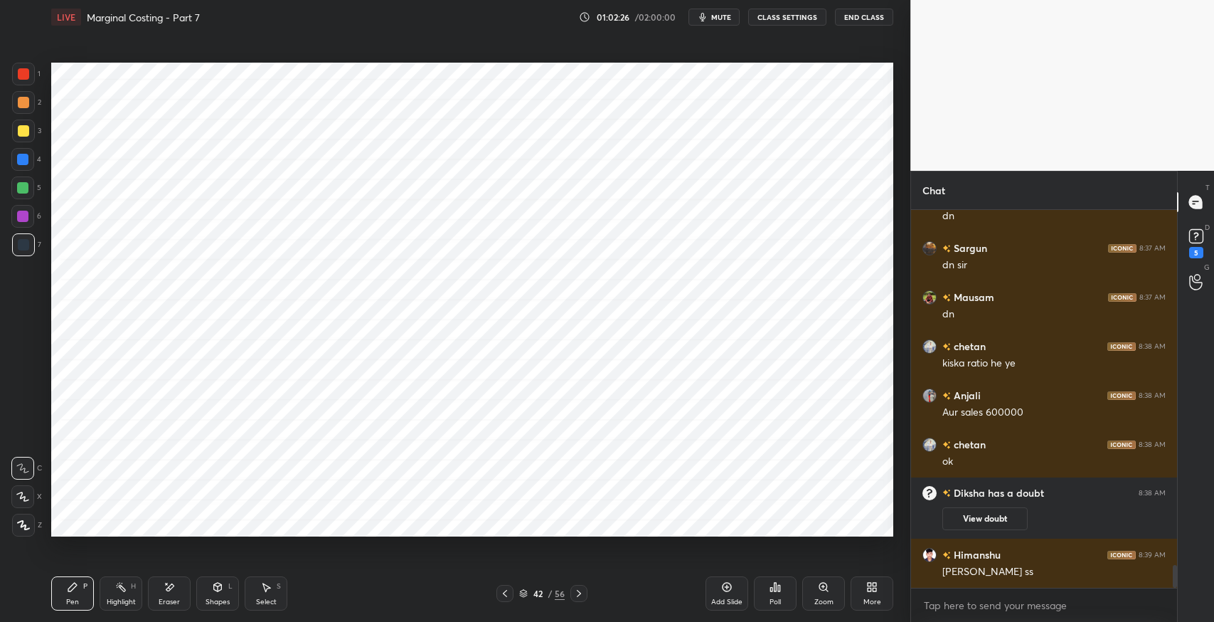
click at [582, 591] on icon at bounding box center [578, 592] width 11 height 11
click at [27, 498] on icon at bounding box center [22, 496] width 13 height 10
click at [70, 587] on icon at bounding box center [72, 586] width 9 height 9
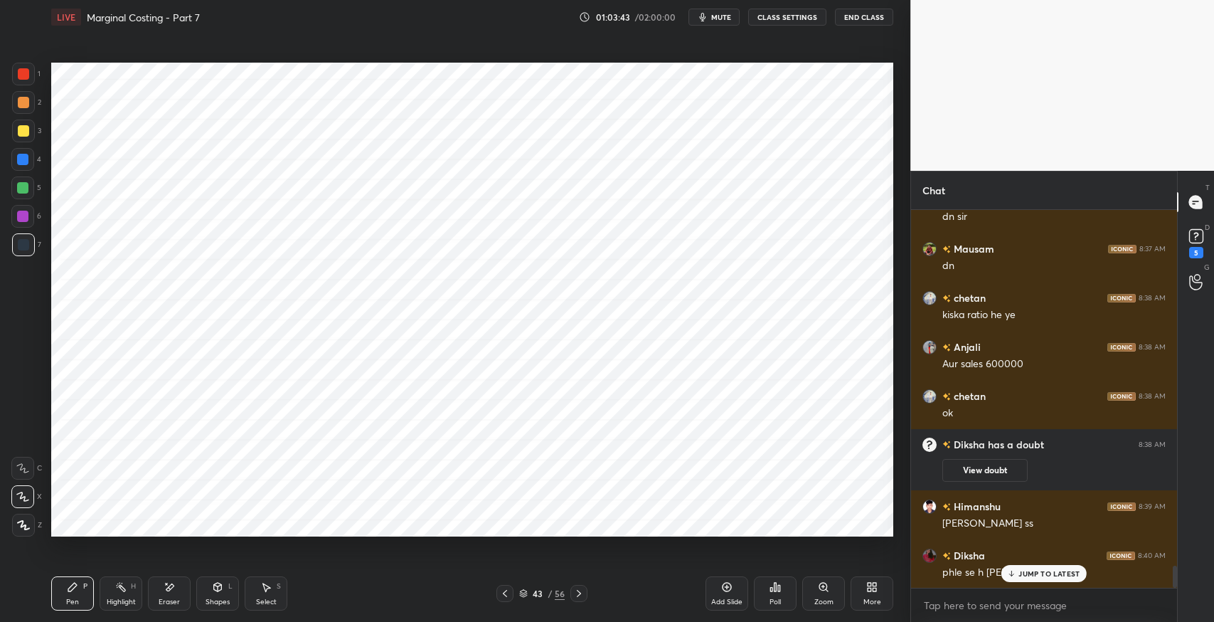
click at [27, 465] on icon at bounding box center [22, 468] width 13 height 10
click at [1022, 584] on div "[DEMOGRAPHIC_DATA] 8:40 AM phle se h [PERSON_NAME]" at bounding box center [1044, 563] width 266 height 49
click at [1026, 572] on p "JUMP TO LATEST" at bounding box center [1048, 573] width 61 height 9
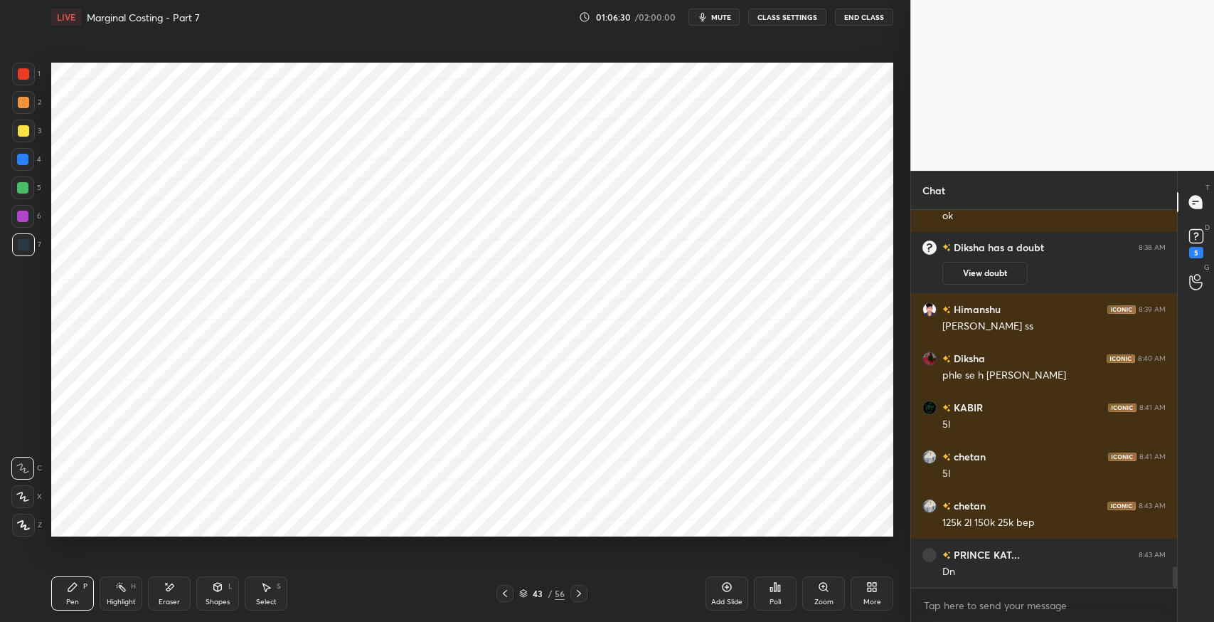
scroll to position [6244, 0]
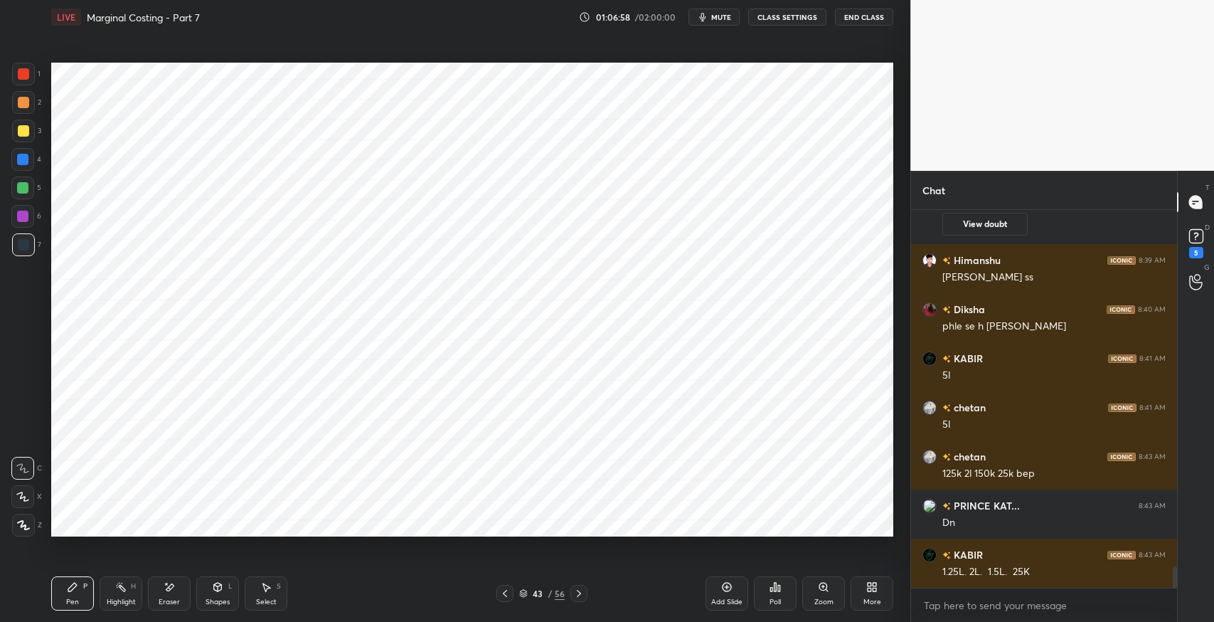
click at [174, 595] on div "Eraser" at bounding box center [169, 593] width 43 height 34
click at [80, 595] on div "Pen P" at bounding box center [72, 593] width 43 height 34
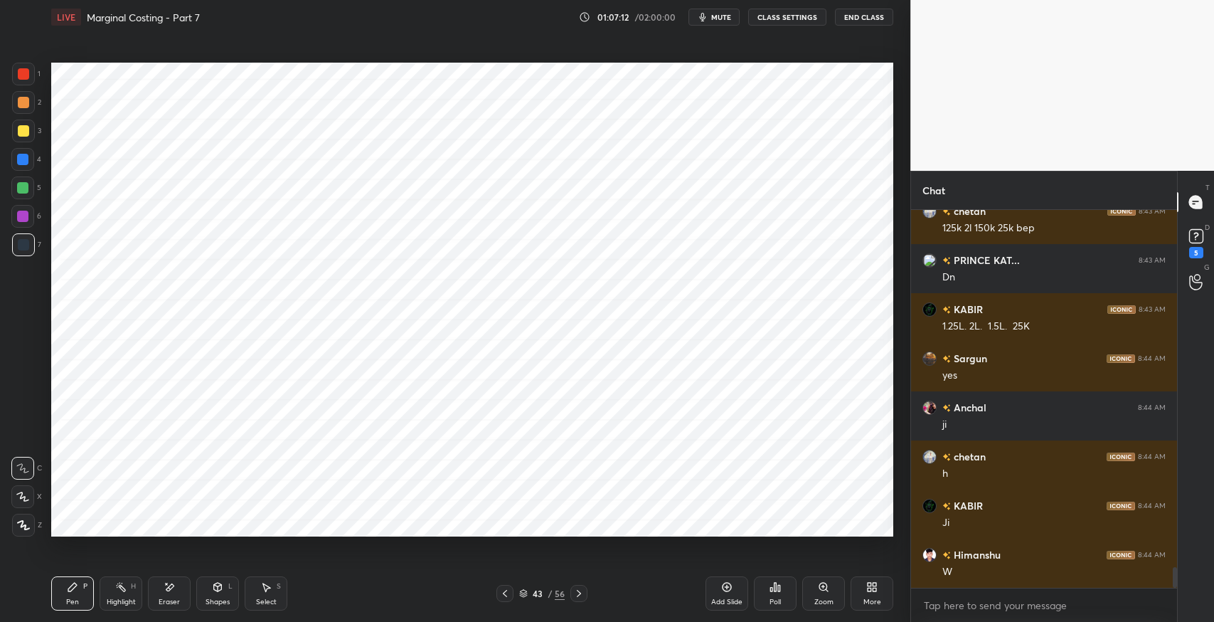
scroll to position [6537, 0]
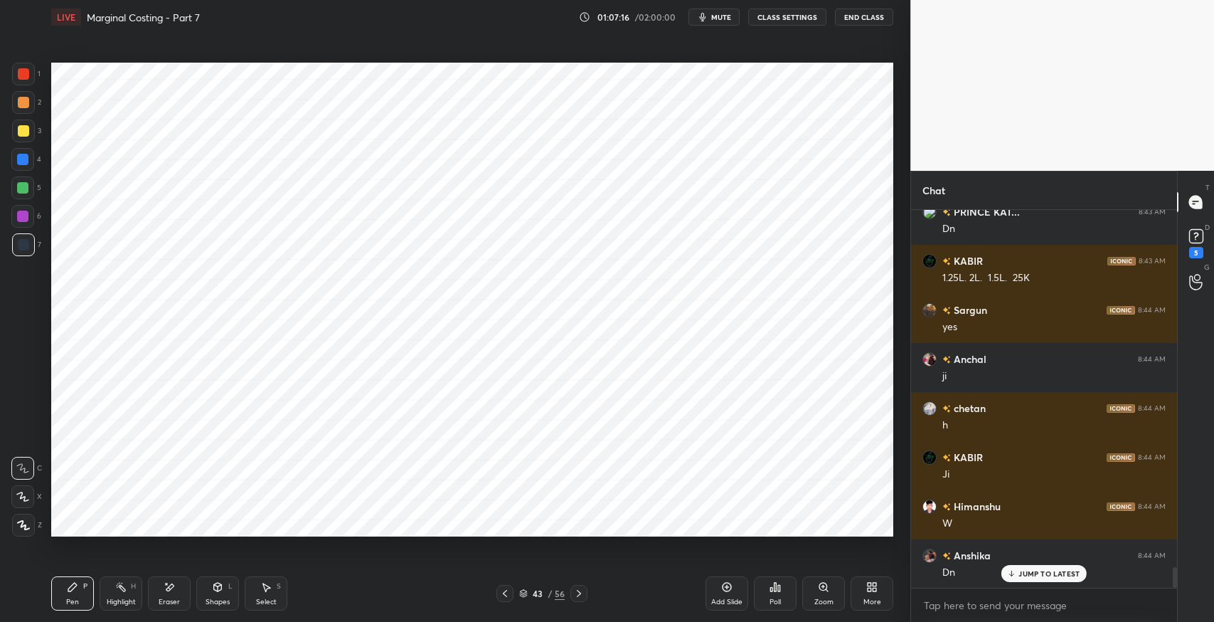
click at [968, 505] on h6 "Himanshu" at bounding box center [976, 506] width 50 height 15
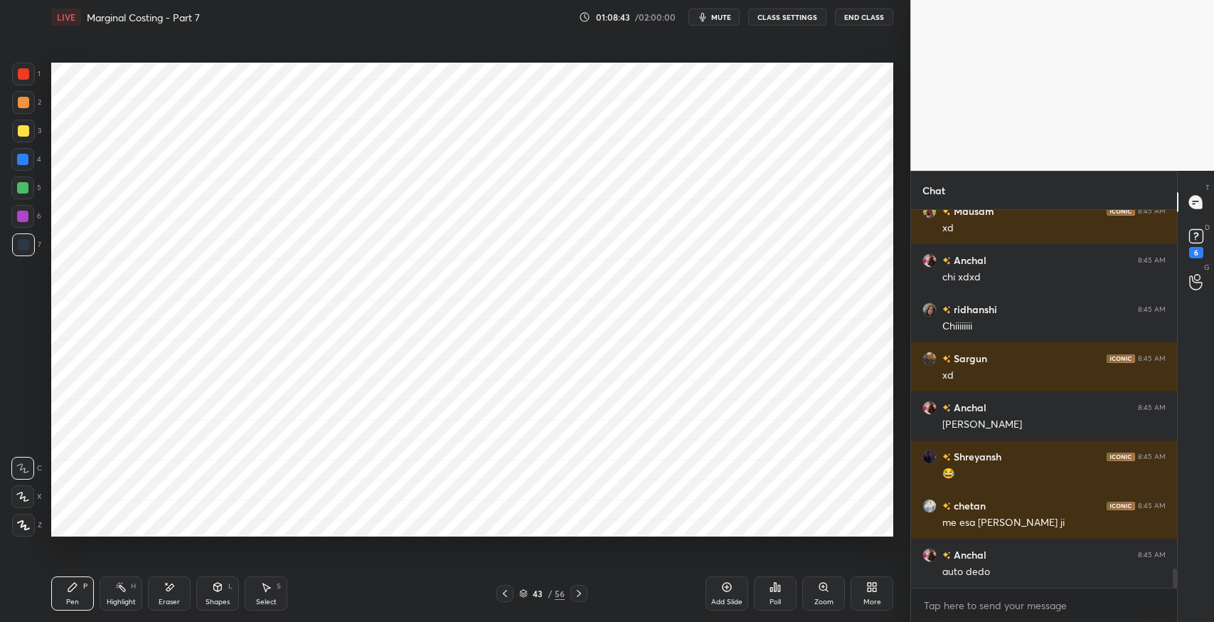
scroll to position [7100, 0]
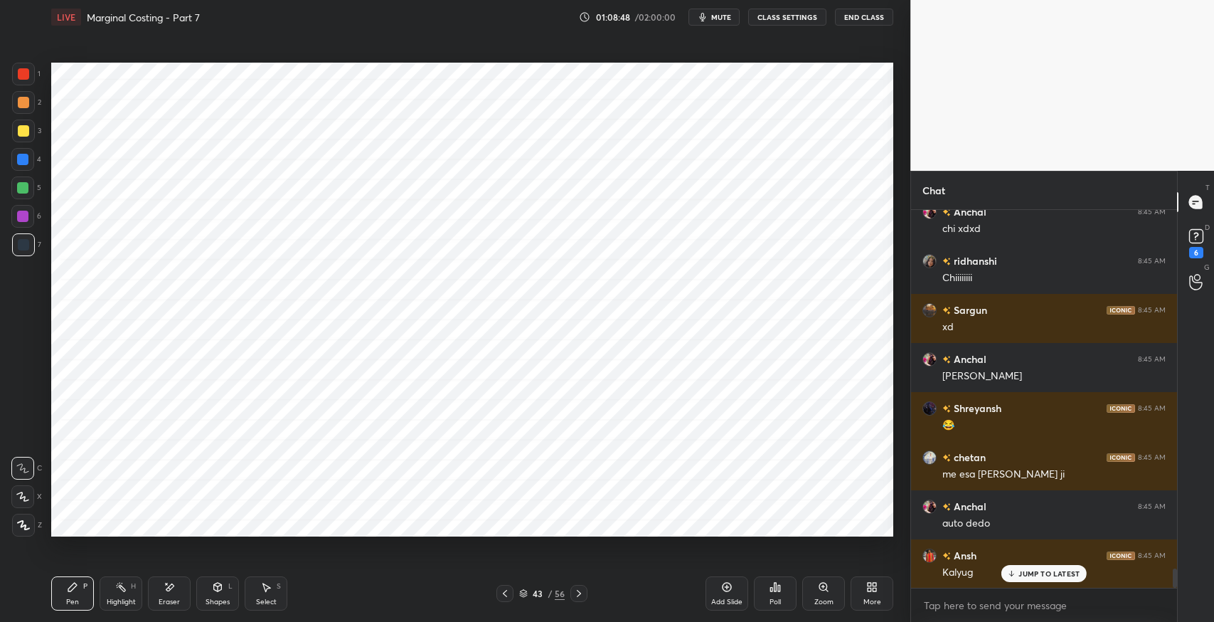
click at [580, 593] on icon at bounding box center [579, 593] width 4 height 7
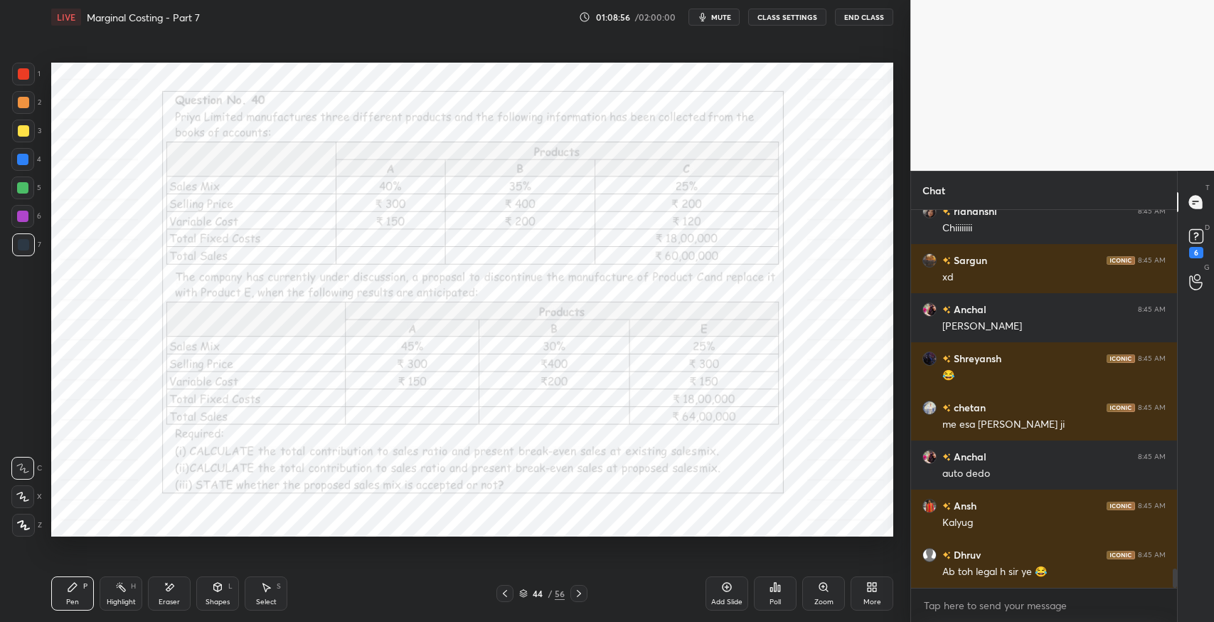
click at [68, 591] on icon at bounding box center [72, 586] width 9 height 9
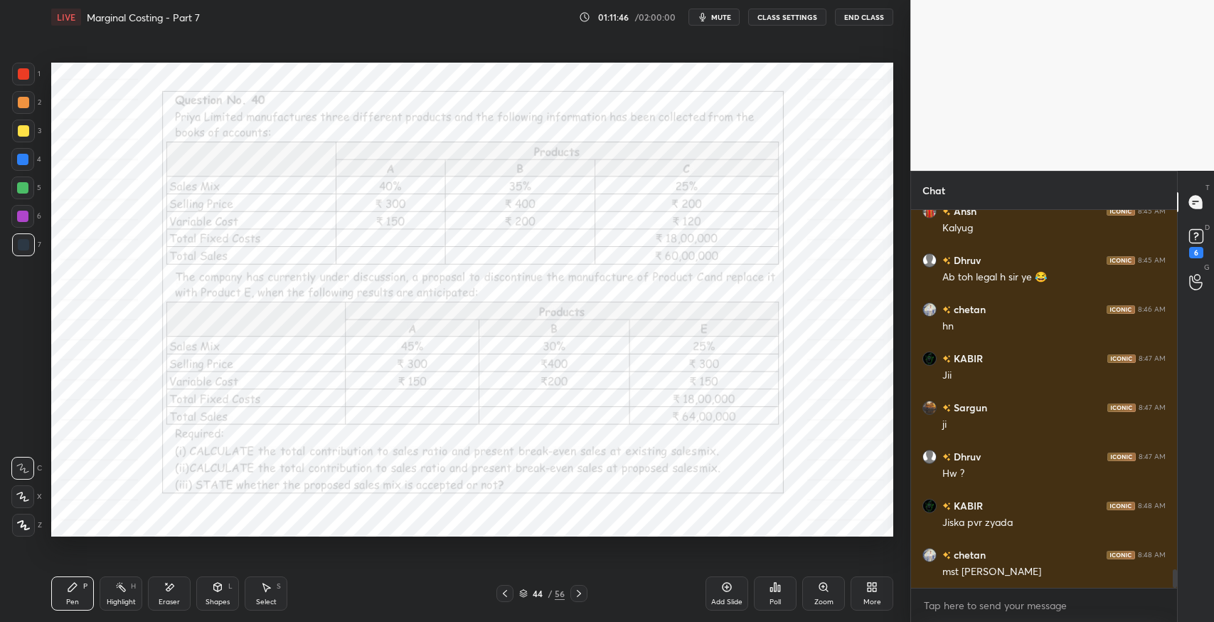
scroll to position [7458, 0]
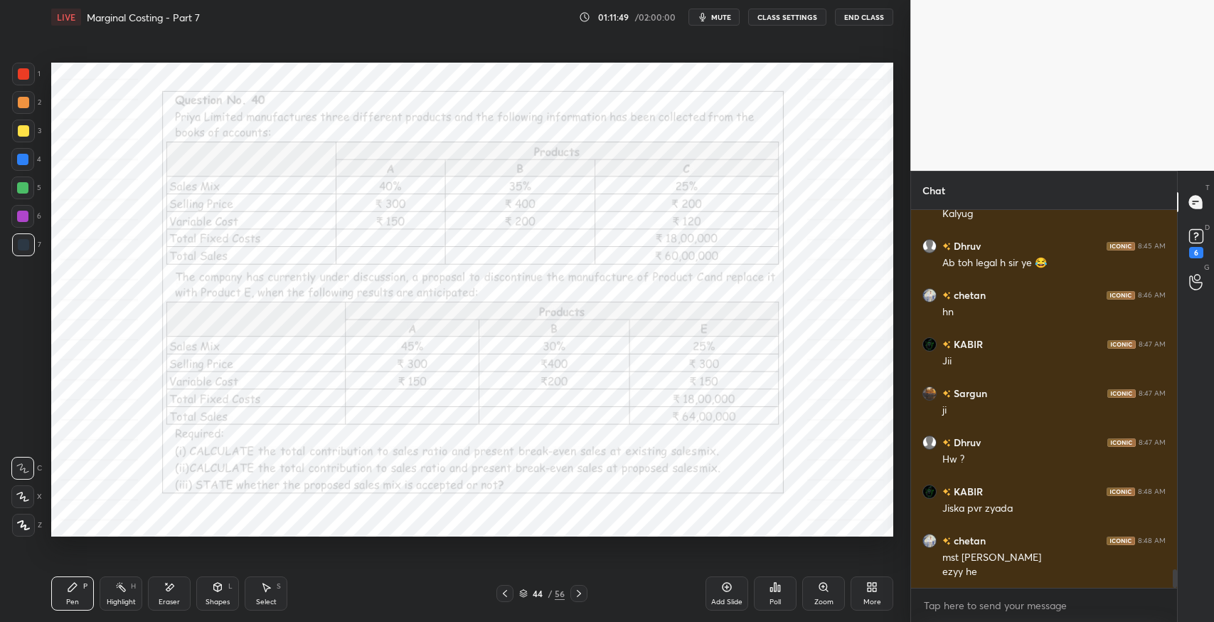
click at [718, 593] on div "Add Slide" at bounding box center [726, 593] width 43 height 34
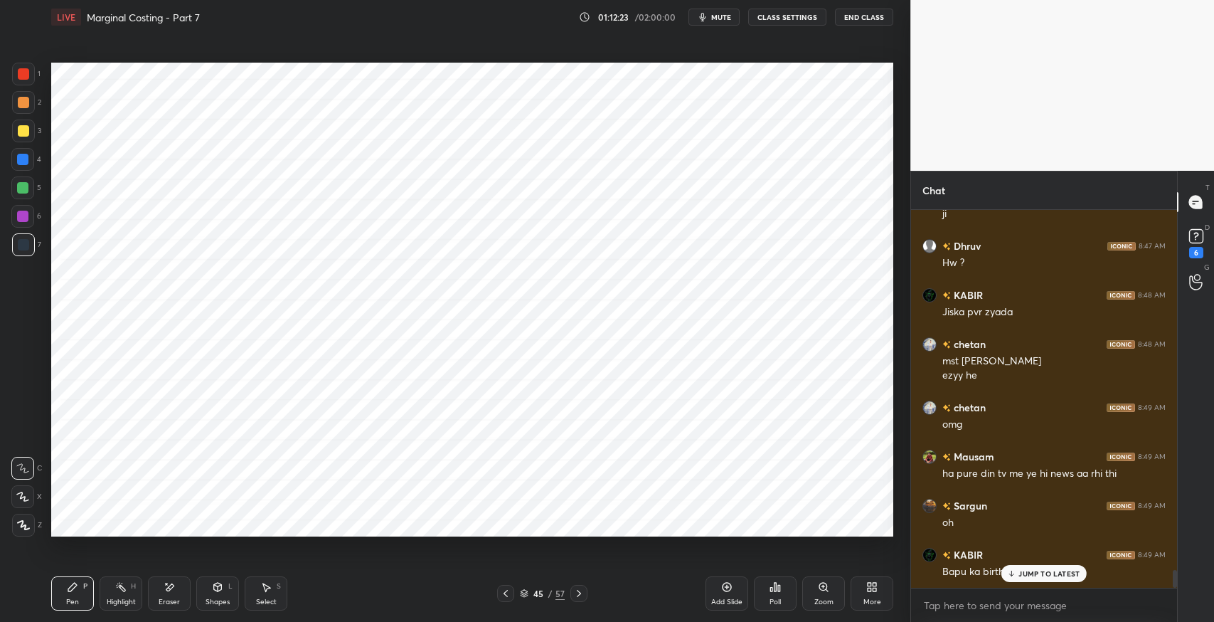
scroll to position [7703, 0]
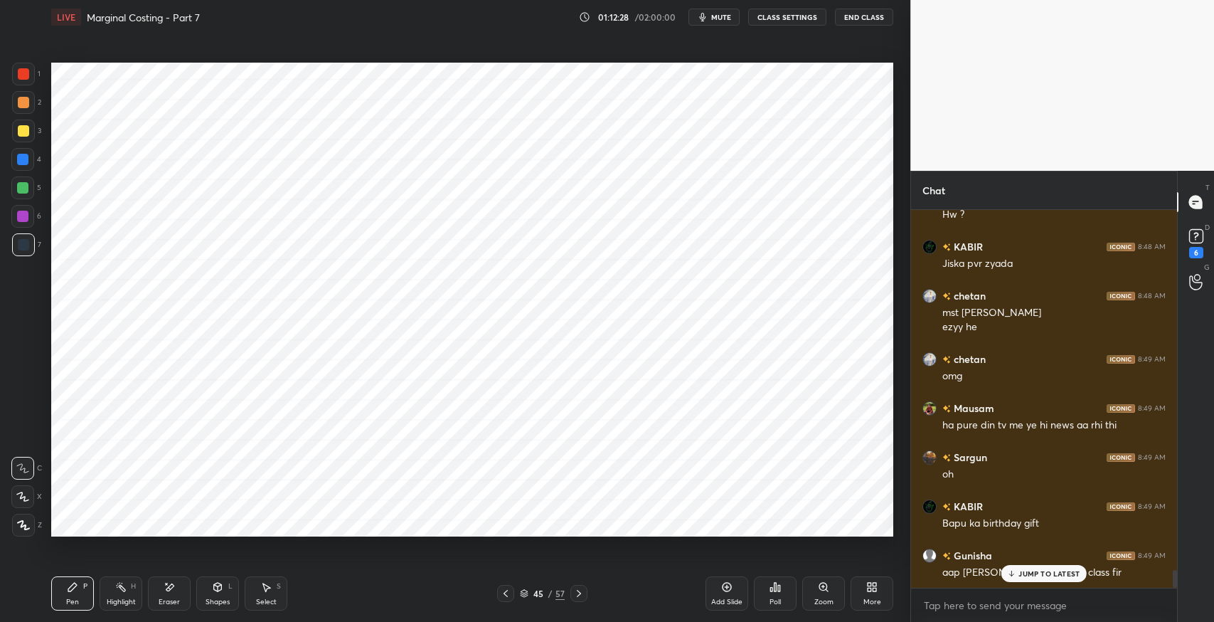
click at [1035, 573] on p "JUMP TO LATEST" at bounding box center [1048, 573] width 61 height 9
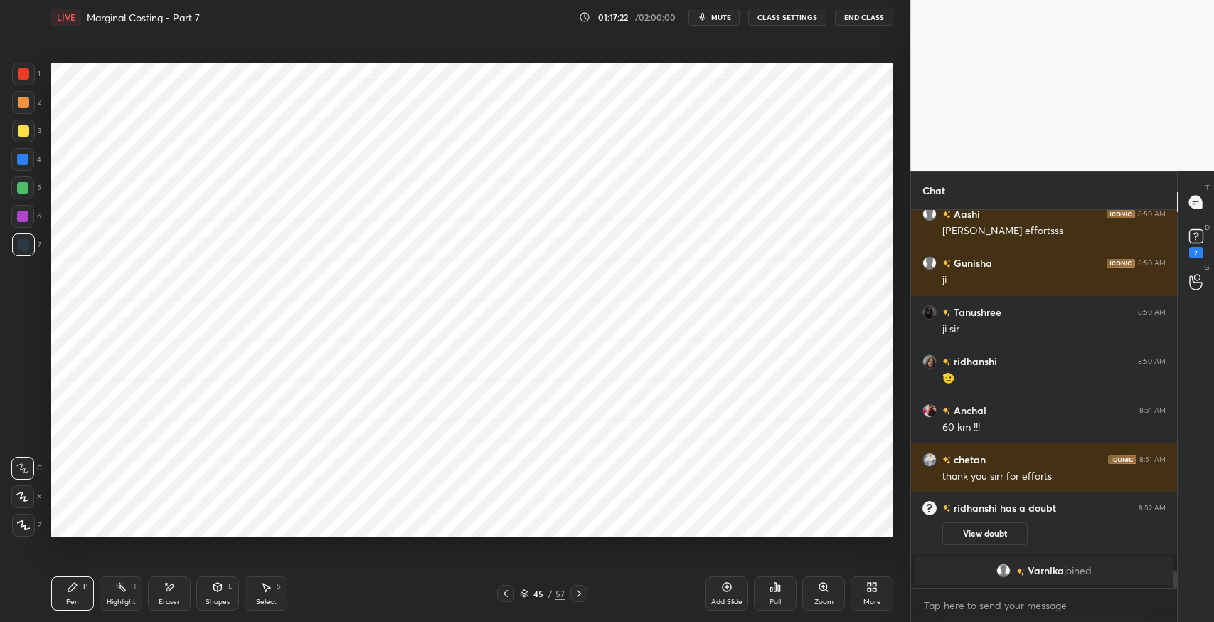
scroll to position [8161, 0]
click at [193, 590] on div "Pen P Highlight H Eraser Shapes L Select S" at bounding box center [214, 593] width 327 height 34
click at [183, 587] on div "Eraser" at bounding box center [169, 593] width 43 height 34
click at [83, 590] on div "P" at bounding box center [85, 585] width 4 height 7
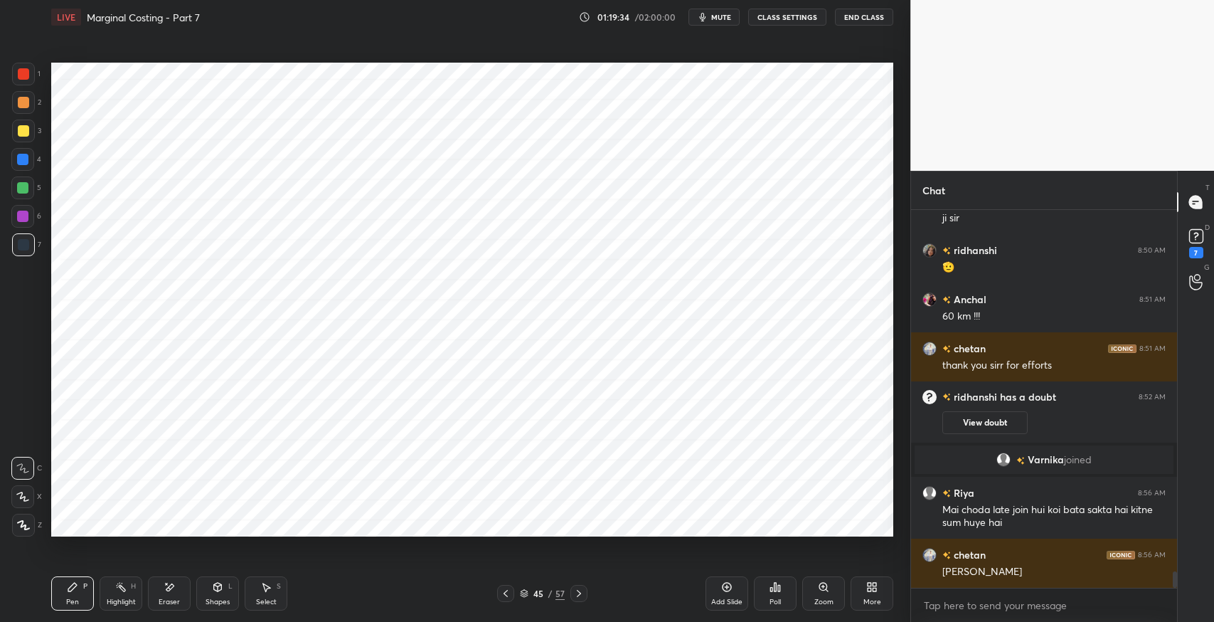
scroll to position [8321, 0]
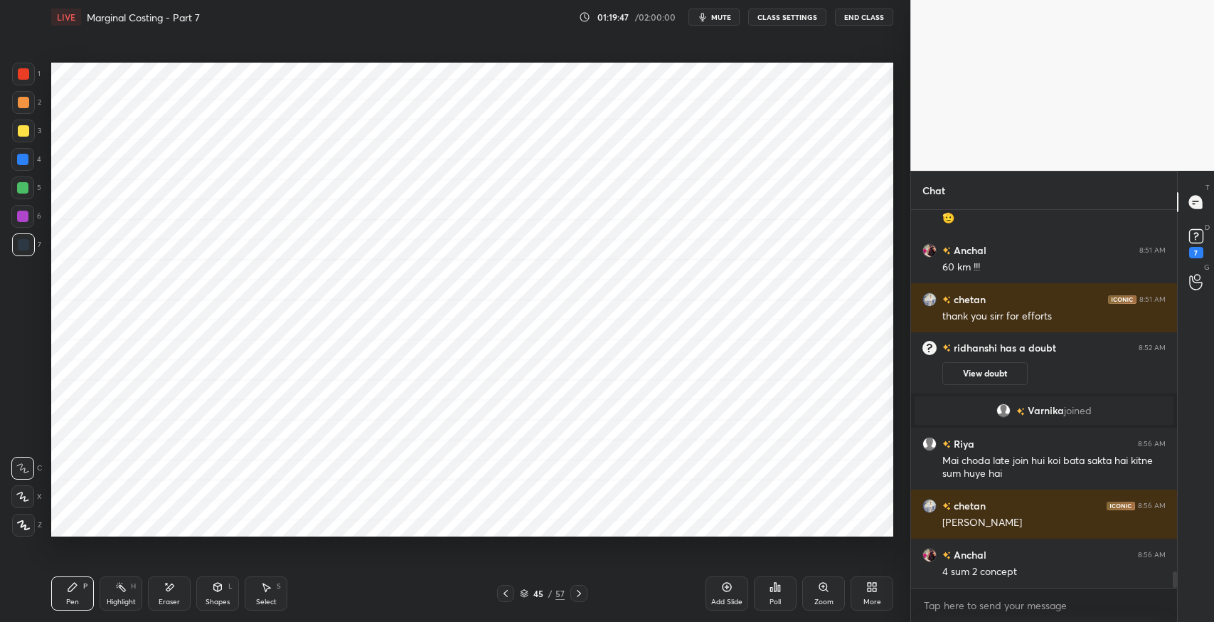
click at [218, 592] on icon at bounding box center [217, 586] width 11 height 11
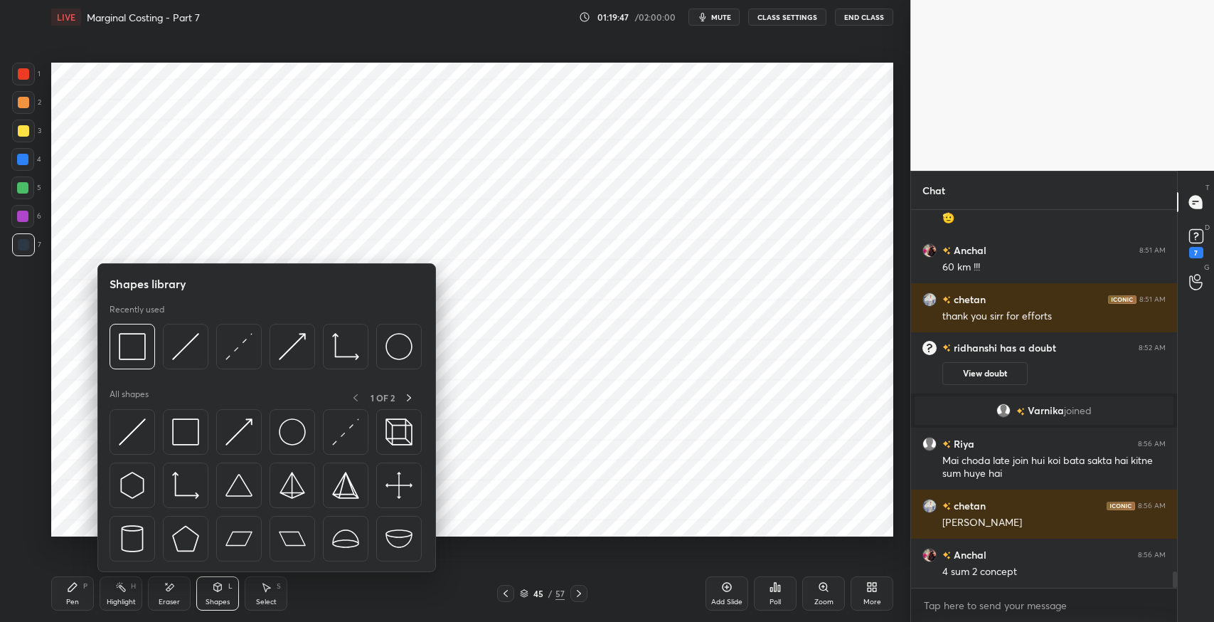
click at [186, 435] on img at bounding box center [185, 431] width 27 height 27
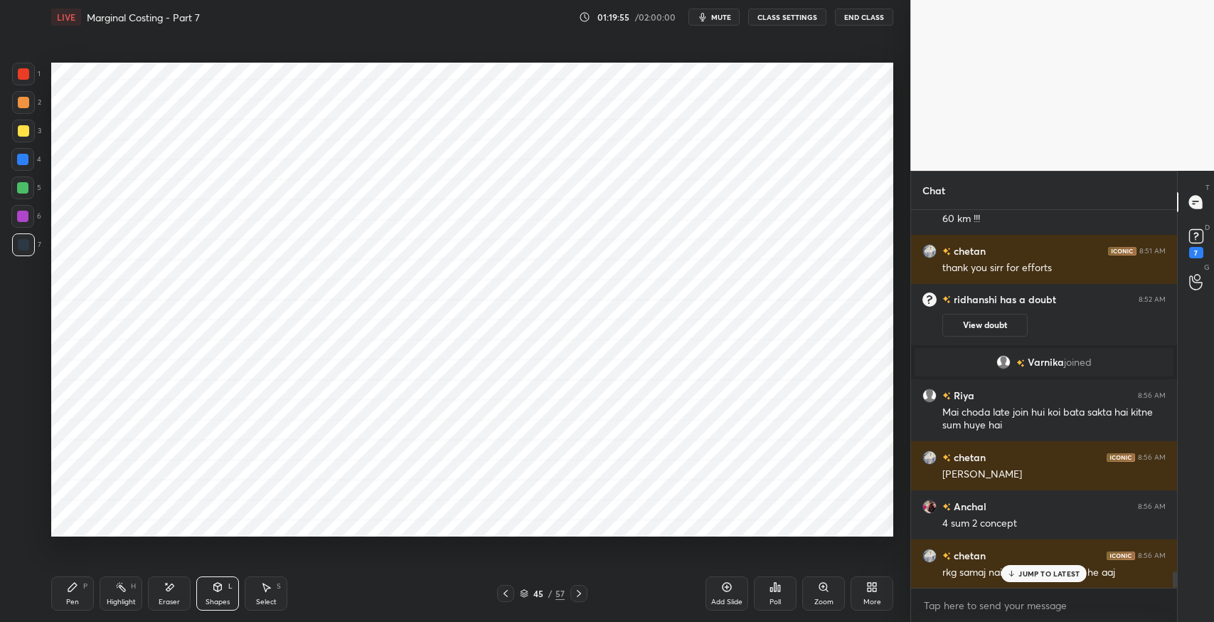
click at [268, 588] on icon at bounding box center [267, 587] width 8 height 9
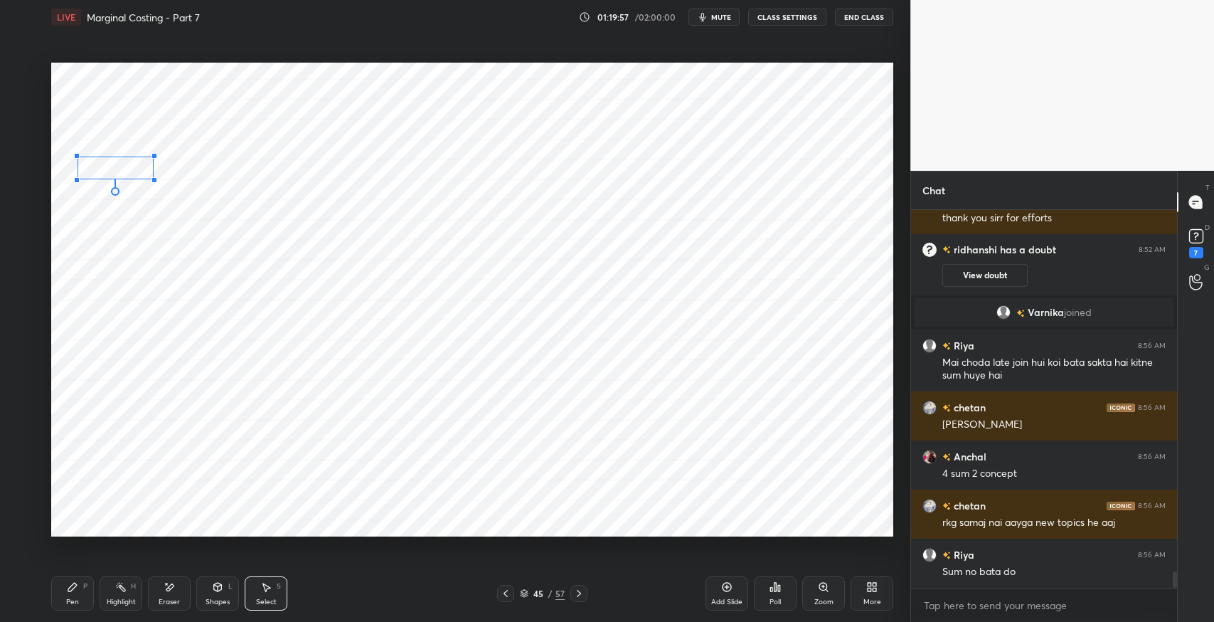
click at [153, 178] on div at bounding box center [154, 180] width 6 height 6
click at [113, 169] on div "0 ° Undo Copy Paste here Duplicate Duplicate to new slide Delete" at bounding box center [472, 300] width 842 height 474
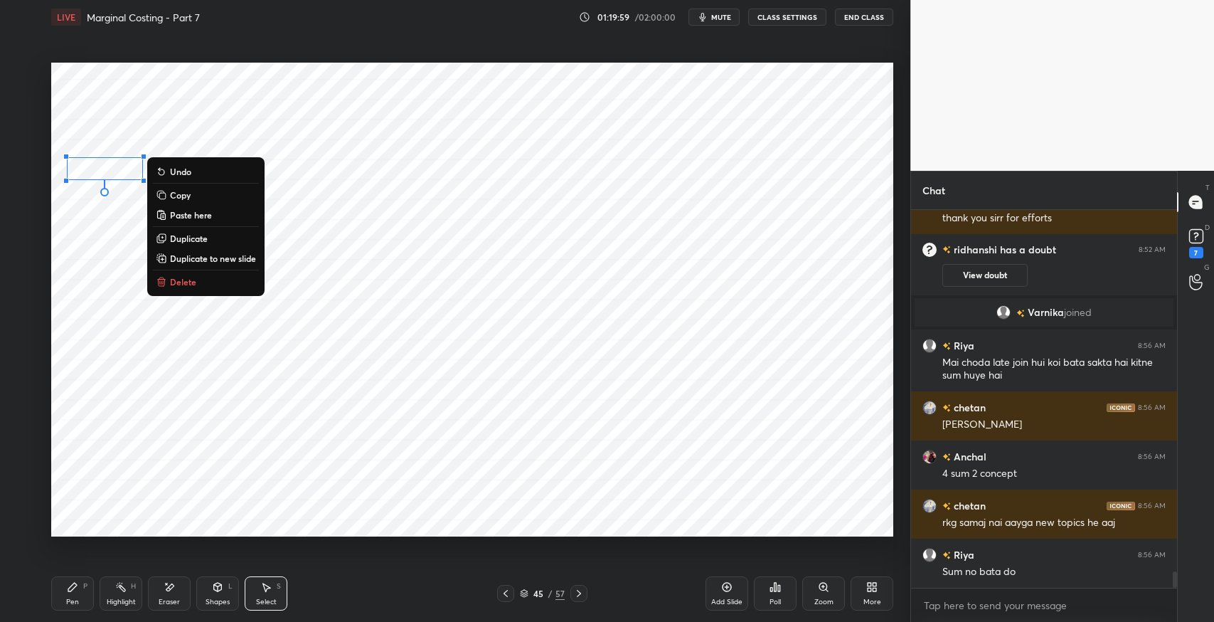
click at [210, 595] on div "Shapes L" at bounding box center [217, 593] width 43 height 34
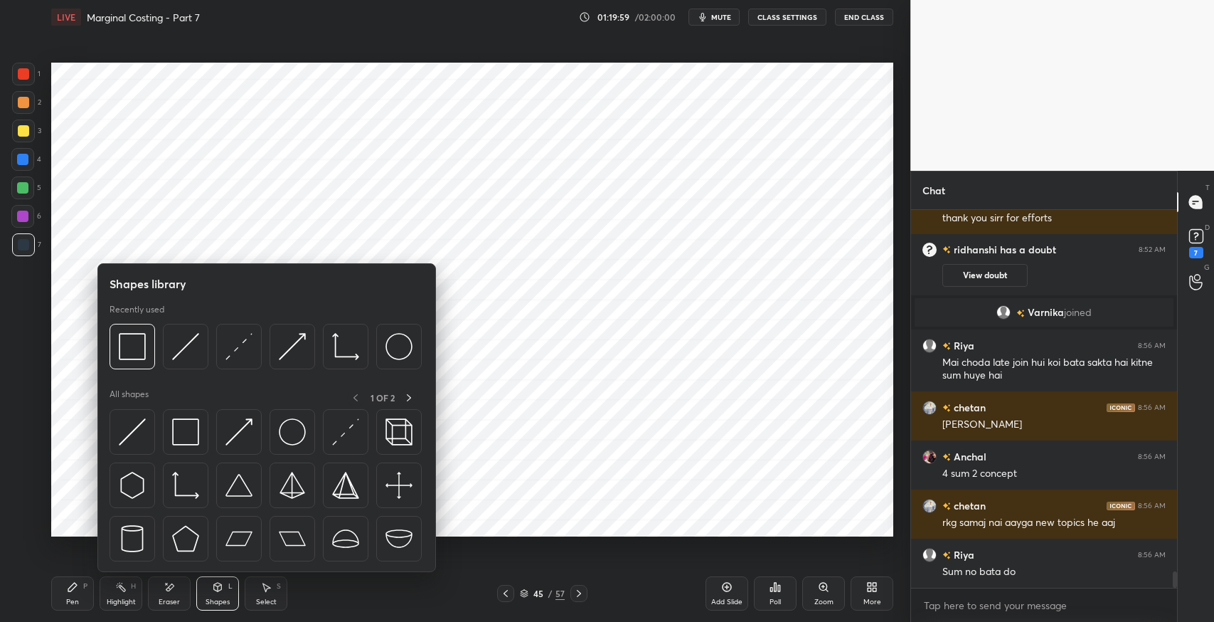
scroll to position [8468, 0]
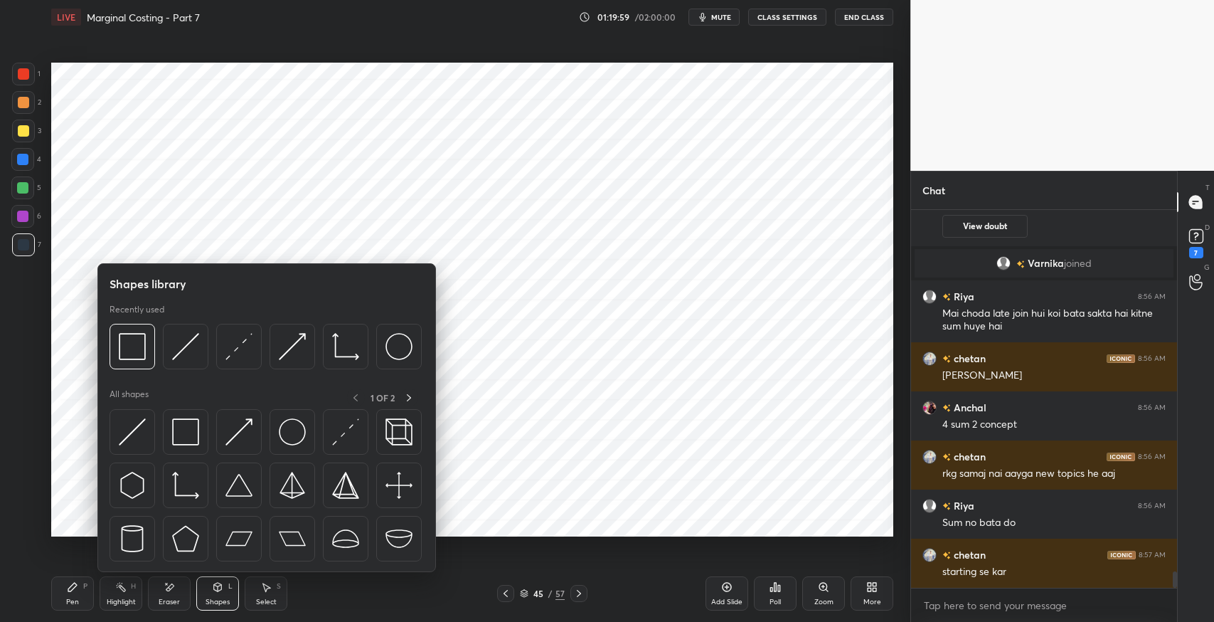
click at [174, 439] on img at bounding box center [185, 431] width 27 height 27
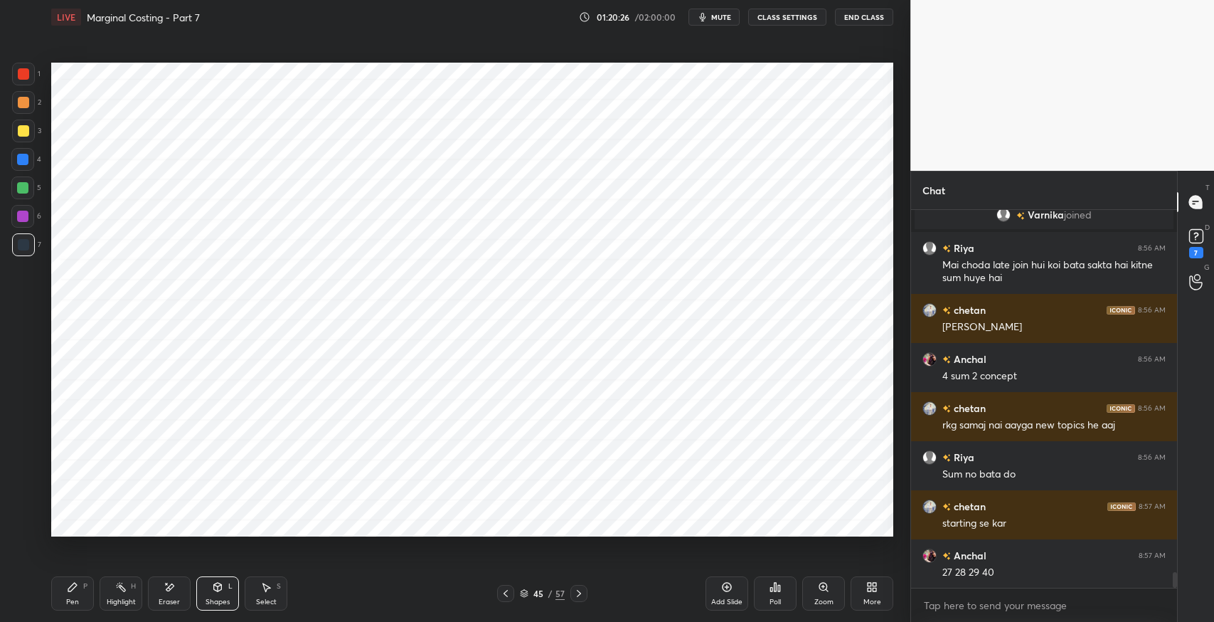
scroll to position [8566, 0]
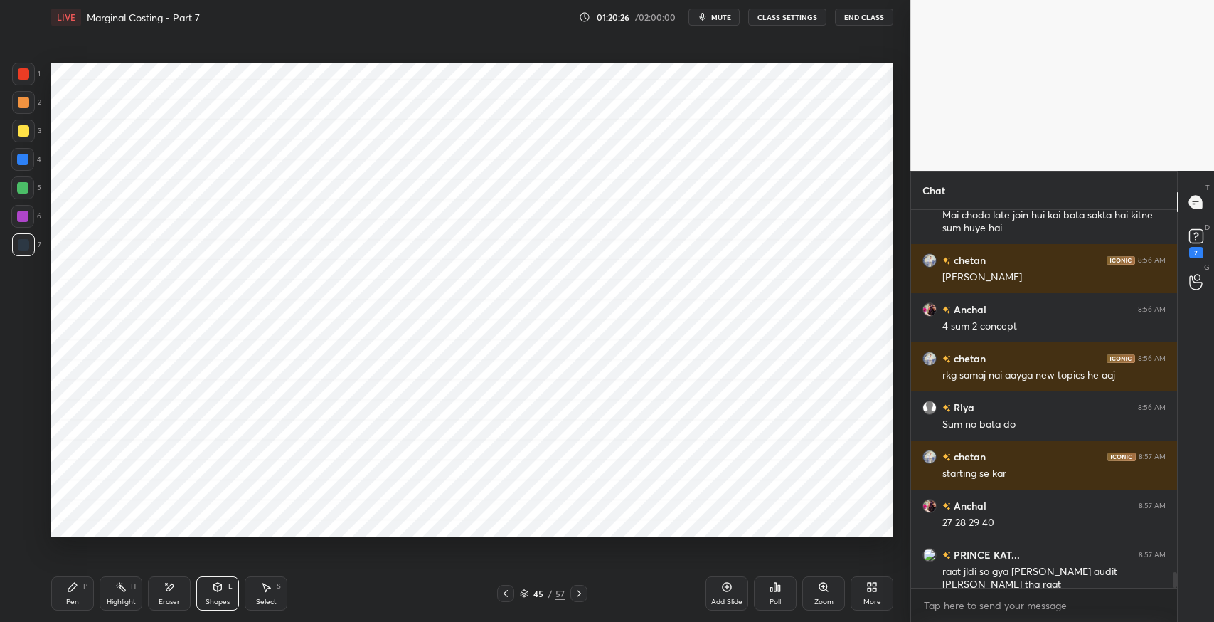
click at [206, 587] on div "Shapes L" at bounding box center [217, 593] width 43 height 34
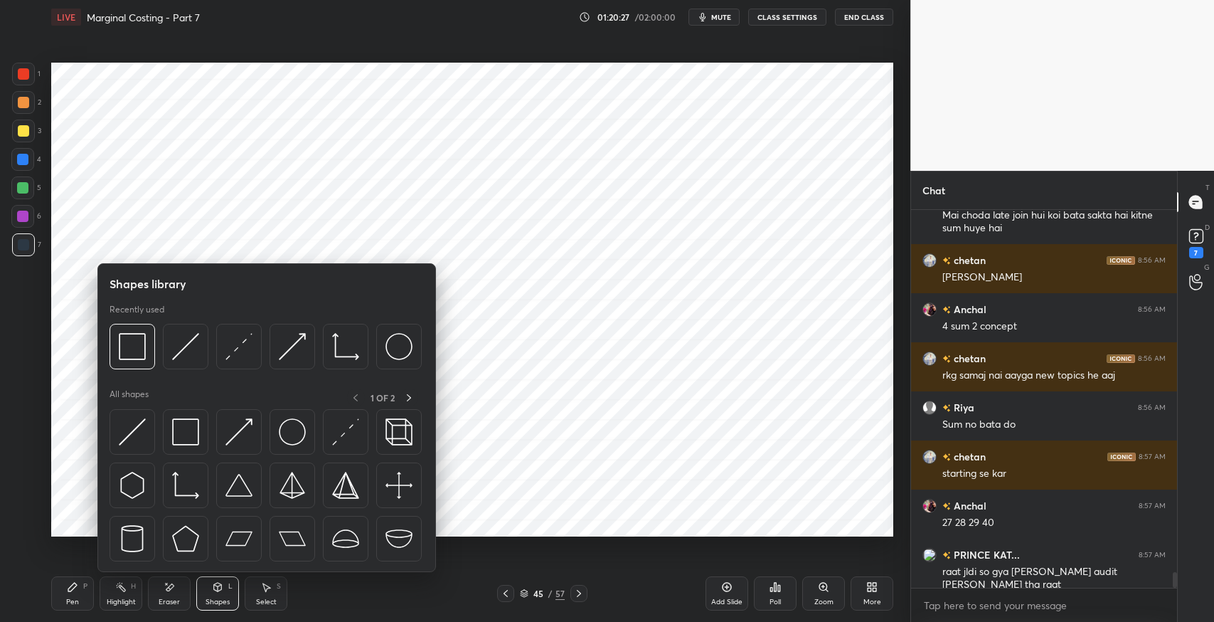
click at [180, 430] on img at bounding box center [185, 431] width 27 height 27
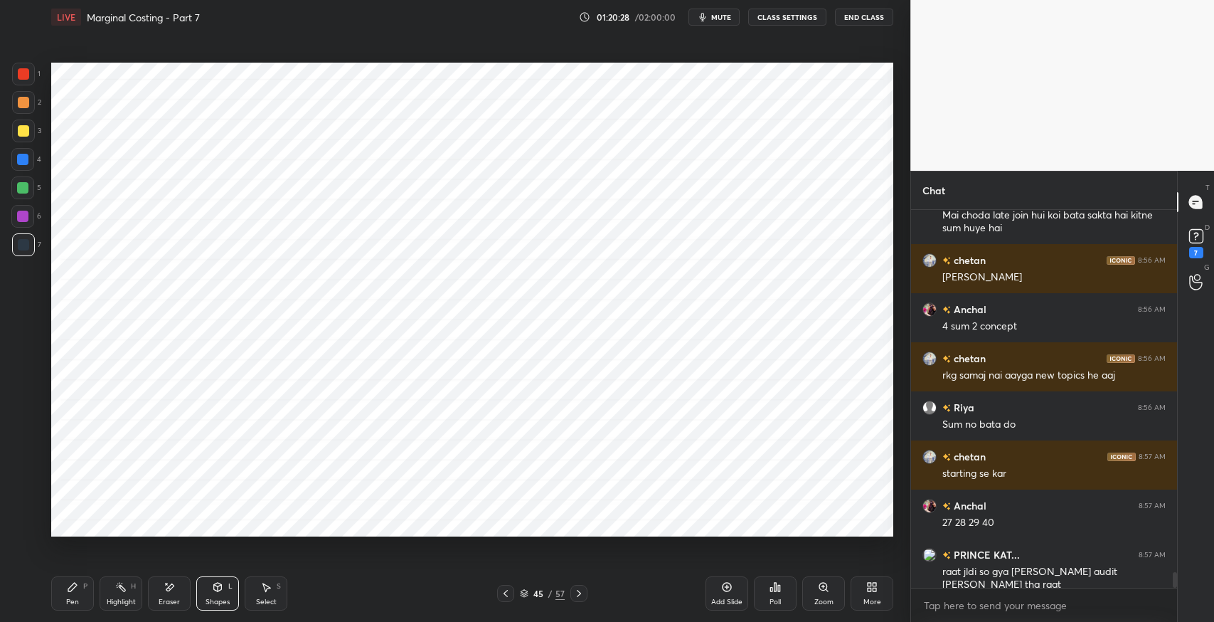
click at [31, 169] on div at bounding box center [22, 159] width 23 height 23
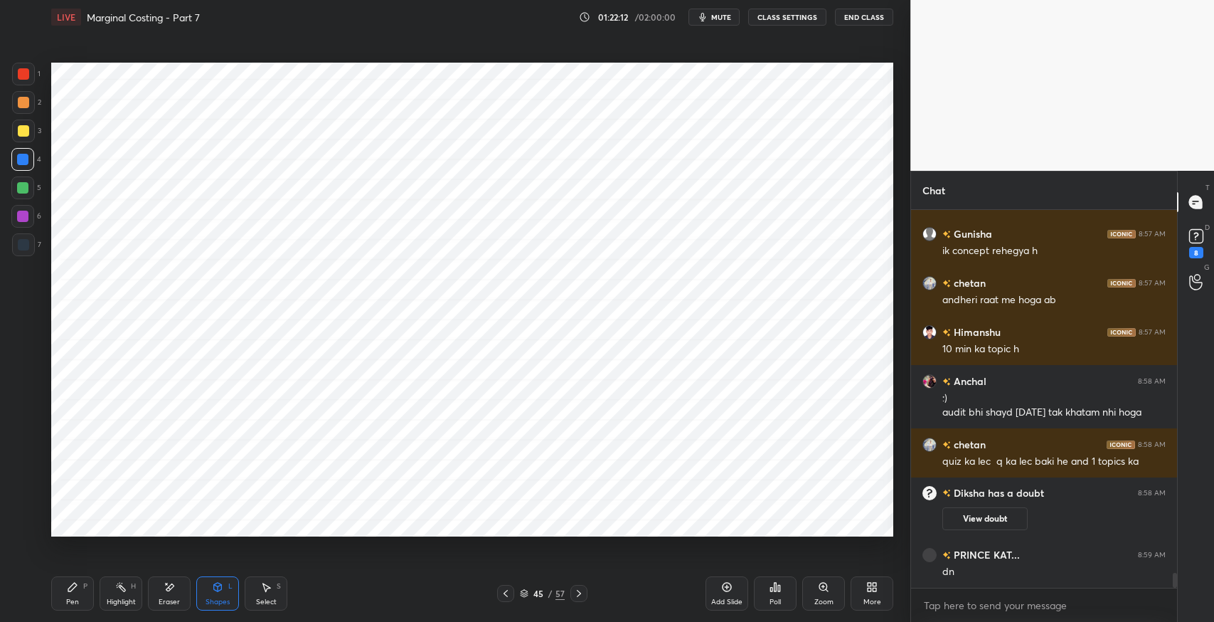
scroll to position [9057, 0]
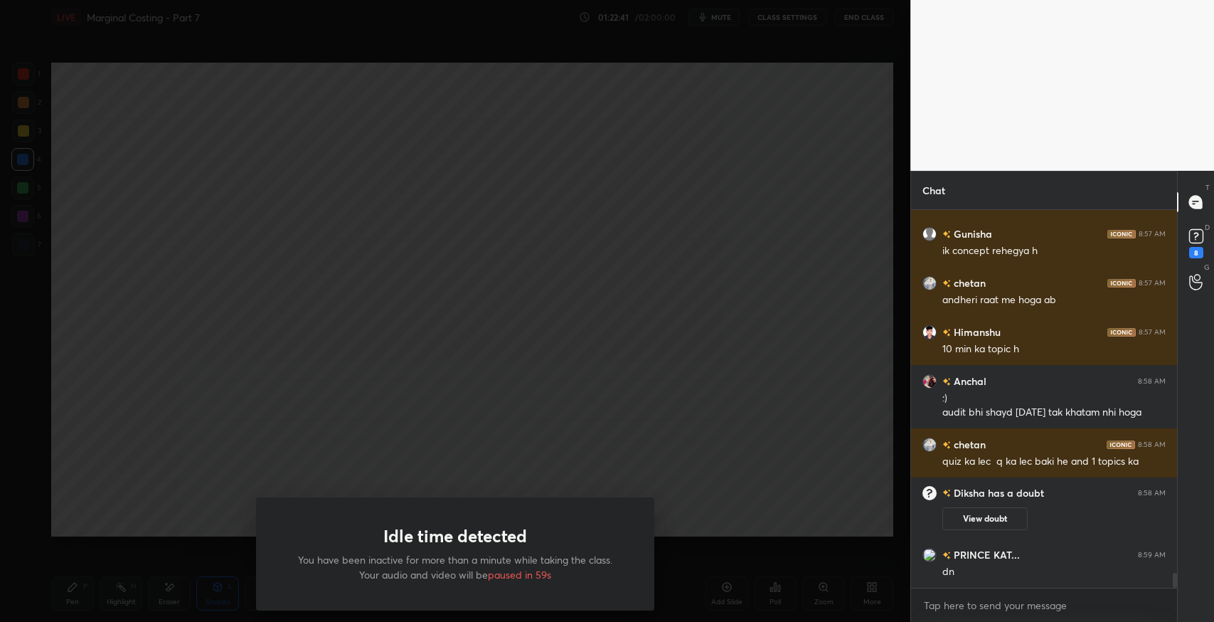
click at [723, 412] on div "Idle time detected You have been inactive for more than a minute while taking t…" at bounding box center [455, 311] width 910 height 622
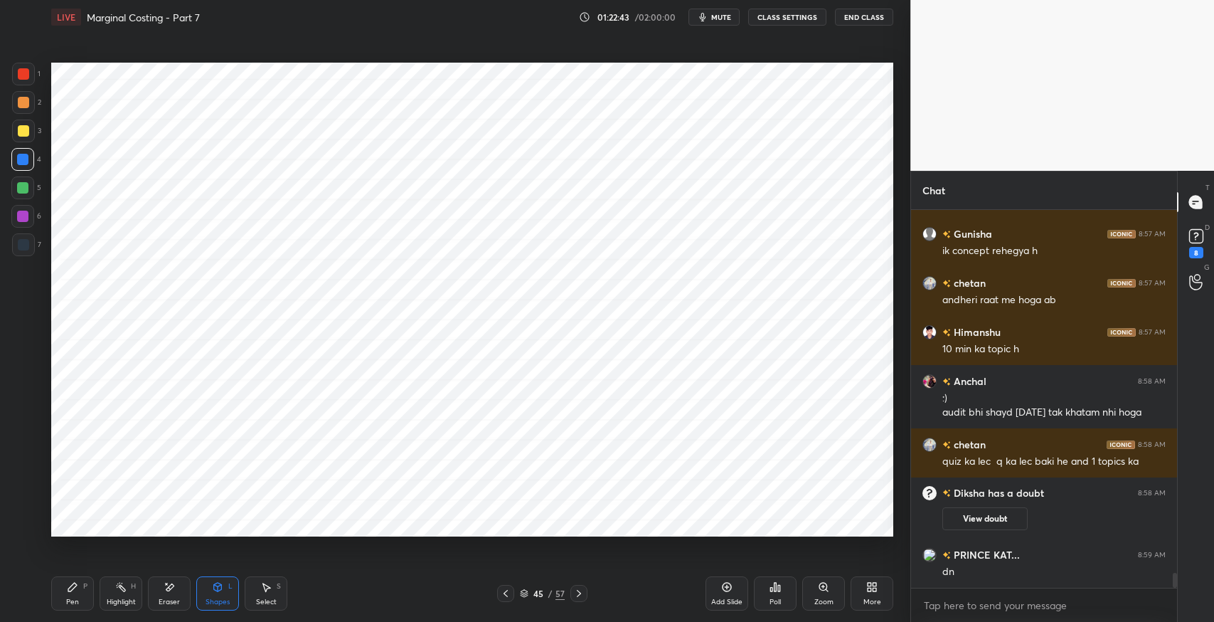
click at [272, 592] on div "Select S" at bounding box center [266, 593] width 43 height 34
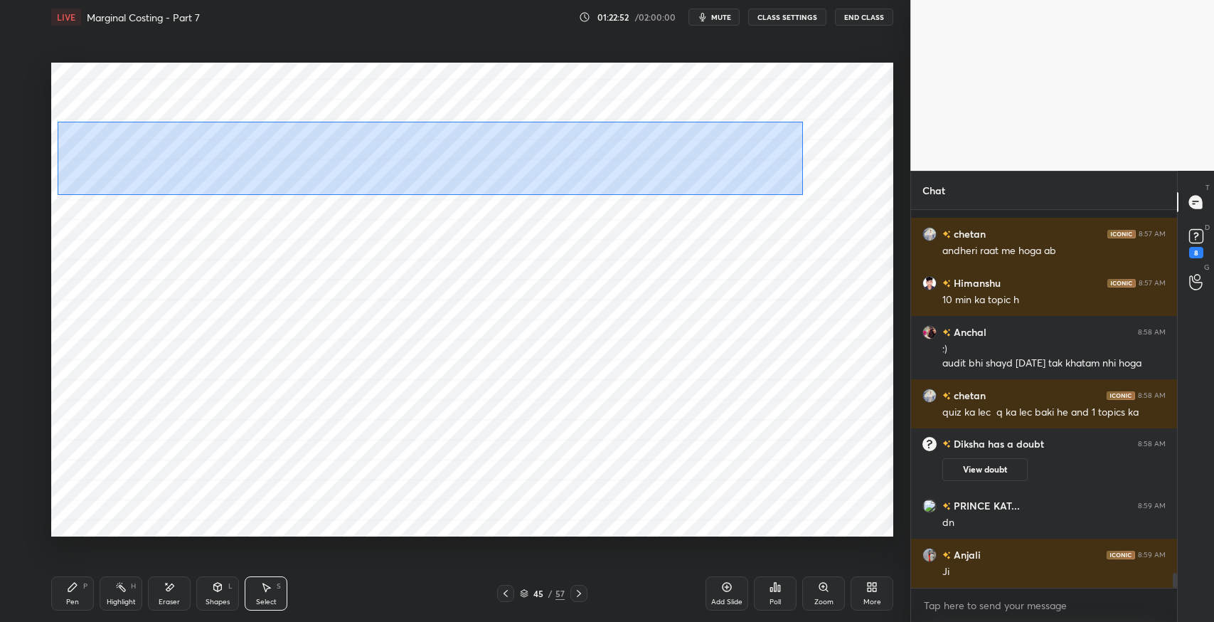
scroll to position [9204, 0]
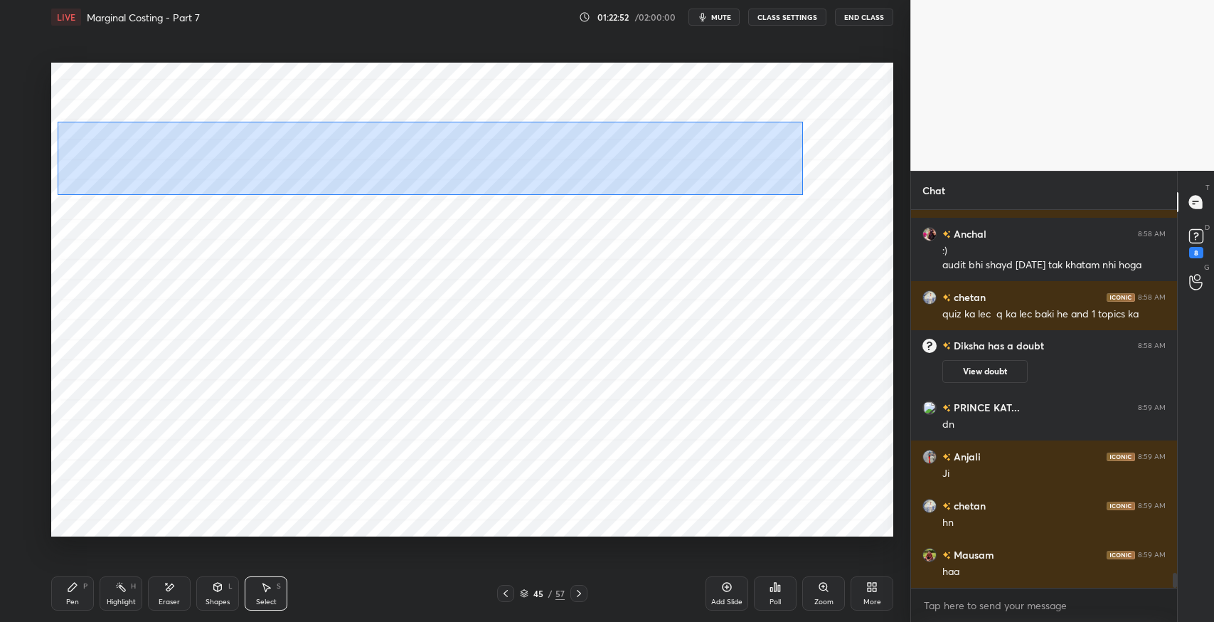
drag, startPoint x: 58, startPoint y: 122, endPoint x: 802, endPoint y: 194, distance: 748.1
click at [802, 194] on div "0 ° Undo Copy Paste here Duplicate Duplicate to new slide Delete" at bounding box center [472, 300] width 842 height 474
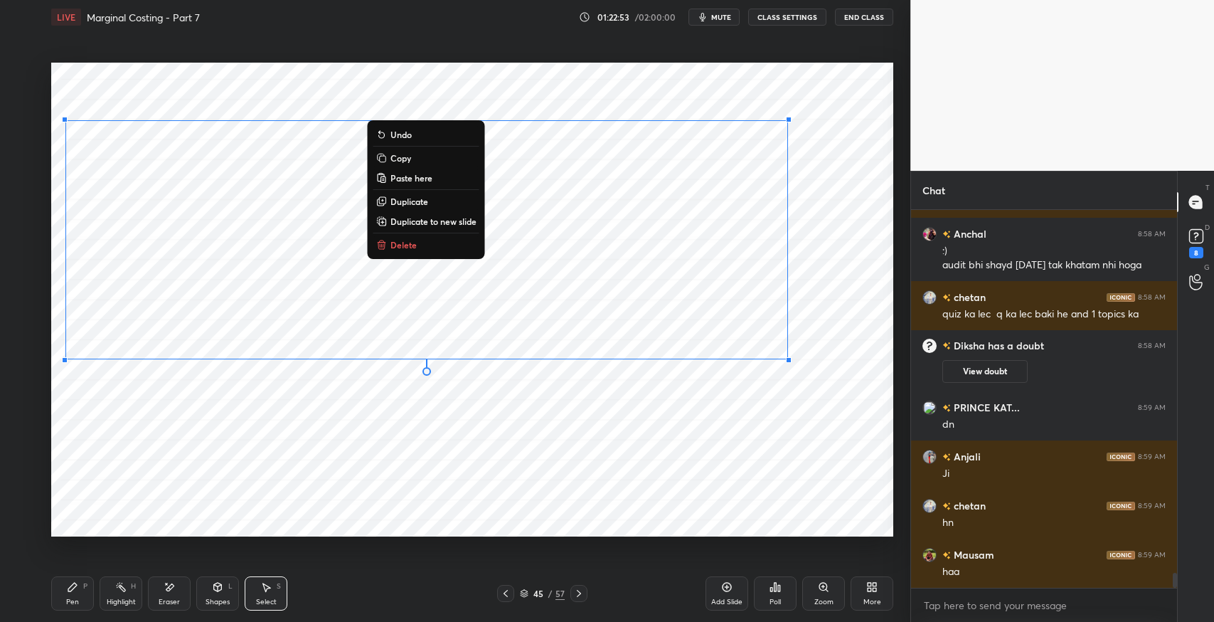
scroll to position [9351, 0]
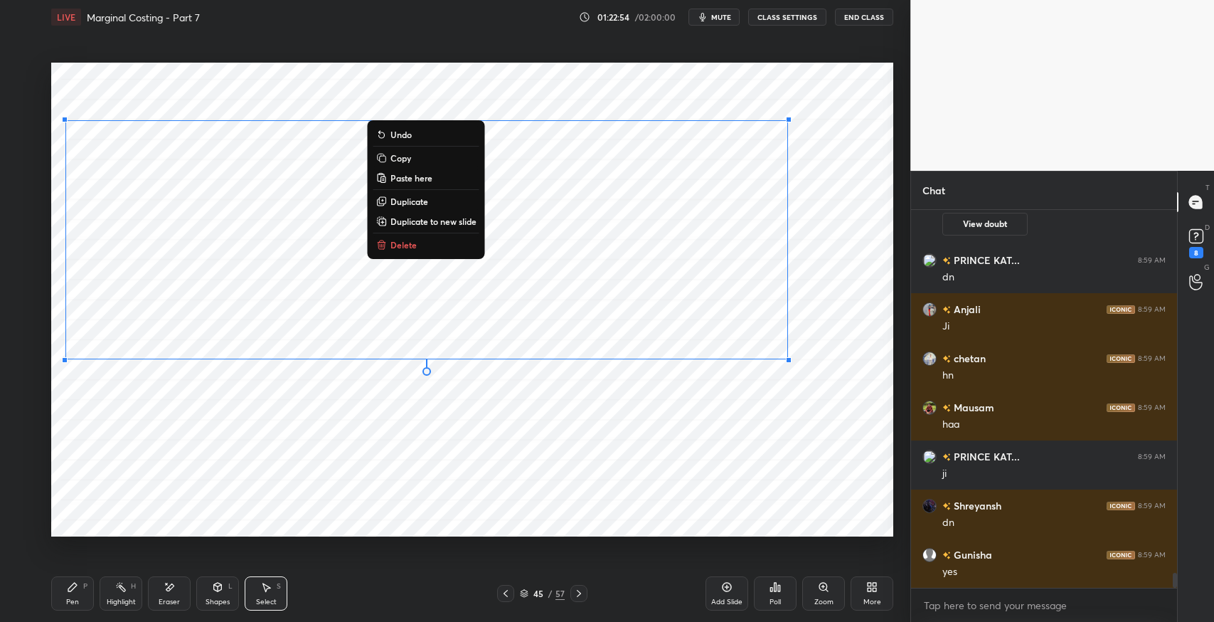
click at [461, 222] on p "Duplicate to new slide" at bounding box center [433, 220] width 86 height 11
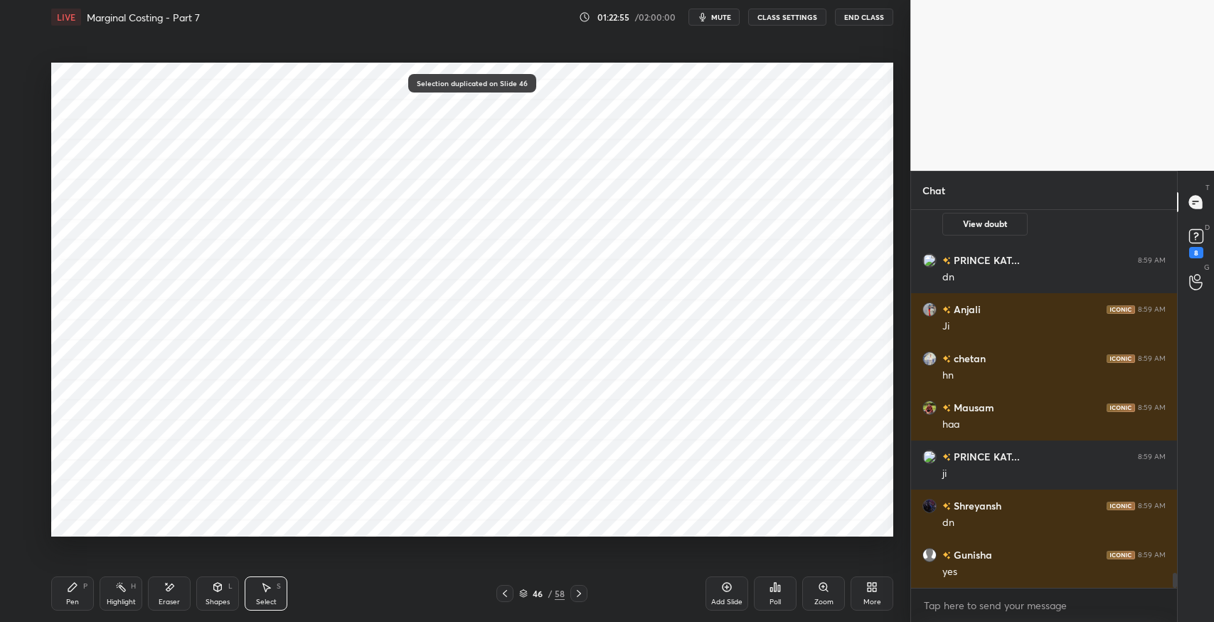
click at [504, 589] on icon at bounding box center [504, 592] width 11 height 11
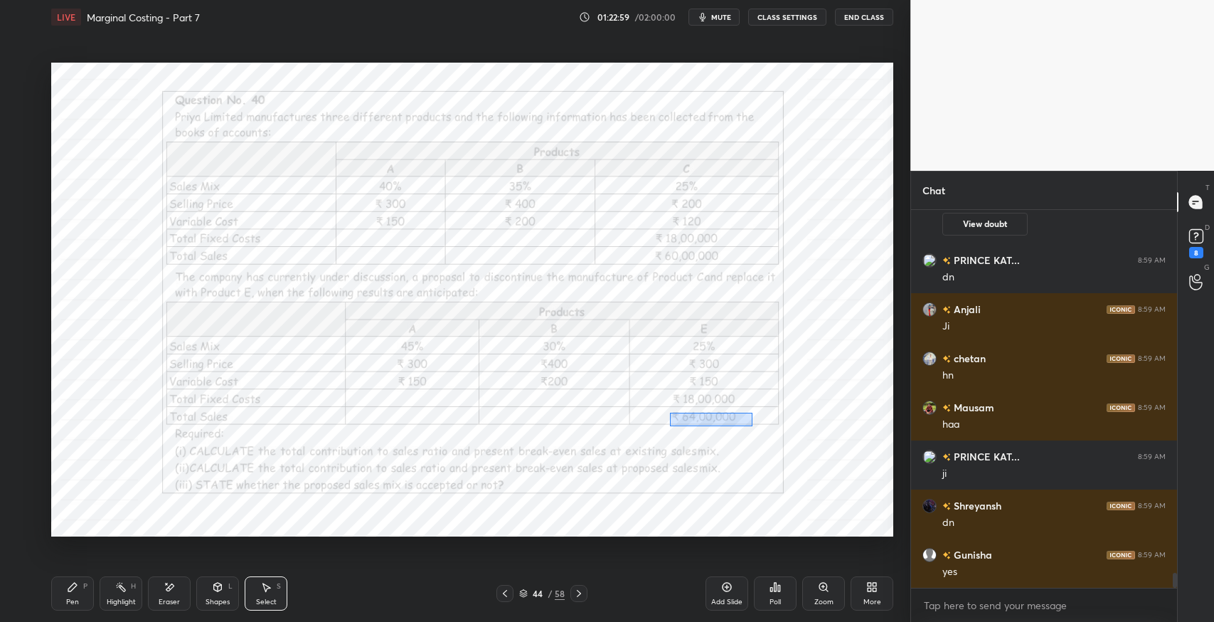
drag, startPoint x: 670, startPoint y: 412, endPoint x: 660, endPoint y: 430, distance: 19.8
click at [738, 435] on div "0 ° Undo Copy Paste here Duplicate Duplicate to new slide Delete" at bounding box center [472, 300] width 842 height 474
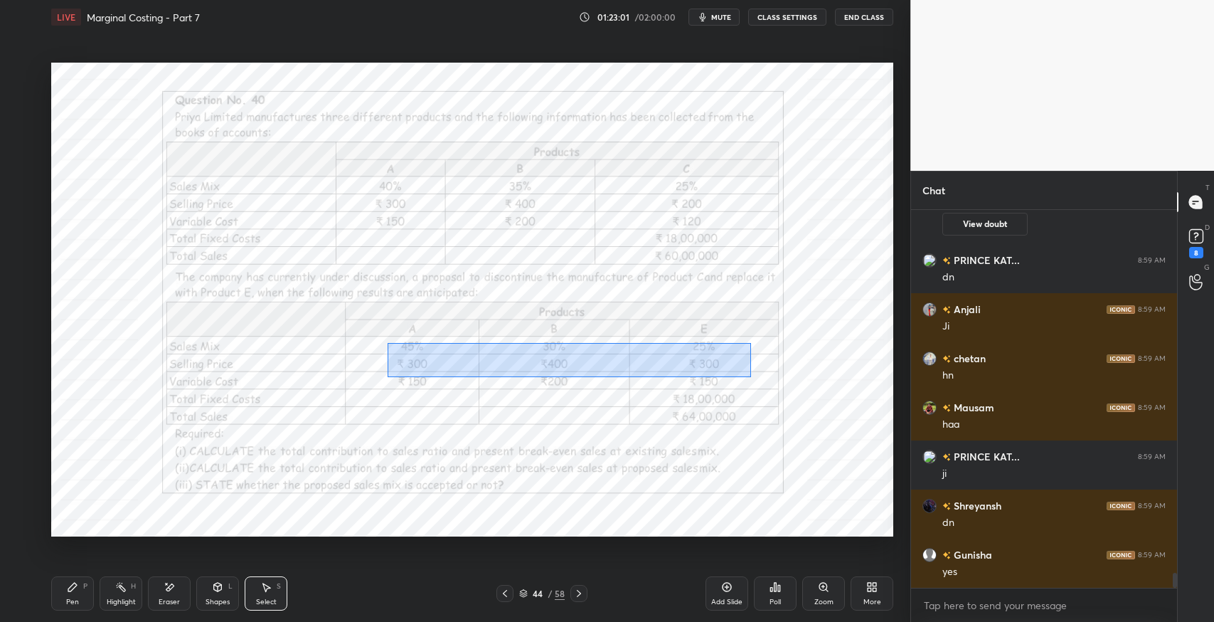
drag, startPoint x: 388, startPoint y: 343, endPoint x: 121, endPoint y: 407, distance: 274.4
click at [736, 382] on div "0 ° Undo Copy Paste here Duplicate Duplicate to new slide Delete" at bounding box center [472, 300] width 842 height 474
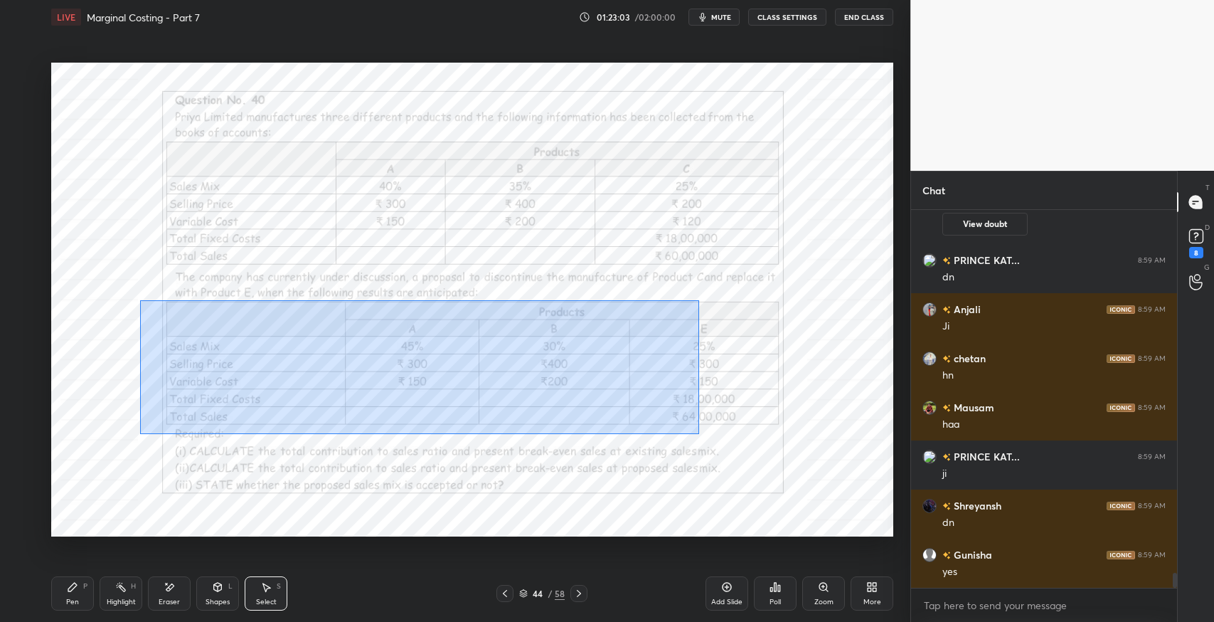
drag, startPoint x: 139, startPoint y: 299, endPoint x: 616, endPoint y: 447, distance: 498.7
click at [616, 447] on div "0 ° Undo Copy Paste here Duplicate Duplicate to new slide Delete" at bounding box center [472, 300] width 842 height 474
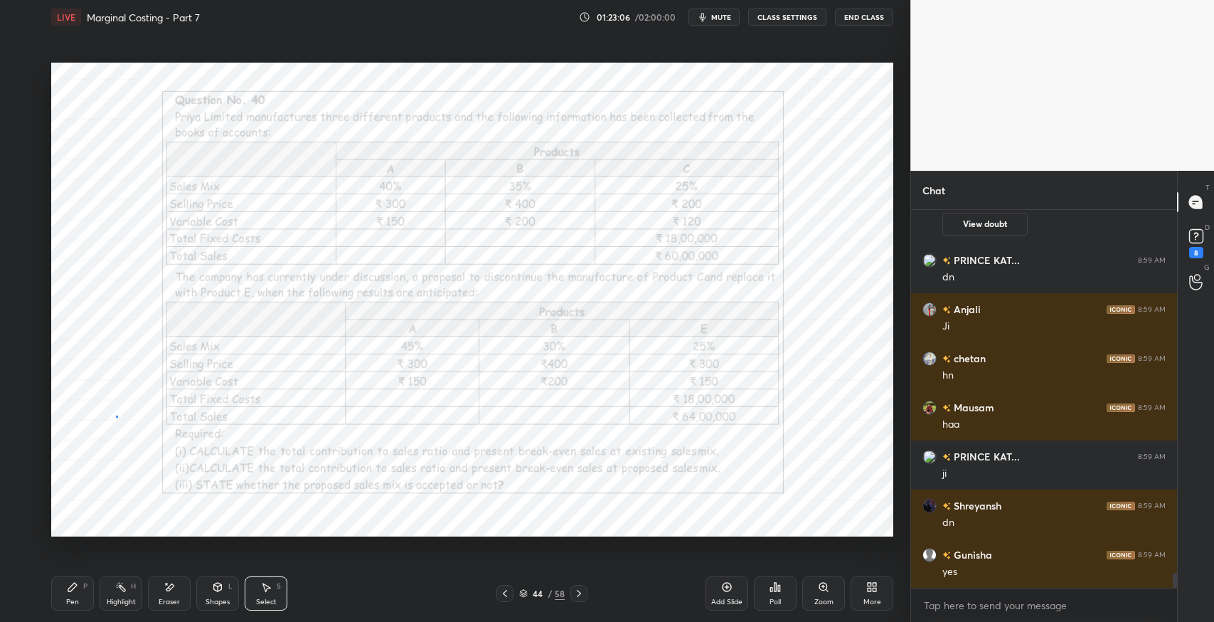
click at [116, 415] on div "0 ° Undo Copy Paste here Duplicate Duplicate to new slide Delete" at bounding box center [472, 300] width 842 height 474
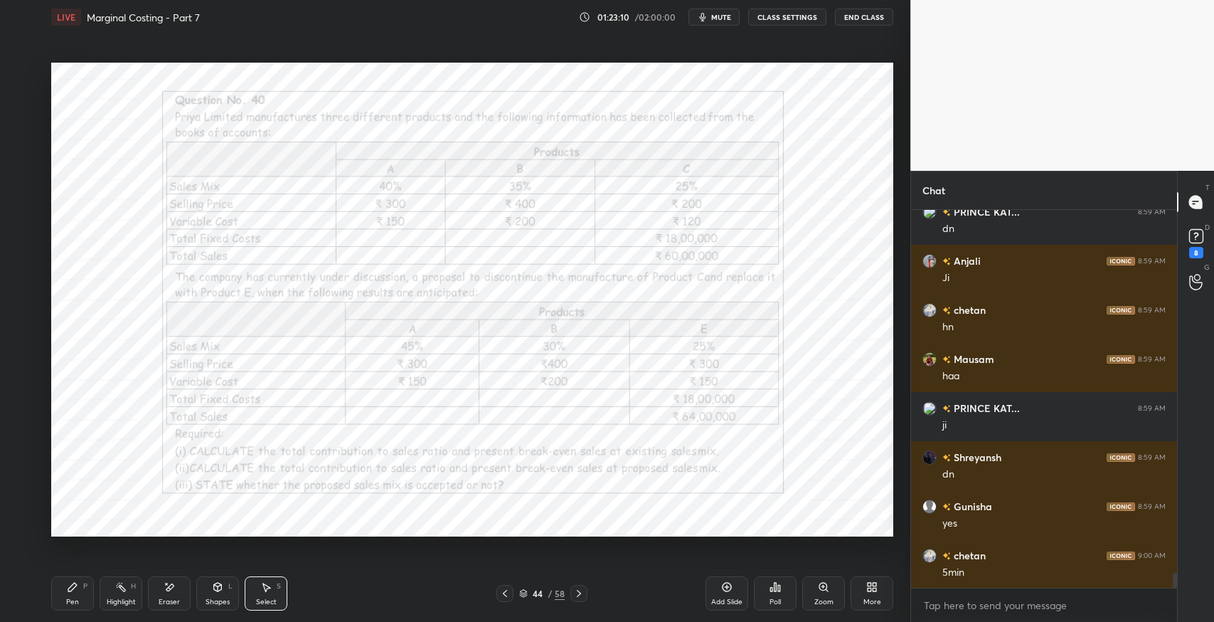
scroll to position [9449, 0]
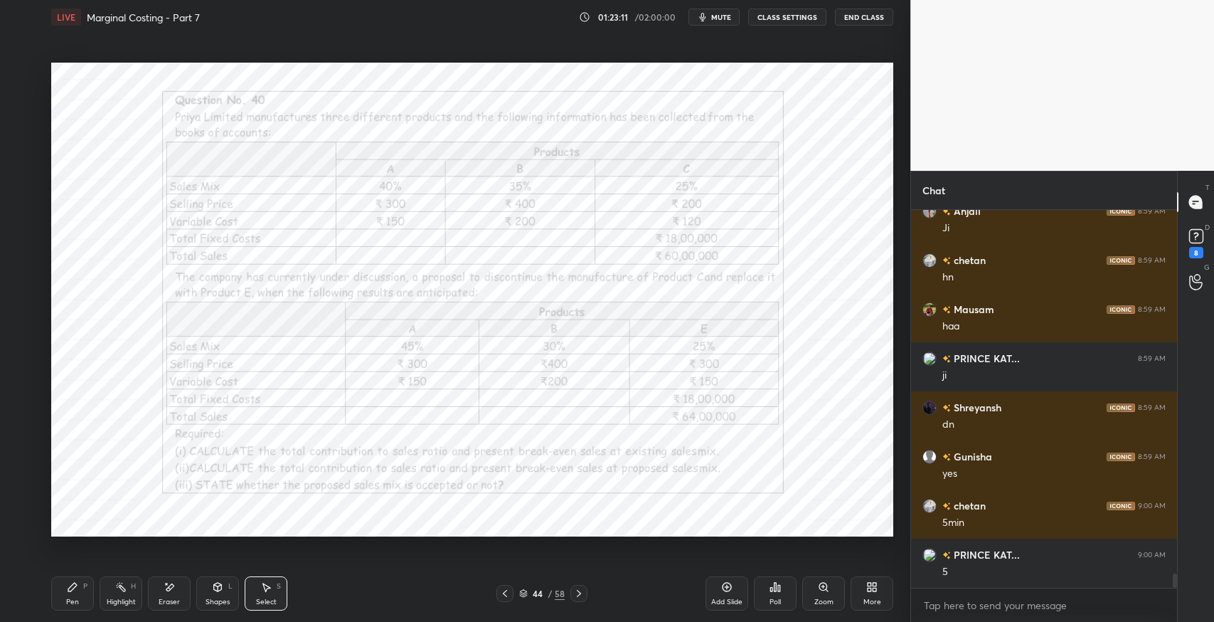
click at [761, 597] on div "Poll" at bounding box center [775, 593] width 43 height 34
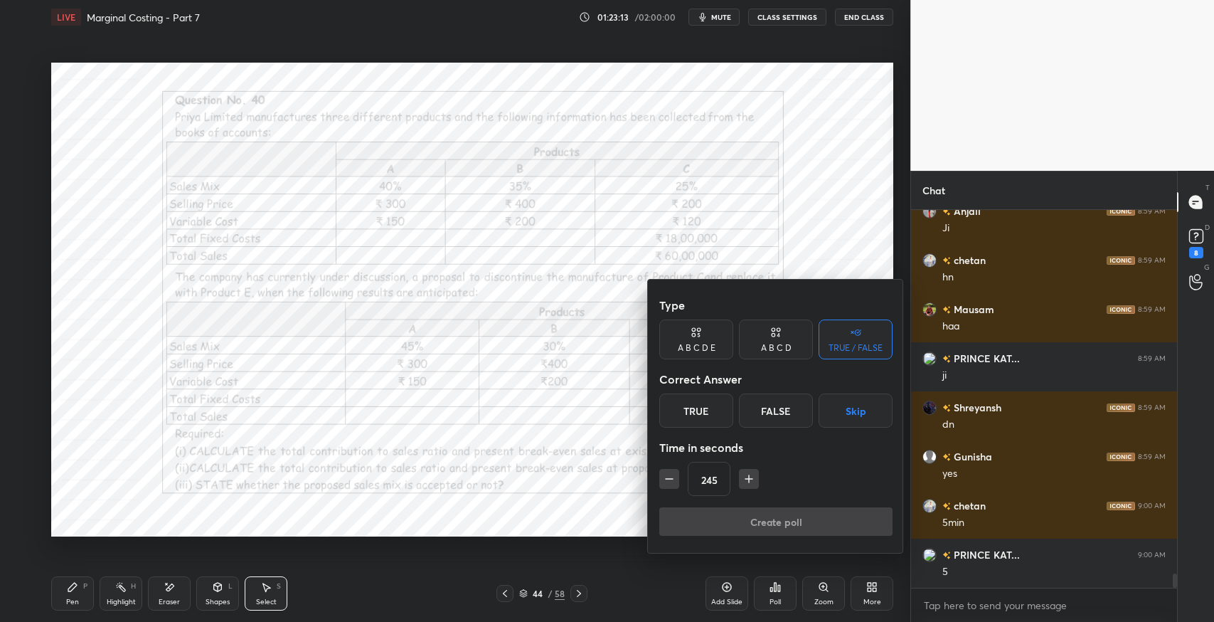
click at [851, 406] on button "Skip" at bounding box center [856, 410] width 74 height 34
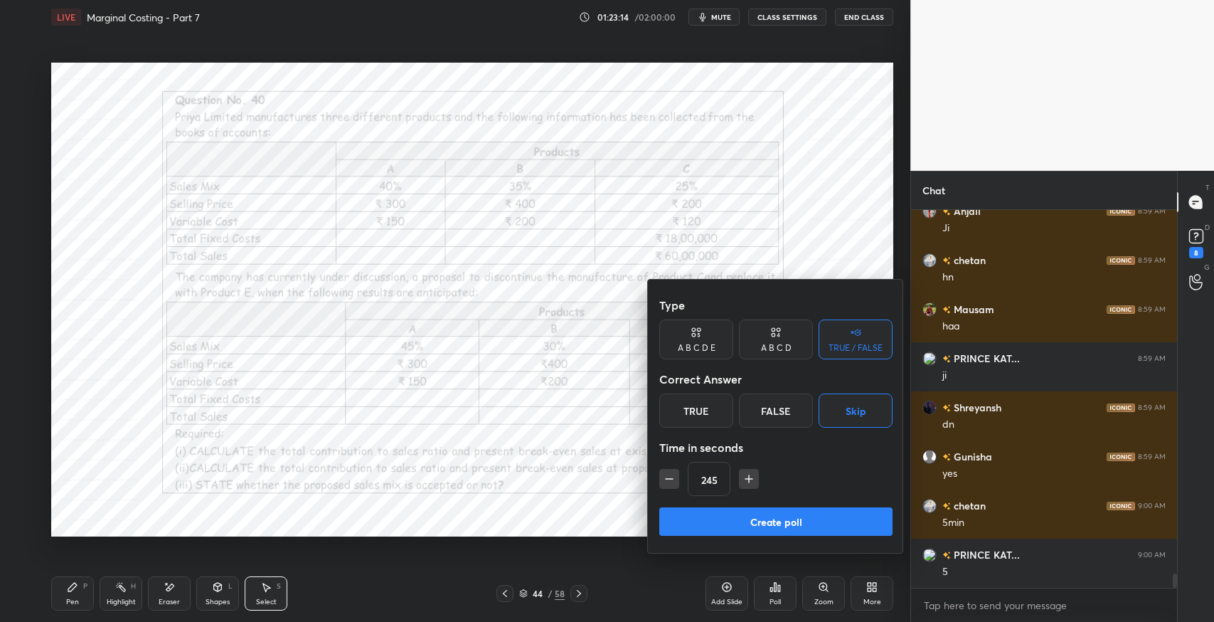
scroll to position [9511, 0]
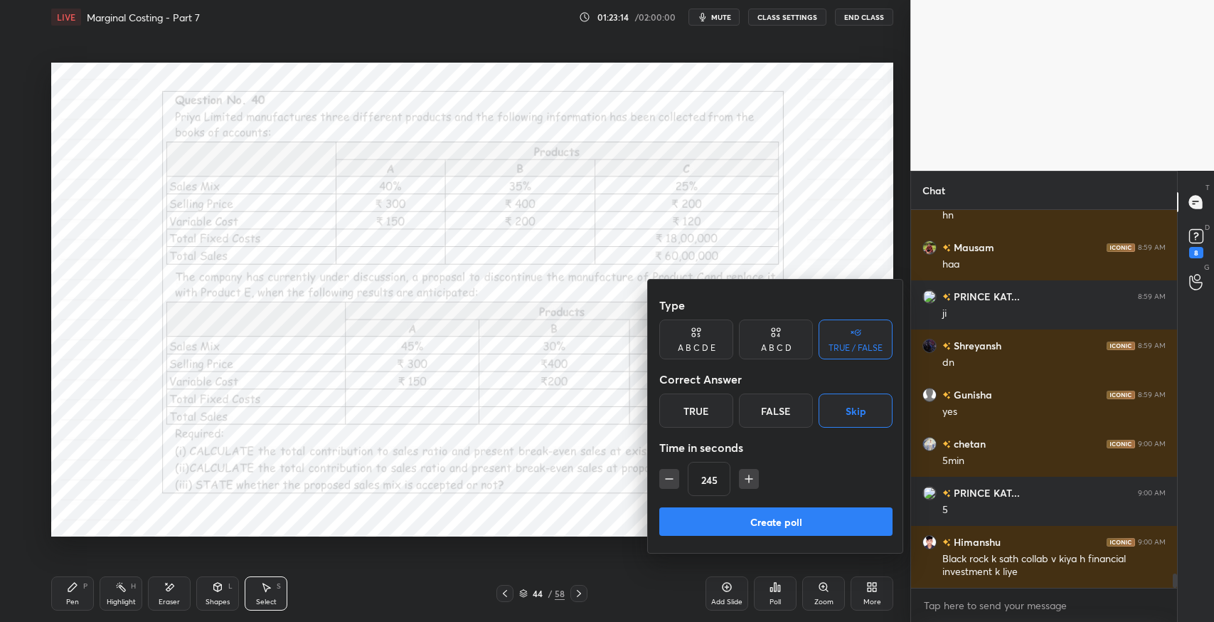
click at [755, 513] on button "Create poll" at bounding box center [775, 521] width 233 height 28
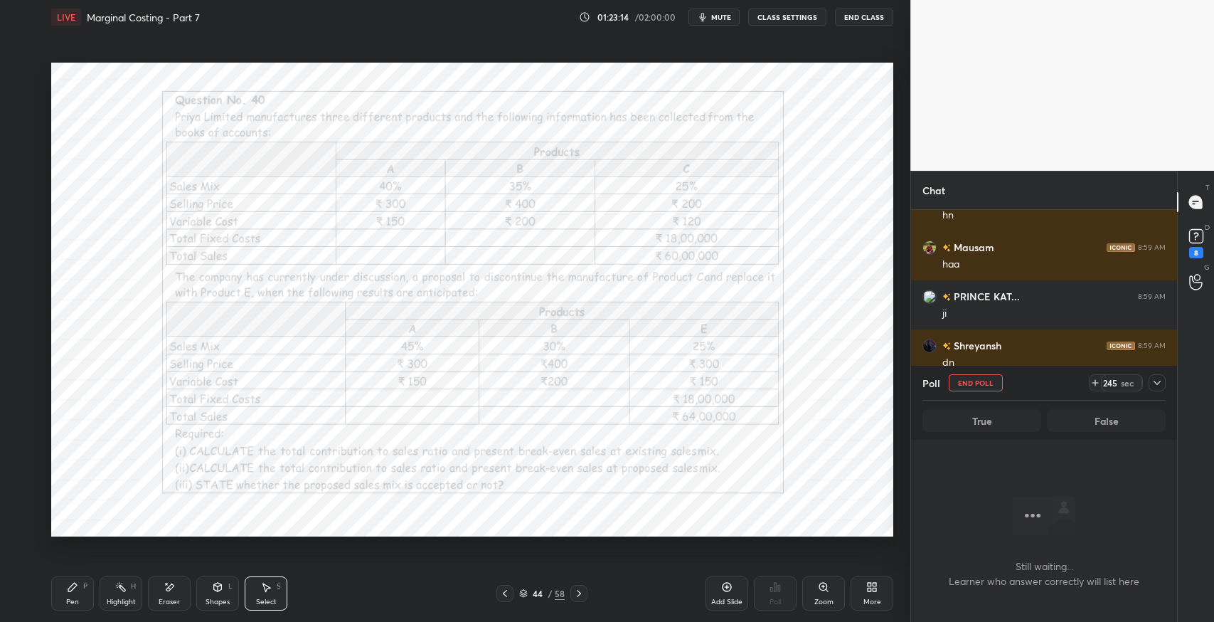
scroll to position [5, 4]
click at [70, 589] on icon at bounding box center [72, 586] width 9 height 9
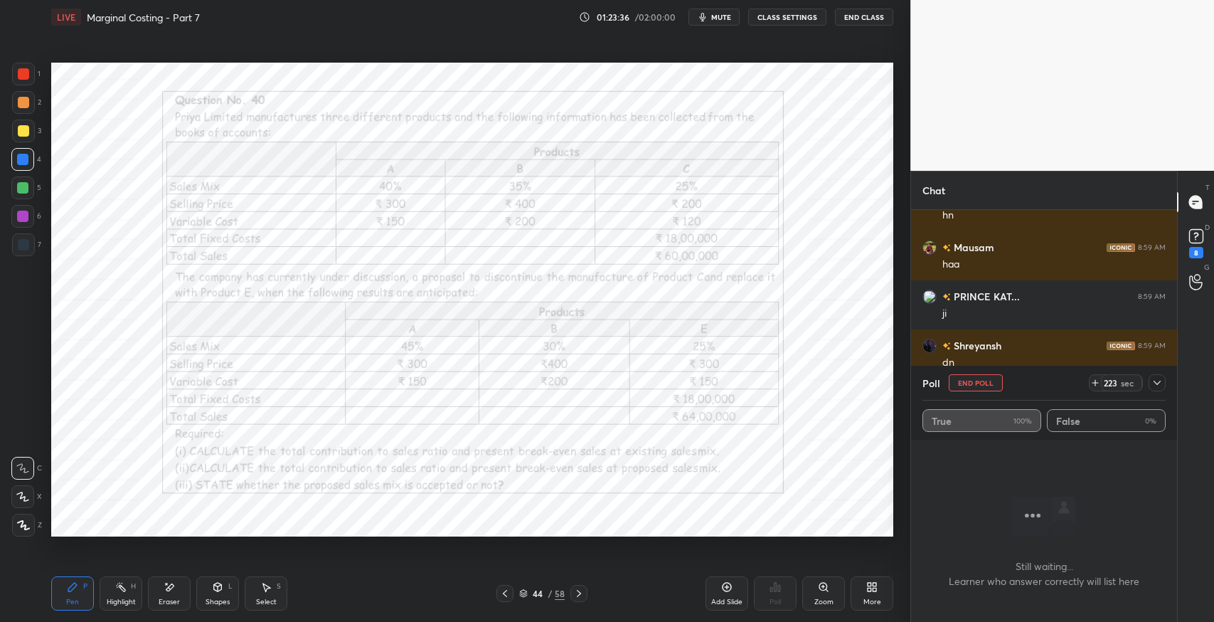
click at [1155, 384] on icon at bounding box center [1156, 382] width 11 height 11
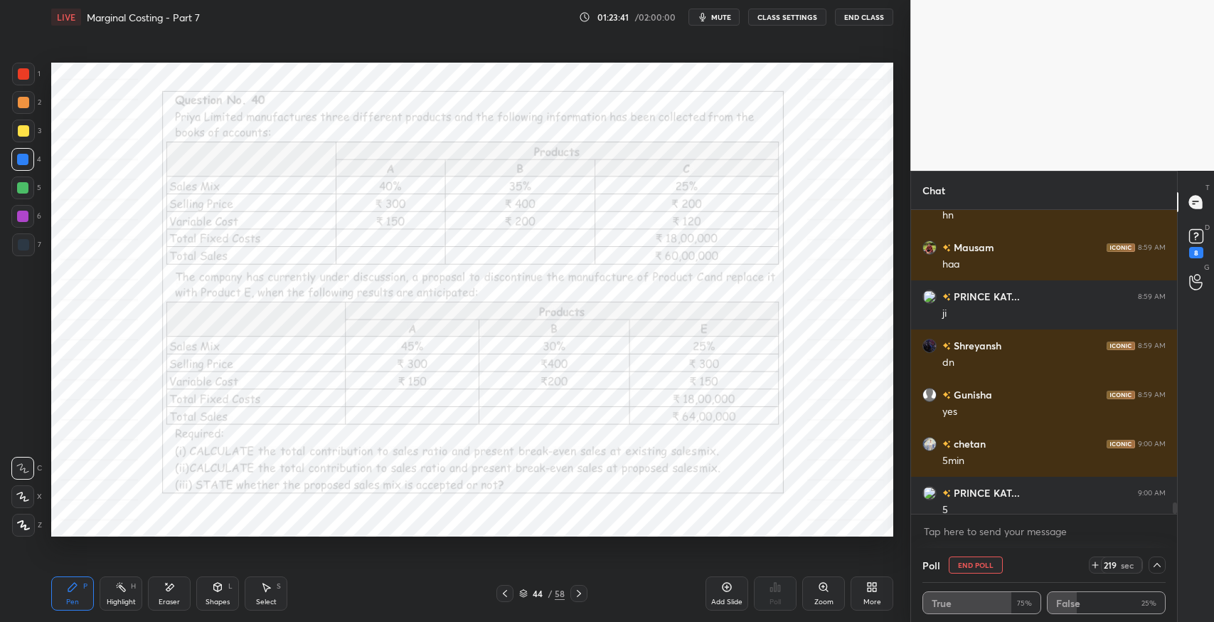
click at [715, 20] on span "mute" at bounding box center [721, 17] width 20 height 10
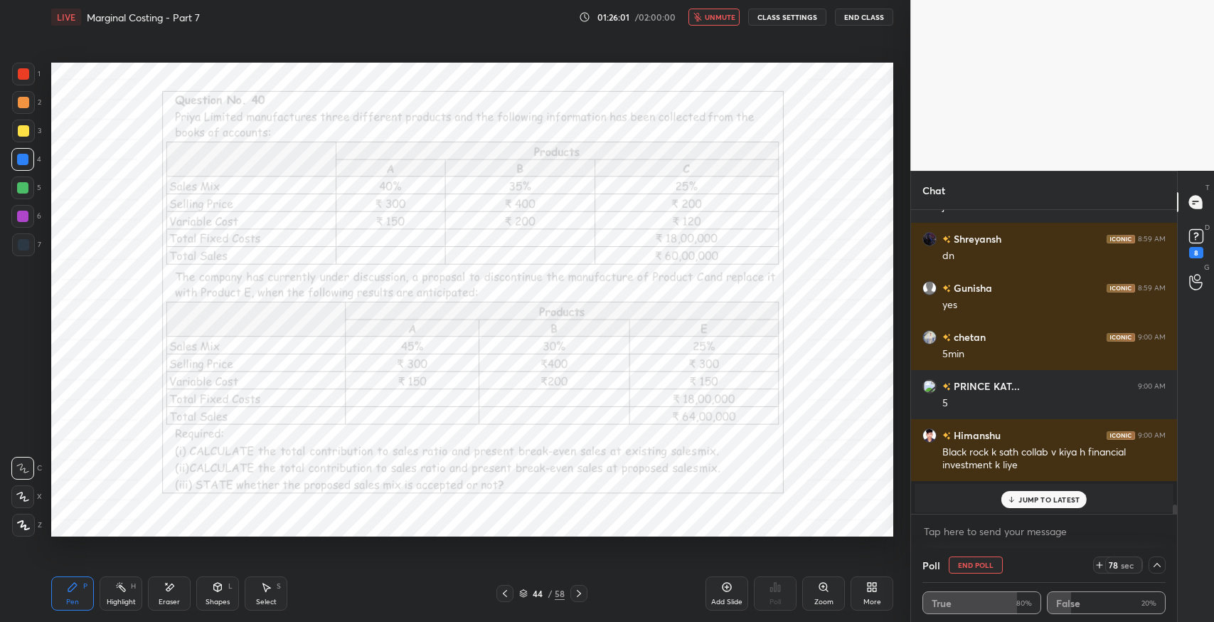
click at [719, 12] on span "unmute" at bounding box center [720, 17] width 31 height 10
click at [1013, 493] on div "JUMP TO LATEST" at bounding box center [1043, 499] width 85 height 17
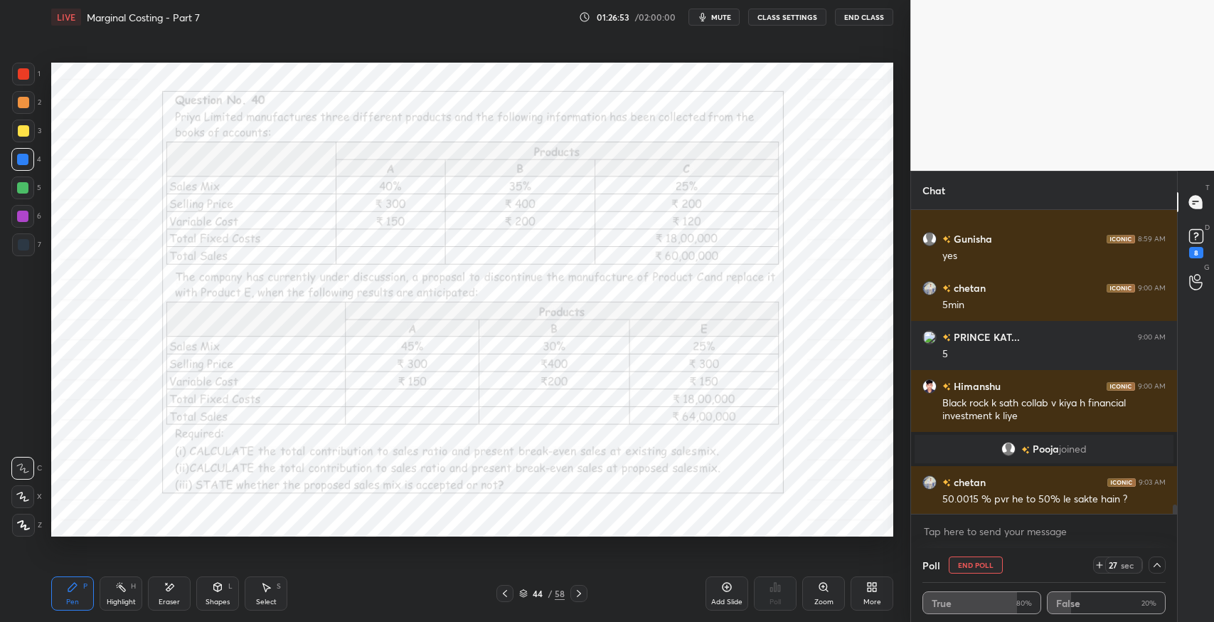
scroll to position [9506, 0]
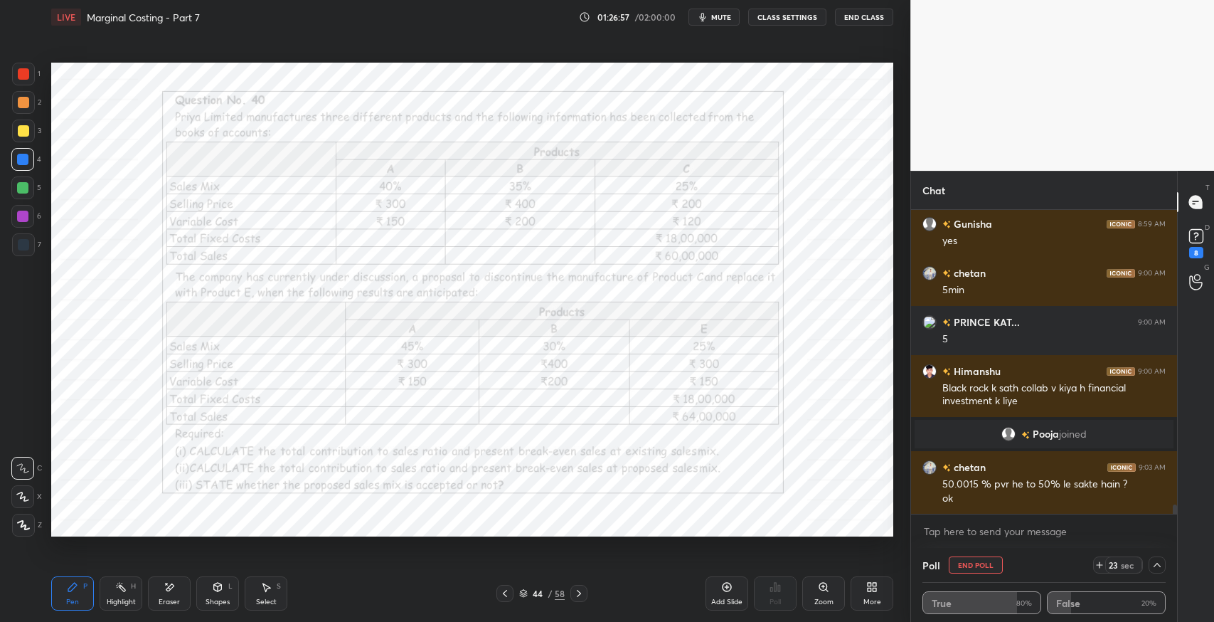
click at [577, 596] on icon at bounding box center [578, 592] width 11 height 11
click at [579, 595] on icon at bounding box center [578, 592] width 11 height 11
click at [23, 251] on div at bounding box center [23, 244] width 23 height 23
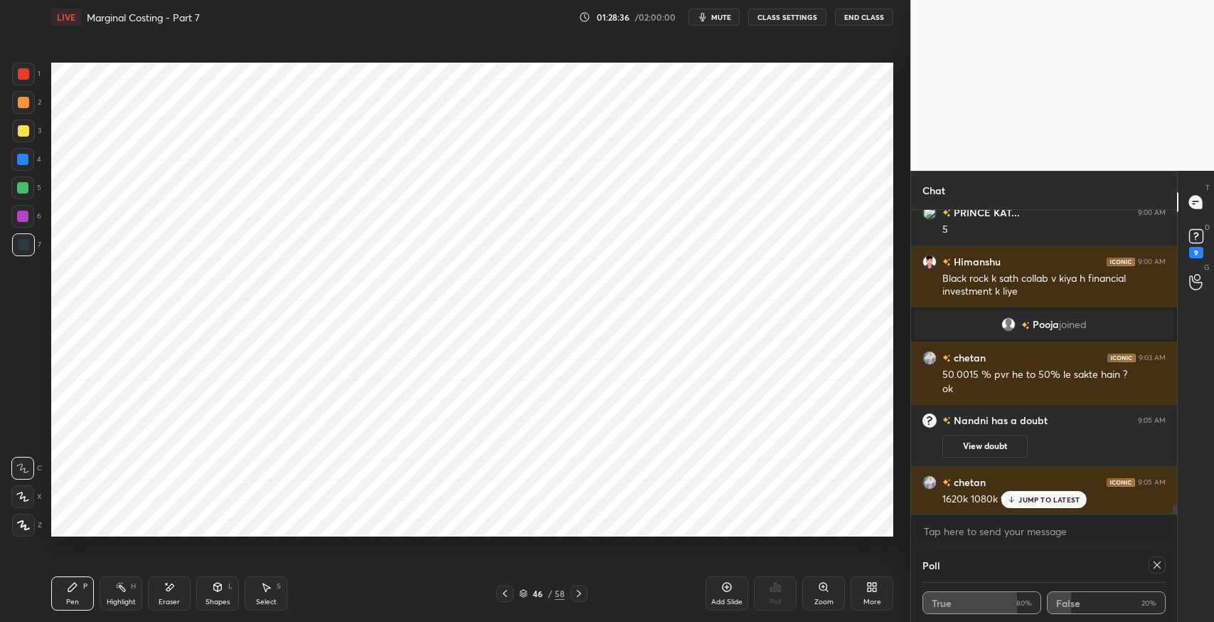
scroll to position [9624, 0]
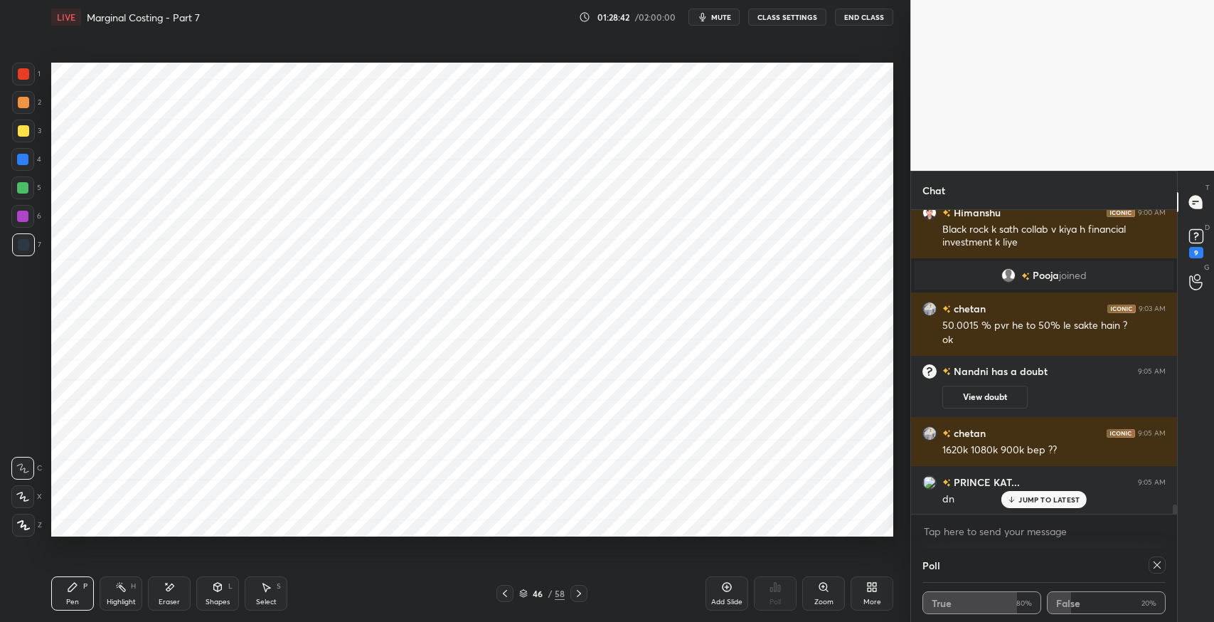
click at [505, 590] on icon at bounding box center [504, 592] width 11 height 11
click at [265, 598] on div "Select" at bounding box center [266, 601] width 21 height 7
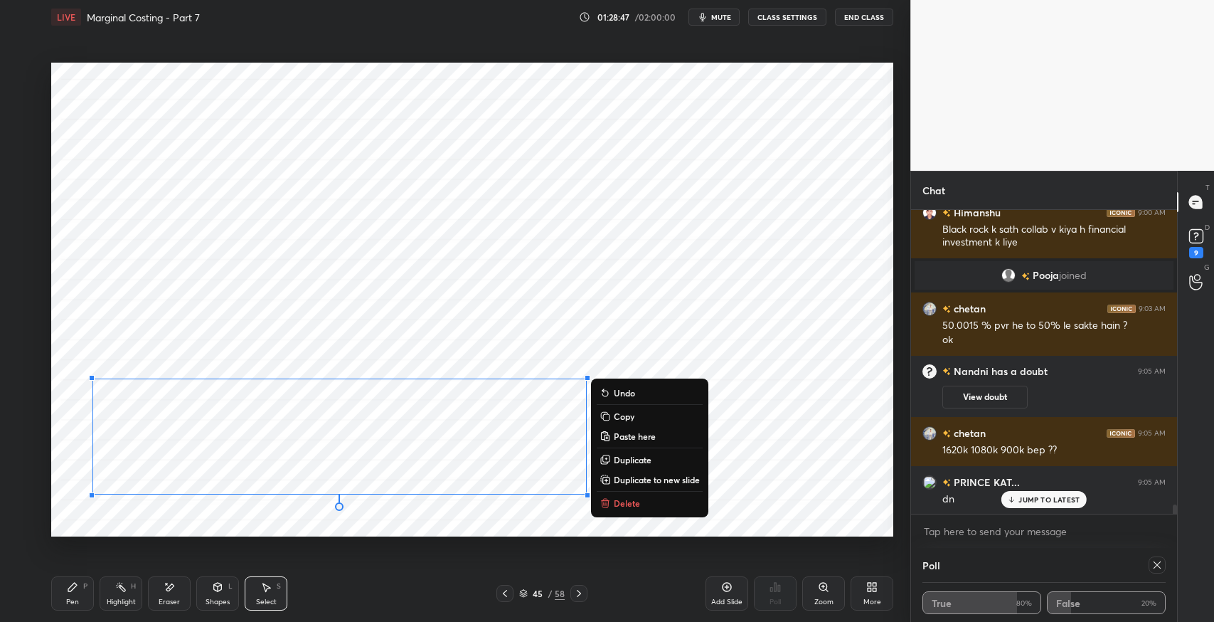
click at [627, 412] on p "Copy" at bounding box center [624, 415] width 21 height 11
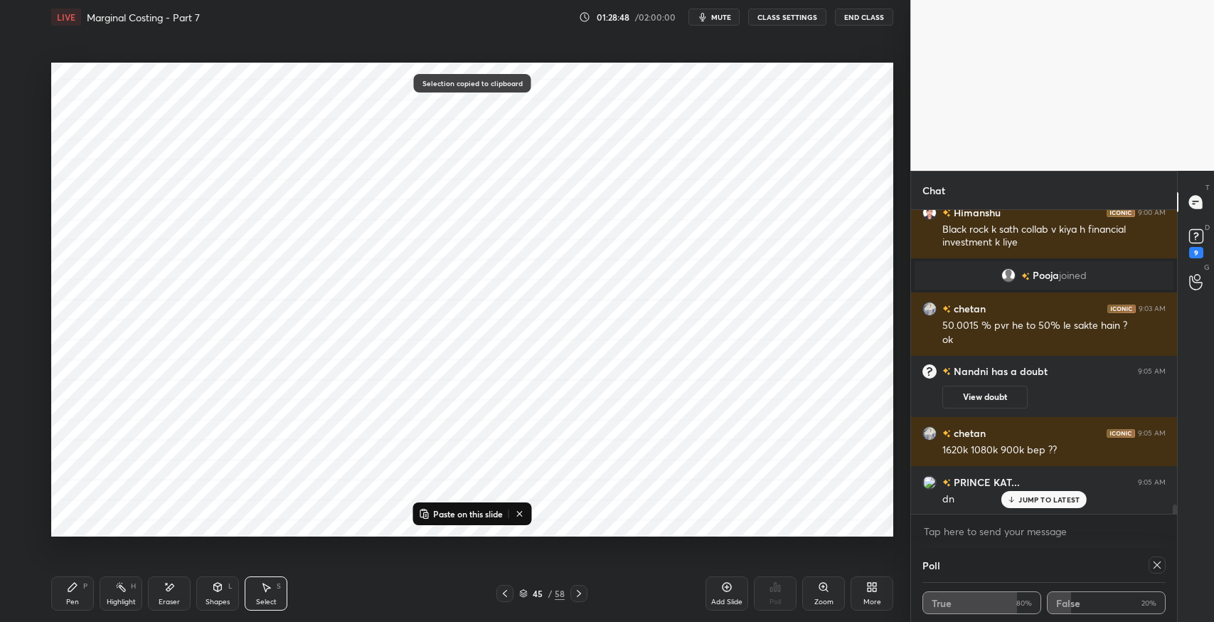
click at [582, 588] on icon at bounding box center [578, 592] width 11 height 11
click at [452, 513] on p "Paste on this slide" at bounding box center [468, 513] width 70 height 11
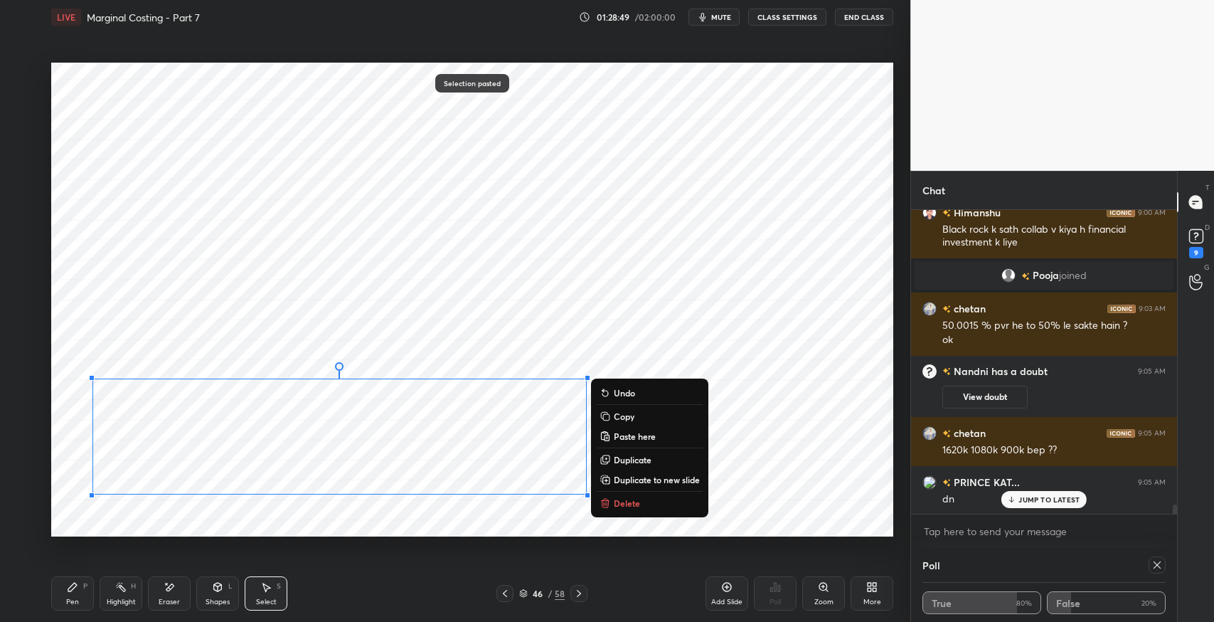
click at [814, 463] on div "0 ° Undo Copy Paste here Duplicate Duplicate to new slide Delete" at bounding box center [472, 300] width 842 height 474
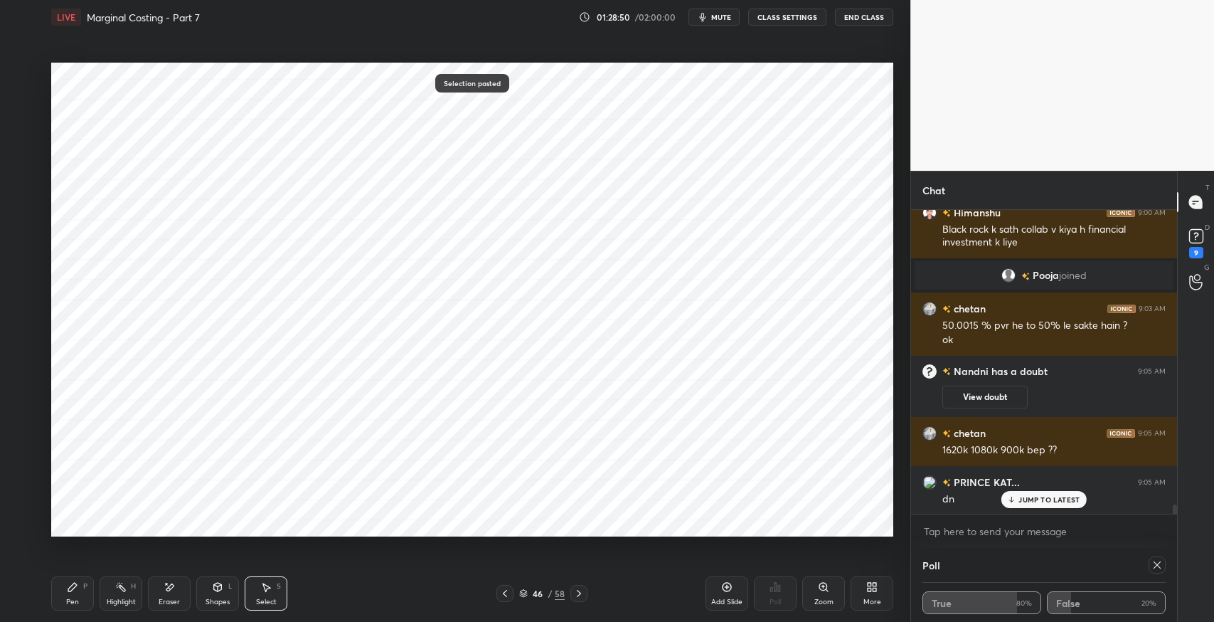
click at [169, 585] on icon at bounding box center [169, 587] width 11 height 12
click at [71, 589] on icon at bounding box center [72, 586] width 9 height 9
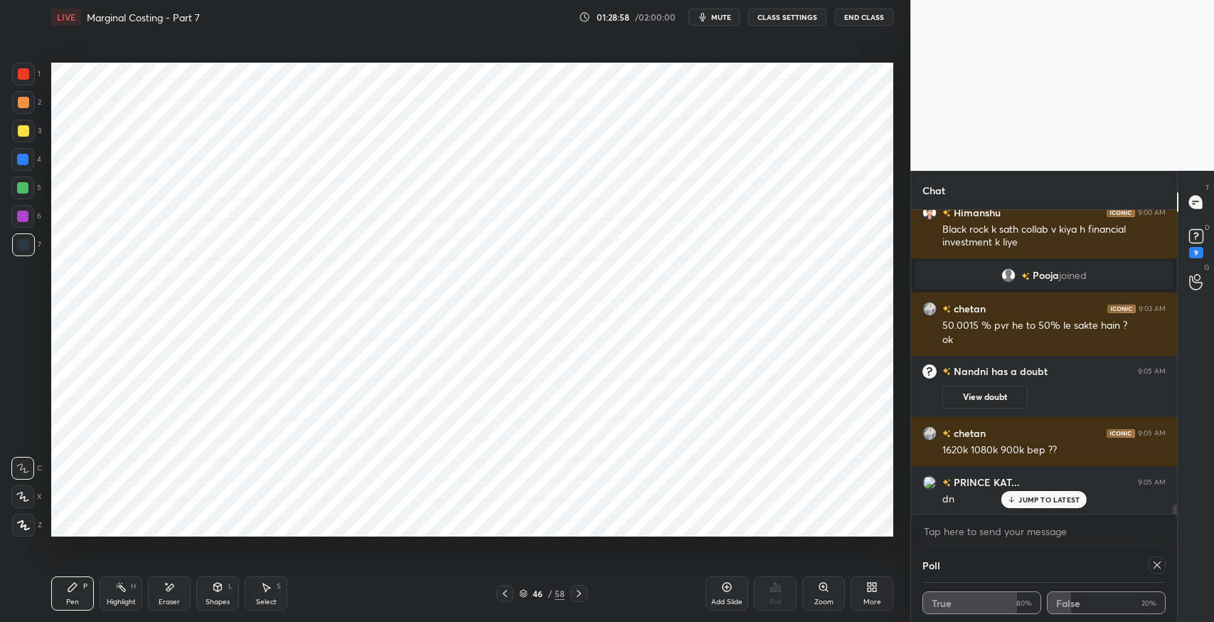
click at [716, 21] on span "mute" at bounding box center [721, 17] width 20 height 10
click at [65, 585] on div "Pen P" at bounding box center [72, 593] width 43 height 34
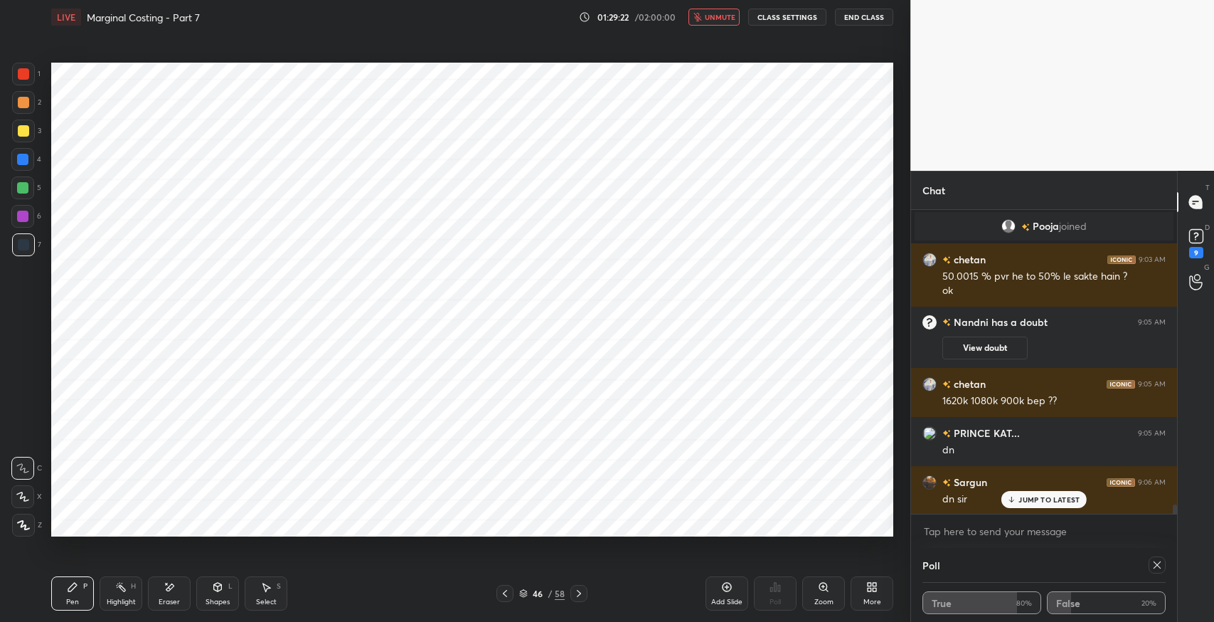
scroll to position [9723, 0]
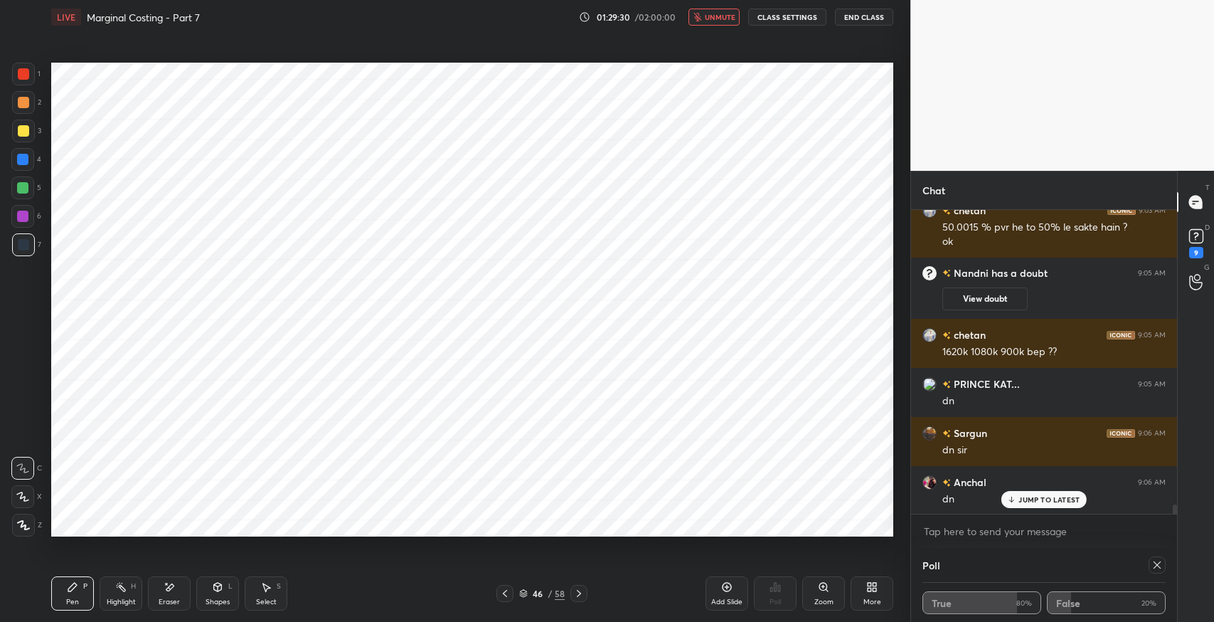
click at [178, 602] on div "Eraser" at bounding box center [169, 601] width 21 height 7
click at [75, 593] on div "Pen P" at bounding box center [72, 593] width 43 height 34
click at [503, 593] on icon at bounding box center [505, 593] width 4 height 7
click at [58, 606] on div "Pen P" at bounding box center [72, 593] width 43 height 34
click at [577, 595] on icon at bounding box center [578, 592] width 11 height 11
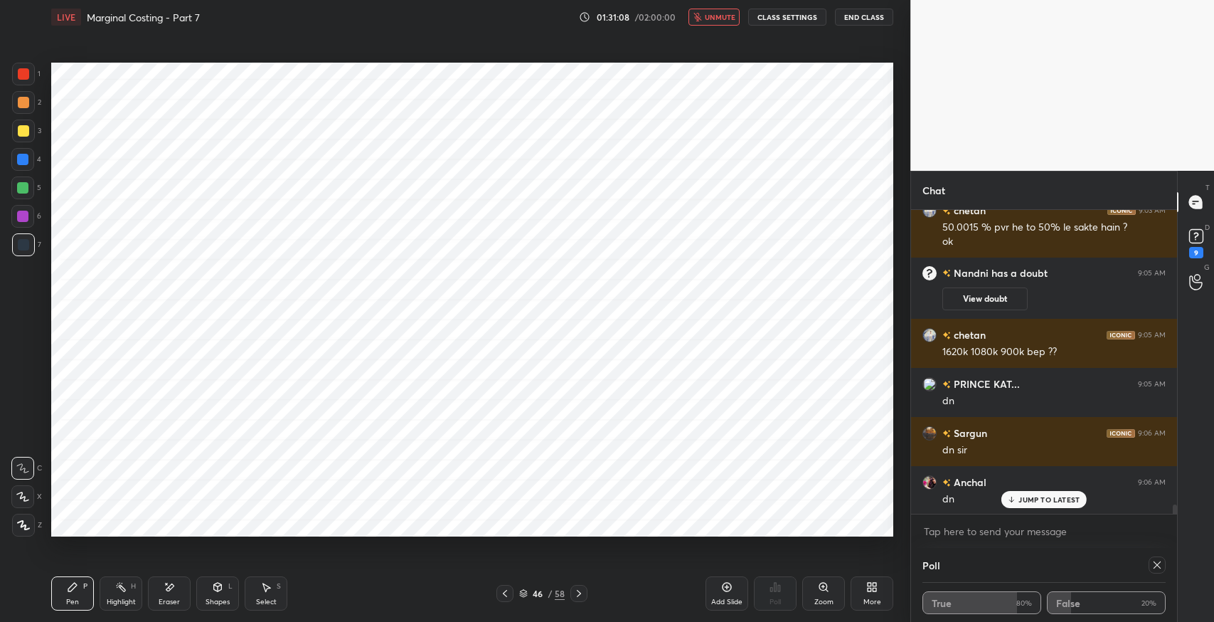
click at [574, 596] on icon at bounding box center [578, 592] width 11 height 11
click at [503, 597] on icon at bounding box center [504, 592] width 11 height 11
click at [504, 597] on icon at bounding box center [504, 592] width 11 height 11
click at [1025, 503] on div "JUMP TO LATEST" at bounding box center [1043, 499] width 85 height 17
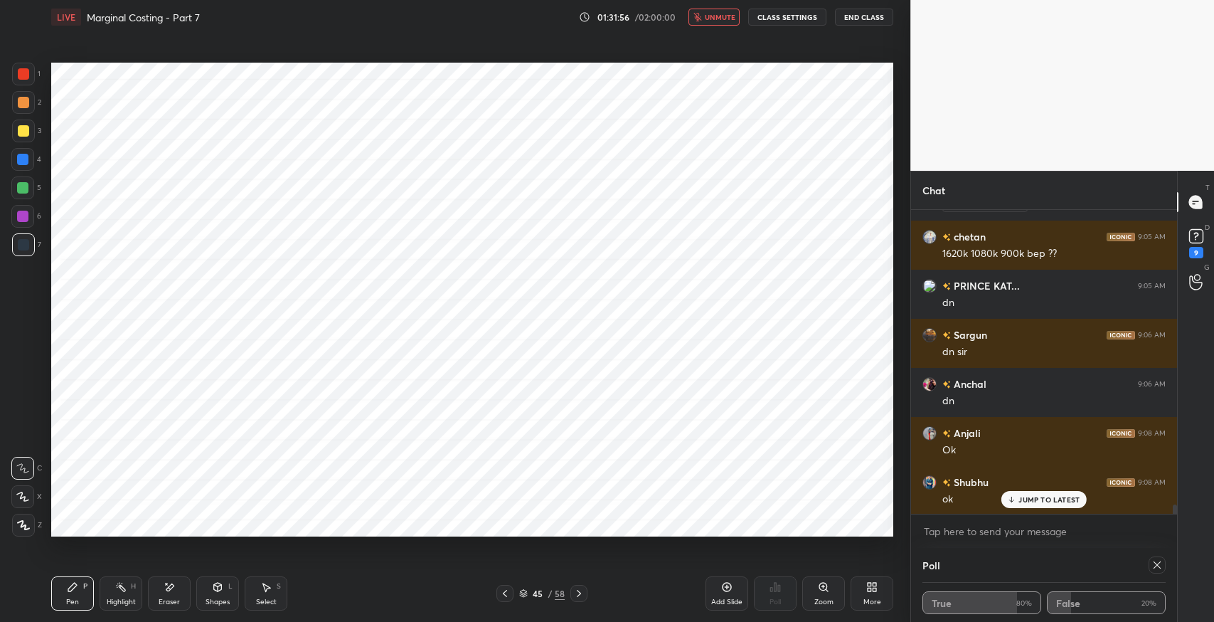
scroll to position [9870, 0]
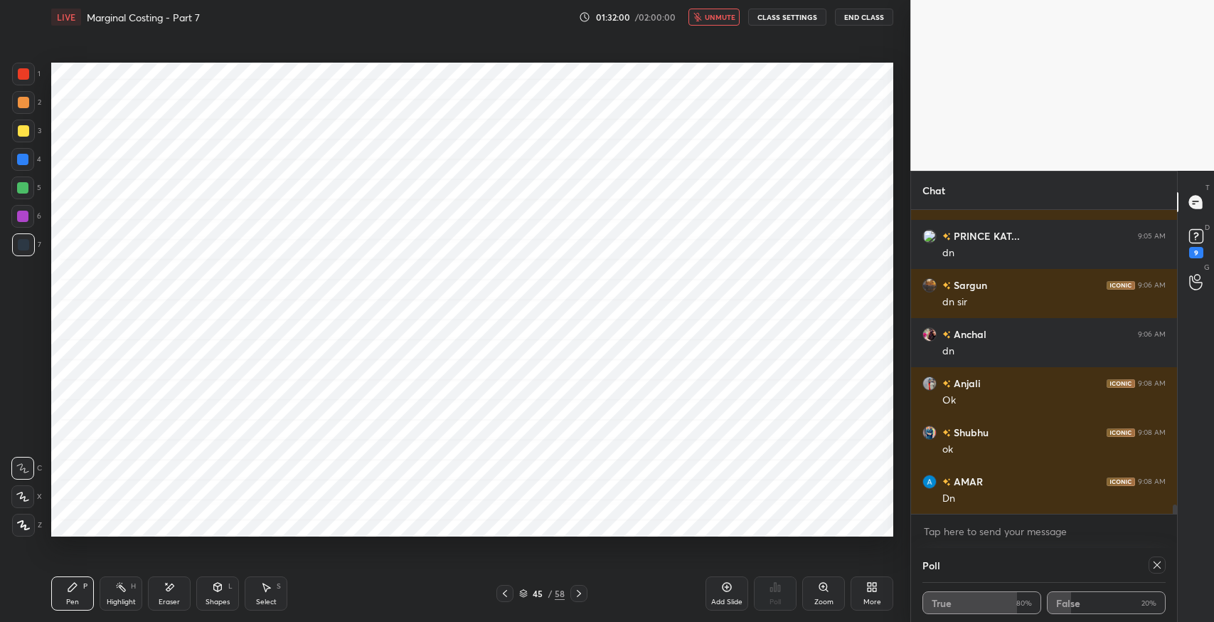
click at [502, 596] on icon at bounding box center [504, 592] width 11 height 11
click at [169, 603] on div "Eraser" at bounding box center [169, 601] width 21 height 7
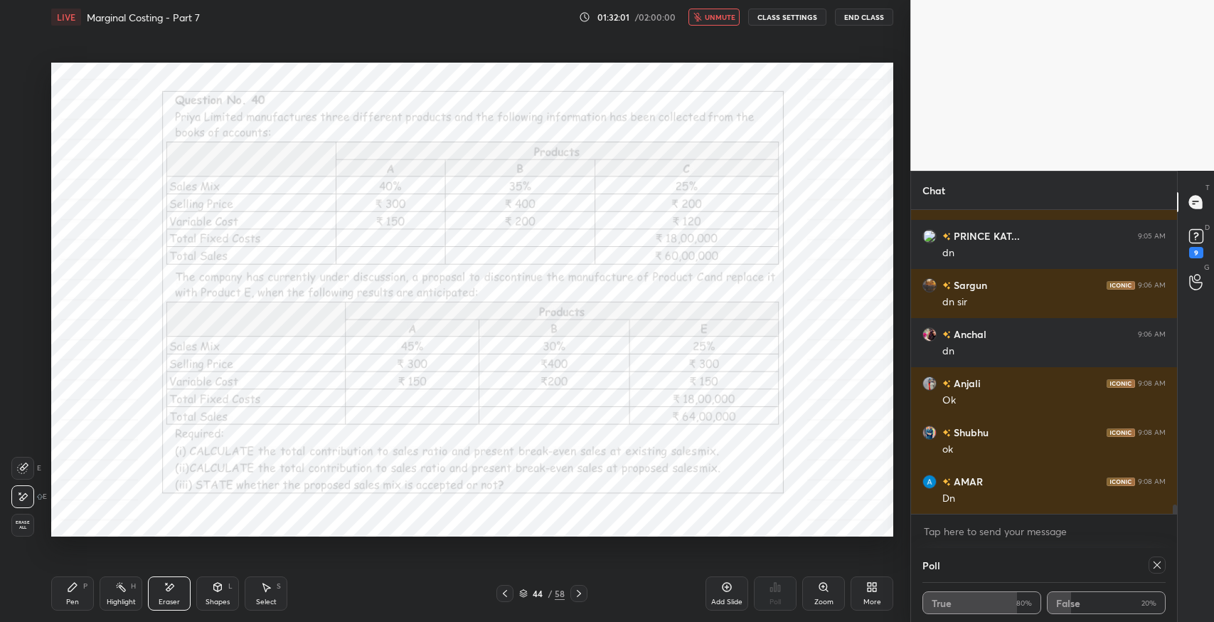
click at [21, 528] on span "Erase all" at bounding box center [22, 525] width 21 height 10
click at [58, 597] on div "Pen P" at bounding box center [72, 593] width 43 height 34
click at [189, 590] on div "Eraser" at bounding box center [169, 593] width 43 height 34
click at [723, 34] on div "Setting up your live class Poll for secs No correct answer Start poll" at bounding box center [472, 299] width 853 height 531
click at [715, 28] on div "LIVE Marginal Costing - Part 7 01:32:32 / 02:00:00 unmute CLASS SETTINGS End Cl…" at bounding box center [472, 17] width 842 height 34
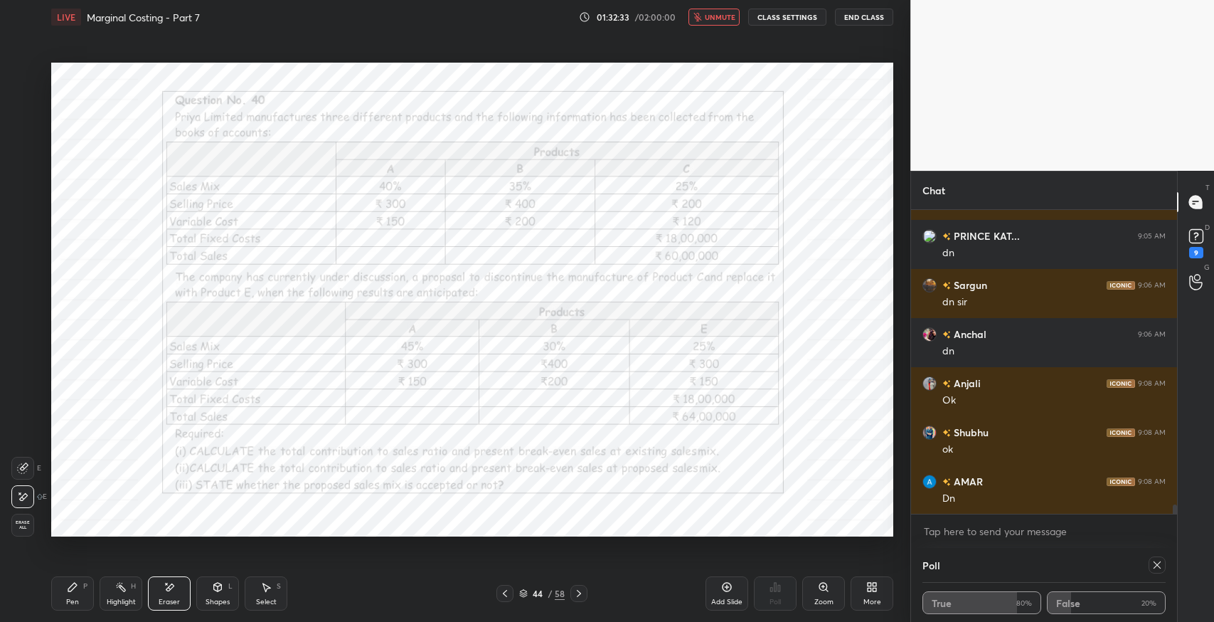
click at [714, 20] on span "unmute" at bounding box center [720, 17] width 31 height 10
click at [67, 599] on div "Pen" at bounding box center [72, 601] width 13 height 7
click at [132, 537] on div "Setting up your live class Poll for secs No correct answer Start poll" at bounding box center [472, 299] width 853 height 531
click at [175, 594] on div "Eraser" at bounding box center [169, 593] width 43 height 34
click at [63, 592] on div "Pen P" at bounding box center [72, 593] width 43 height 34
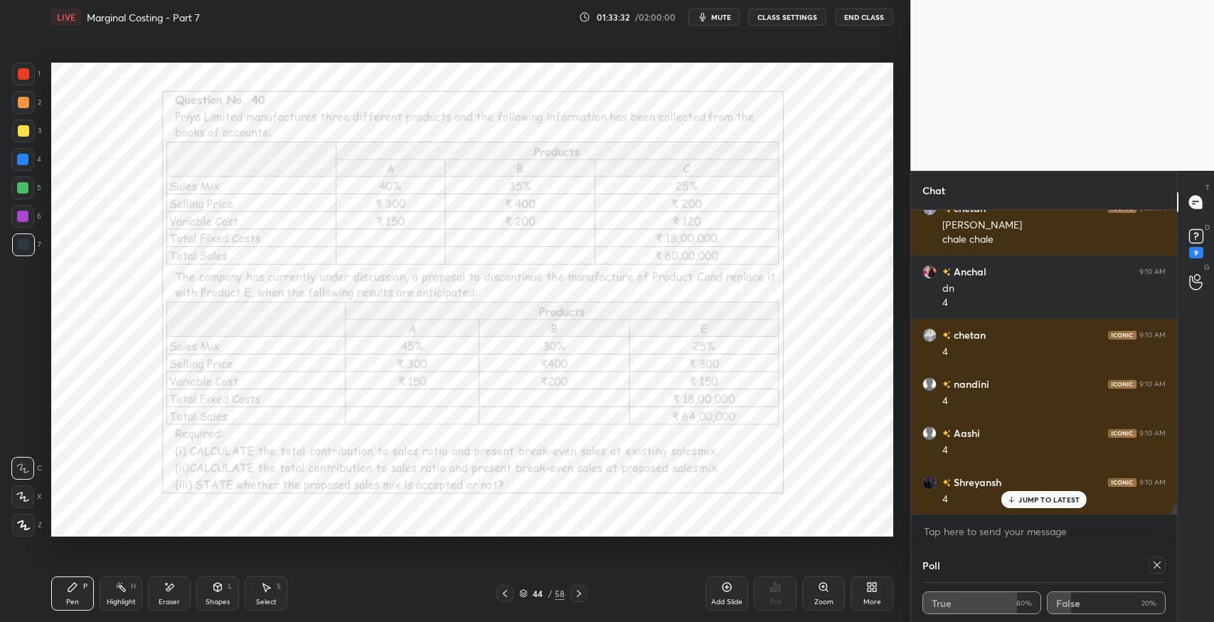
scroll to position [10242, 0]
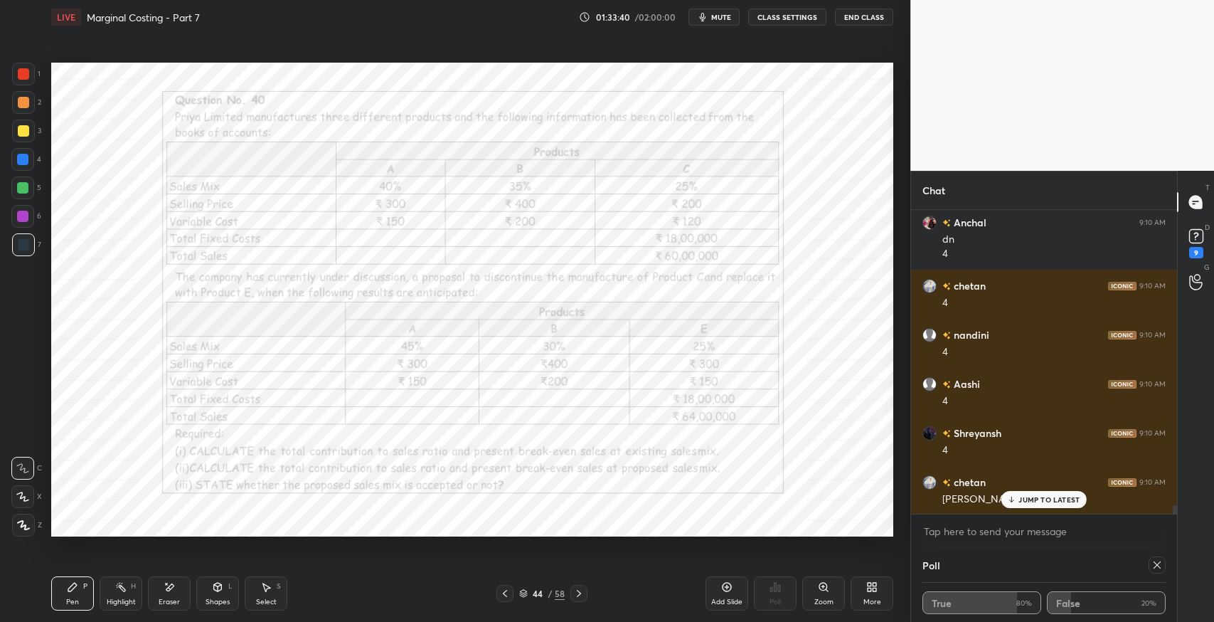
click at [1034, 500] on p "JUMP TO LATEST" at bounding box center [1048, 499] width 61 height 9
click at [582, 592] on icon at bounding box center [578, 592] width 11 height 11
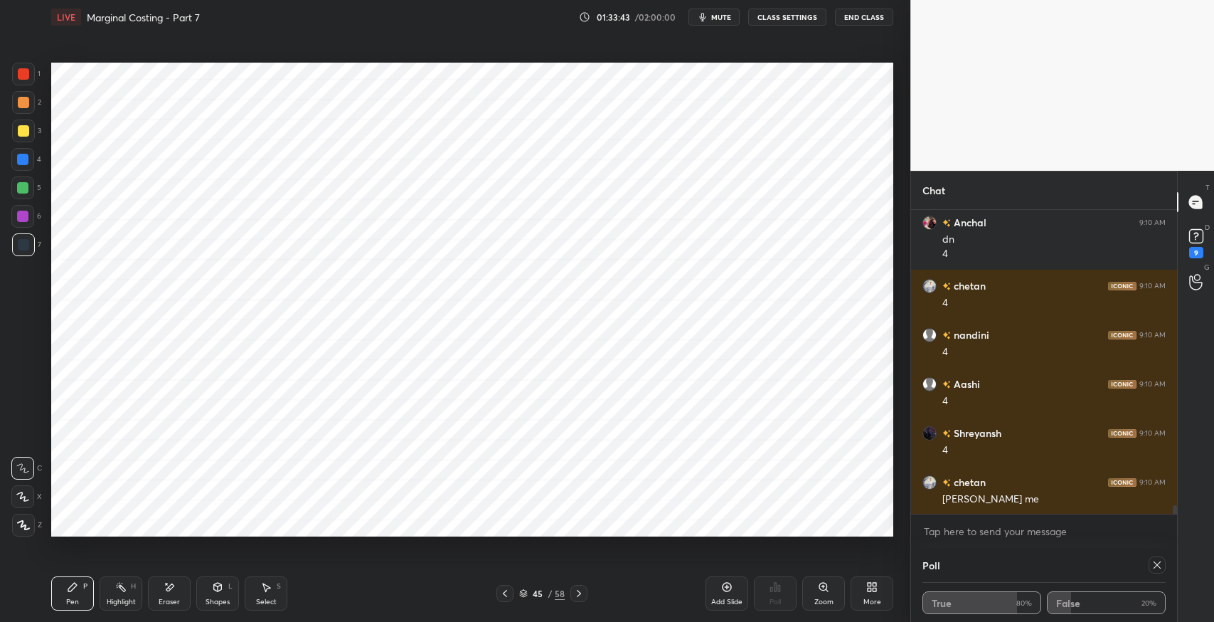
click at [582, 592] on icon at bounding box center [578, 592] width 11 height 11
click at [578, 592] on icon at bounding box center [578, 592] width 11 height 11
click at [575, 591] on icon at bounding box center [578, 592] width 11 height 11
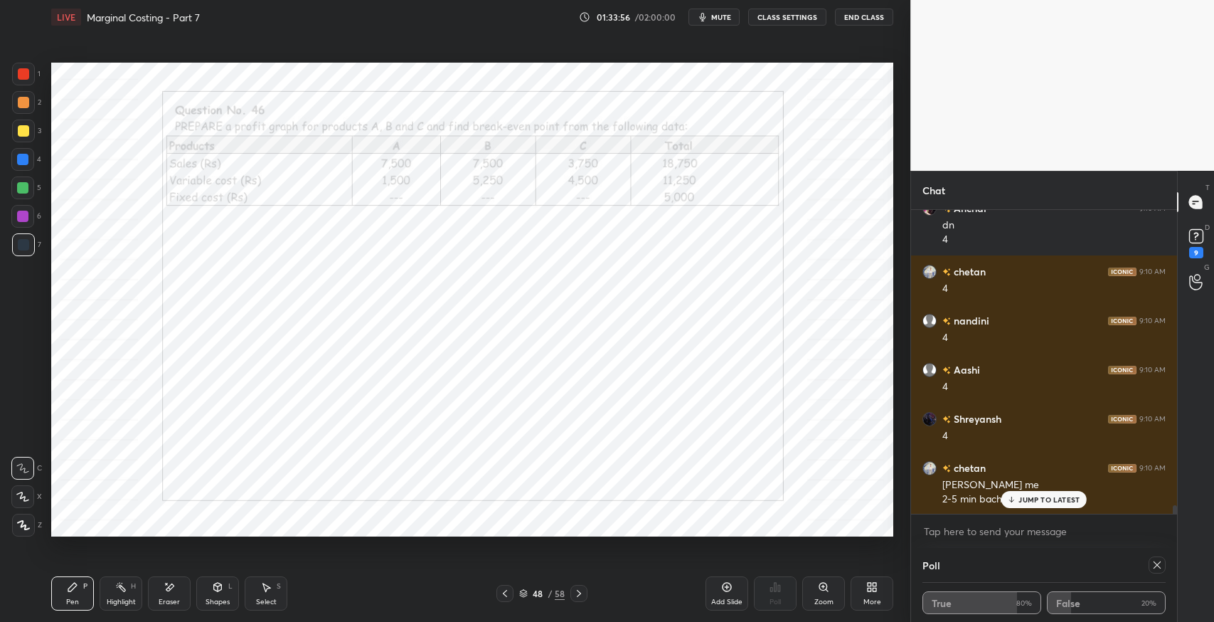
click at [506, 595] on icon at bounding box center [505, 593] width 4 height 7
click at [1018, 501] on div "JUMP TO LATEST" at bounding box center [1043, 499] width 85 height 17
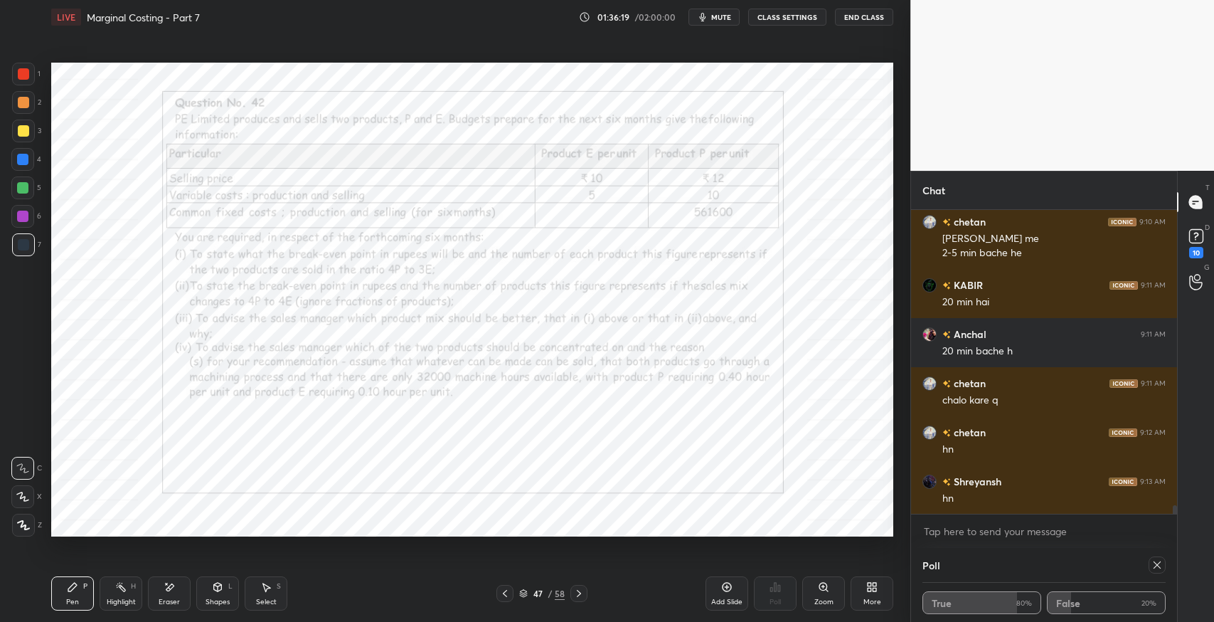
scroll to position [10550, 0]
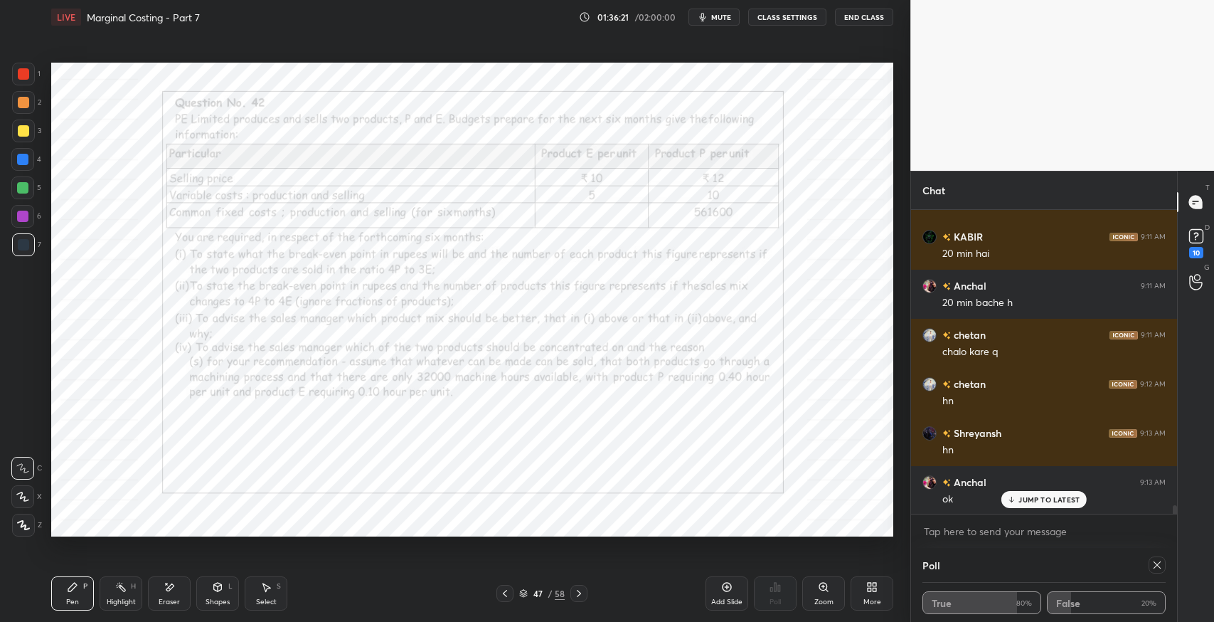
click at [56, 589] on div "Pen P" at bounding box center [72, 593] width 43 height 34
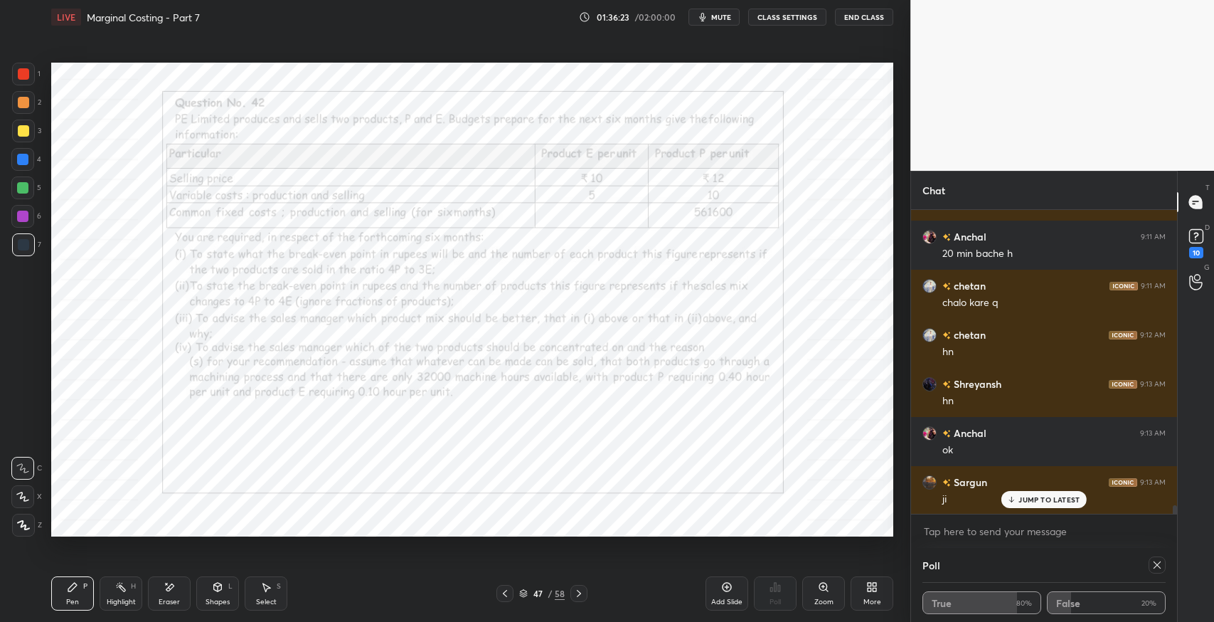
click at [27, 83] on div at bounding box center [23, 74] width 23 height 23
click at [146, 590] on div "Pen P Highlight H Eraser Shapes L Select S" at bounding box center [214, 593] width 327 height 34
click at [162, 592] on div "Eraser" at bounding box center [169, 593] width 43 height 34
click at [78, 595] on div "Pen P" at bounding box center [72, 593] width 43 height 34
click at [169, 590] on icon at bounding box center [170, 586] width 8 height 7
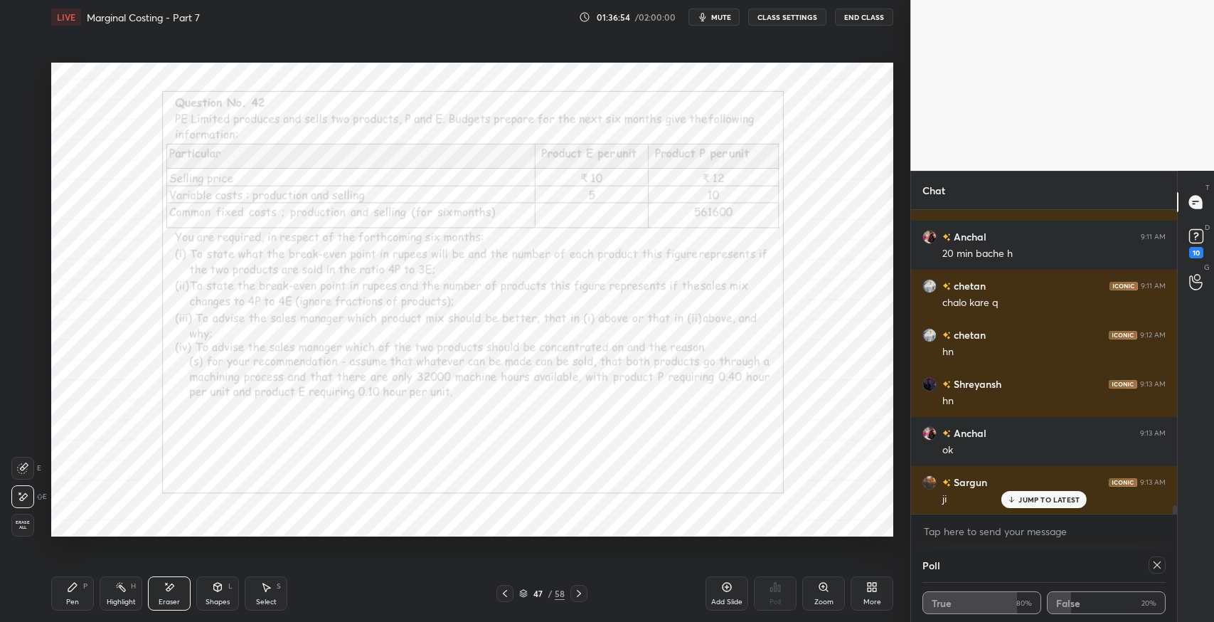
click at [71, 592] on icon at bounding box center [72, 586] width 11 height 11
click at [208, 595] on div "Shapes L" at bounding box center [217, 593] width 43 height 34
click at [172, 596] on div "Eraser" at bounding box center [169, 593] width 43 height 34
click at [64, 600] on div "Pen P" at bounding box center [72, 593] width 43 height 34
click at [257, 601] on div "Select" at bounding box center [266, 601] width 21 height 7
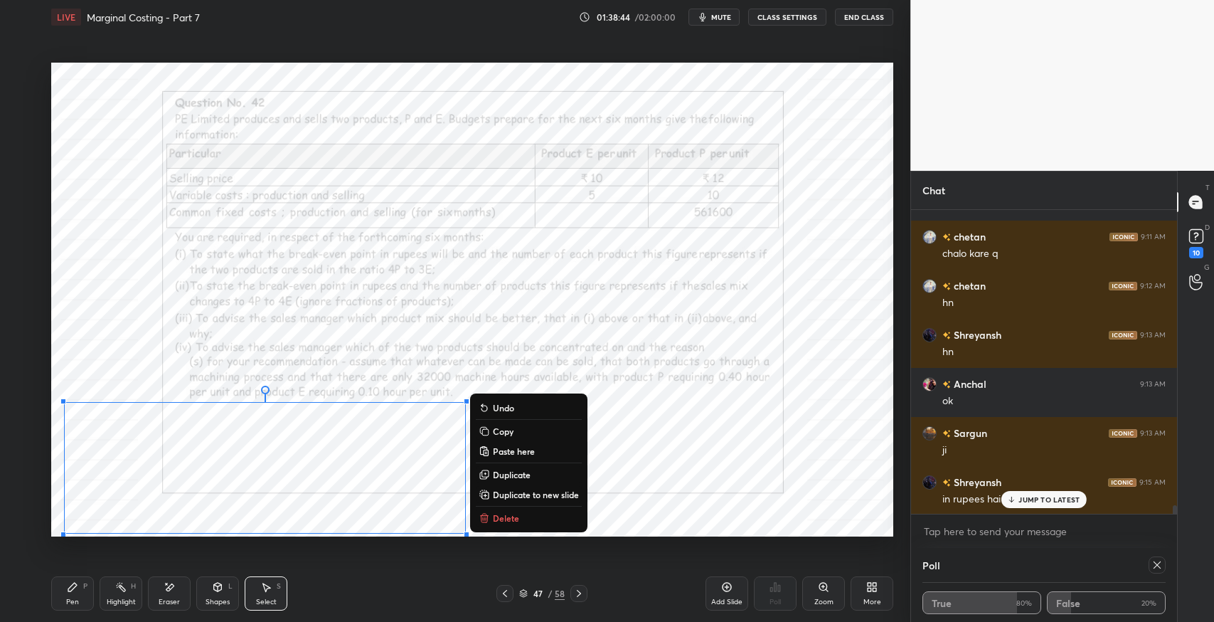
scroll to position [10698, 0]
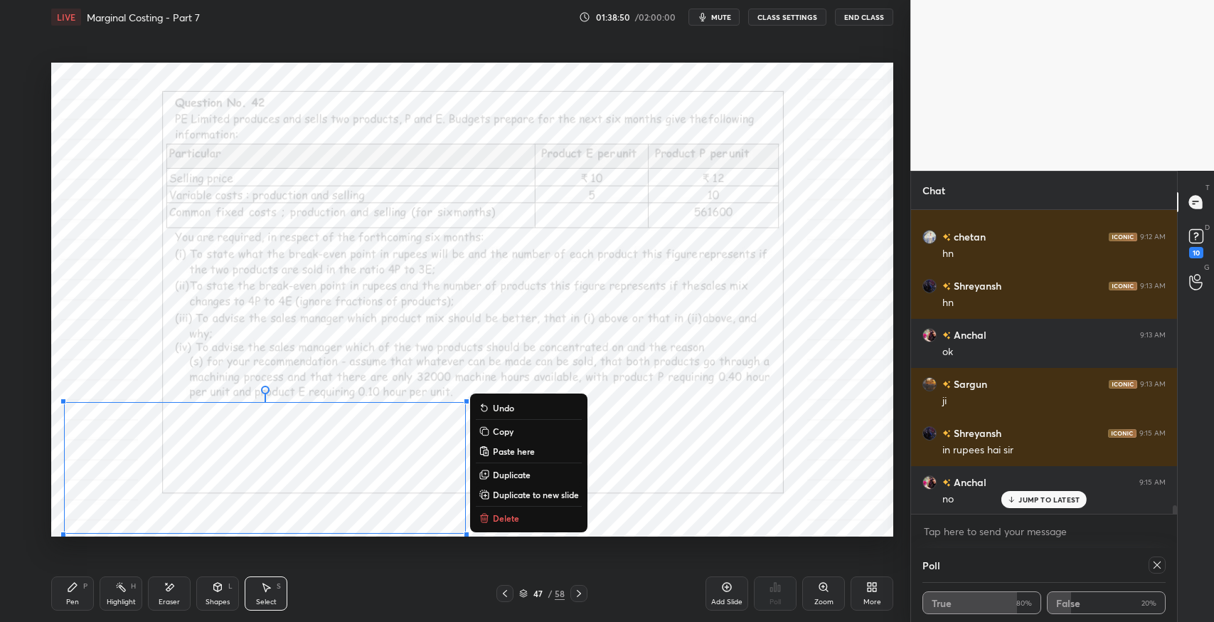
click at [164, 602] on div "Eraser" at bounding box center [169, 601] width 21 height 7
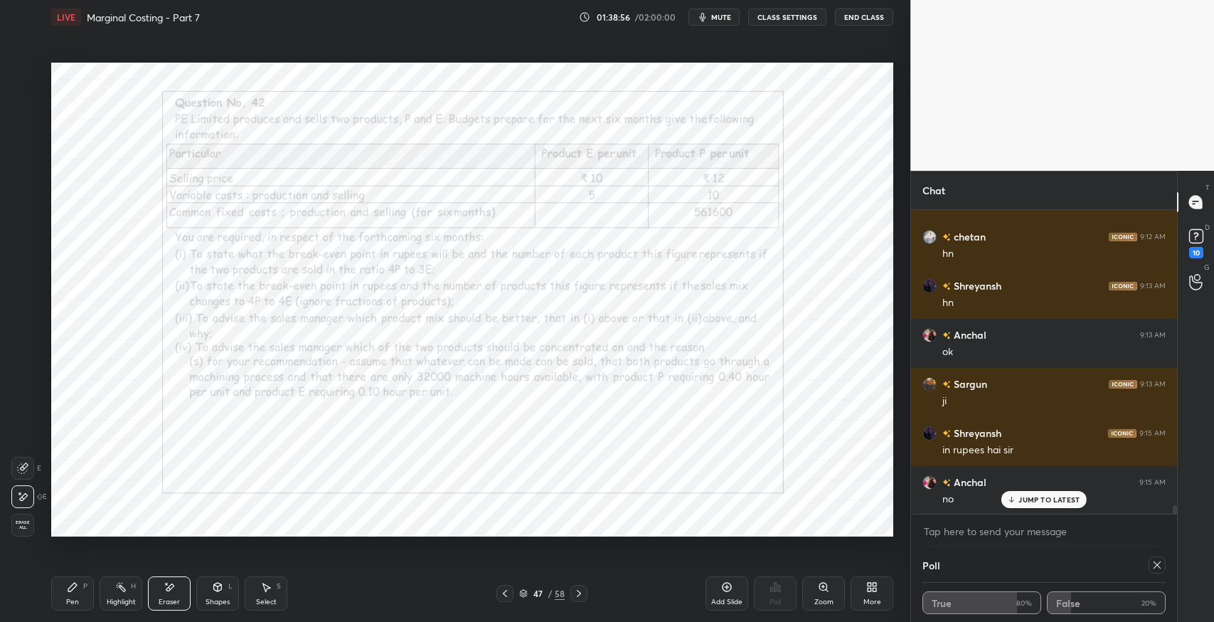
click at [58, 599] on div "Pen P" at bounding box center [72, 593] width 43 height 34
click at [169, 594] on div "Eraser" at bounding box center [169, 593] width 43 height 34
click at [70, 587] on icon at bounding box center [72, 586] width 9 height 9
click at [165, 592] on icon at bounding box center [169, 587] width 11 height 12
click at [29, 473] on div at bounding box center [22, 468] width 23 height 23
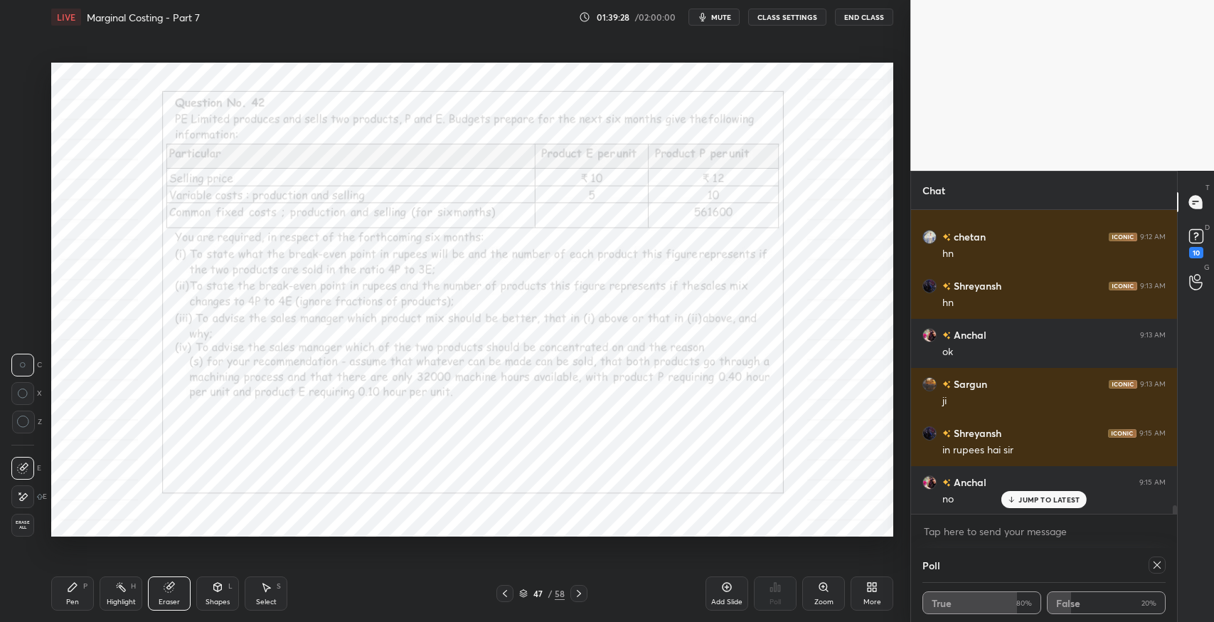
click at [62, 583] on div "Pen P" at bounding box center [72, 593] width 43 height 34
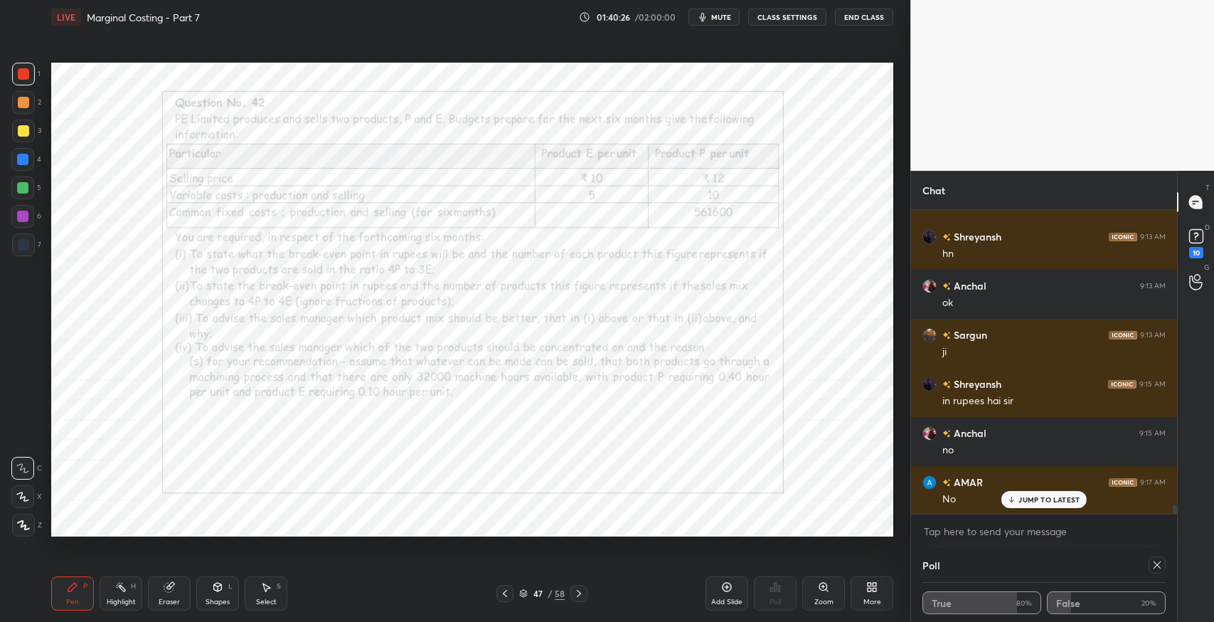
click at [257, 587] on div "Select S" at bounding box center [266, 593] width 43 height 34
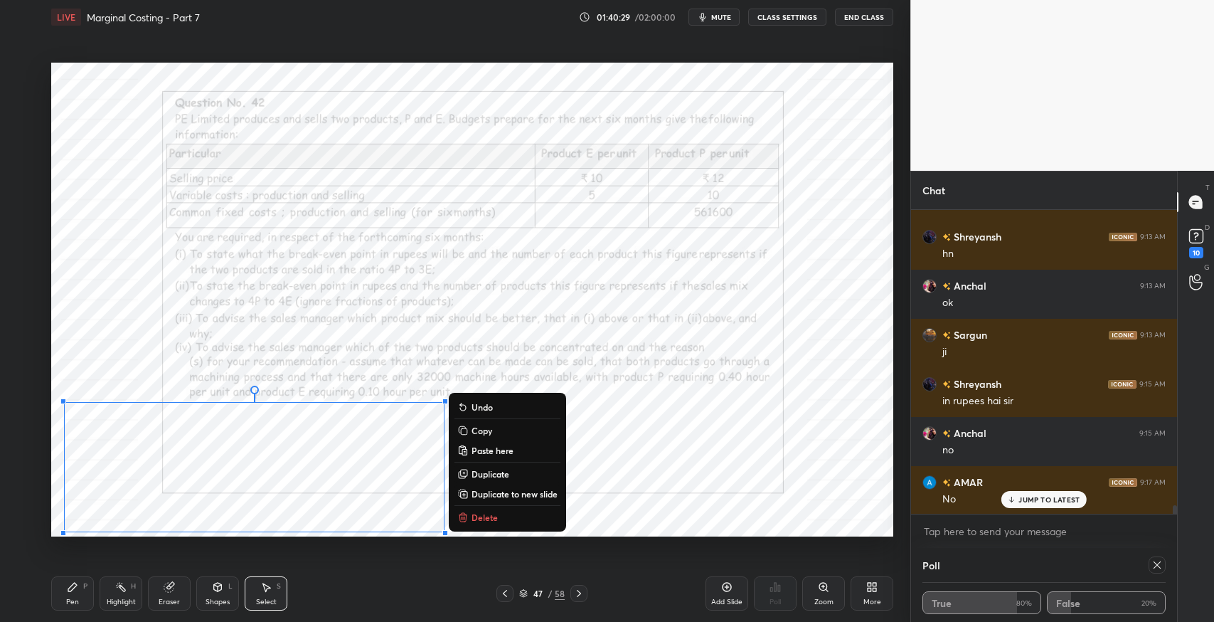
click at [483, 472] on p "Duplicate" at bounding box center [490, 473] width 38 height 11
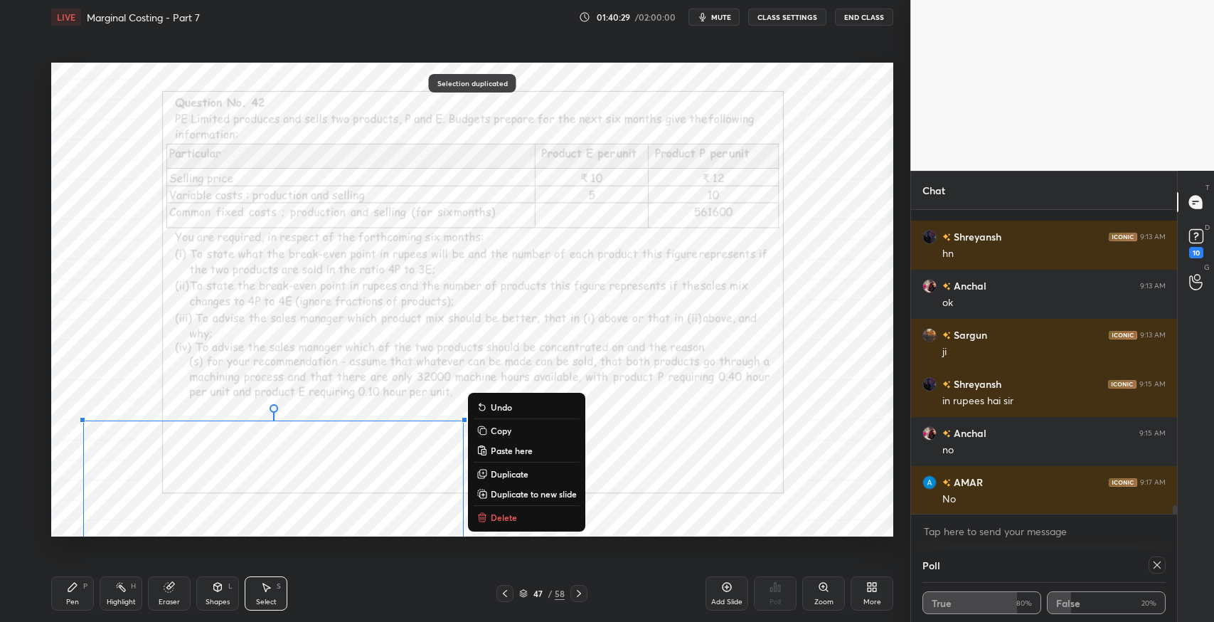
scroll to position [10796, 0]
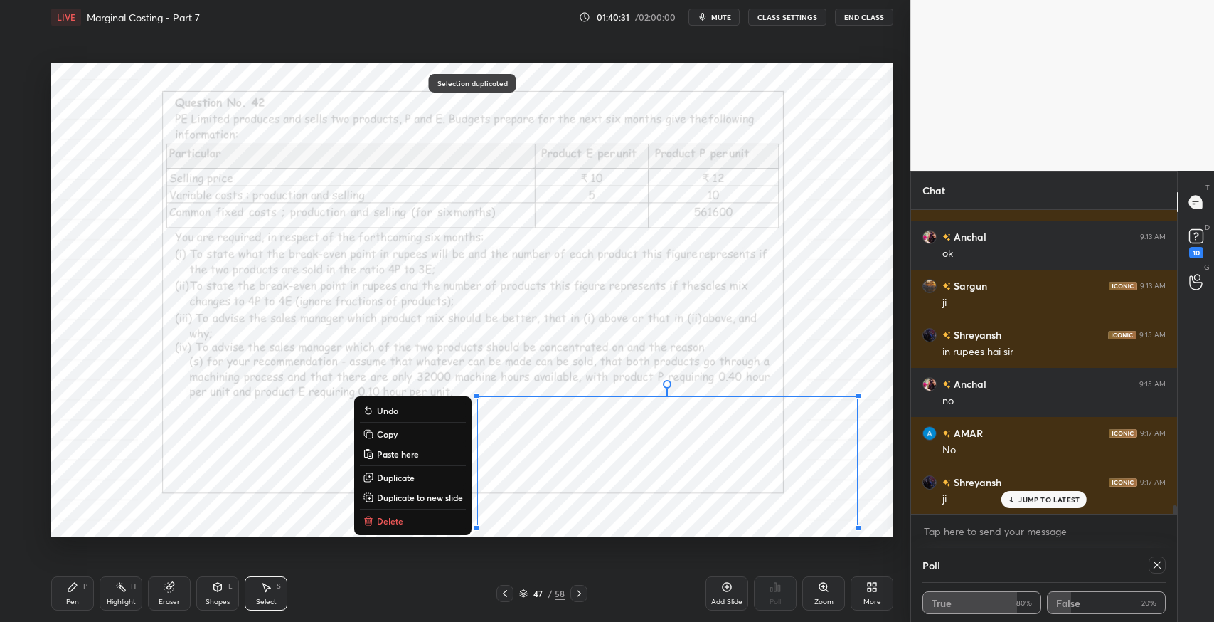
click at [156, 587] on div "Eraser" at bounding box center [169, 593] width 43 height 34
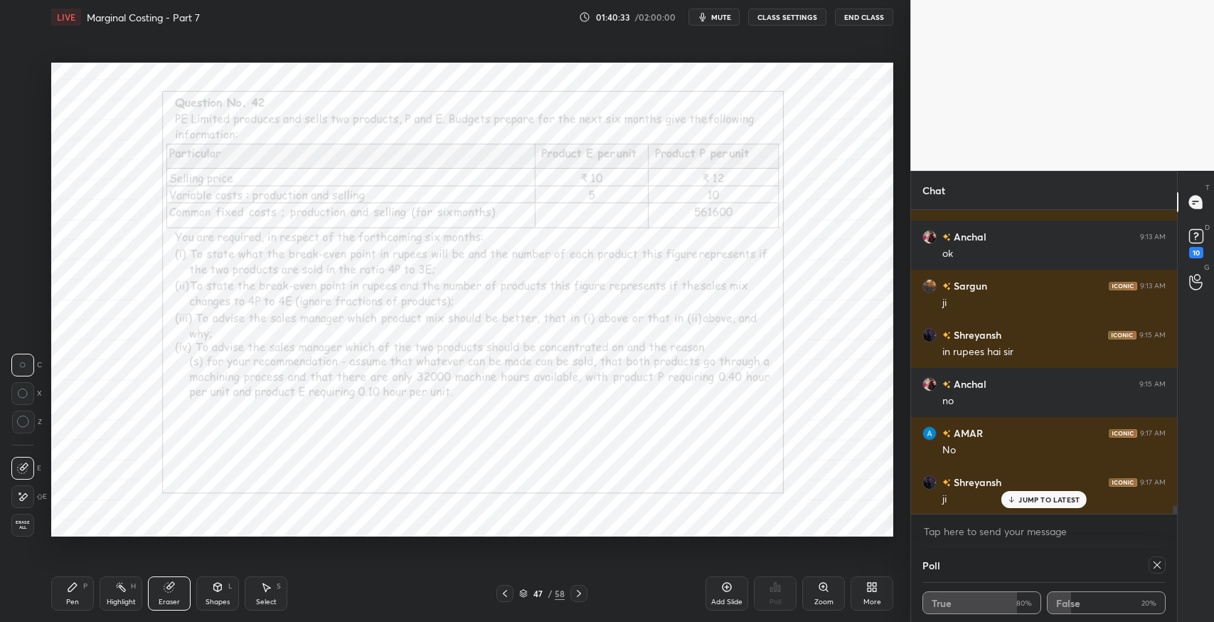
click at [74, 592] on div "Pen P" at bounding box center [72, 593] width 43 height 34
click at [164, 602] on div "Eraser" at bounding box center [169, 601] width 21 height 7
click at [63, 590] on div "Pen P" at bounding box center [72, 593] width 43 height 34
click at [181, 597] on div "Eraser" at bounding box center [169, 593] width 43 height 34
click at [77, 591] on icon at bounding box center [72, 586] width 11 height 11
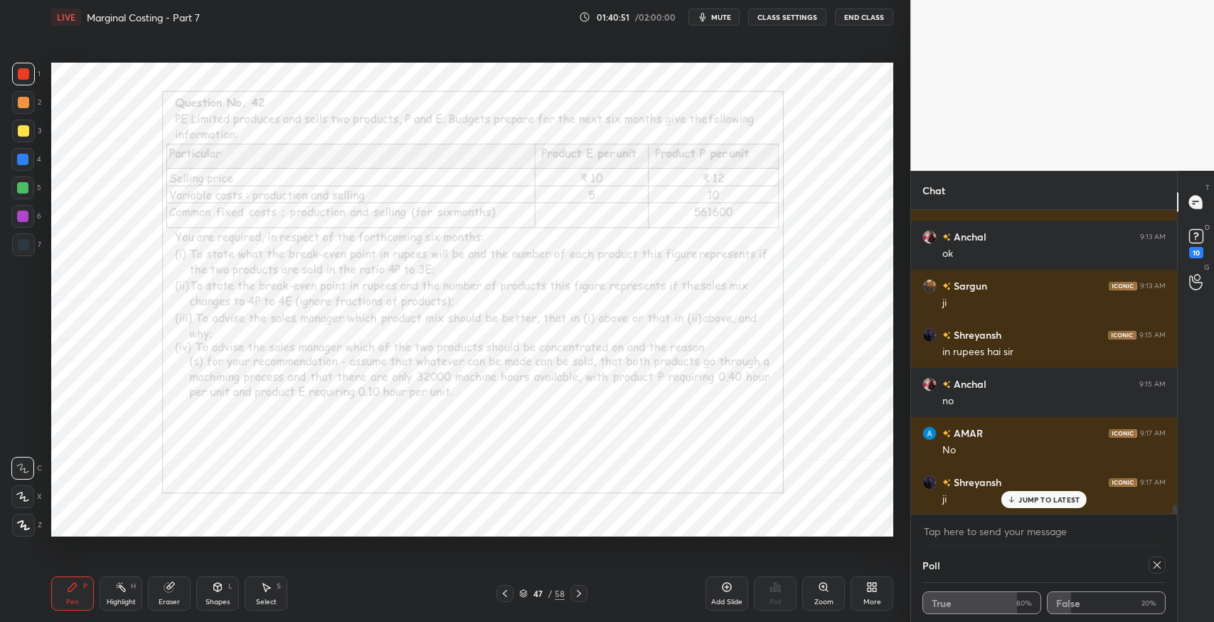
click at [183, 597] on div "Eraser" at bounding box center [169, 593] width 43 height 34
click at [70, 604] on div "Pen" at bounding box center [72, 601] width 13 height 7
click at [176, 599] on div "Eraser" at bounding box center [169, 601] width 21 height 7
click at [64, 597] on div "Pen P" at bounding box center [72, 593] width 43 height 34
click at [171, 592] on div "Eraser" at bounding box center [169, 593] width 43 height 34
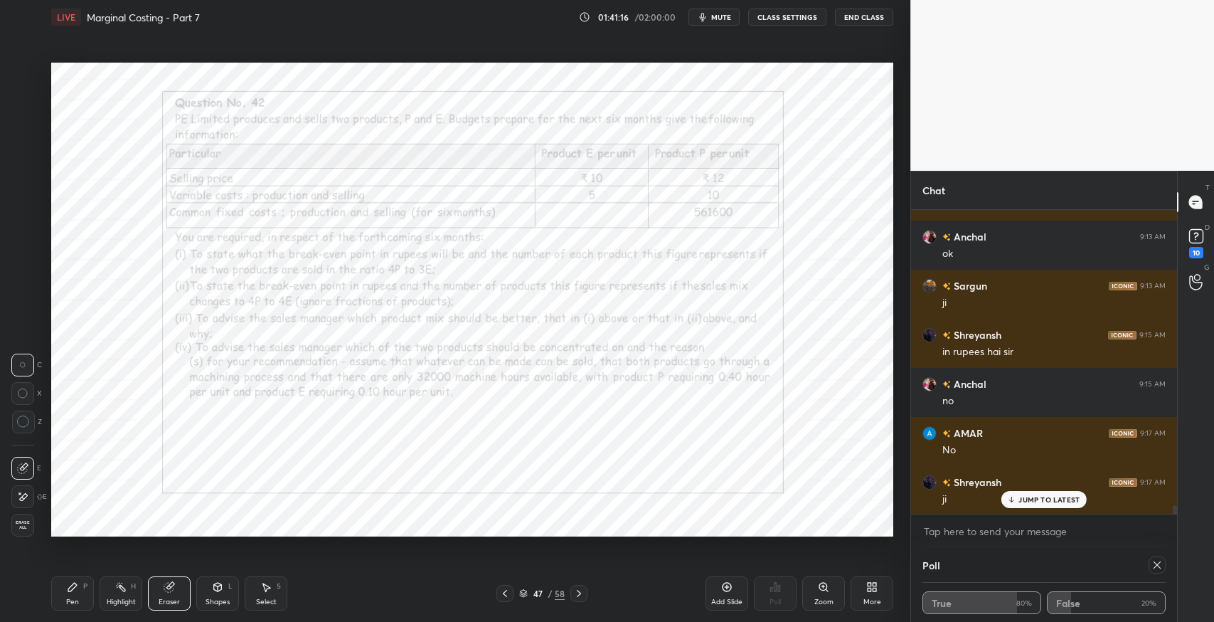
click at [53, 609] on div "Pen P" at bounding box center [72, 593] width 43 height 34
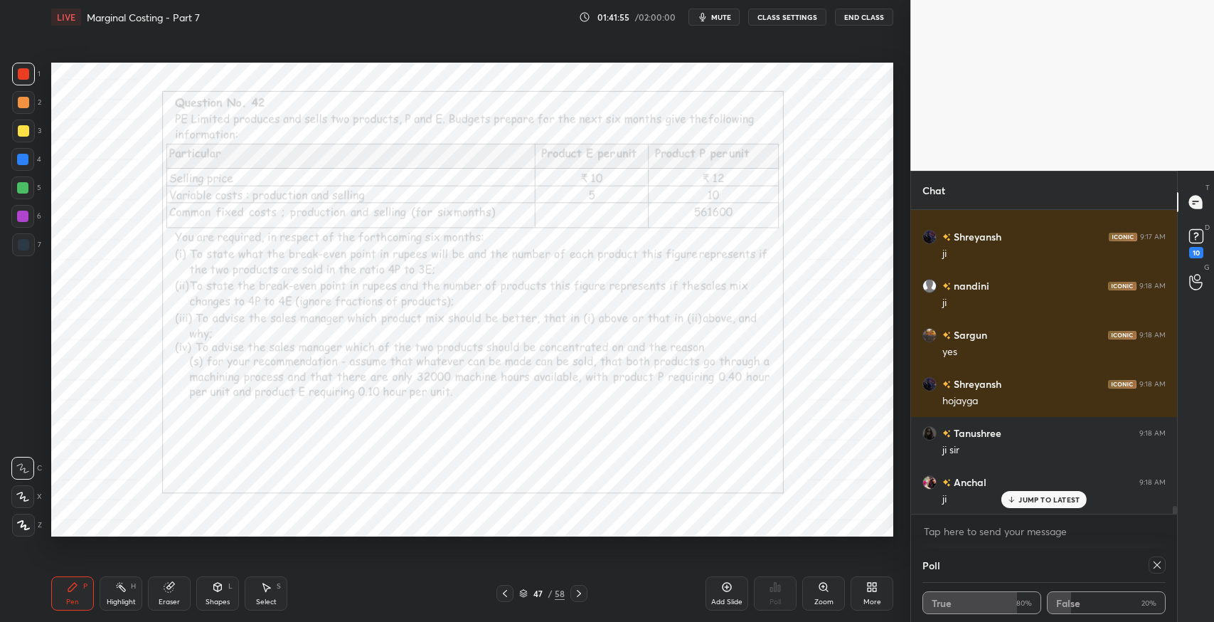
scroll to position [11103, 0]
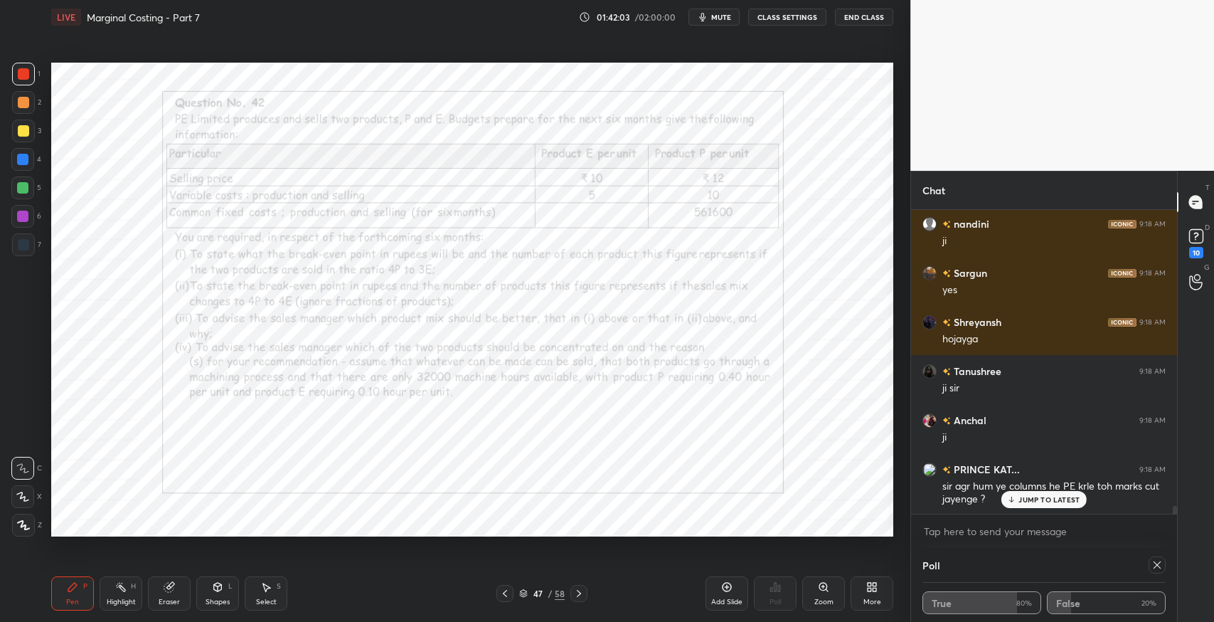
click at [1030, 514] on div "x" at bounding box center [1044, 530] width 266 height 33
click at [1029, 497] on p "JUMP TO LATEST" at bounding box center [1048, 499] width 61 height 9
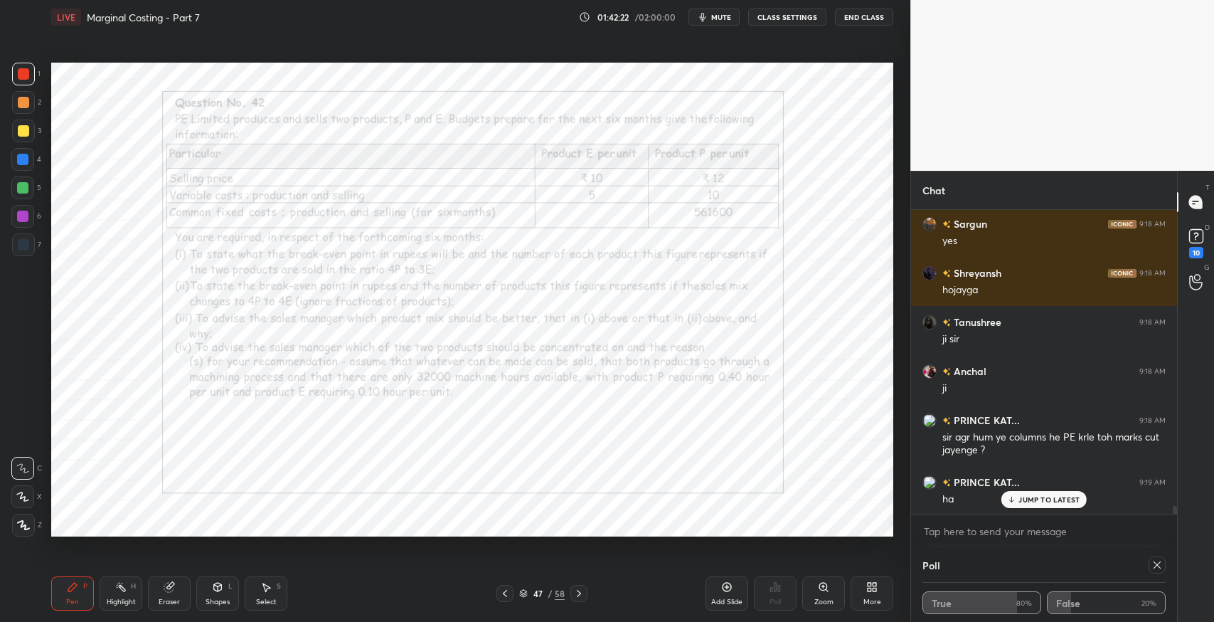
click at [575, 595] on icon at bounding box center [578, 592] width 11 height 11
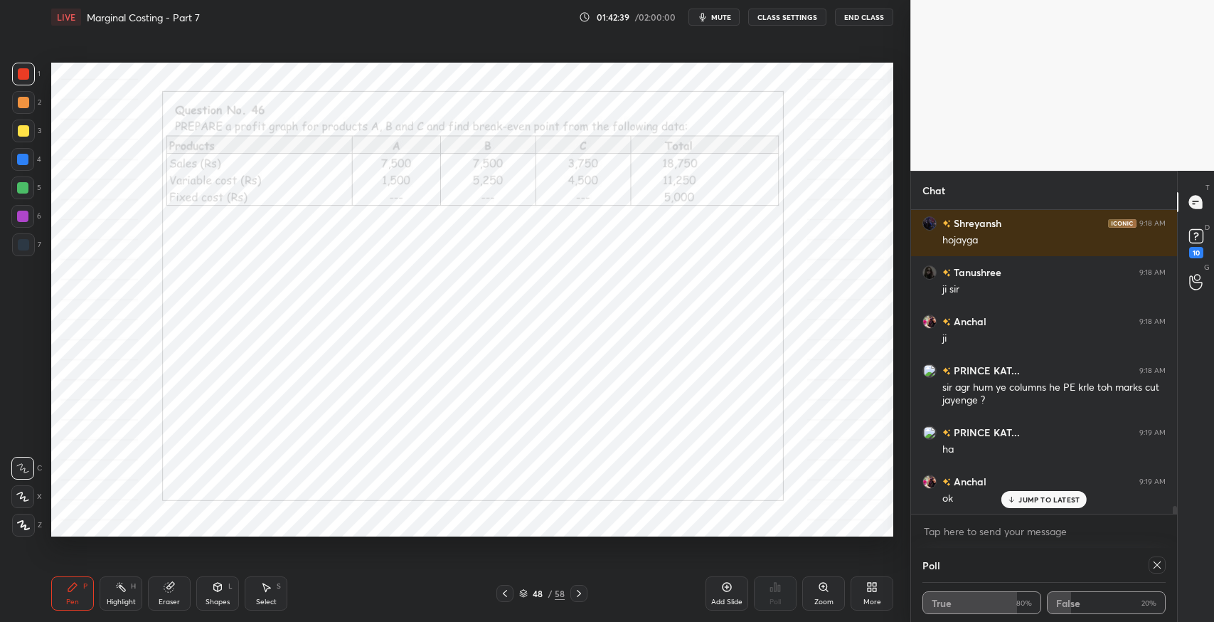
scroll to position [11250, 0]
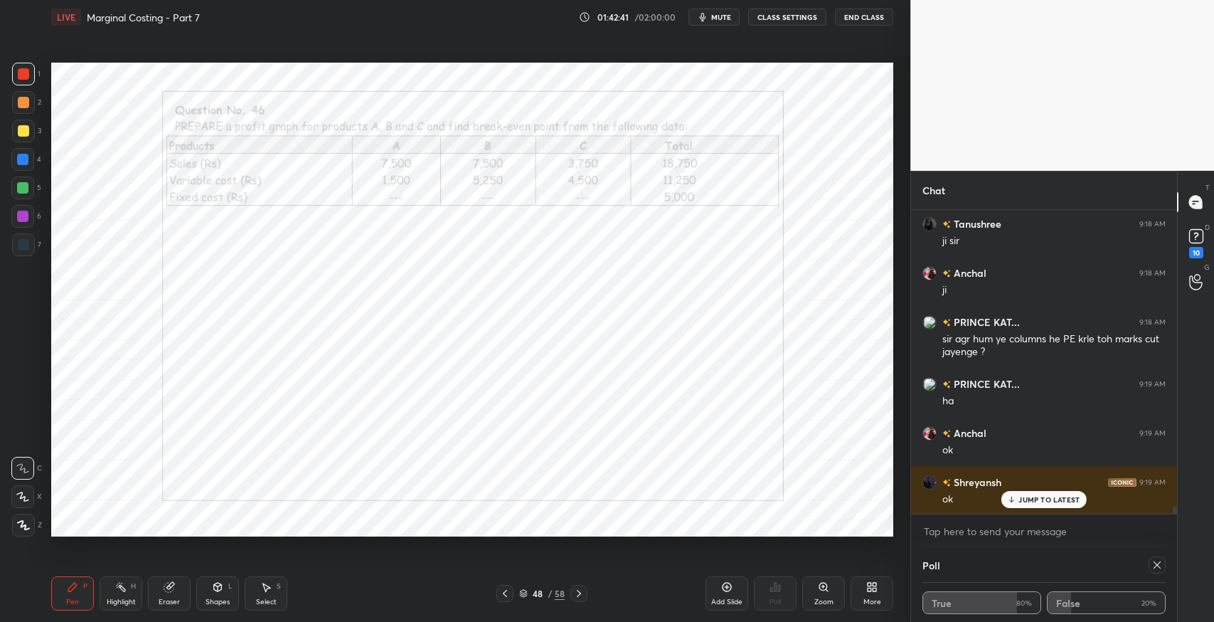
click at [578, 595] on icon at bounding box center [578, 592] width 11 height 11
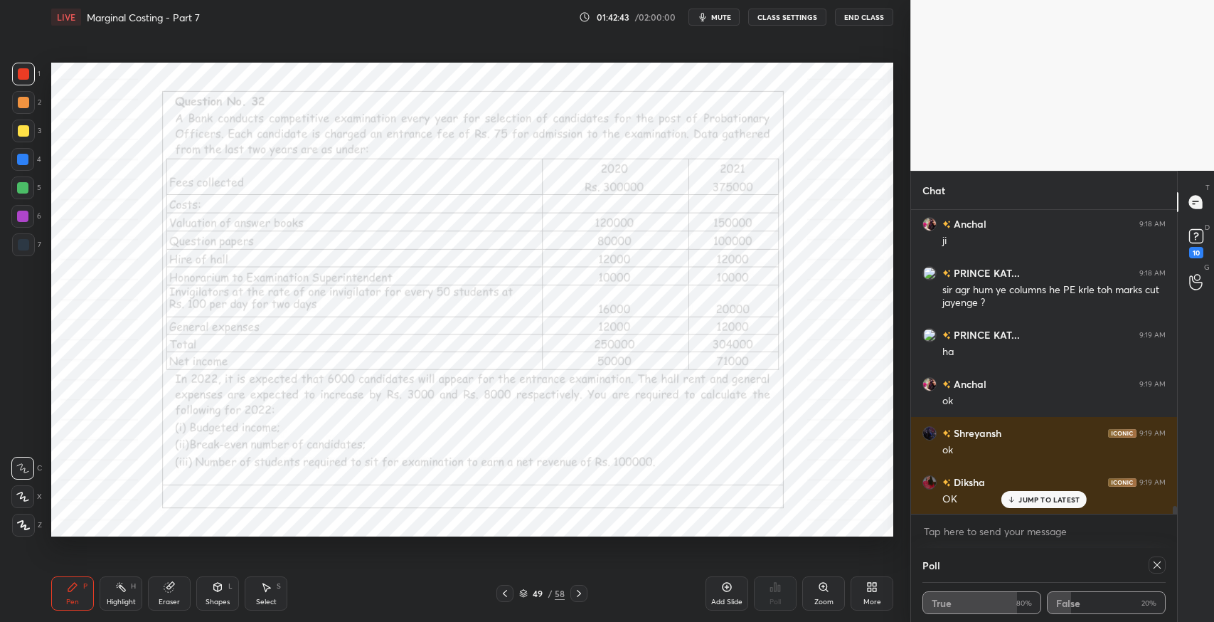
click at [580, 592] on icon at bounding box center [578, 592] width 11 height 11
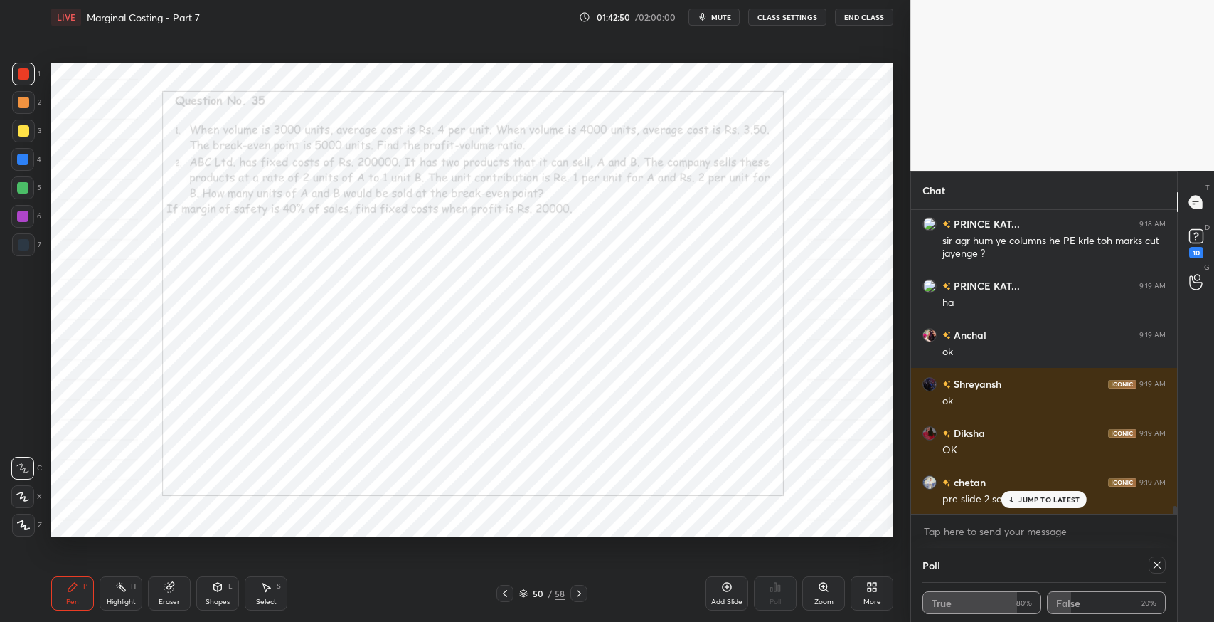
click at [1024, 505] on div "JUMP TO LATEST" at bounding box center [1043, 499] width 85 height 17
click at [504, 596] on icon at bounding box center [504, 592] width 11 height 11
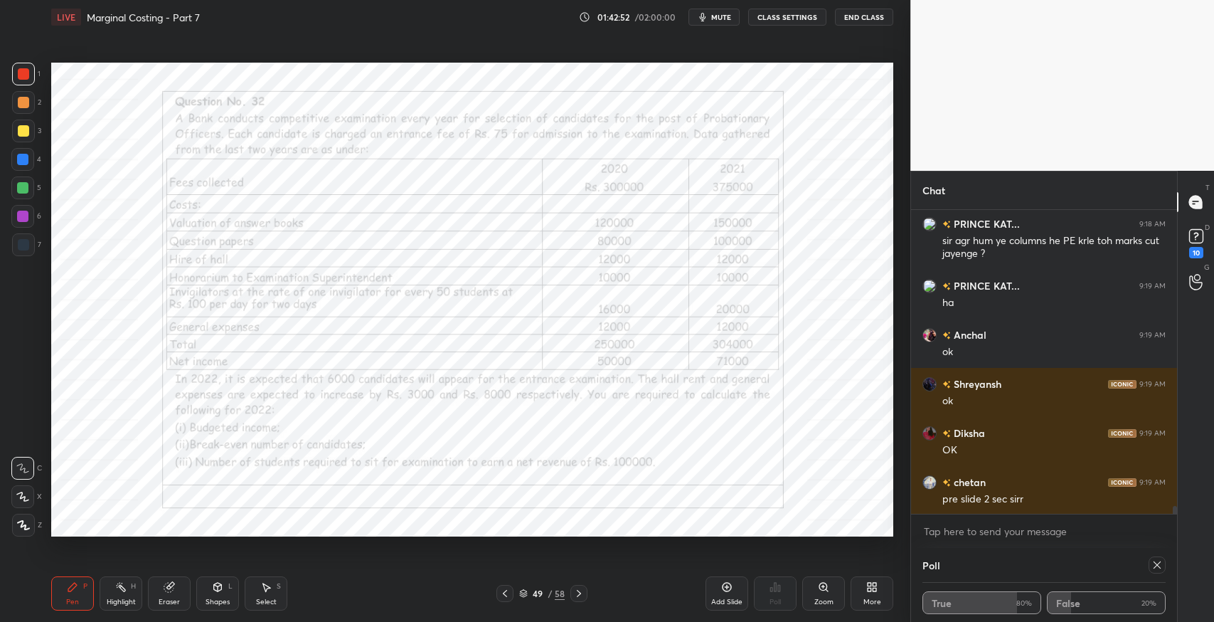
click at [506, 595] on icon at bounding box center [505, 593] width 4 height 7
click at [506, 595] on icon at bounding box center [504, 592] width 11 height 11
click at [74, 598] on div "Pen" at bounding box center [72, 601] width 13 height 7
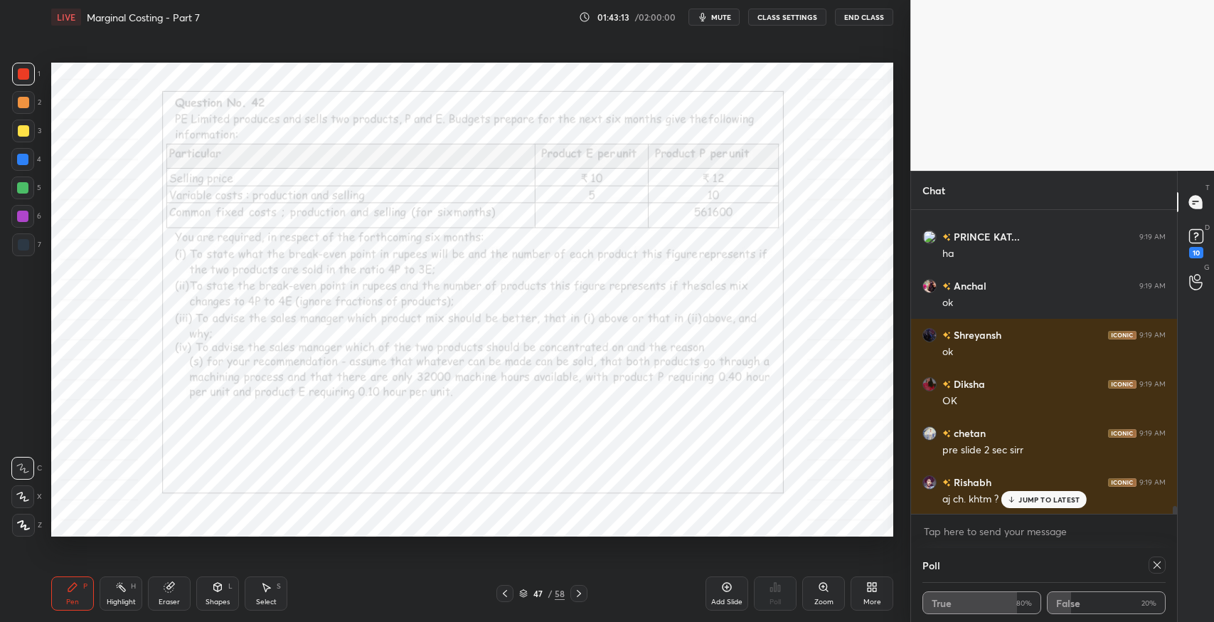
scroll to position [11446, 0]
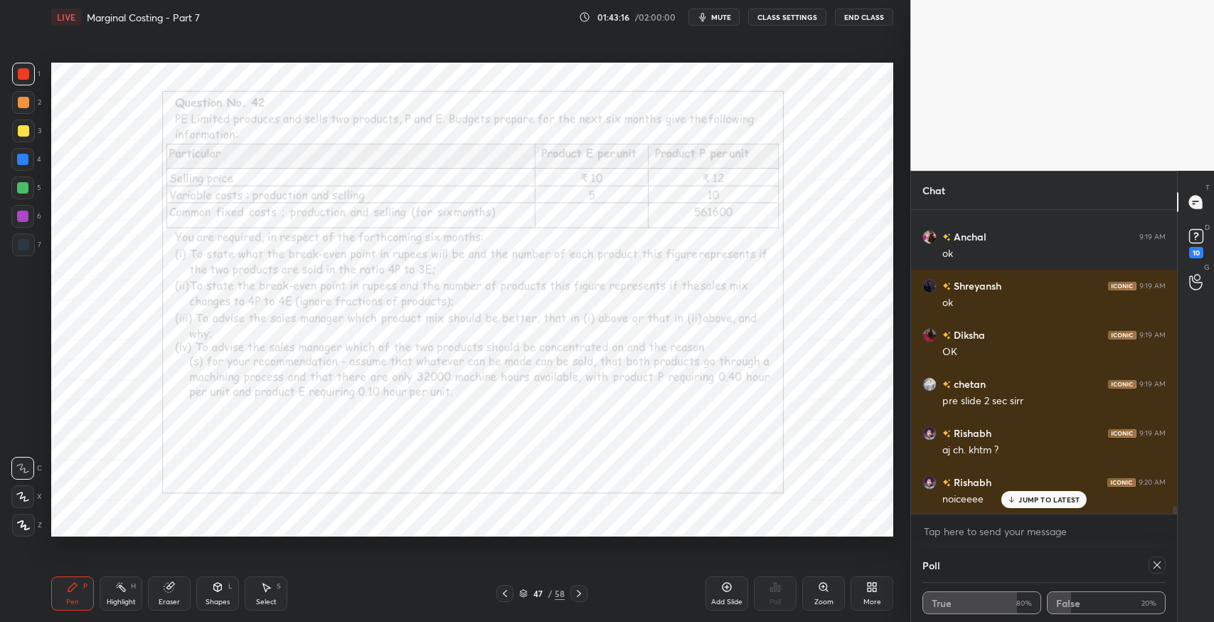
click at [578, 592] on icon at bounding box center [578, 592] width 11 height 11
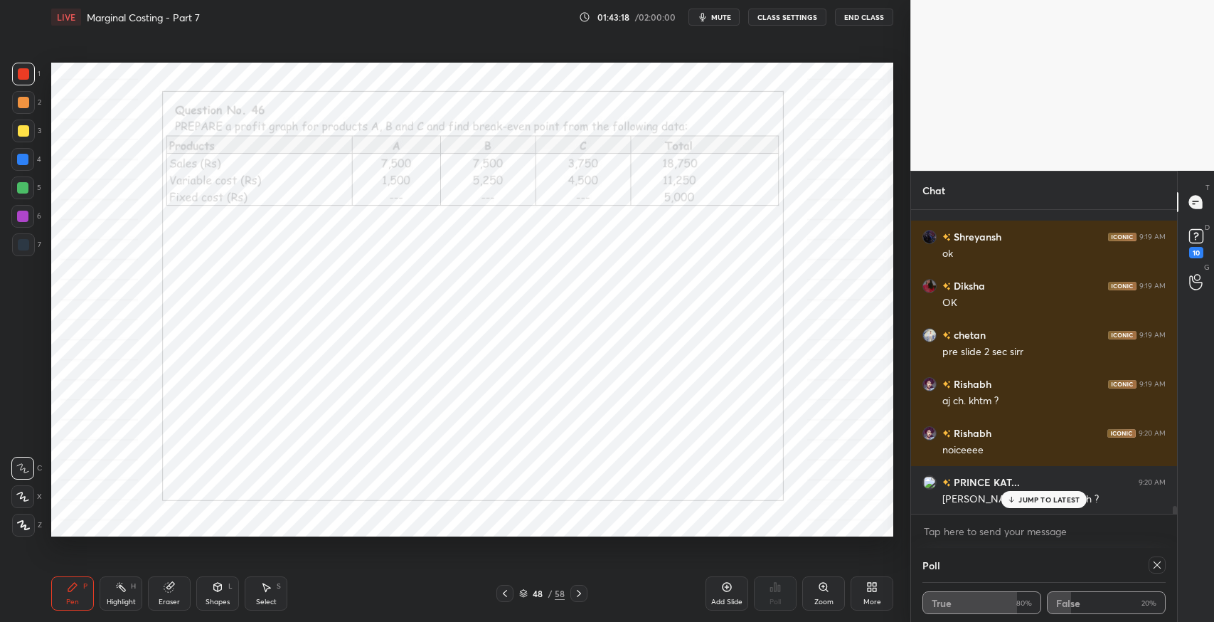
click at [1032, 504] on div "JUMP TO LATEST" at bounding box center [1043, 499] width 85 height 17
click at [585, 595] on div at bounding box center [578, 593] width 17 height 17
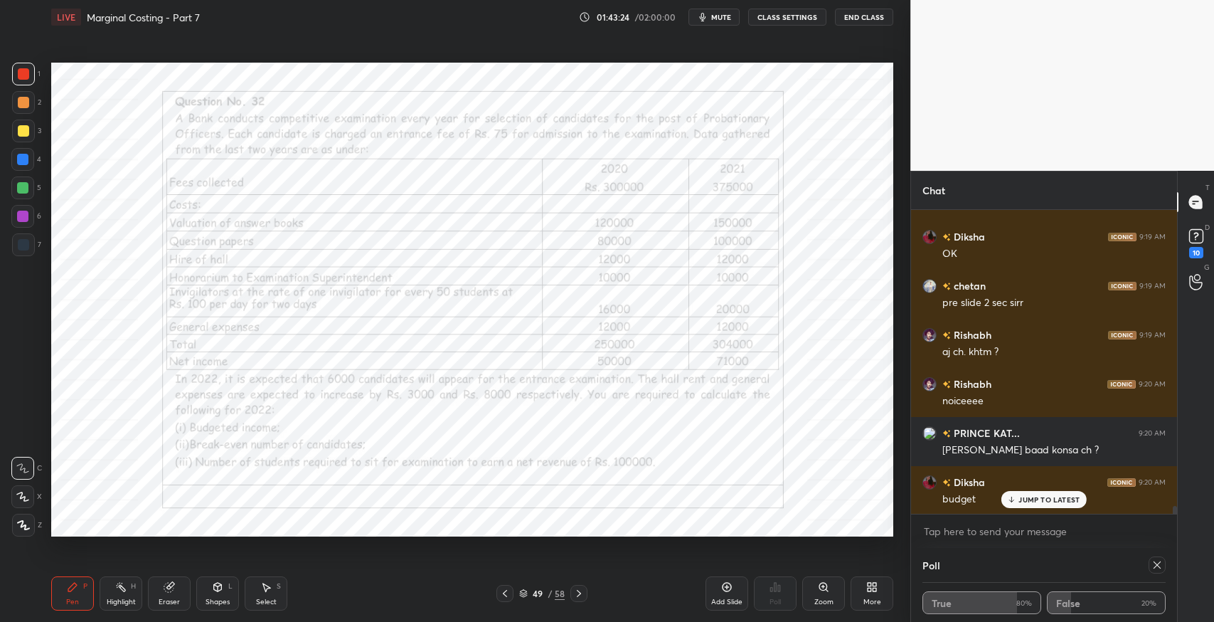
click at [578, 592] on icon at bounding box center [578, 592] width 11 height 11
click at [504, 592] on icon at bounding box center [504, 592] width 11 height 11
click at [510, 590] on icon at bounding box center [504, 592] width 11 height 11
click at [504, 592] on icon at bounding box center [504, 592] width 11 height 11
click at [505, 589] on icon at bounding box center [504, 592] width 11 height 11
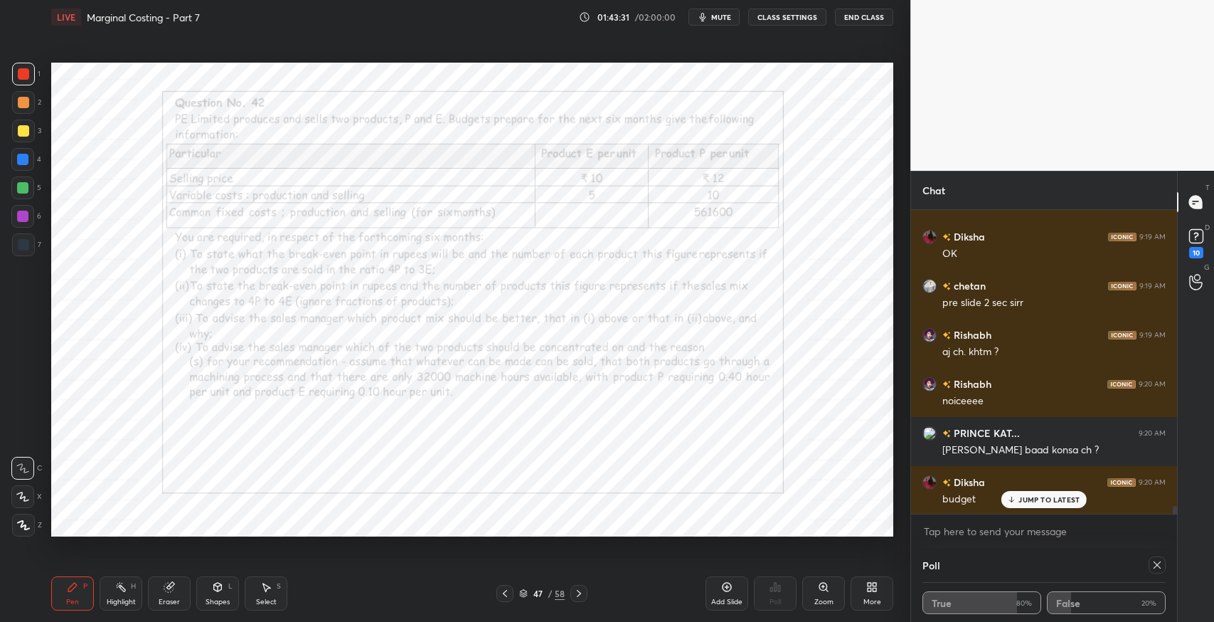
click at [505, 586] on div at bounding box center [504, 593] width 17 height 17
click at [502, 596] on icon at bounding box center [504, 592] width 11 height 11
click at [506, 596] on icon at bounding box center [504, 592] width 11 height 11
click at [503, 597] on icon at bounding box center [504, 592] width 11 height 11
click at [505, 592] on icon at bounding box center [504, 592] width 11 height 11
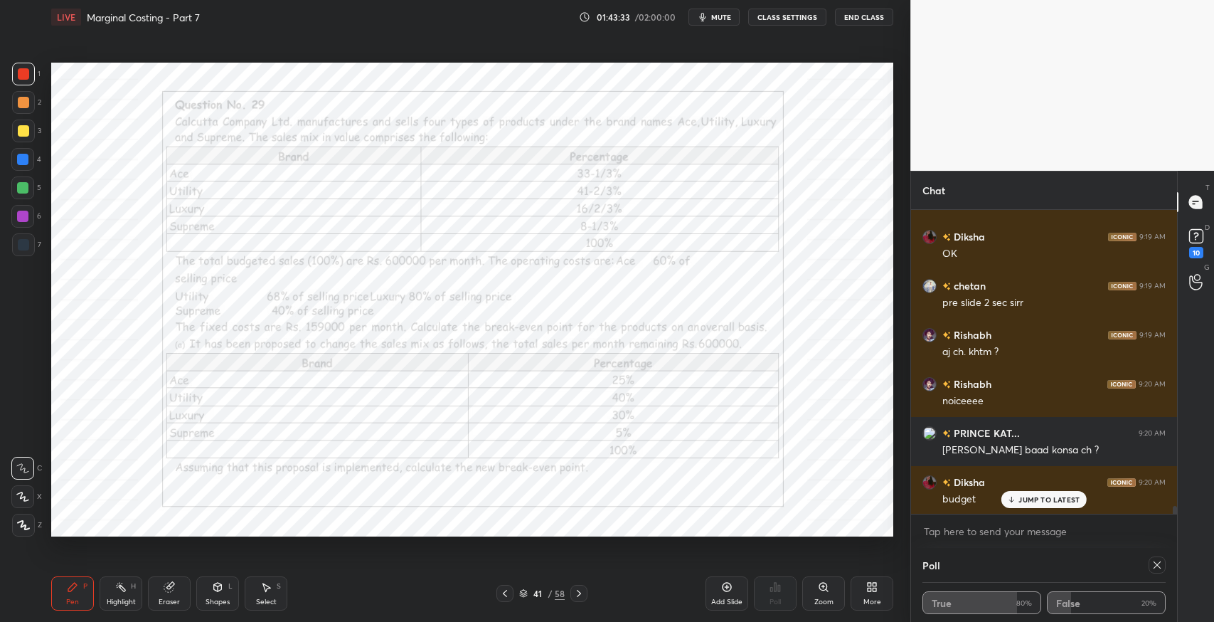
click at [505, 592] on icon at bounding box center [504, 592] width 11 height 11
click at [505, 597] on icon at bounding box center [504, 592] width 11 height 11
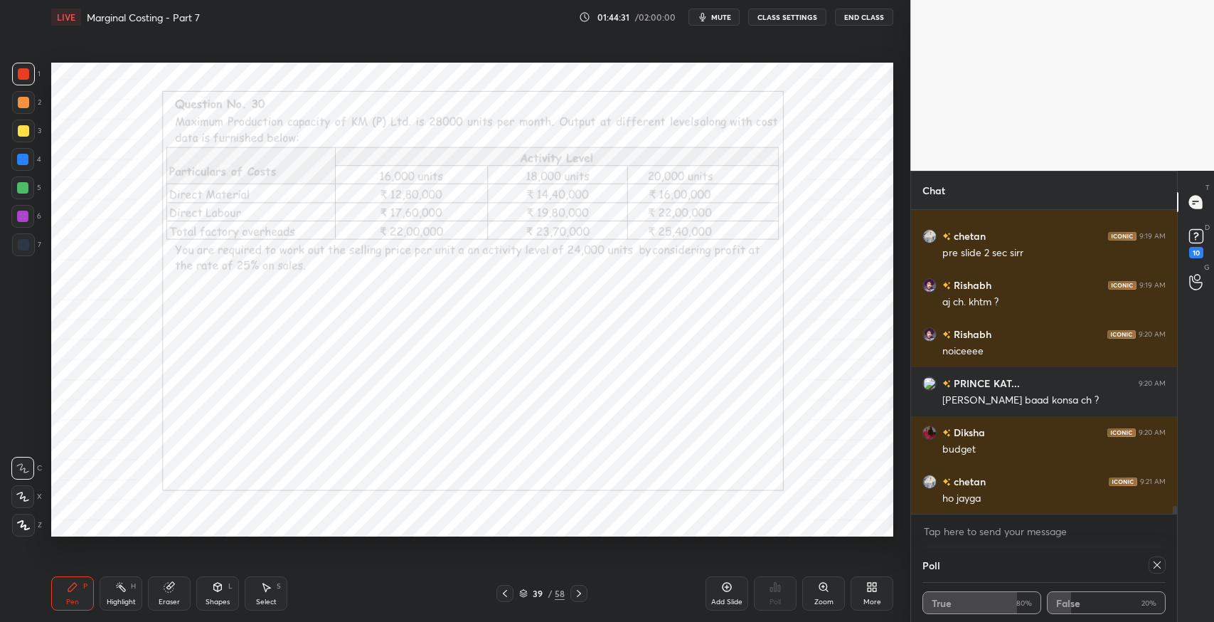
click at [78, 585] on div "Pen P" at bounding box center [72, 593] width 43 height 34
click at [34, 255] on div "7" at bounding box center [26, 244] width 29 height 23
click at [577, 548] on div "Setting up your live class Poll for secs No correct answer Start poll" at bounding box center [472, 299] width 853 height 531
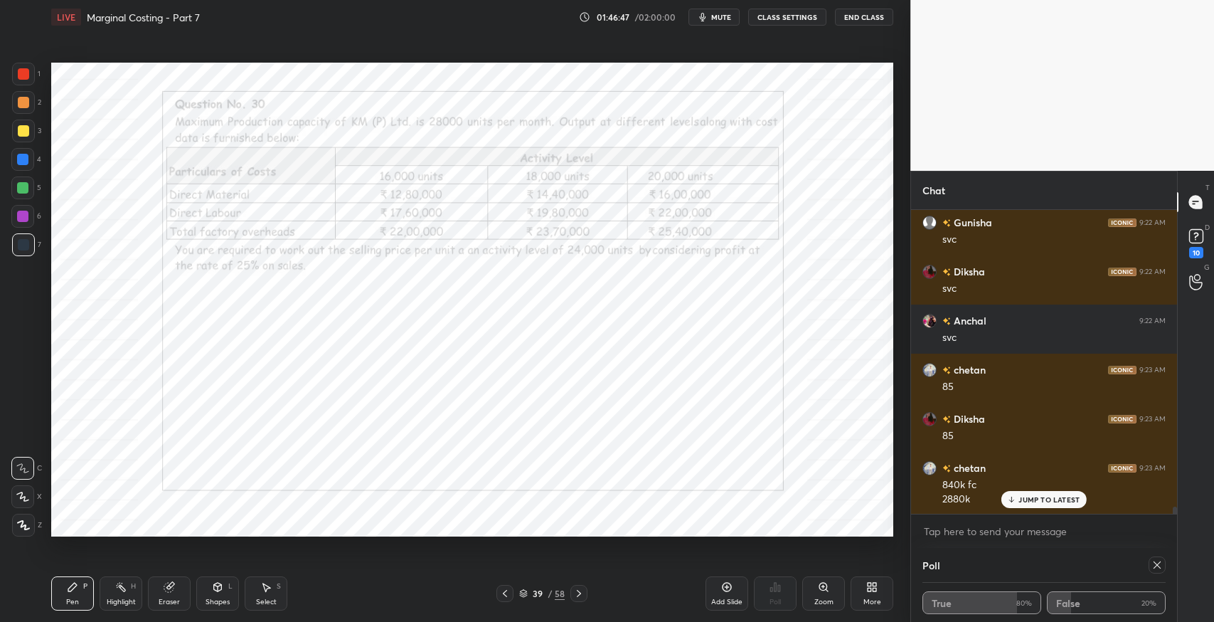
scroll to position [12176, 0]
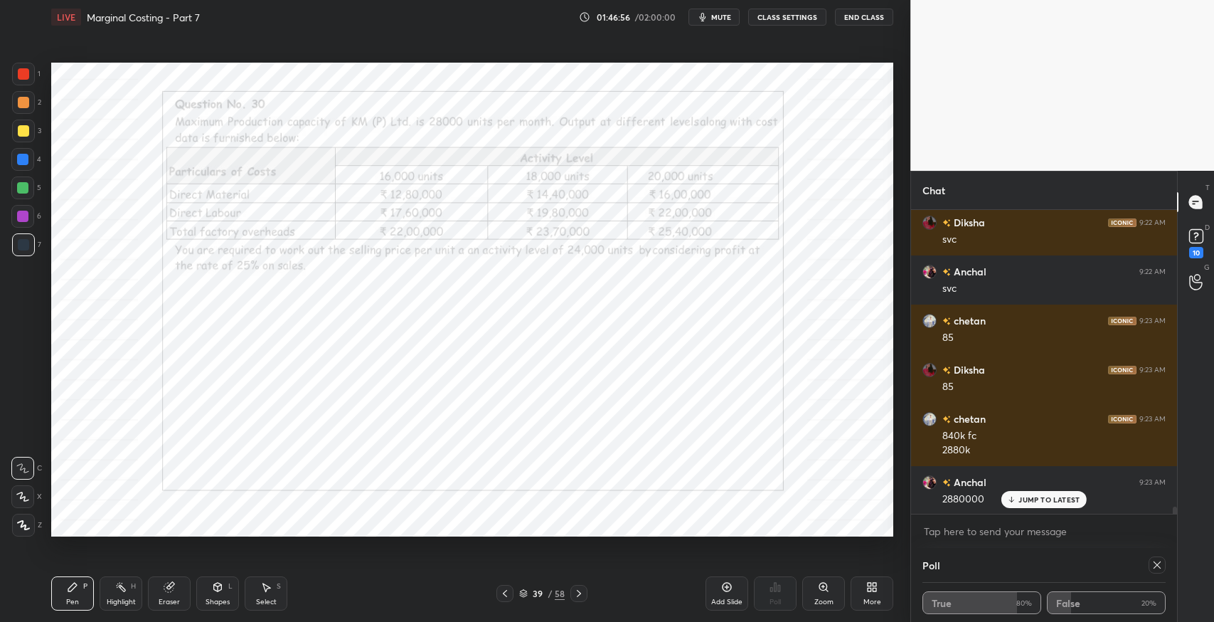
click at [176, 591] on div "Eraser" at bounding box center [169, 593] width 43 height 34
click at [85, 590] on div "P" at bounding box center [85, 585] width 4 height 7
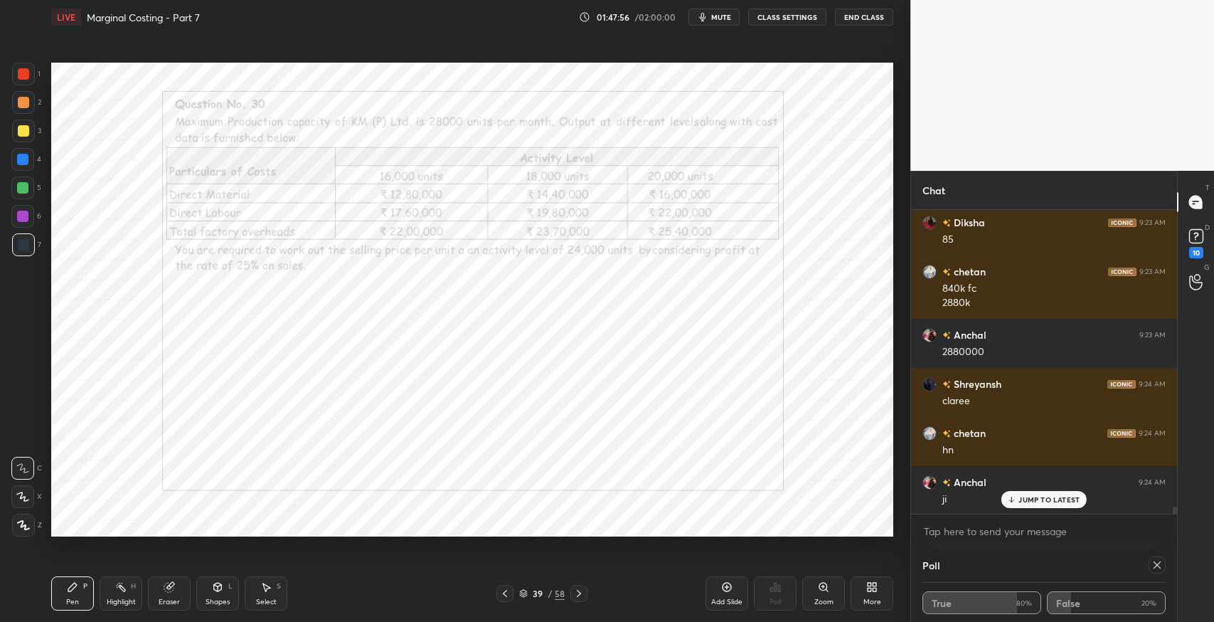
scroll to position [12372, 0]
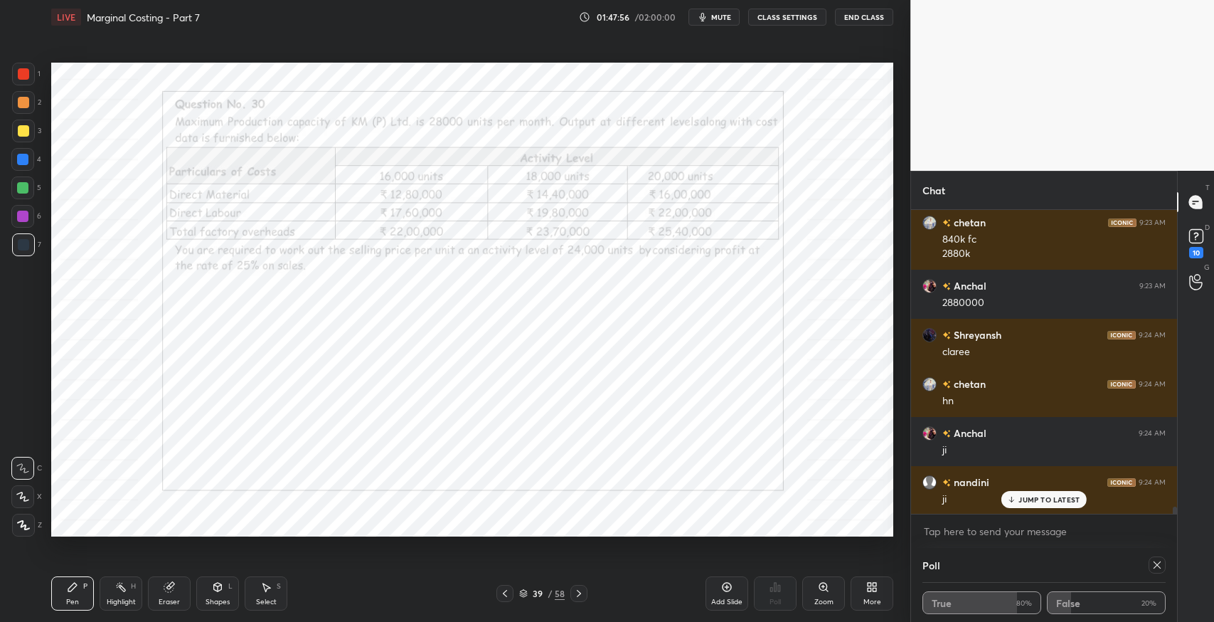
click at [171, 595] on div "Eraser" at bounding box center [169, 593] width 43 height 34
click at [31, 523] on span "Erase all" at bounding box center [22, 525] width 21 height 10
click at [68, 602] on div "Pen" at bounding box center [72, 601] width 13 height 7
click at [170, 596] on div "Eraser" at bounding box center [169, 593] width 43 height 34
click at [166, 590] on icon at bounding box center [168, 586] width 9 height 9
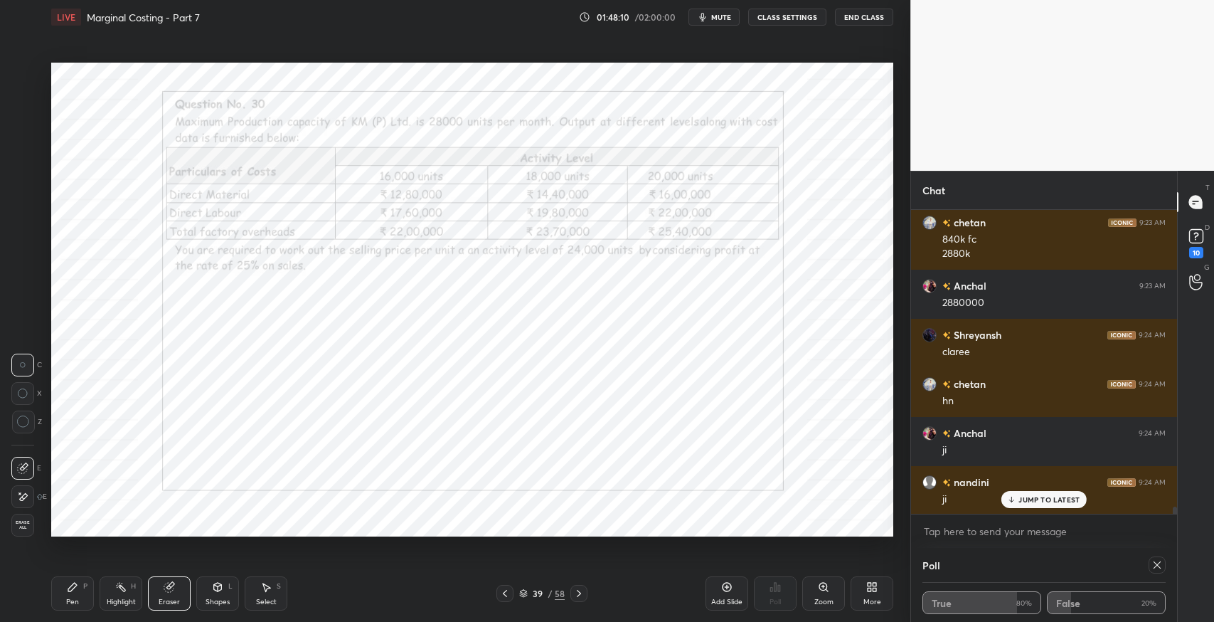
click at [55, 602] on div "Pen P" at bounding box center [72, 593] width 43 height 34
click at [270, 577] on div "Select S" at bounding box center [266, 593] width 43 height 34
click at [77, 581] on icon at bounding box center [72, 586] width 11 height 11
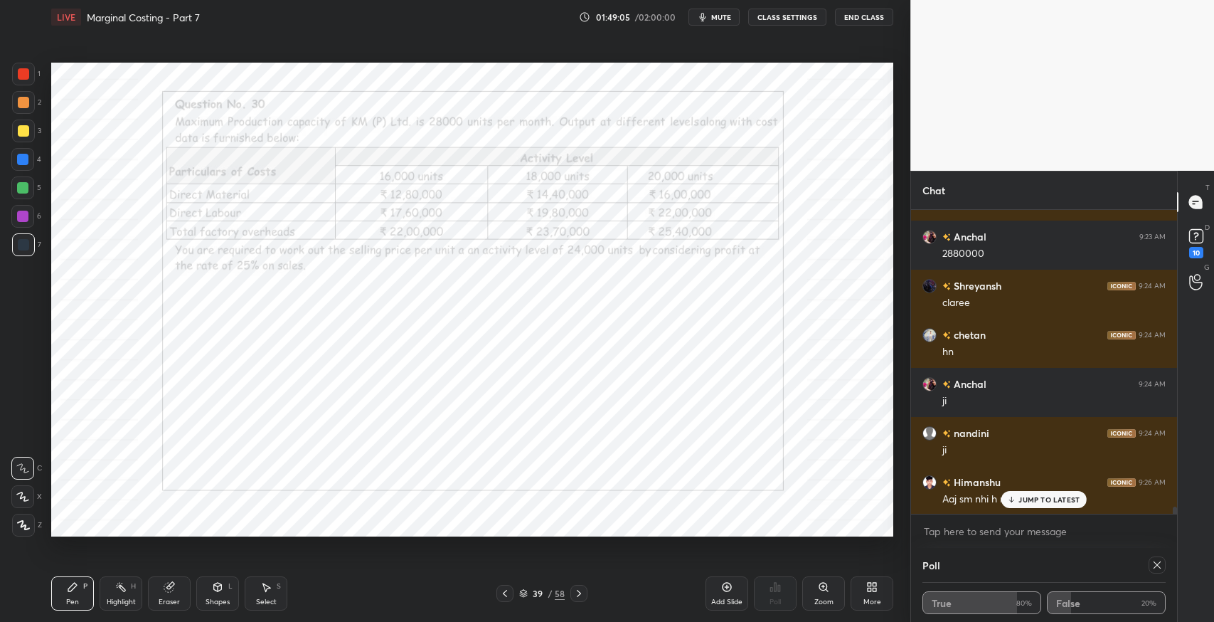
click at [1020, 499] on p "JUMP TO LATEST" at bounding box center [1048, 499] width 61 height 9
click at [256, 595] on div "Select S" at bounding box center [266, 593] width 43 height 34
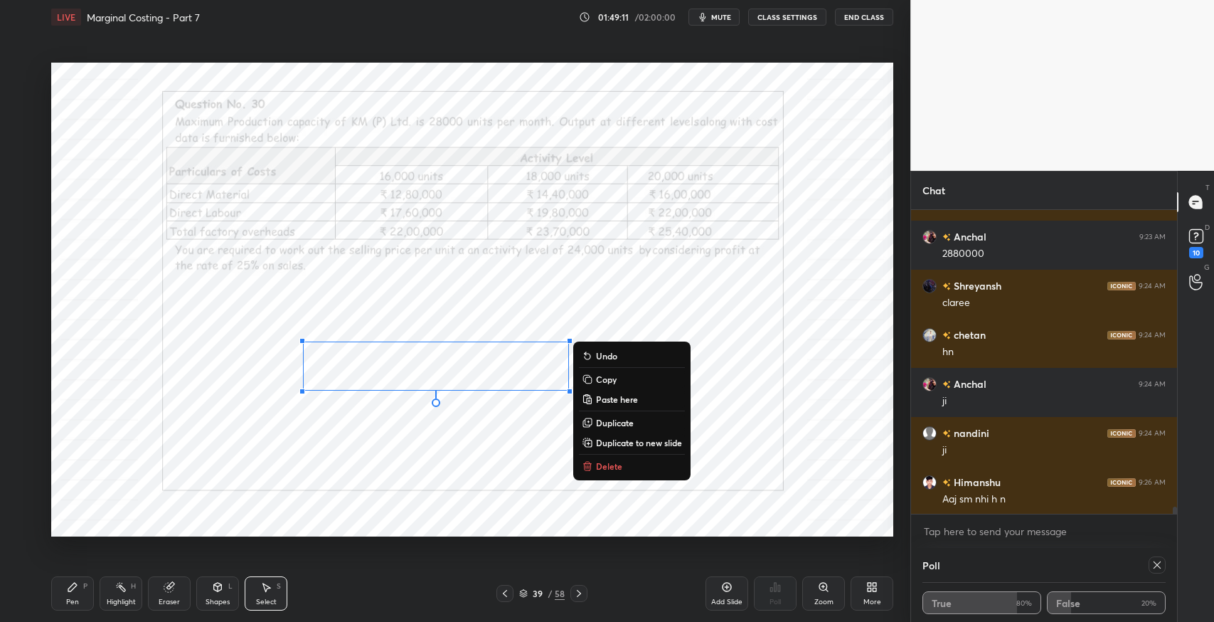
click at [75, 590] on icon at bounding box center [72, 586] width 11 height 11
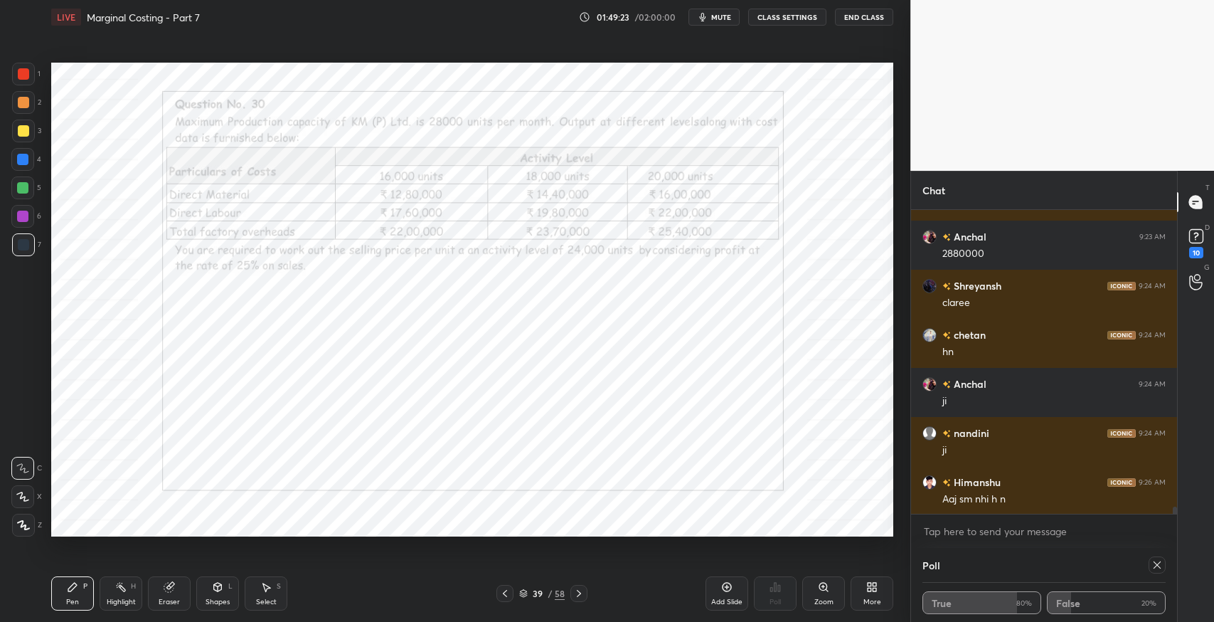
click at [212, 588] on icon at bounding box center [217, 586] width 11 height 11
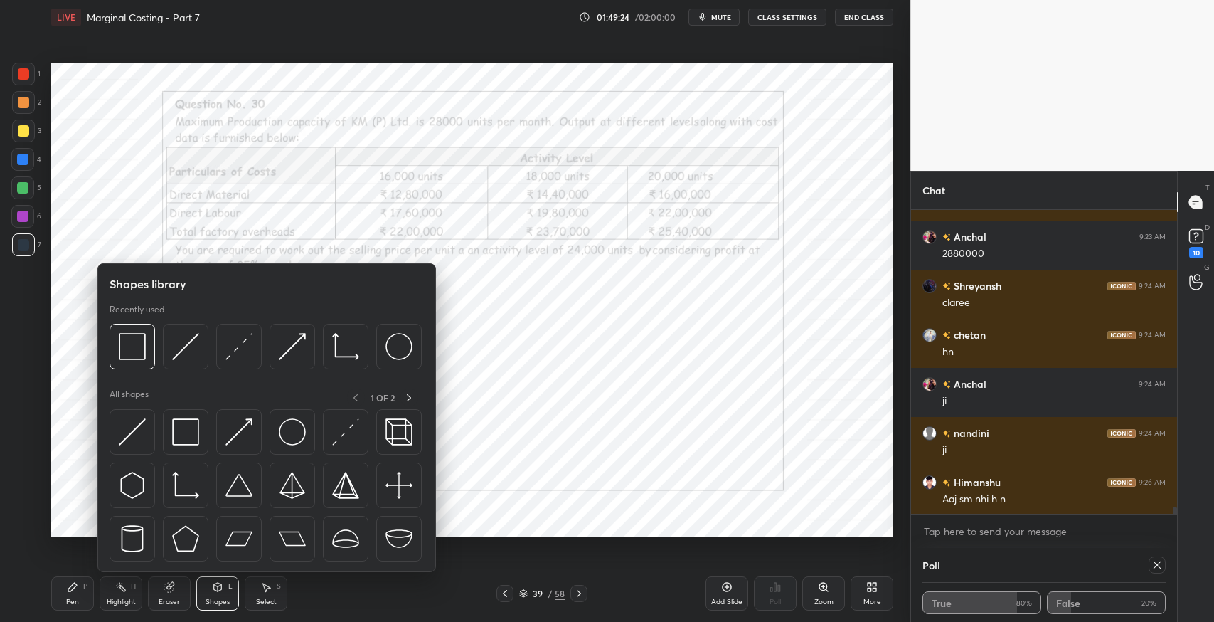
click at [184, 434] on img at bounding box center [185, 431] width 27 height 27
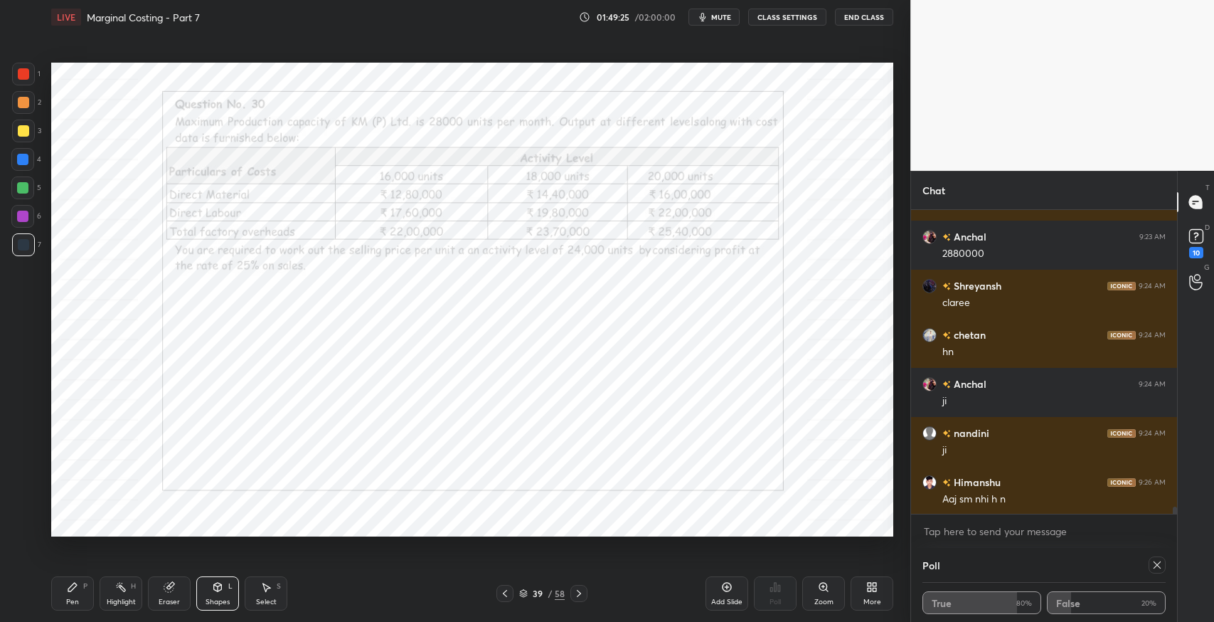
click at [221, 574] on div "Pen P Highlight H Eraser Shapes L Select S 39 / 58 Add Slide Poll Zoom More" at bounding box center [472, 593] width 842 height 57
click at [220, 589] on icon at bounding box center [218, 586] width 8 height 9
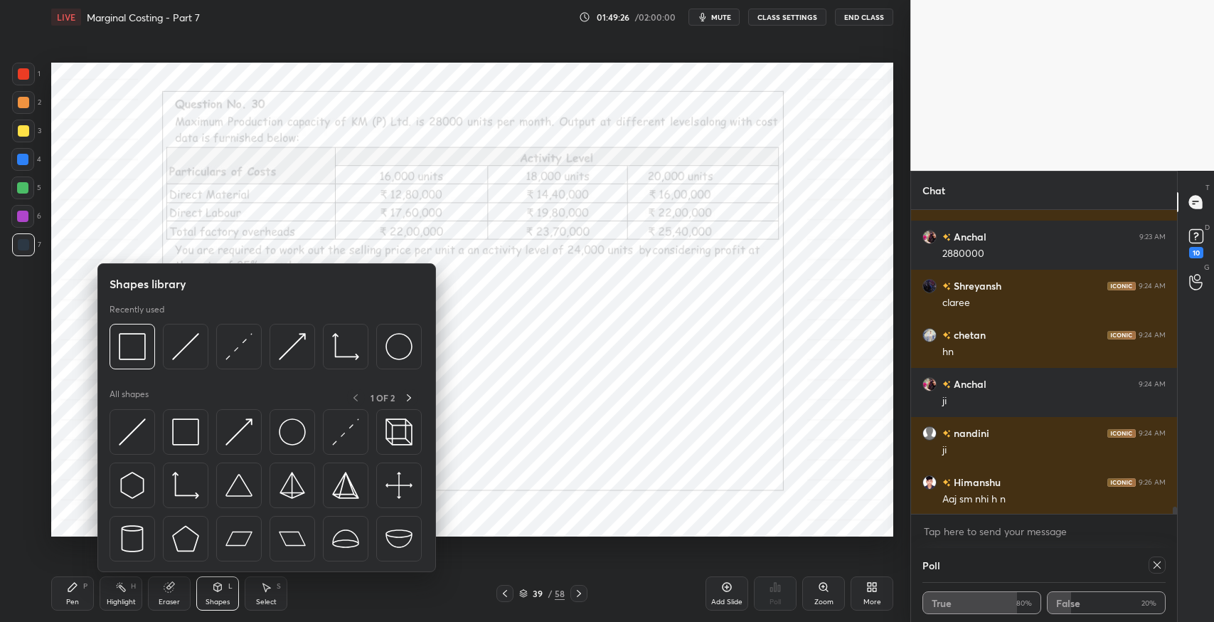
click at [128, 435] on img at bounding box center [132, 431] width 27 height 27
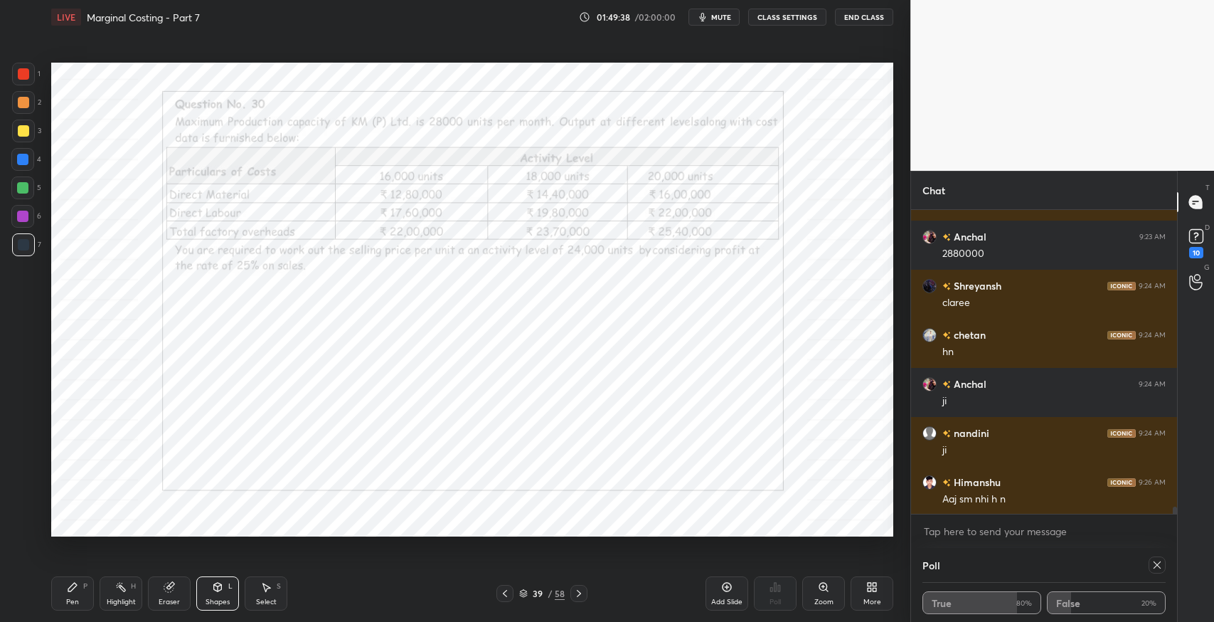
click at [69, 589] on icon at bounding box center [72, 586] width 9 height 9
click at [274, 579] on div "Select S" at bounding box center [266, 593] width 43 height 34
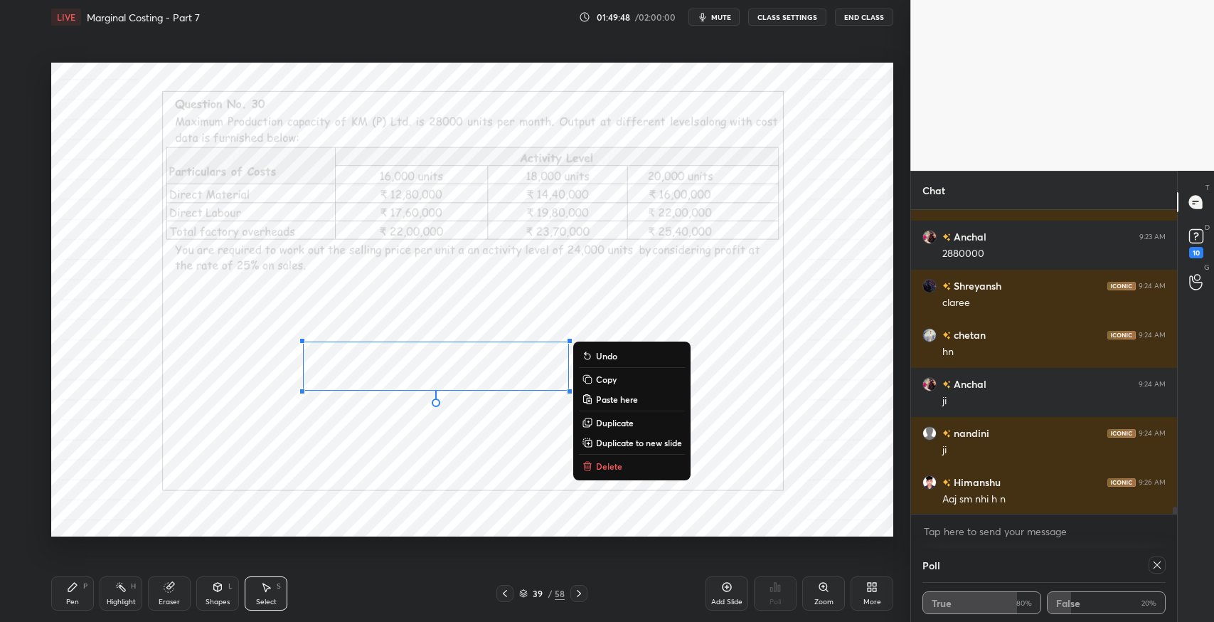
click at [617, 421] on p "Duplicate" at bounding box center [615, 422] width 38 height 11
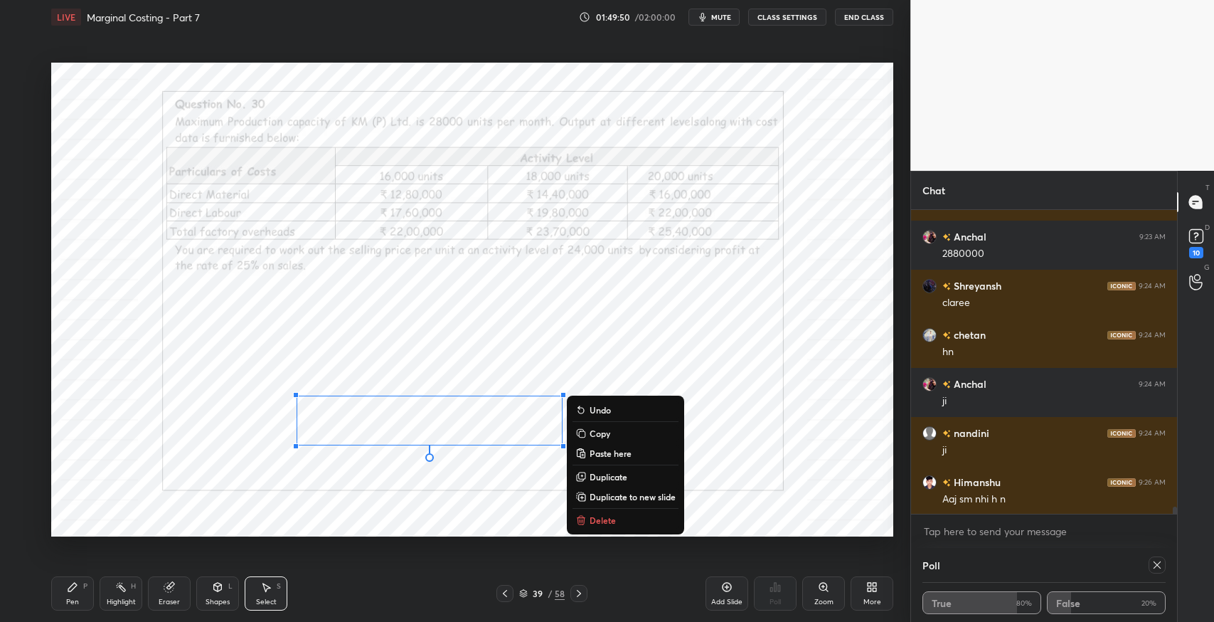
click at [159, 604] on div "Eraser" at bounding box center [169, 601] width 21 height 7
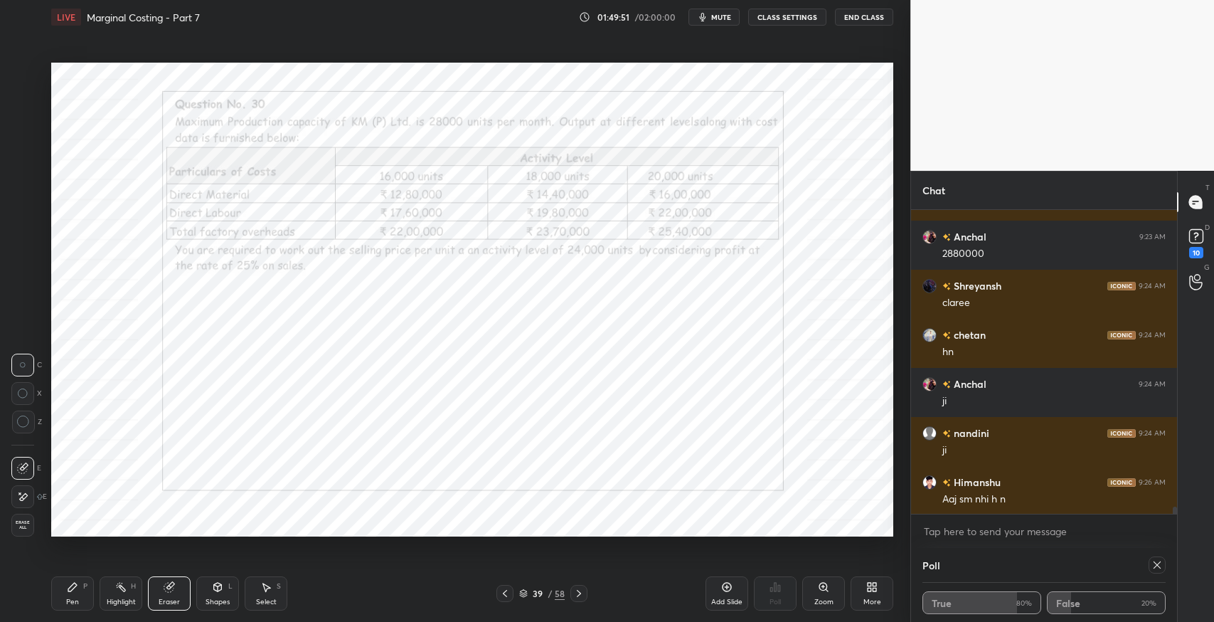
click at [28, 474] on div at bounding box center [22, 468] width 23 height 23
click at [78, 587] on icon at bounding box center [72, 586] width 11 height 11
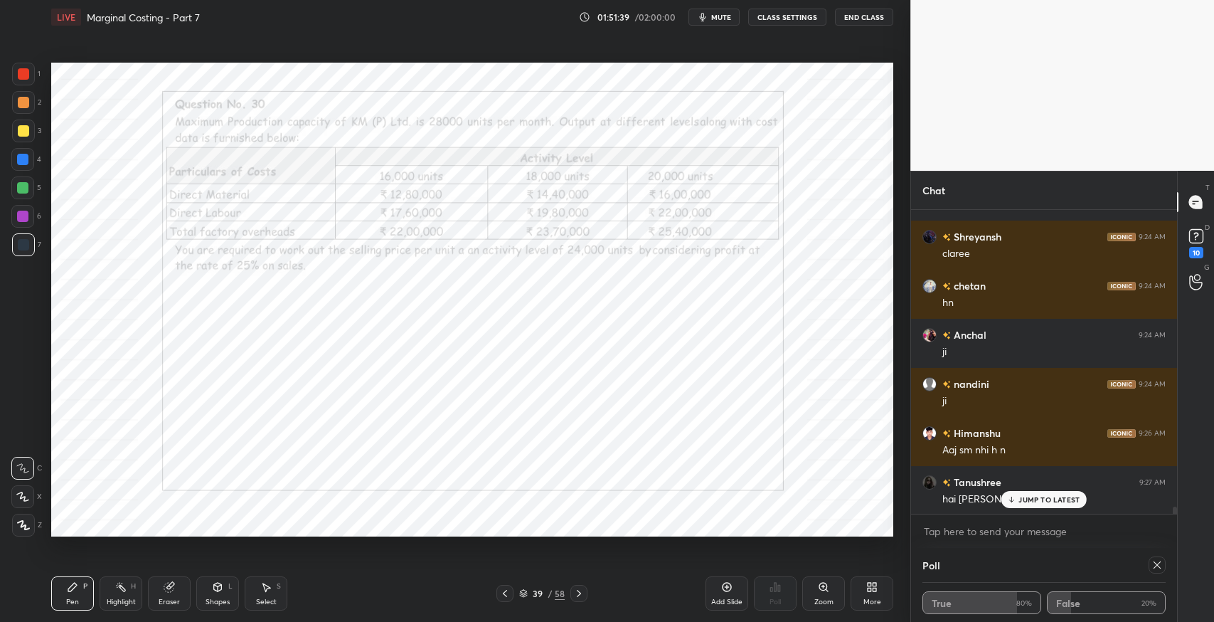
click at [256, 589] on div "Select S" at bounding box center [266, 593] width 43 height 34
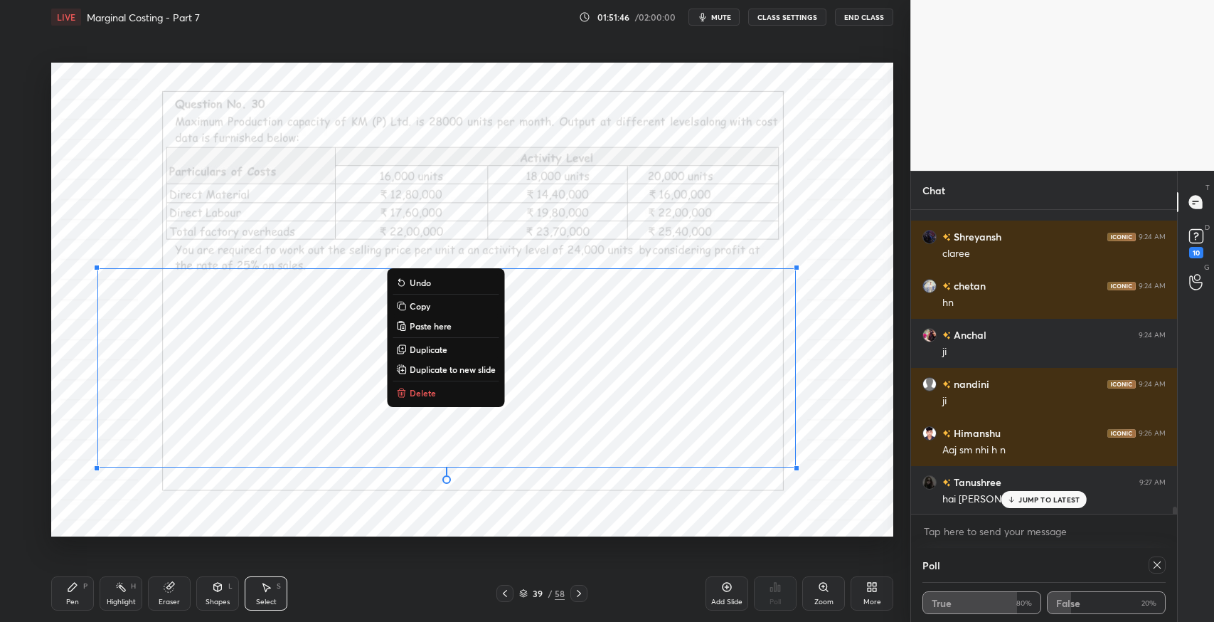
click at [48, 599] on div "LIVE Marginal Costing - Part 7 01:51:46 / 02:00:00 mute CLASS SETTINGS End Clas…" at bounding box center [472, 311] width 853 height 622
click at [70, 592] on icon at bounding box center [72, 586] width 11 height 11
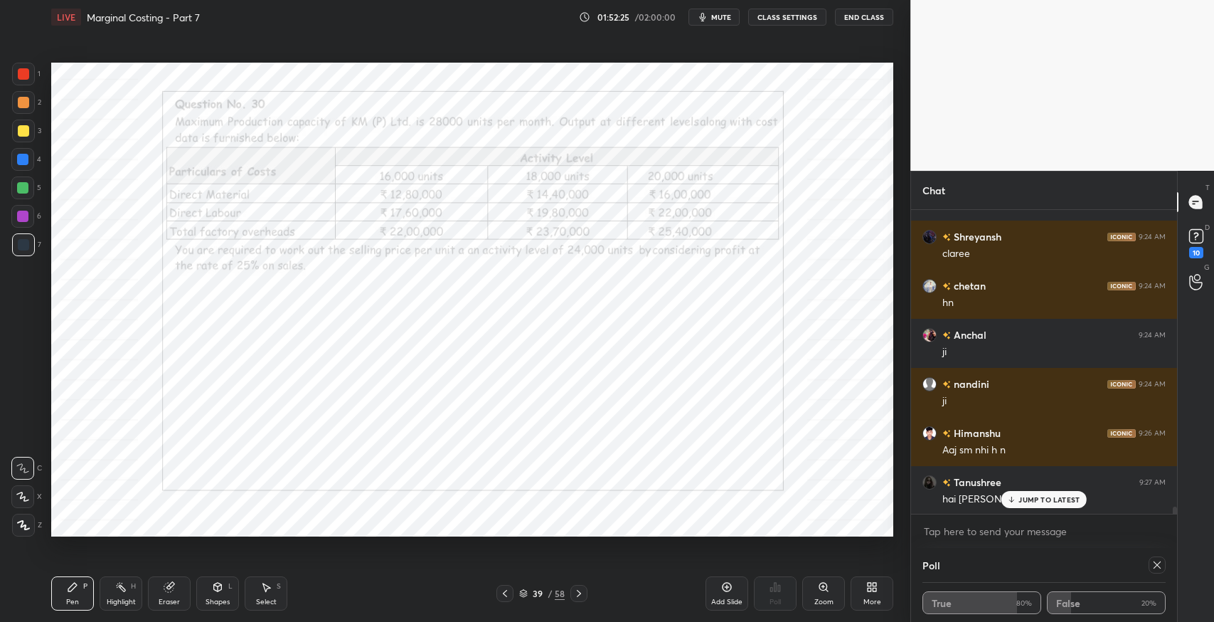
click at [268, 587] on icon at bounding box center [267, 587] width 8 height 9
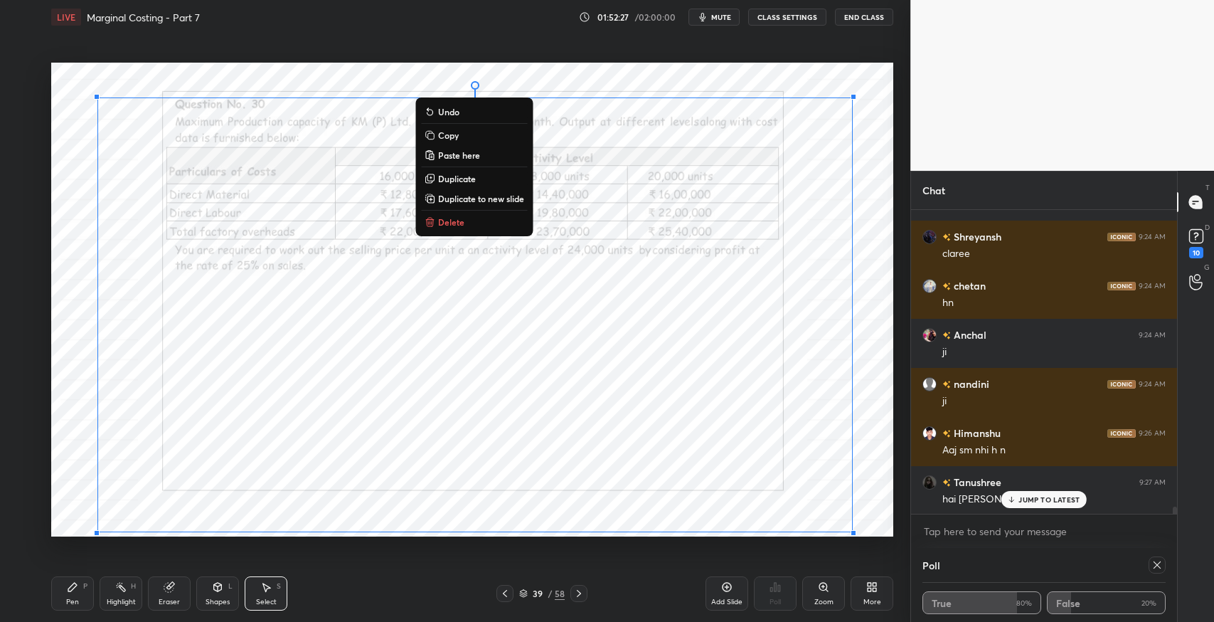
click at [479, 196] on p "Duplicate to new slide" at bounding box center [481, 198] width 86 height 11
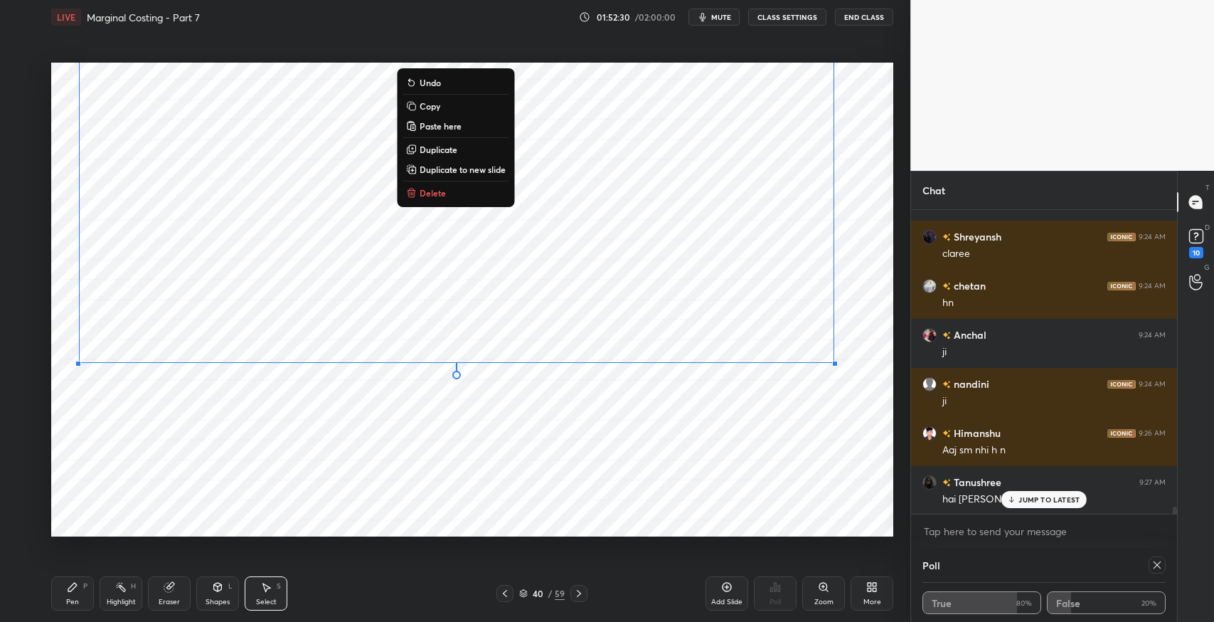
click at [78, 585] on icon at bounding box center [72, 586] width 11 height 11
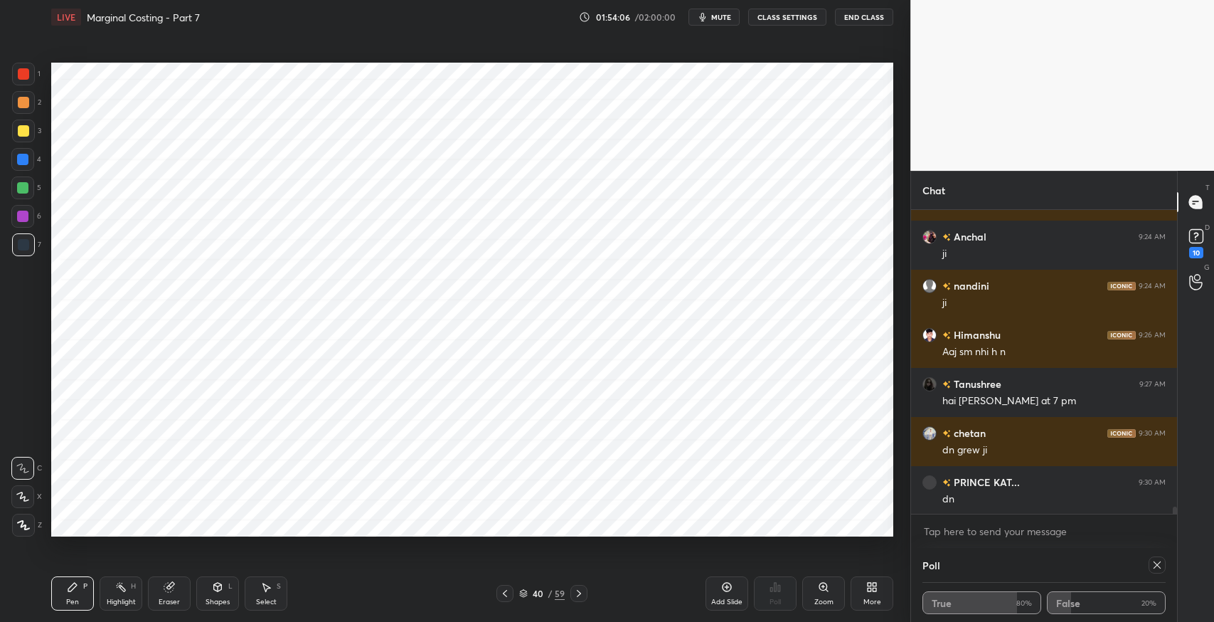
scroll to position [12618, 0]
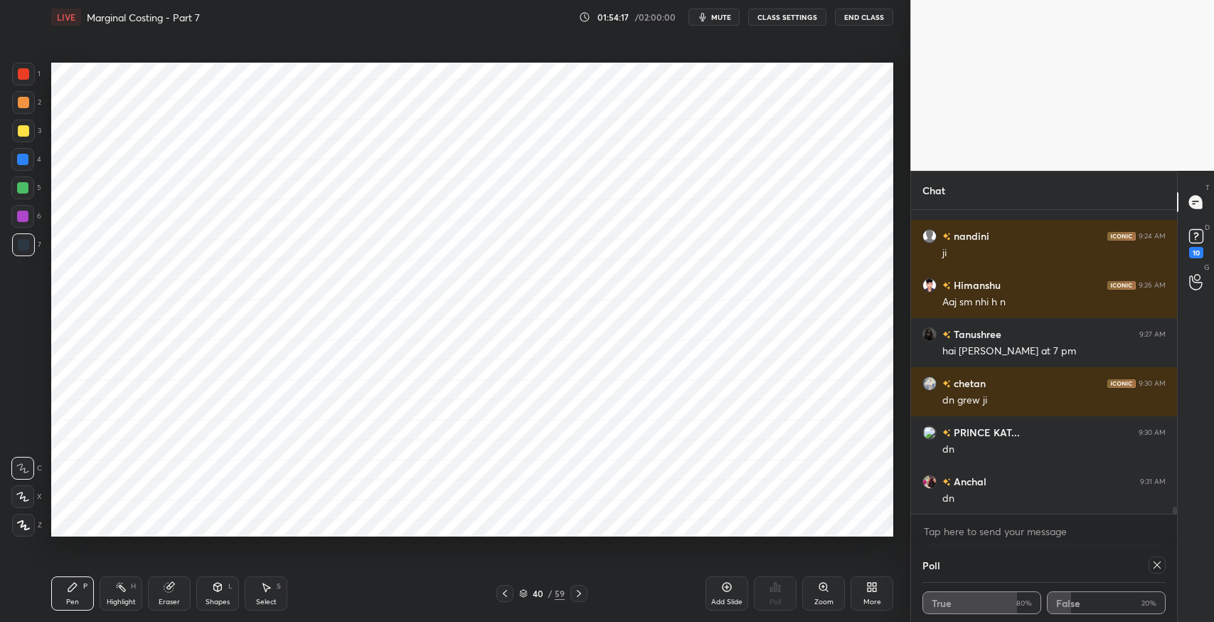
click at [580, 592] on icon at bounding box center [579, 593] width 4 height 7
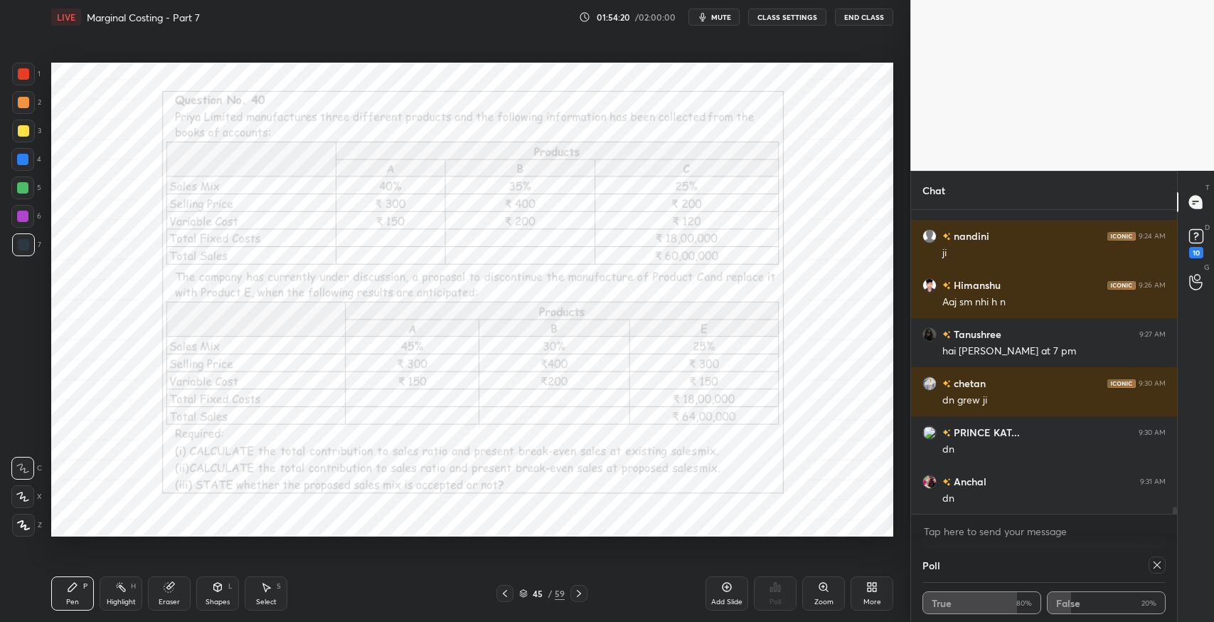
click at [580, 592] on icon at bounding box center [579, 593] width 4 height 7
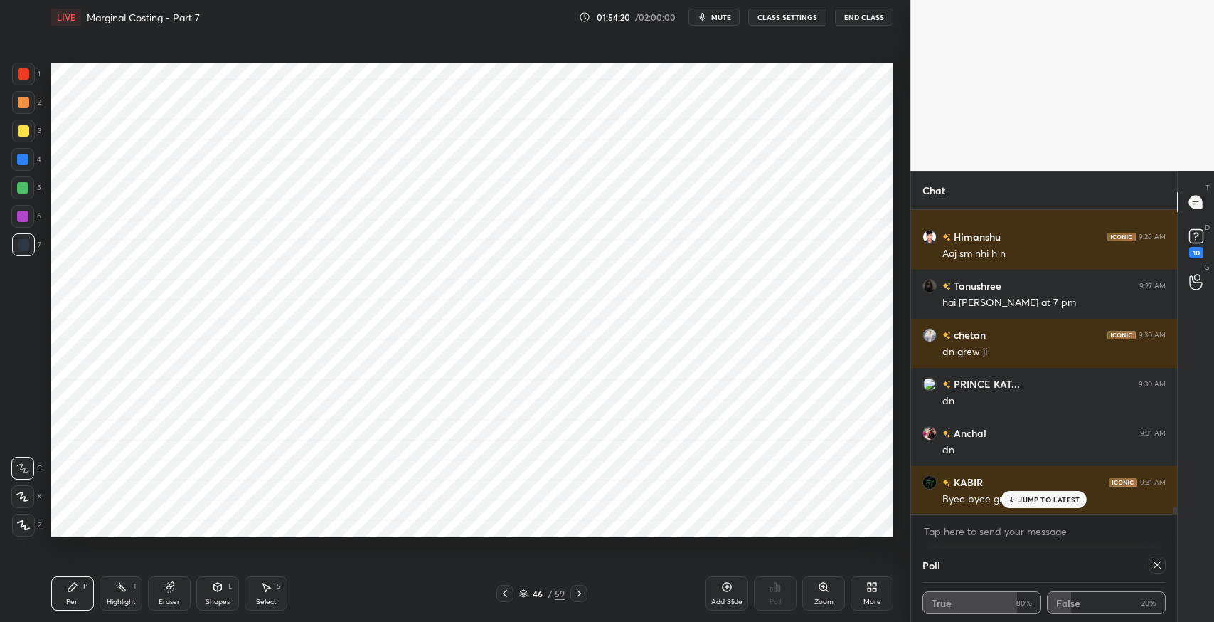
click at [580, 592] on icon at bounding box center [579, 593] width 4 height 7
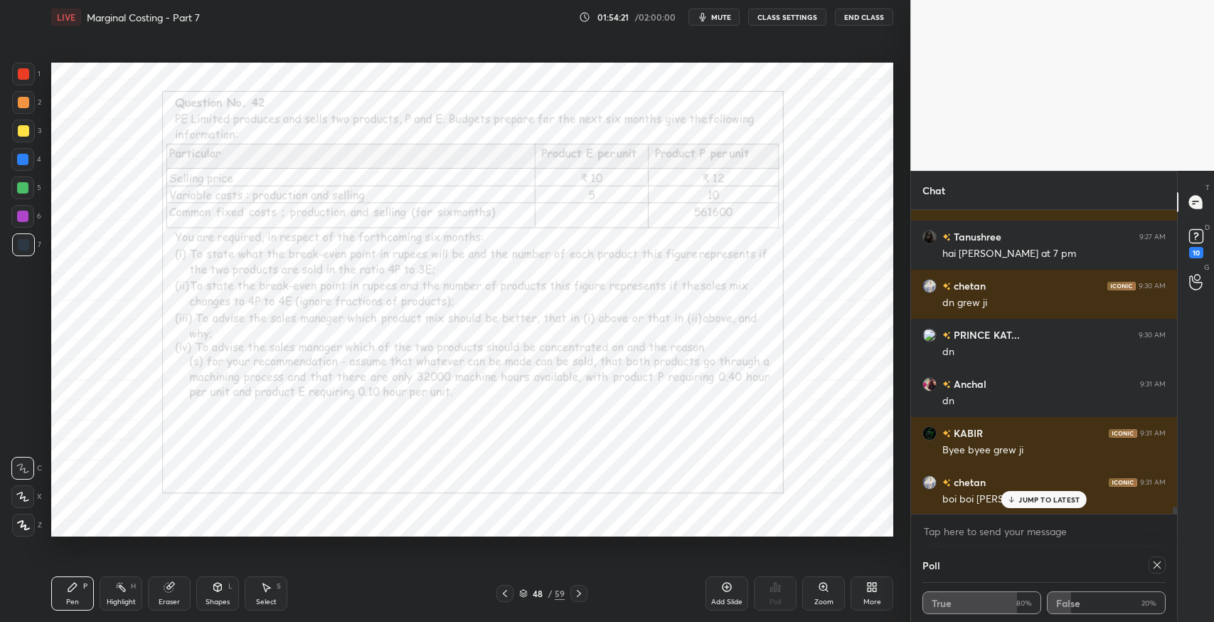
click at [580, 592] on icon at bounding box center [579, 593] width 4 height 7
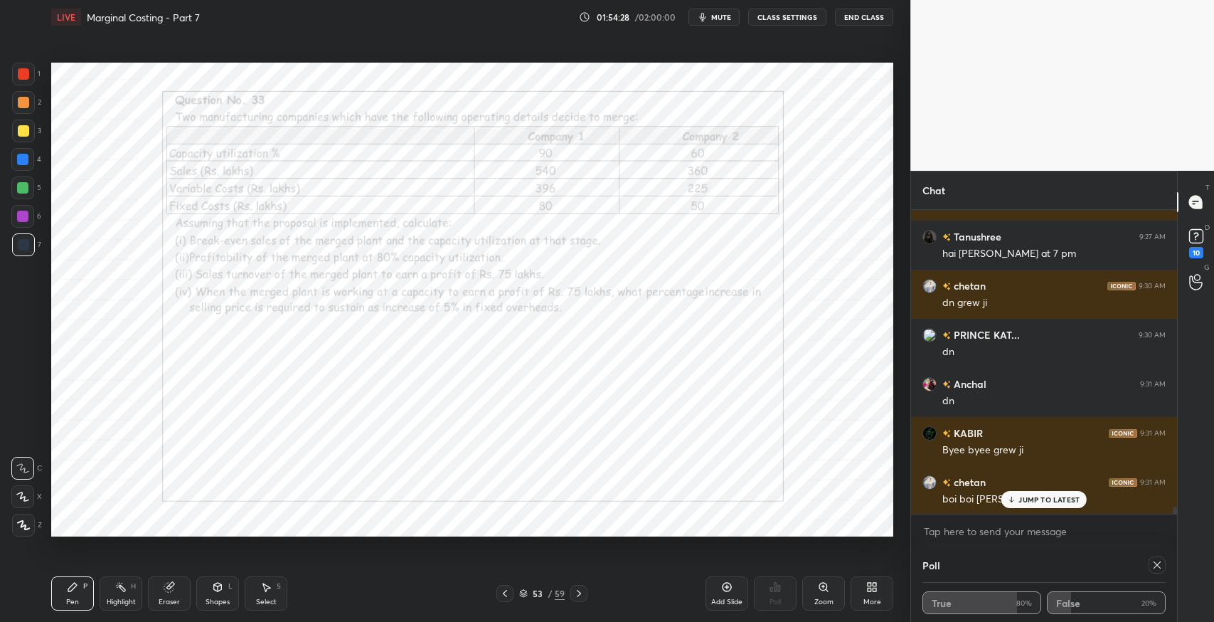
click at [580, 592] on icon at bounding box center [579, 593] width 4 height 7
click at [499, 592] on div at bounding box center [504, 593] width 17 height 17
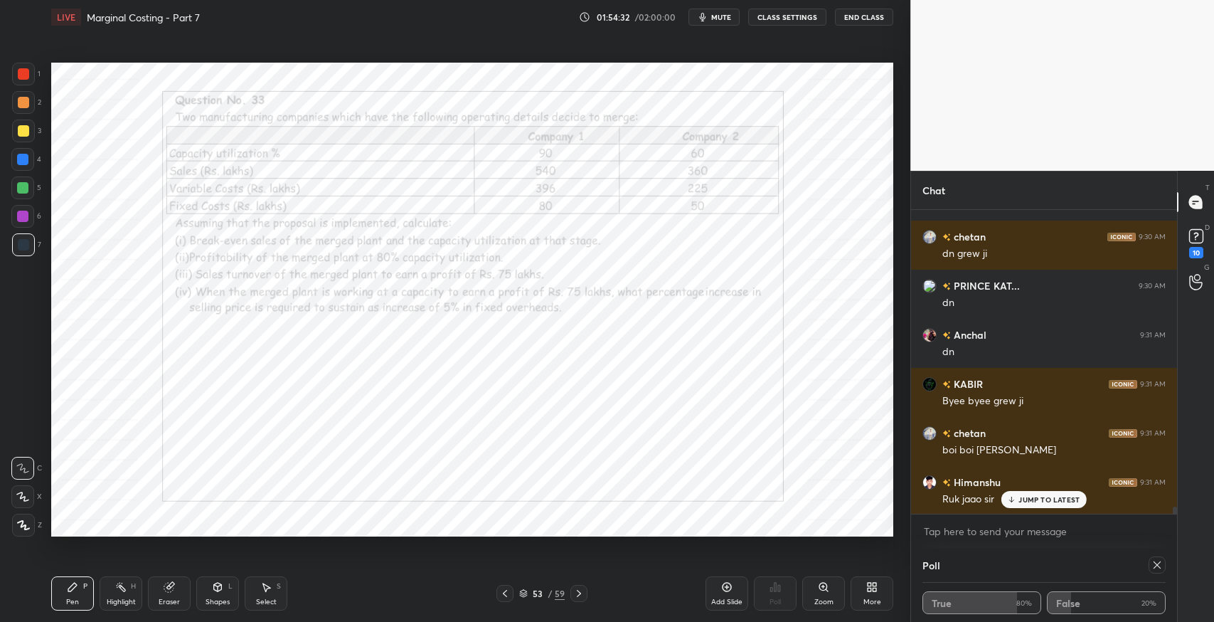
click at [582, 600] on div at bounding box center [578, 593] width 17 height 17
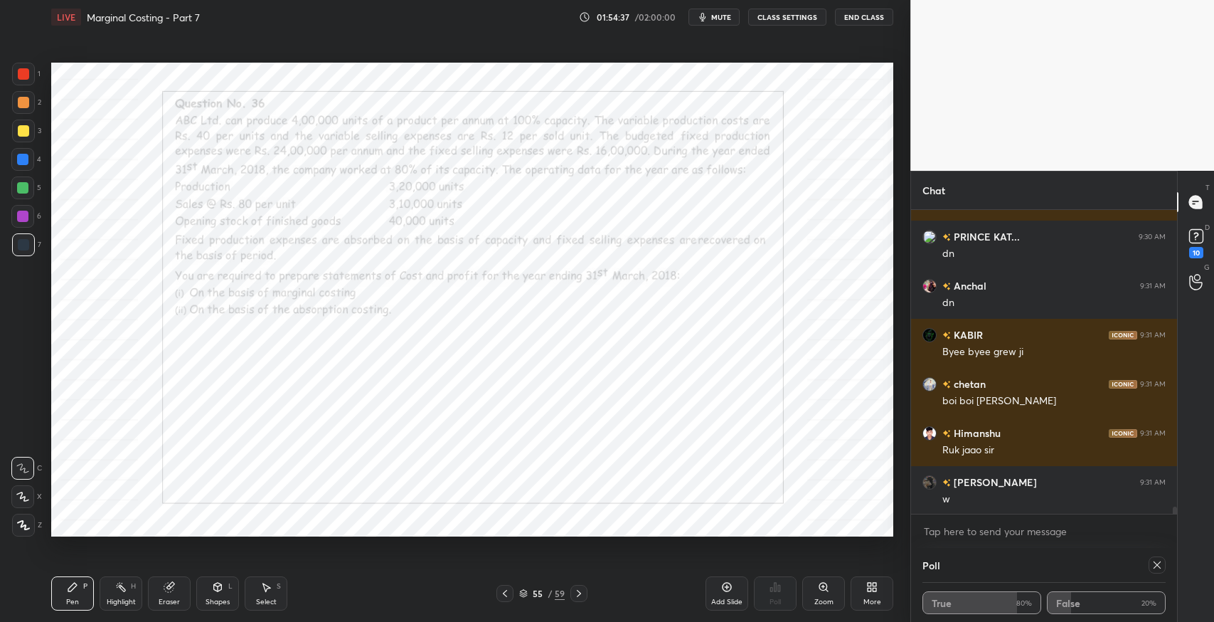
click at [505, 597] on icon at bounding box center [504, 592] width 11 height 11
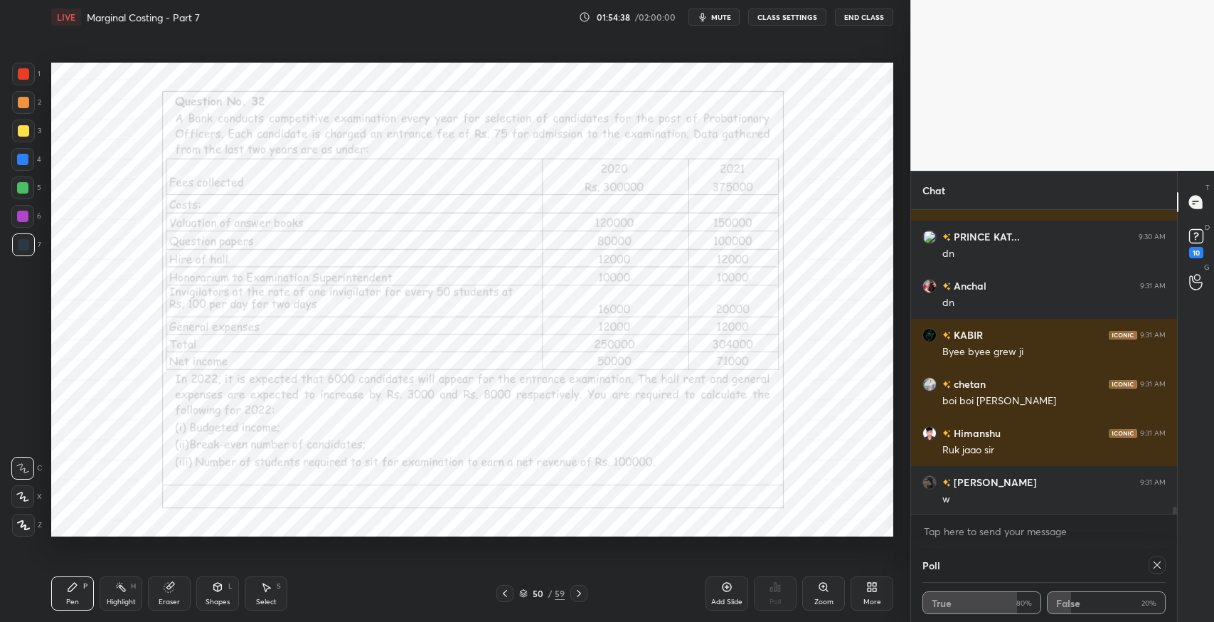
click at [505, 597] on icon at bounding box center [504, 592] width 11 height 11
click at [503, 597] on icon at bounding box center [504, 592] width 11 height 11
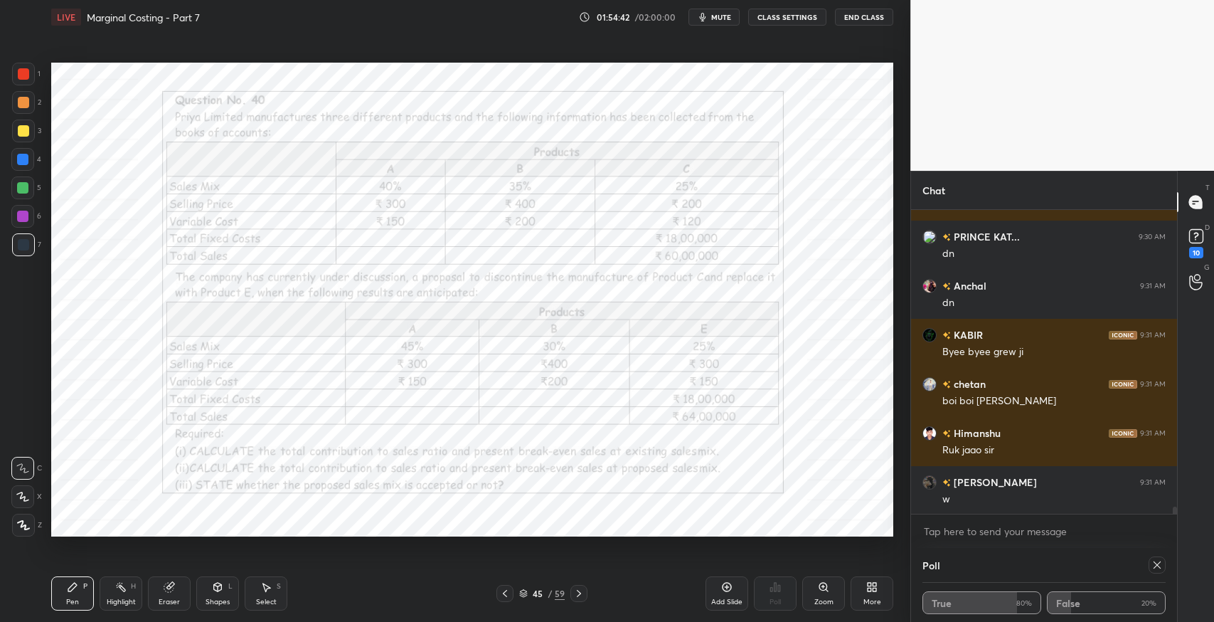
click at [503, 597] on icon at bounding box center [504, 592] width 11 height 11
click at [502, 597] on icon at bounding box center [504, 592] width 11 height 11
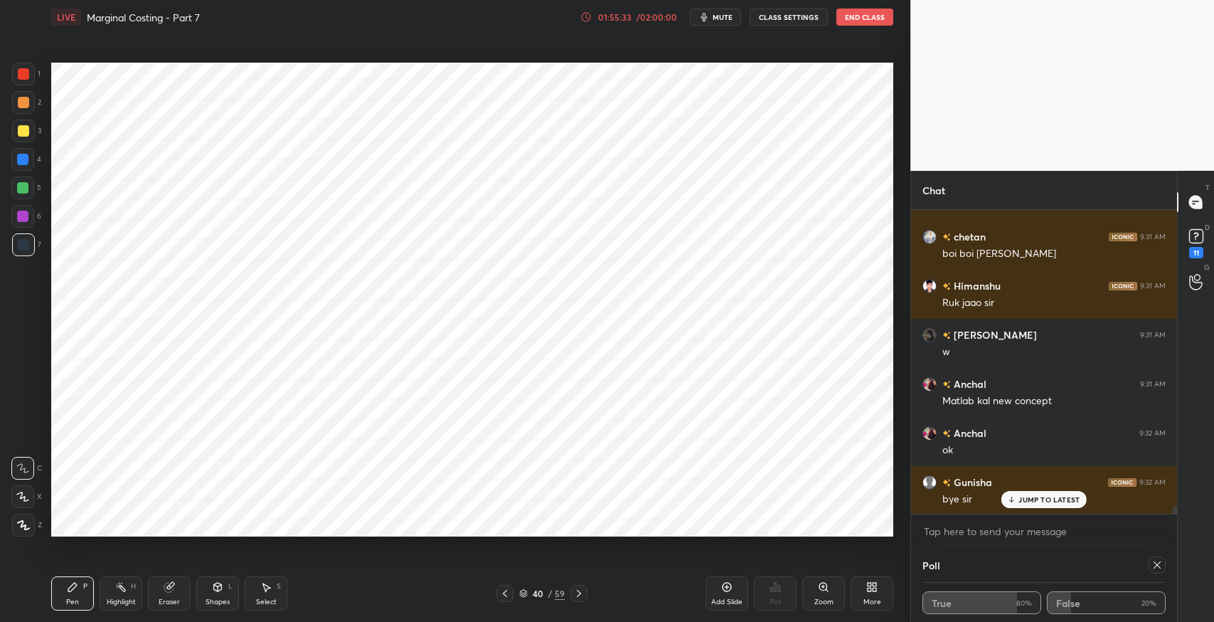
scroll to position [13011, 0]
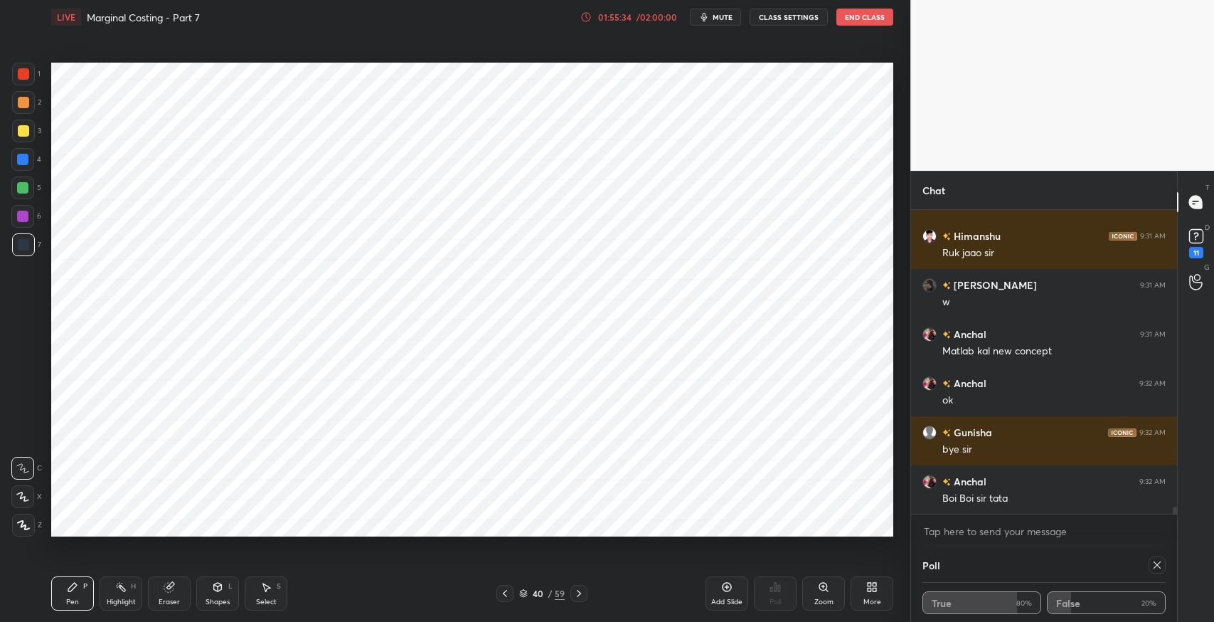
click at [877, 18] on button "End Class" at bounding box center [864, 17] width 57 height 17
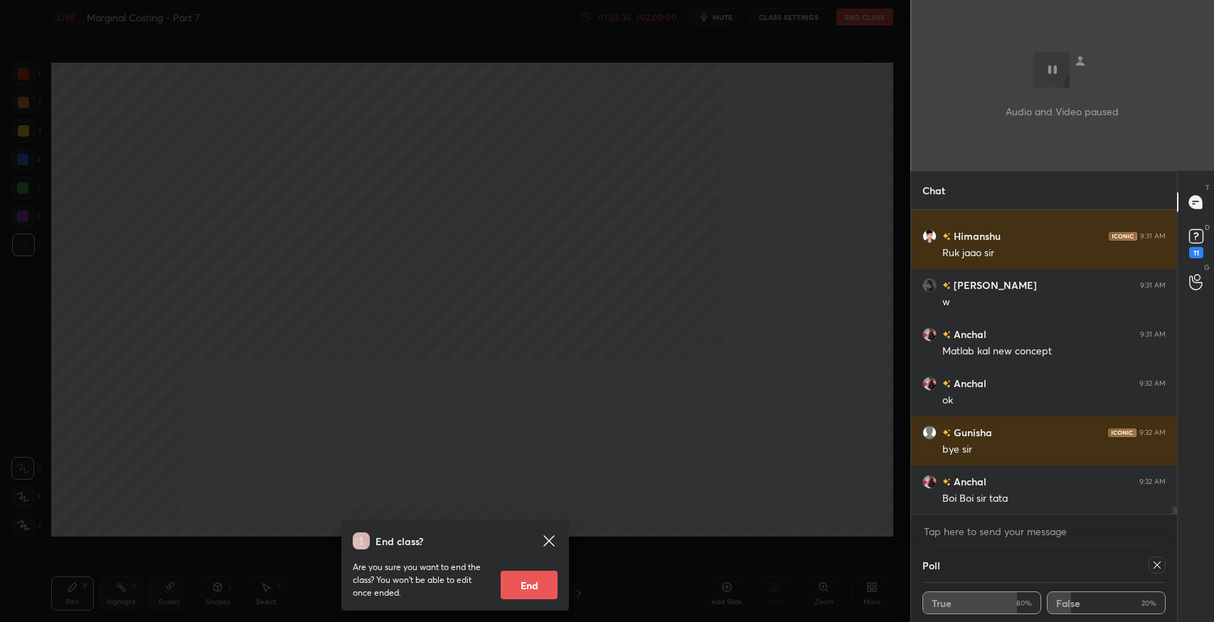
click at [549, 583] on button "End" at bounding box center [529, 584] width 57 height 28
type textarea "x"
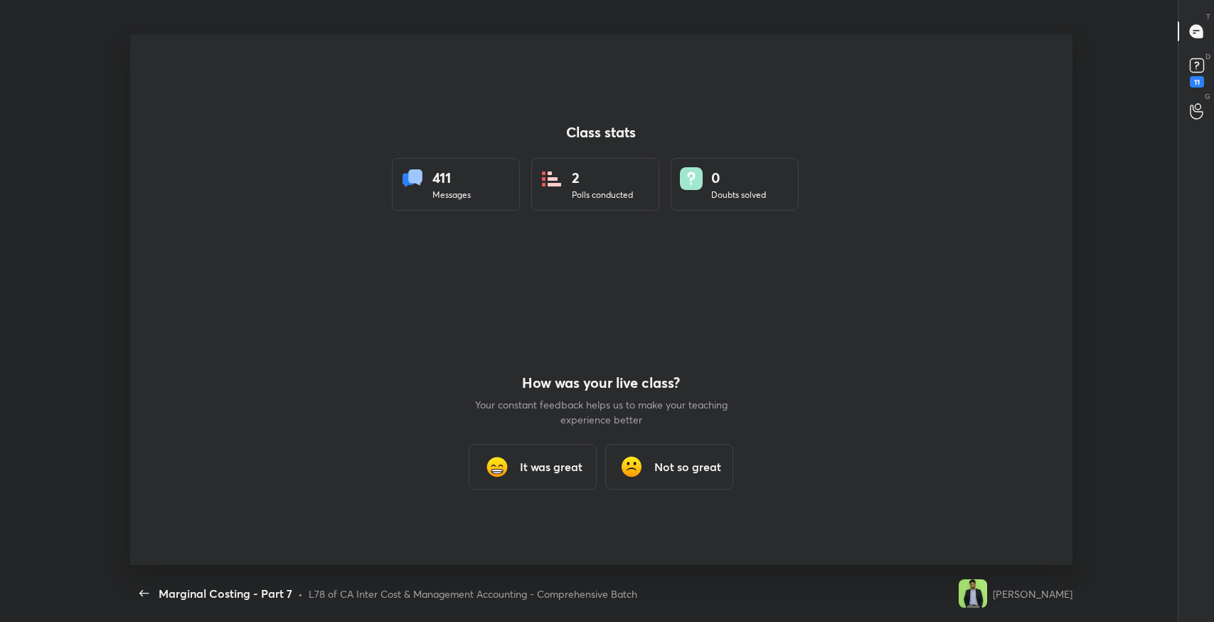
scroll to position [70583, 69916]
click at [526, 469] on h3 "It was great" at bounding box center [551, 466] width 63 height 17
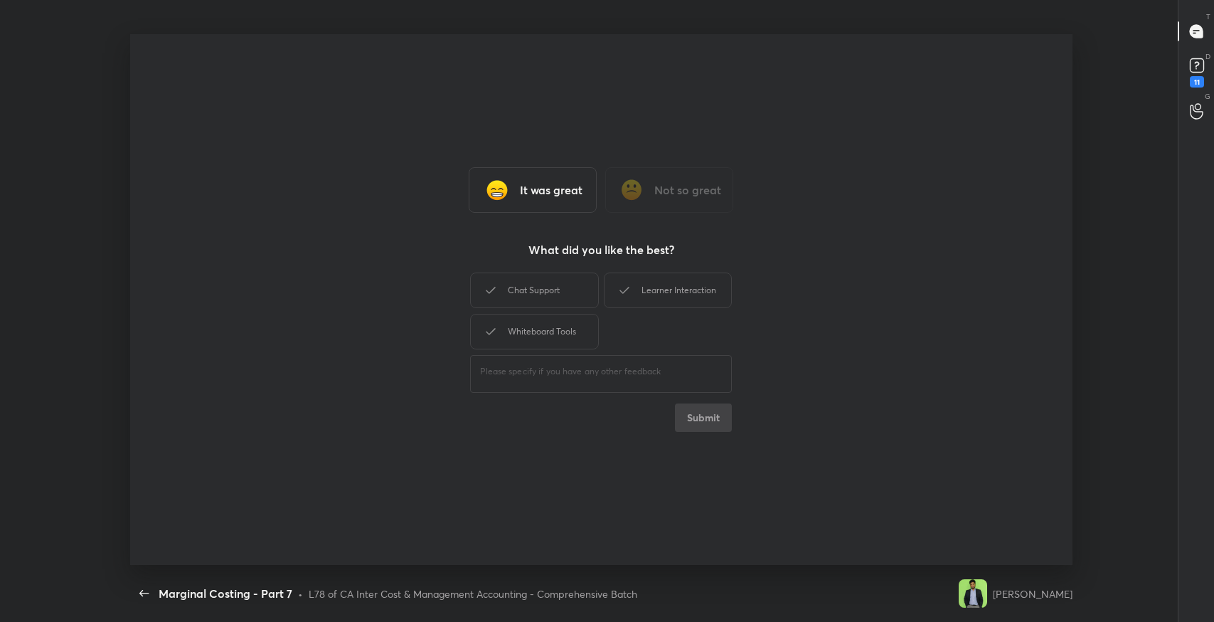
drag, startPoint x: 580, startPoint y: 273, endPoint x: 609, endPoint y: 289, distance: 33.7
click at [579, 276] on div "Chat Support" at bounding box center [534, 290] width 128 height 36
drag, startPoint x: 617, startPoint y: 289, endPoint x: 588, endPoint y: 315, distance: 39.3
click at [617, 289] on icon at bounding box center [624, 290] width 17 height 17
drag, startPoint x: 584, startPoint y: 317, endPoint x: 689, endPoint y: 385, distance: 125.4
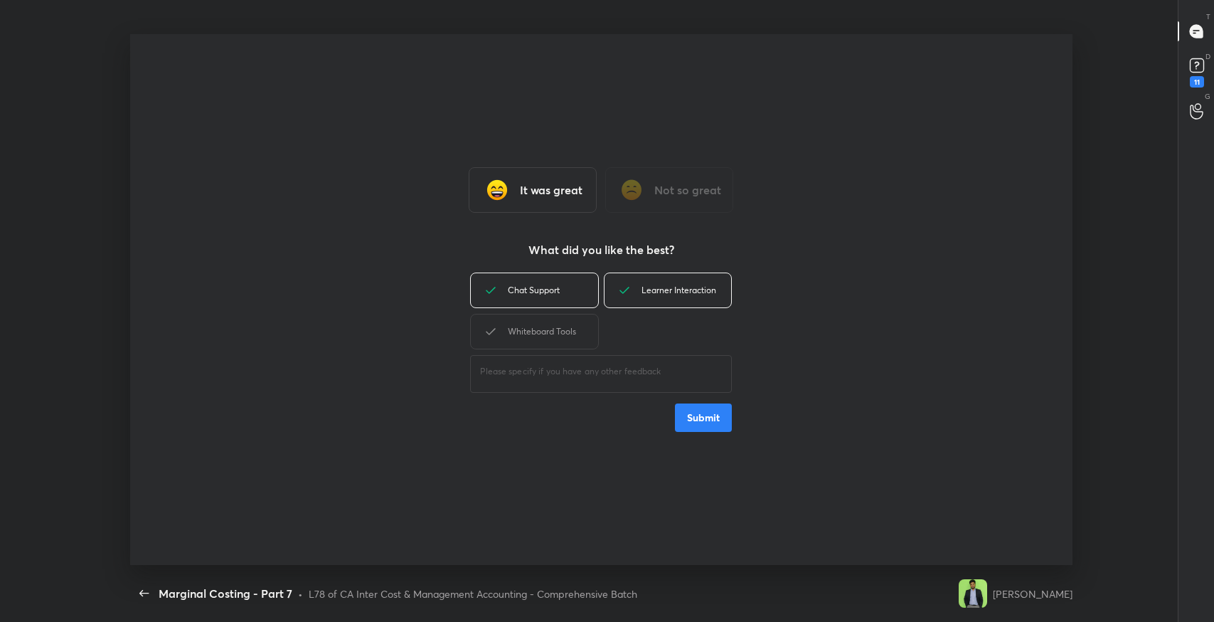
click at [585, 321] on div "Whiteboard Tools" at bounding box center [534, 332] width 128 height 36
click at [721, 425] on button "Submit" at bounding box center [703, 417] width 57 height 28
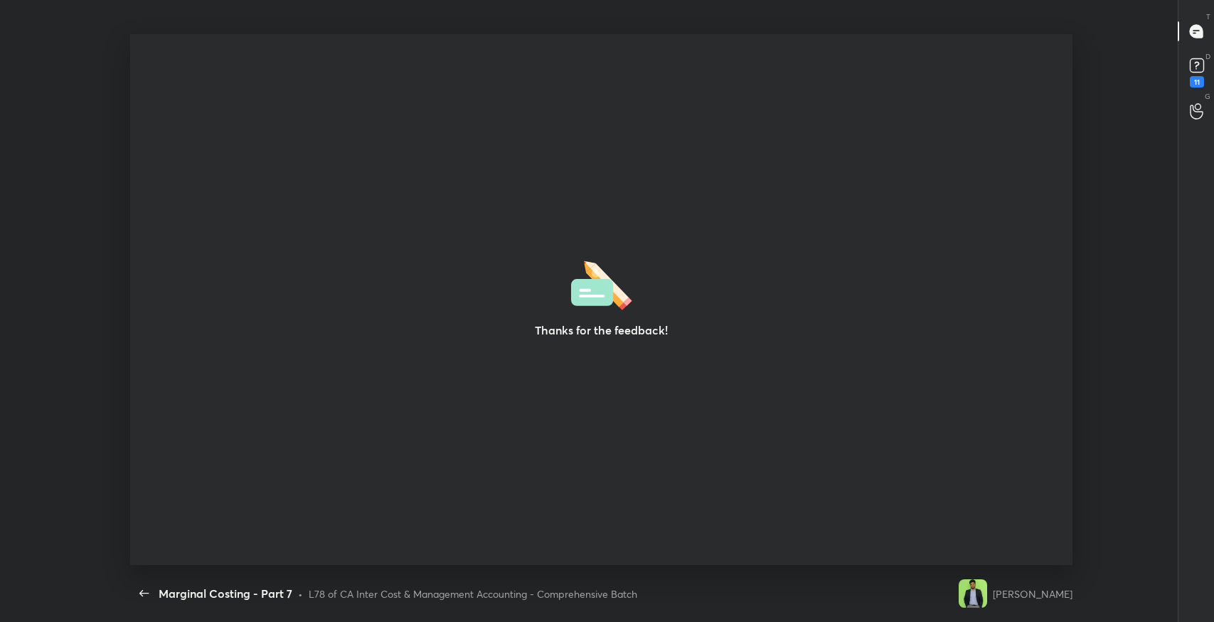
click at [383, 422] on div "Thanks for the feedback!" at bounding box center [601, 299] width 943 height 531
click at [136, 596] on icon "button" at bounding box center [144, 593] width 17 height 17
